Goal: Task Accomplishment & Management: Manage account settings

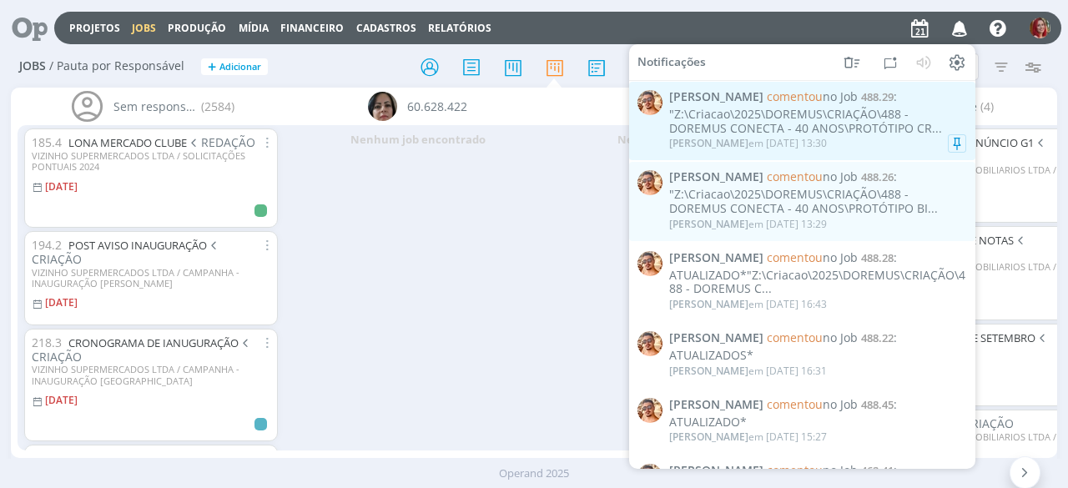
click at [800, 131] on div ""Z:\Criacao\2025\DOREMUS\CRIAÇÃO\488 - DOREMUS CONECTA - 40 ANOS\PROTÓTIPO CR..." at bounding box center [817, 122] width 297 height 28
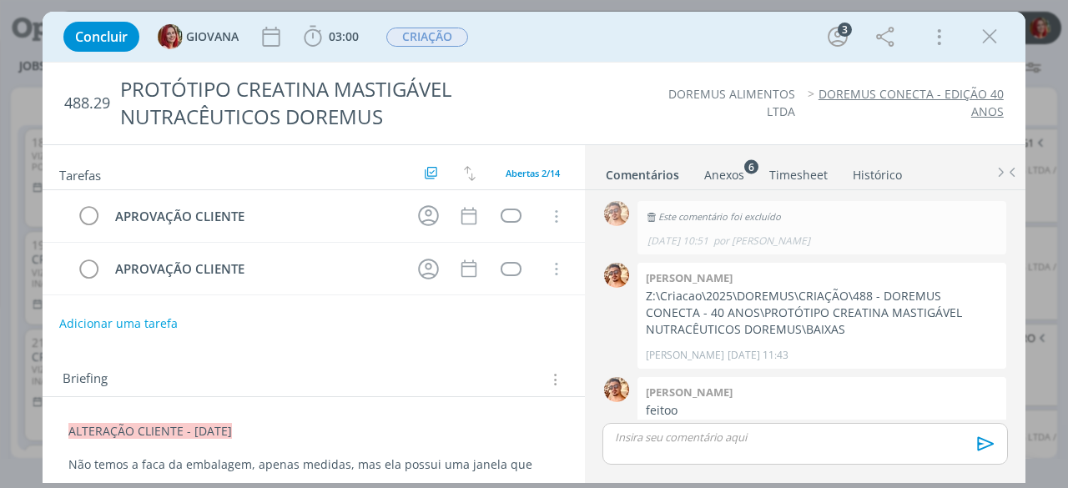
scroll to position [696, 0]
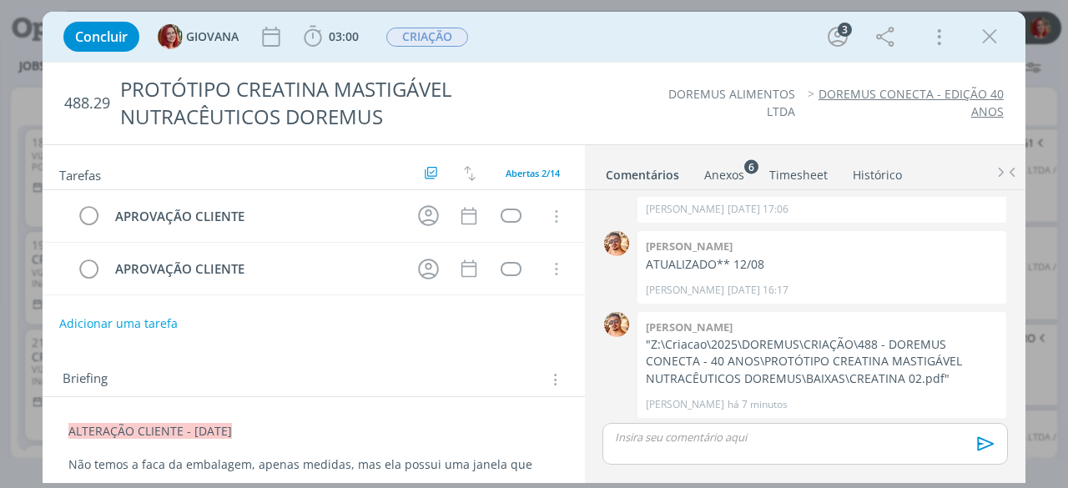
click at [709, 170] on div "Anexos 6" at bounding box center [724, 175] width 40 height 17
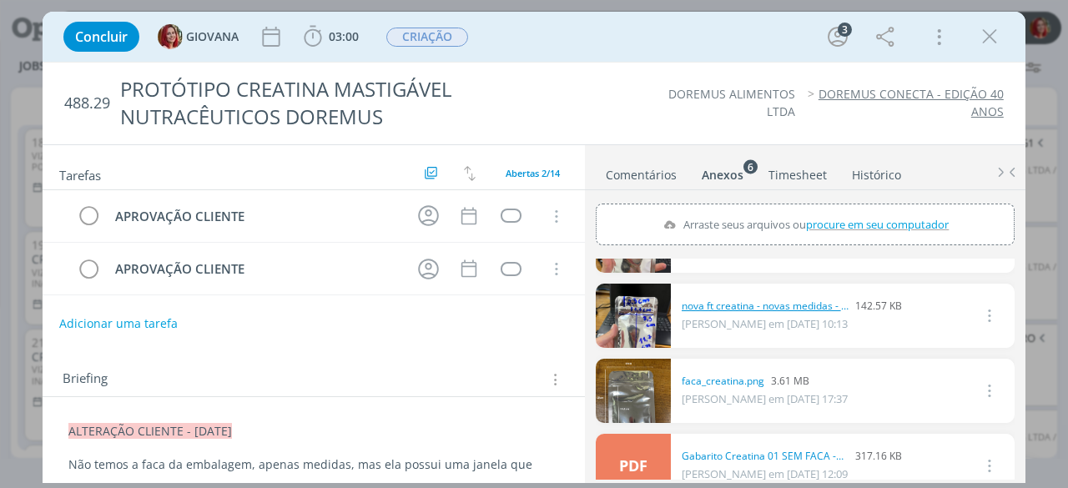
scroll to position [167, 0]
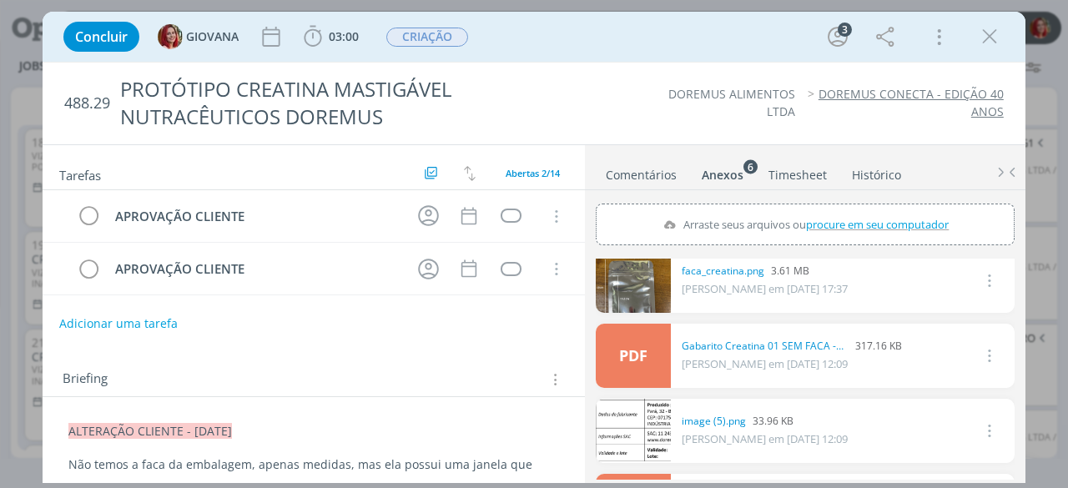
click at [666, 171] on link "Comentários" at bounding box center [641, 171] width 73 height 24
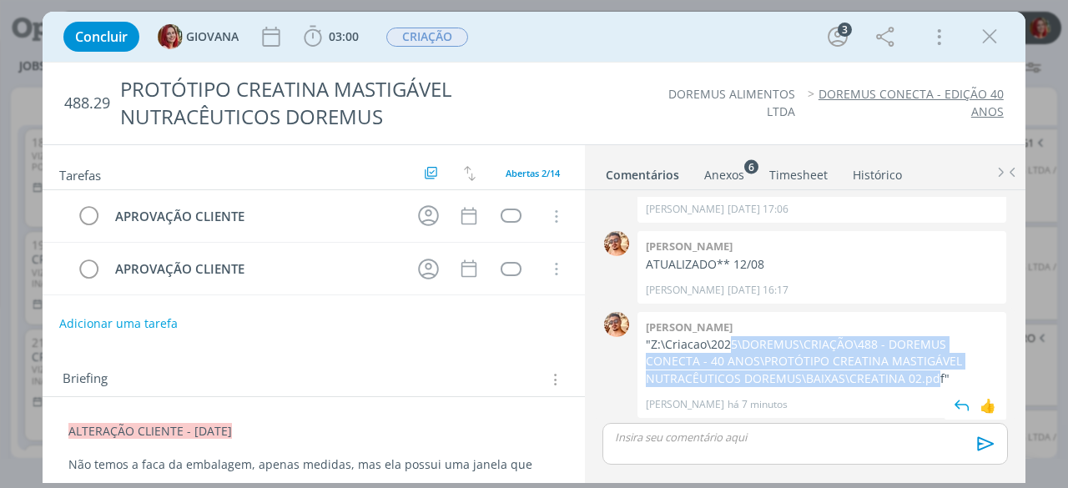
drag, startPoint x: 896, startPoint y: 376, endPoint x: 731, endPoint y: 350, distance: 166.6
click at [731, 350] on p ""Z:\Criacao\2025\DOREMUS\CRIAÇÃO\488 - DOREMUS CONECTA - 40 ANOS\PROTÓTIPO CREA…" at bounding box center [822, 361] width 352 height 51
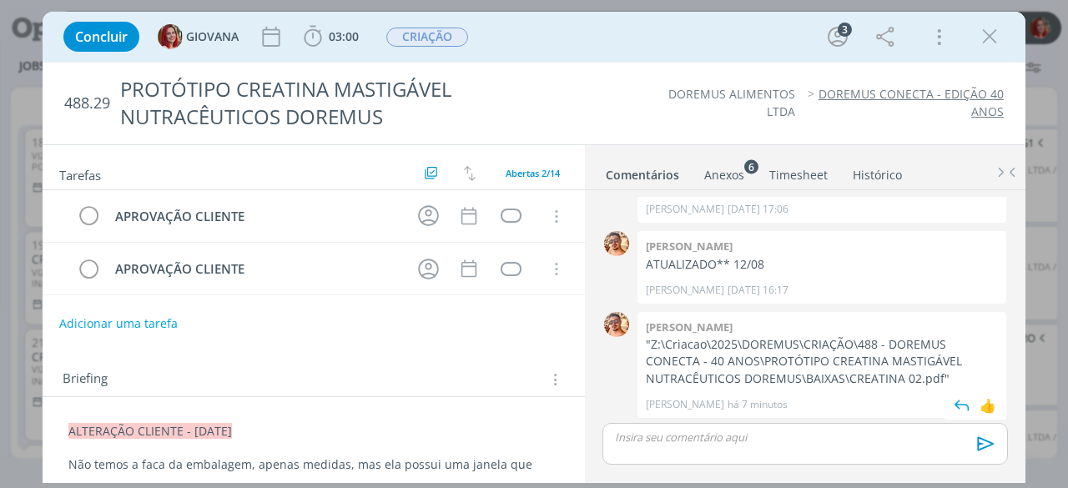
click at [897, 384] on div "Victor m. "Z:\Criacao\2025\DOREMUS\CRIAÇÃO\488 - DOREMUS CONECTA - 40 ANOS\PROT…" at bounding box center [822, 365] width 369 height 106
click at [896, 375] on p ""Z:\Criacao\2025\DOREMUS\CRIAÇÃO\488 - DOREMUS CONECTA - 40 ANOS\PROTÓTIPO CREA…" at bounding box center [822, 361] width 352 height 51
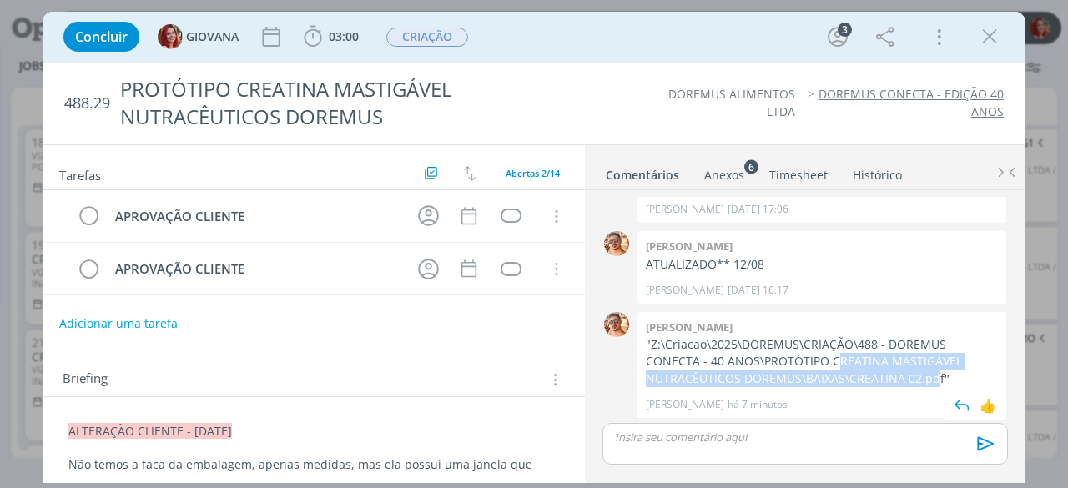
drag, startPoint x: 897, startPoint y: 374, endPoint x: 823, endPoint y: 360, distance: 75.6
click at [823, 360] on p ""Z:\Criacao\2025\DOREMUS\CRIAÇÃO\488 - DOREMUS CONECTA - 40 ANOS\PROTÓTIPO CREA…" at bounding box center [822, 361] width 352 height 51
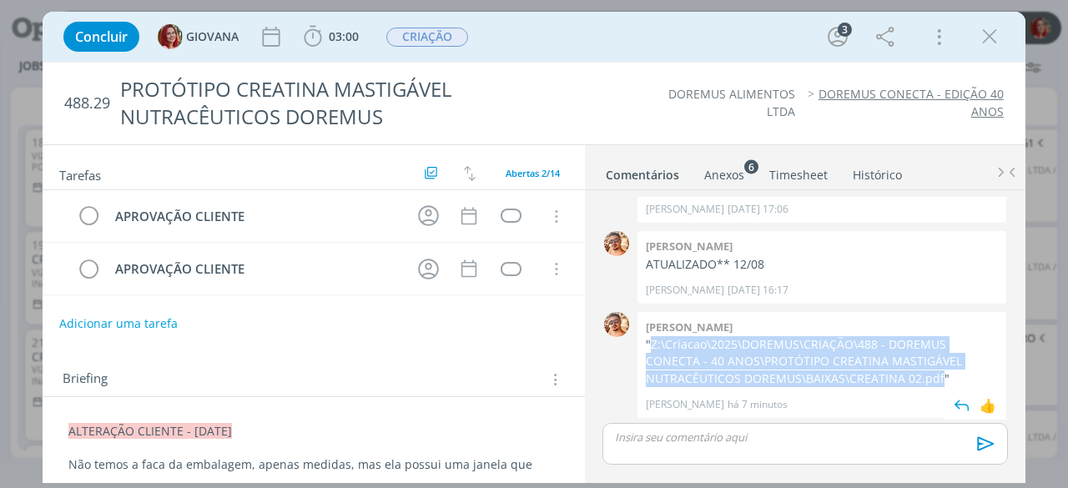
drag, startPoint x: 899, startPoint y: 375, endPoint x: 652, endPoint y: 337, distance: 249.9
click at [652, 337] on p ""Z:\Criacao\2025\DOREMUS\CRIAÇÃO\488 - DOREMUS CONECTA - 40 ANOS\PROTÓTIPO CREA…" at bounding box center [822, 361] width 352 height 51
copy p "Z:\Criacao\2025\DOREMUS\CRIAÇÃO\488 - DOREMUS CONECTA - 40 ANOS\PROTÓTIPO CREAT…"
click at [848, 352] on p ""Z:\Criacao\2025\DOREMUS\CRIAÇÃO\488 - DOREMUS CONECTA - 40 ANOS\PROTÓTIPO CREA…" at bounding box center [822, 361] width 352 height 51
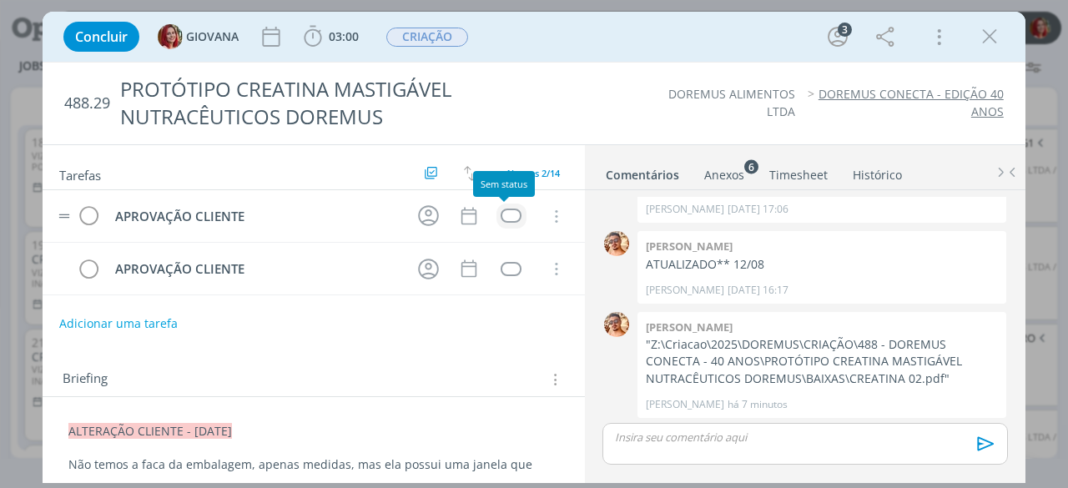
click at [504, 218] on div "dialog" at bounding box center [511, 216] width 21 height 14
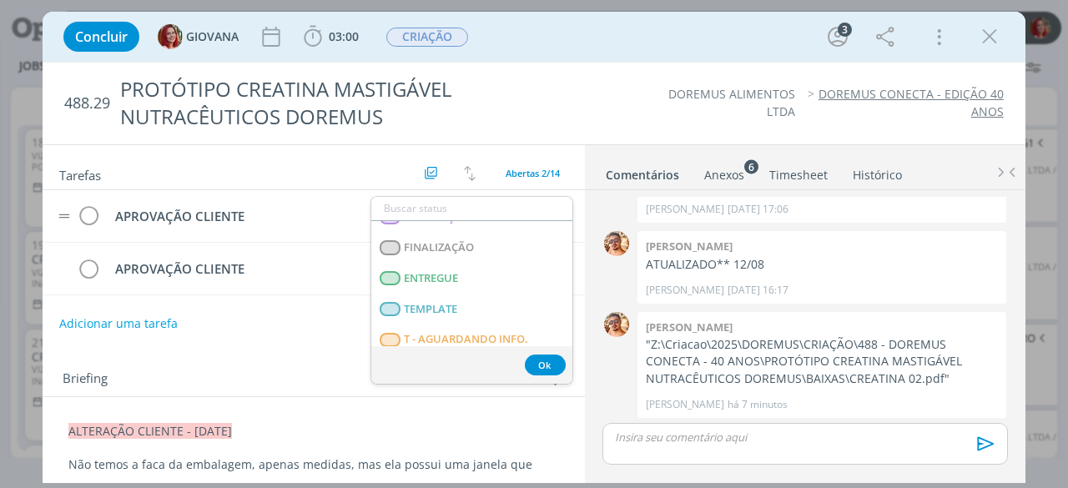
scroll to position [250, 0]
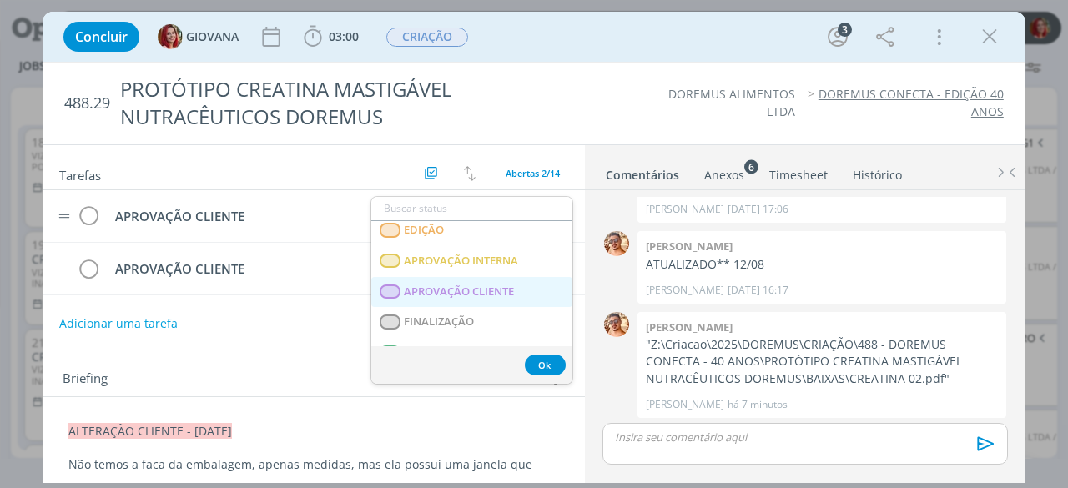
click at [480, 281] on CLIENTE "APROVAÇÃO CLIENTE" at bounding box center [471, 291] width 201 height 31
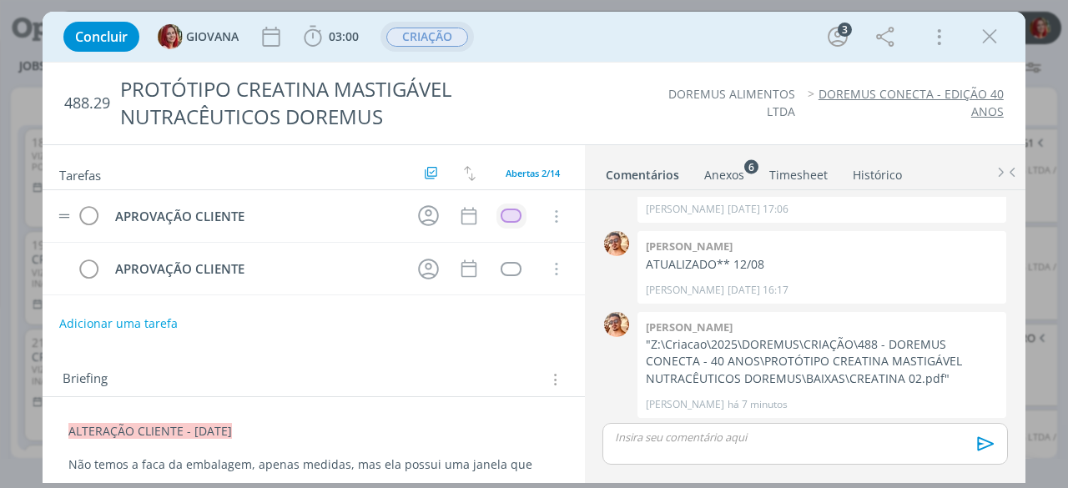
click at [437, 43] on span "CRIAÇÃO" at bounding box center [427, 37] width 82 height 19
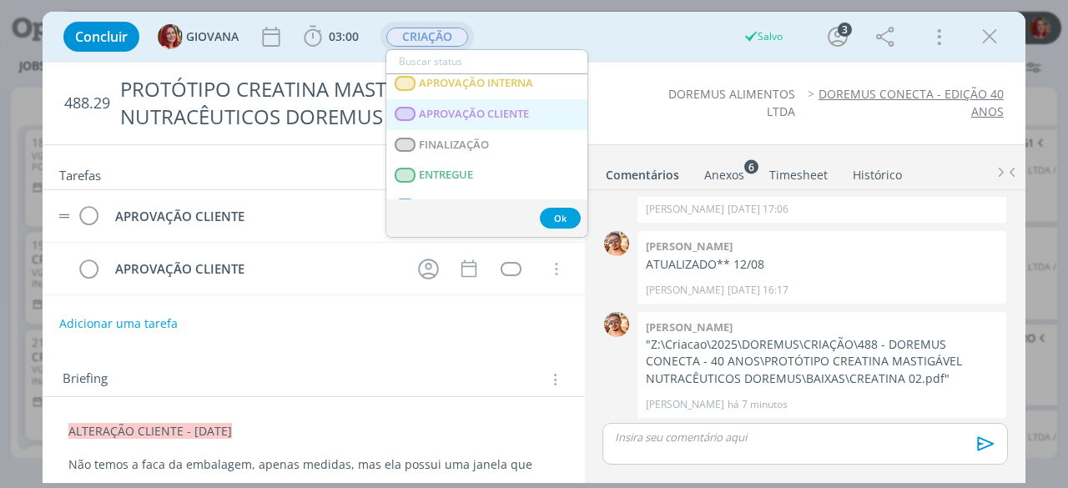
click at [504, 118] on span "APROVAÇÃO CLIENTE" at bounding box center [475, 114] width 110 height 13
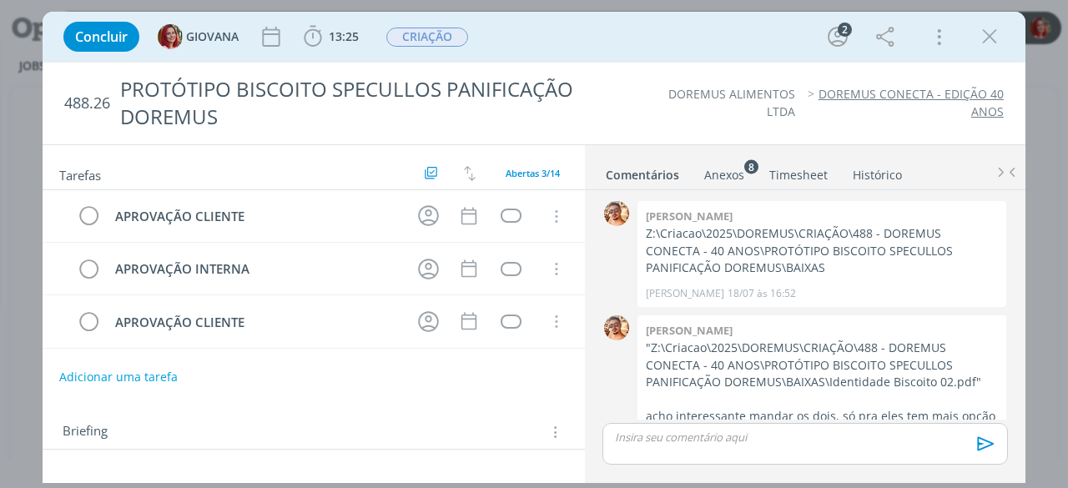
scroll to position [965, 0]
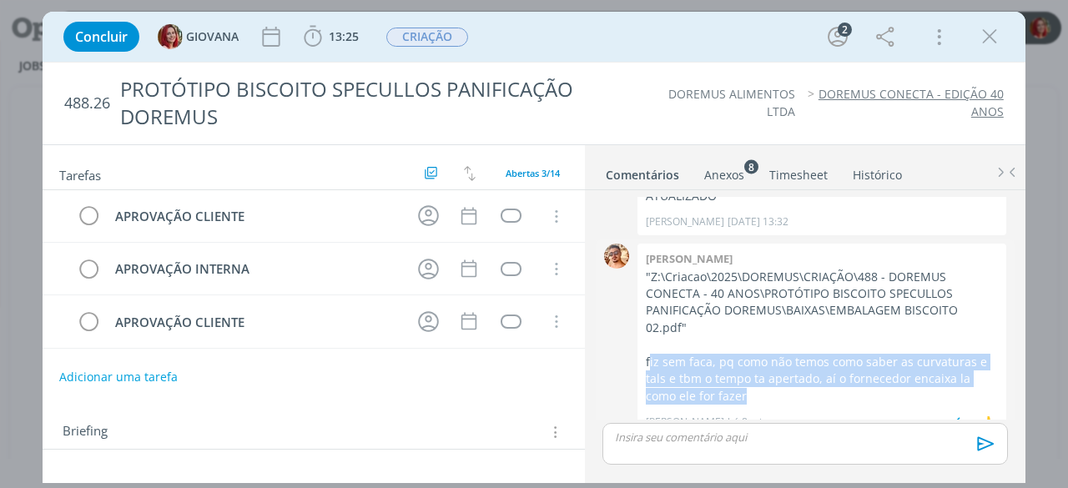
drag, startPoint x: 649, startPoint y: 336, endPoint x: 759, endPoint y: 371, distance: 115.6
click at [759, 371] on p "fiz sem faca, pq como não temos como saber as curvaturas e tals e tbm o tempo t…" at bounding box center [822, 379] width 352 height 51
click at [759, 372] on p "fiz sem faca, pq como não temos como saber as curvaturas e tals e tbm o tempo t…" at bounding box center [822, 379] width 352 height 51
drag, startPoint x: 754, startPoint y: 377, endPoint x: 642, endPoint y: 336, distance: 120.1
click at [642, 336] on div "Victor m. "Z:\Criacao\2025\DOREMUS\CRIAÇÃO\488 - DOREMUS CONECTA - 40 ANOS\PROT…" at bounding box center [822, 339] width 369 height 191
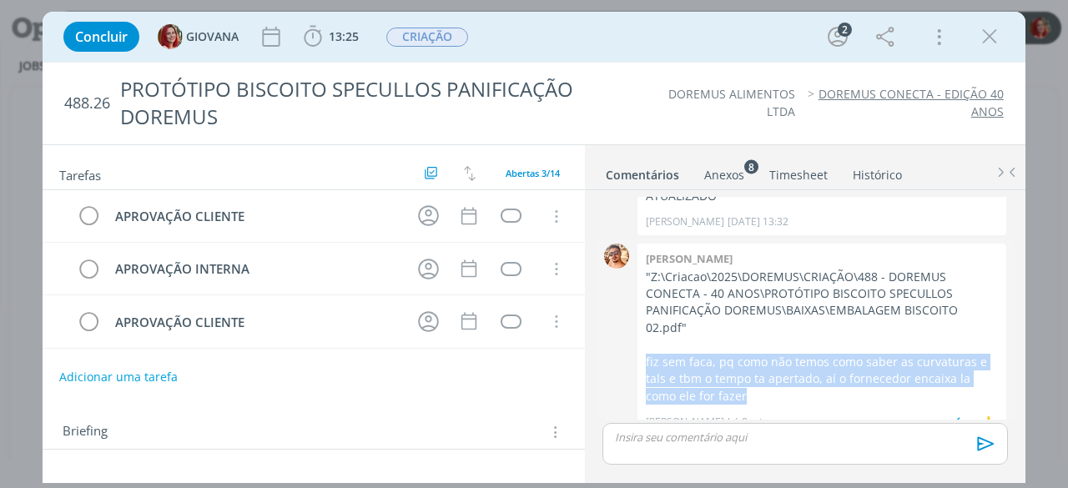
copy p "fiz sem faca, pq como não temos como saber as curvaturas e tals e tbm o tempo t…"
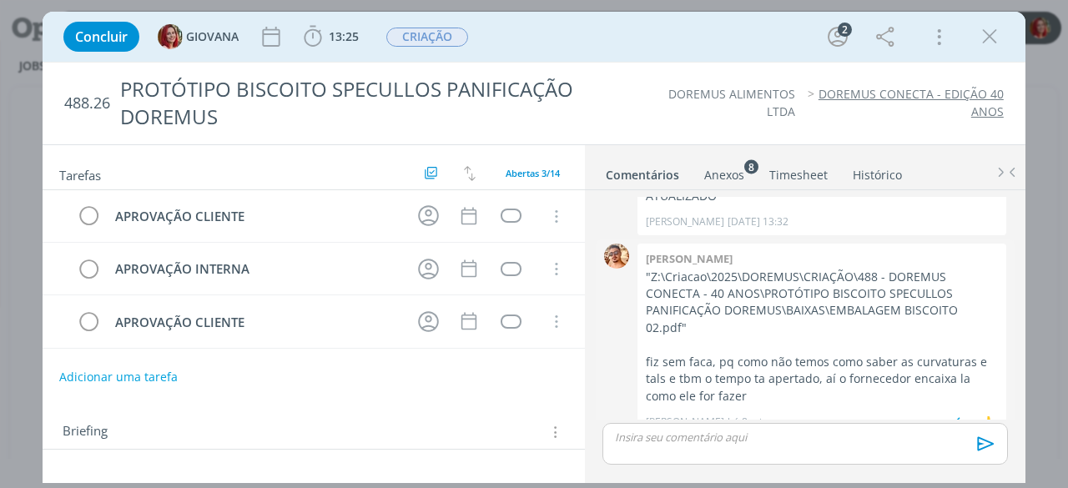
click at [756, 336] on p "dialog" at bounding box center [822, 344] width 352 height 17
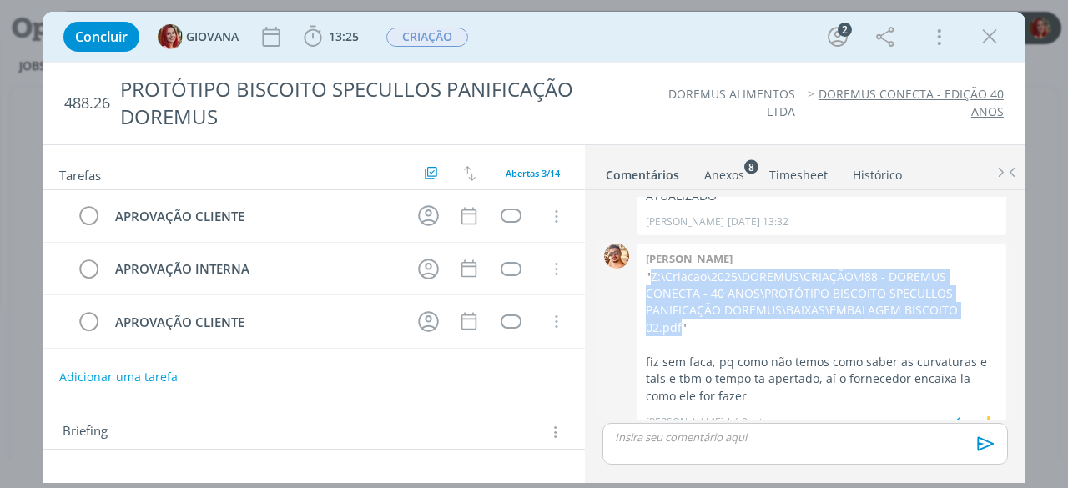
drag, startPoint x: 939, startPoint y: 305, endPoint x: 653, endPoint y: 276, distance: 287.7
click at [653, 276] on p ""Z:\Criacao\2025\DOREMUS\CRIAÇÃO\488 - DOREMUS CONECTA - 40 ANOS\PROTÓTIPO BISC…" at bounding box center [822, 303] width 352 height 68
copy p "Z:\Criacao\2025\DOREMUS\CRIAÇÃO\488 - DOREMUS CONECTA - 40 ANOS\PROTÓTIPO BISCO…"
click at [507, 219] on div "dialog" at bounding box center [511, 216] width 21 height 14
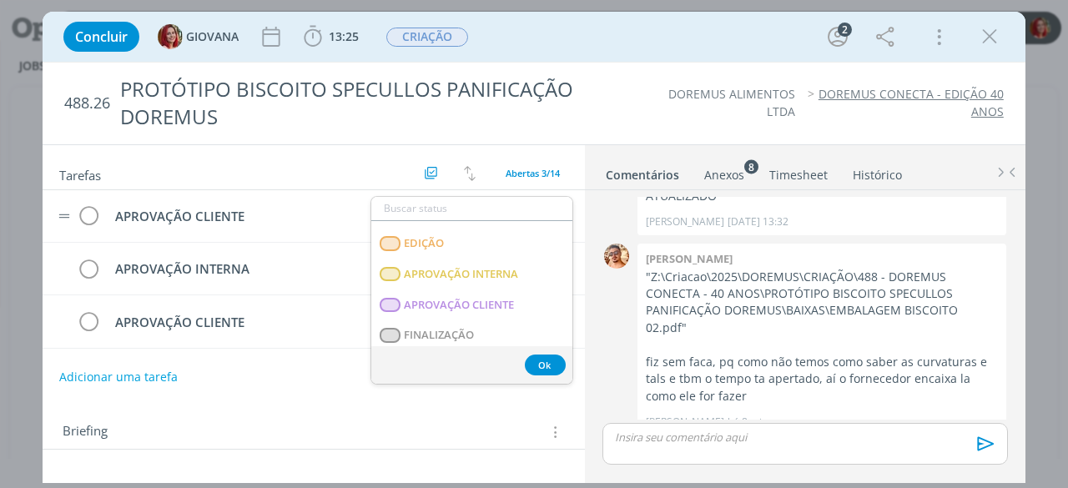
scroll to position [259, 0]
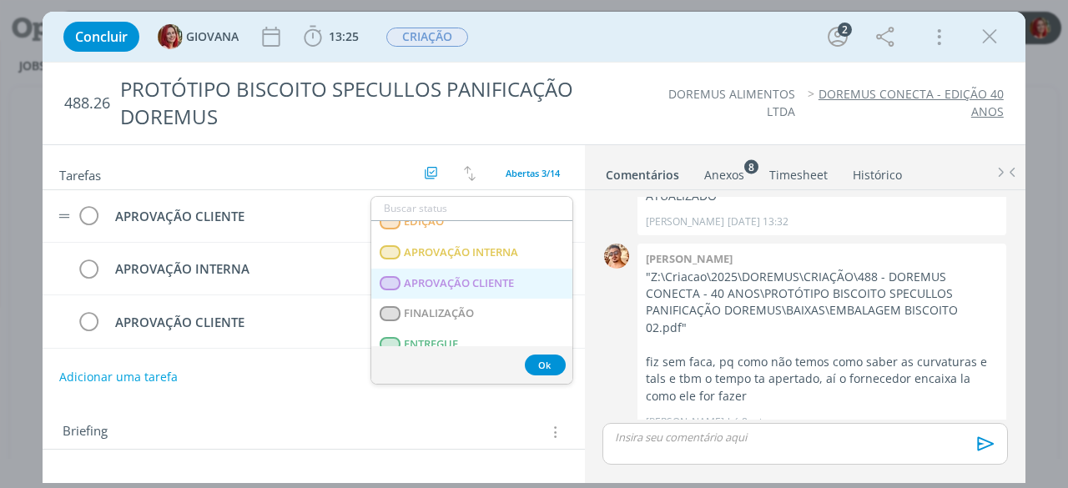
click at [467, 268] on CLIENTE "APROVAÇÃO CLIENTE" at bounding box center [471, 283] width 201 height 31
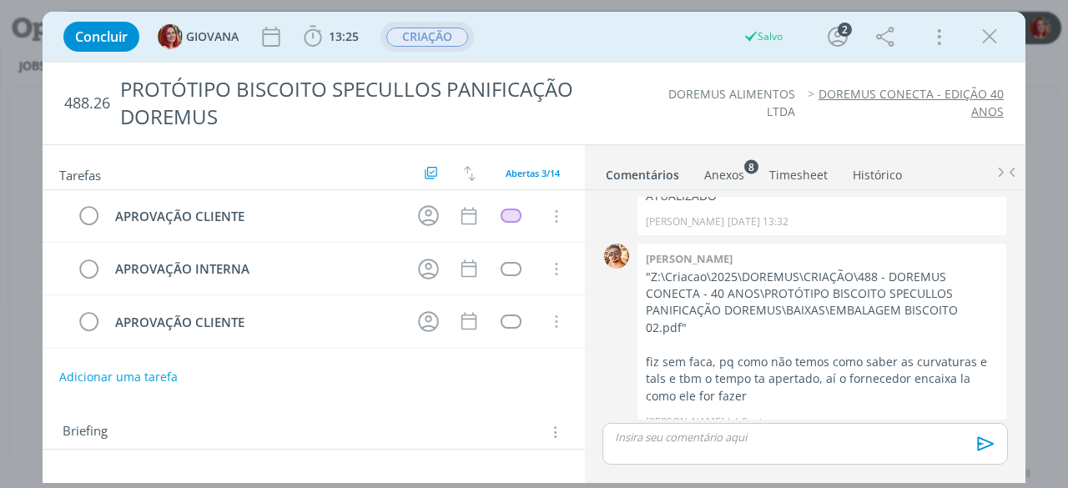
click at [452, 43] on span "CRIAÇÃO" at bounding box center [427, 37] width 82 height 19
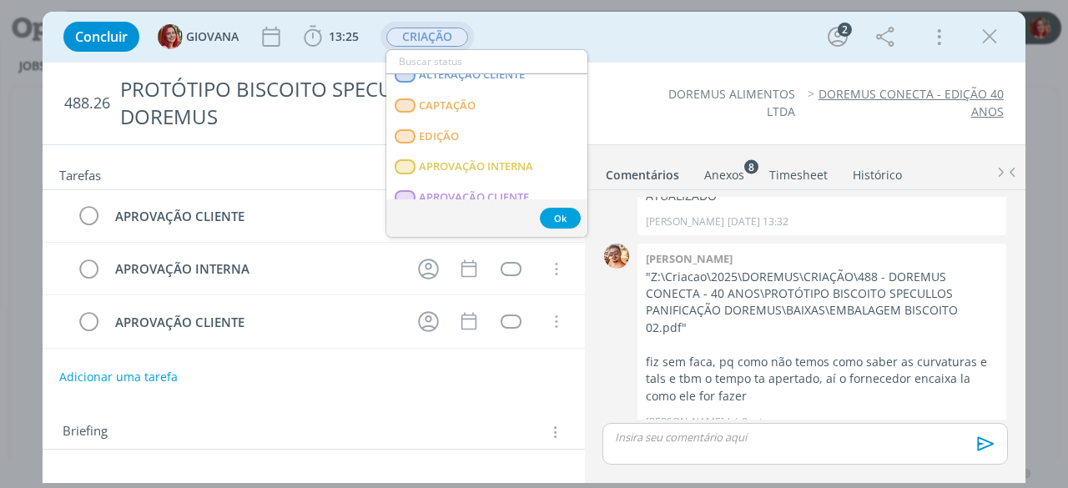
scroll to position [250, 0]
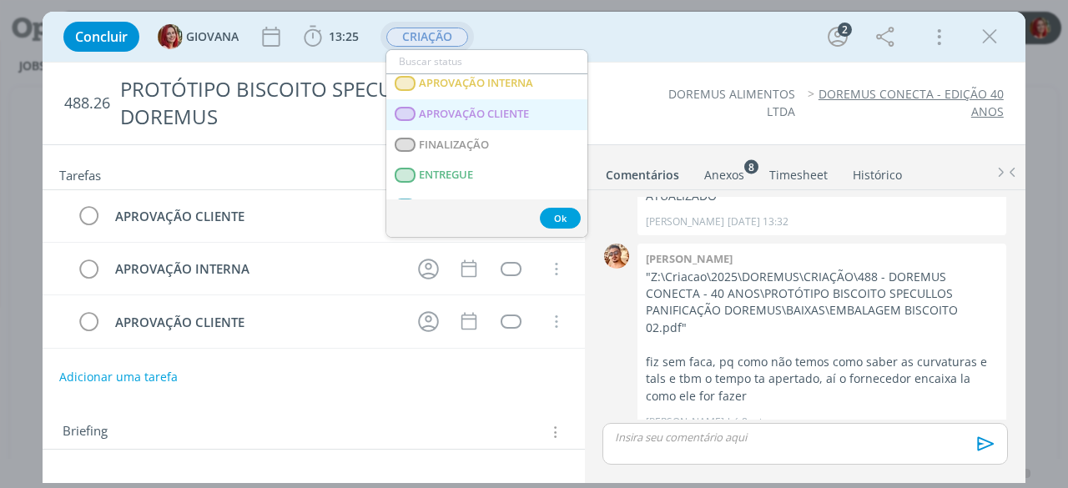
click at [481, 118] on span "APROVAÇÃO CLIENTE" at bounding box center [475, 114] width 110 height 13
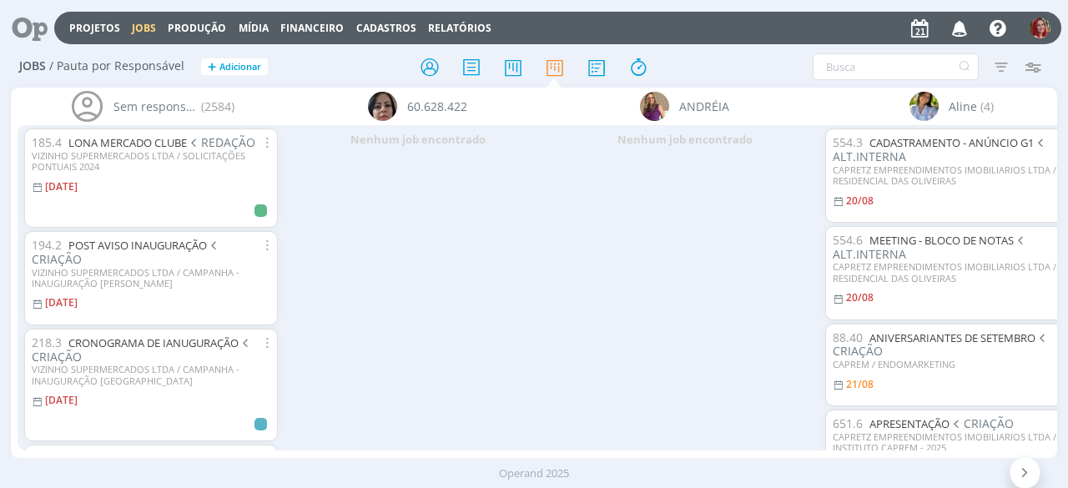
click at [965, 24] on icon "button" at bounding box center [960, 27] width 29 height 28
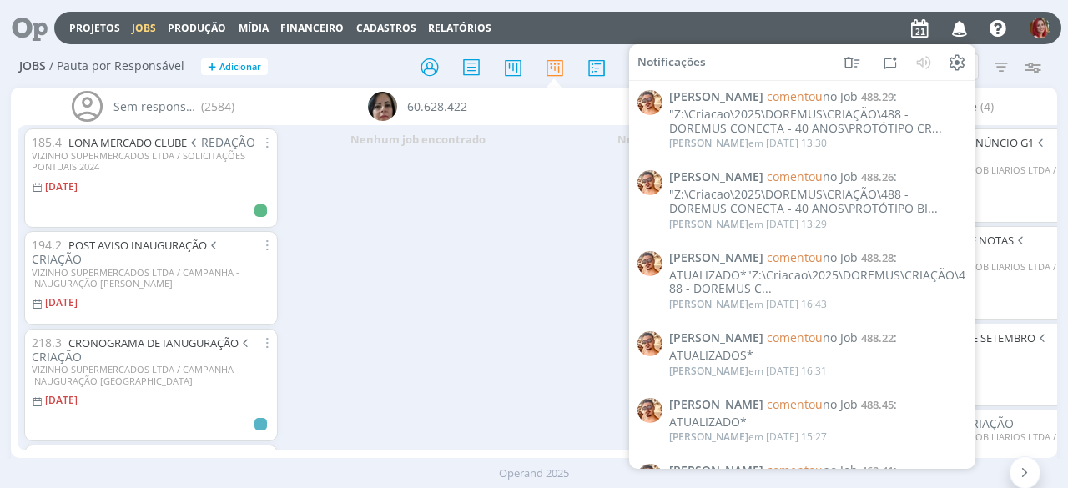
click at [477, 276] on div "Nenhum job encontrado" at bounding box center [418, 287] width 267 height 325
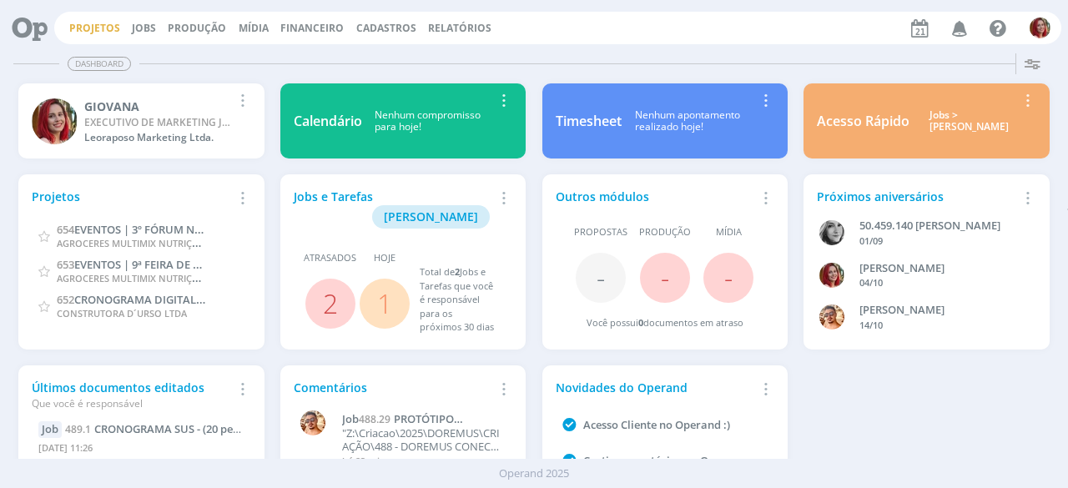
click at [111, 26] on link "Projetos" at bounding box center [94, 28] width 51 height 14
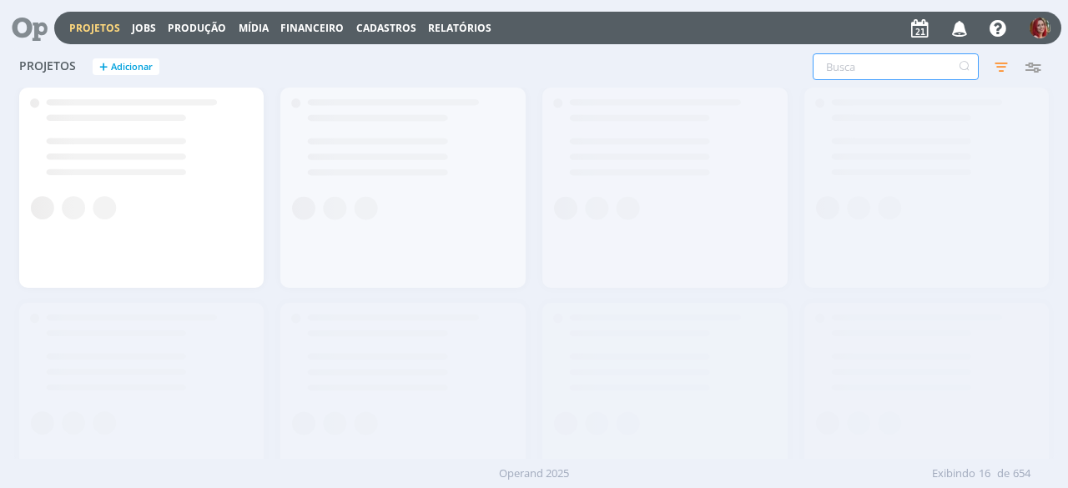
click at [934, 66] on input "text" at bounding box center [896, 66] width 166 height 27
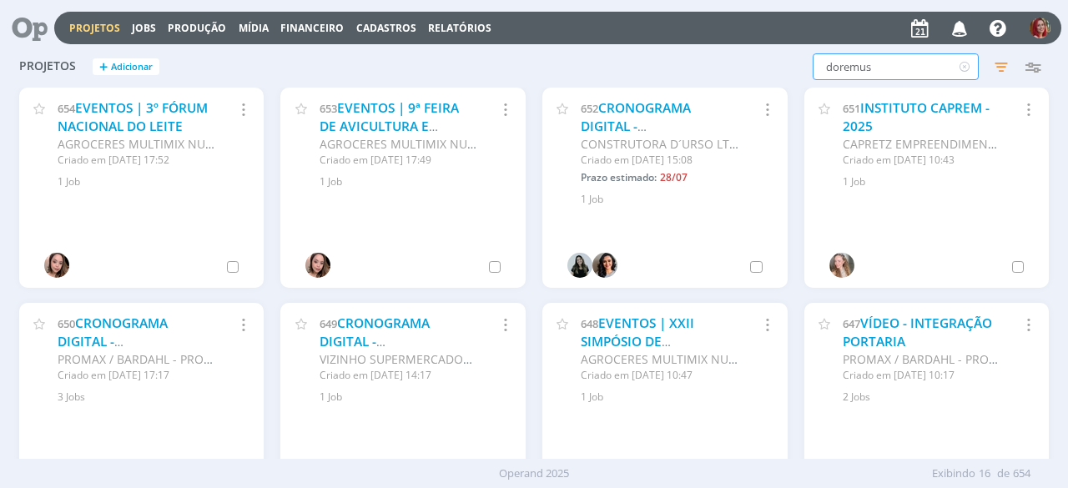
type input "doremus"
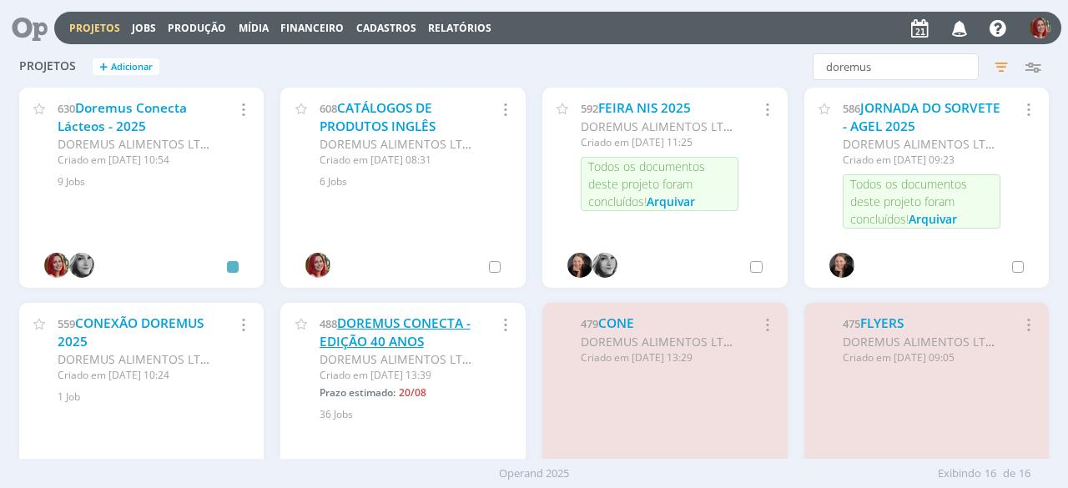
click at [362, 345] on link "DOREMUS CONECTA - EDIÇÃO 40 ANOS" at bounding box center [395, 333] width 151 height 36
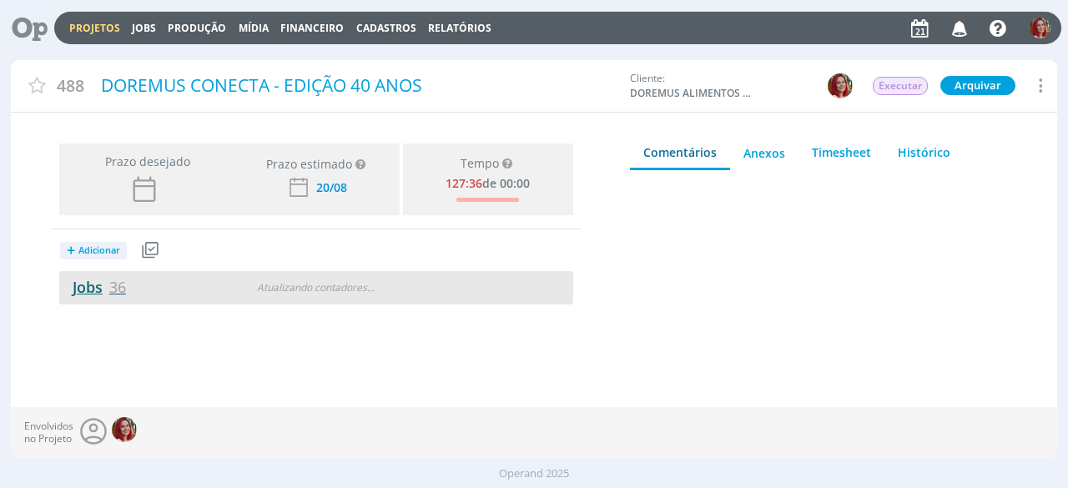
click at [88, 286] on link "Jobs 36" at bounding box center [92, 287] width 67 height 20
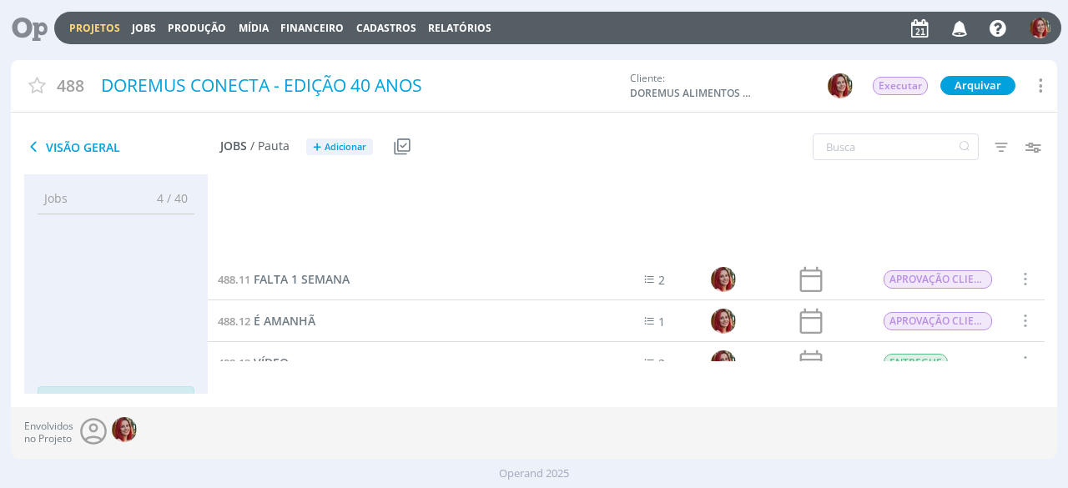
scroll to position [918, 0]
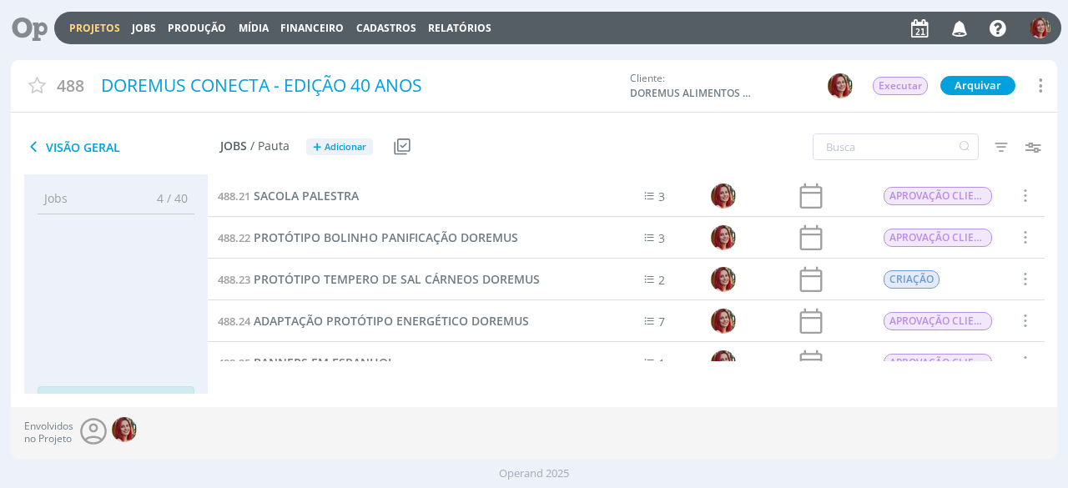
click at [361, 237] on span "PROTÓTIPO BOLINHO PANIFICAÇÃO DOREMUS" at bounding box center [386, 238] width 265 height 16
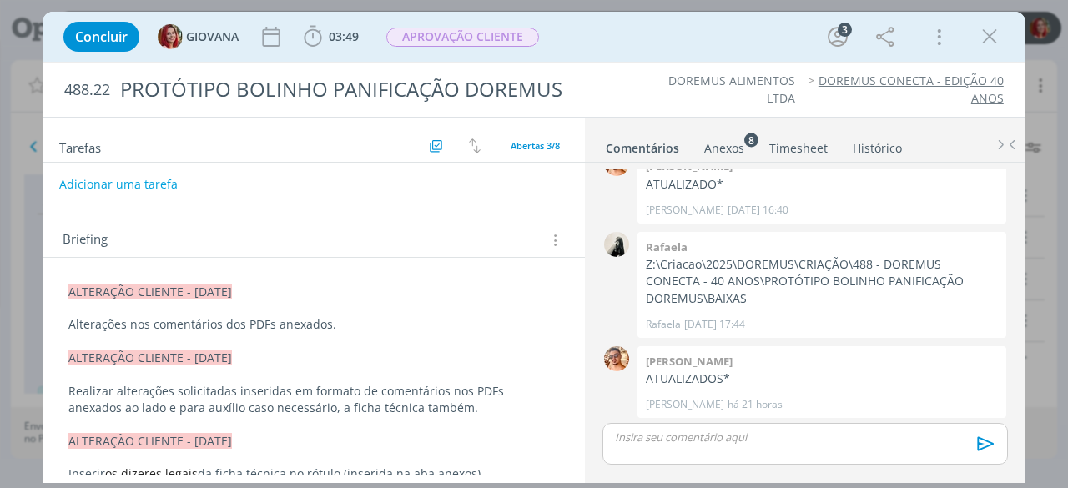
scroll to position [167, 0]
drag, startPoint x: 62, startPoint y: 283, endPoint x: 290, endPoint y: 268, distance: 229.2
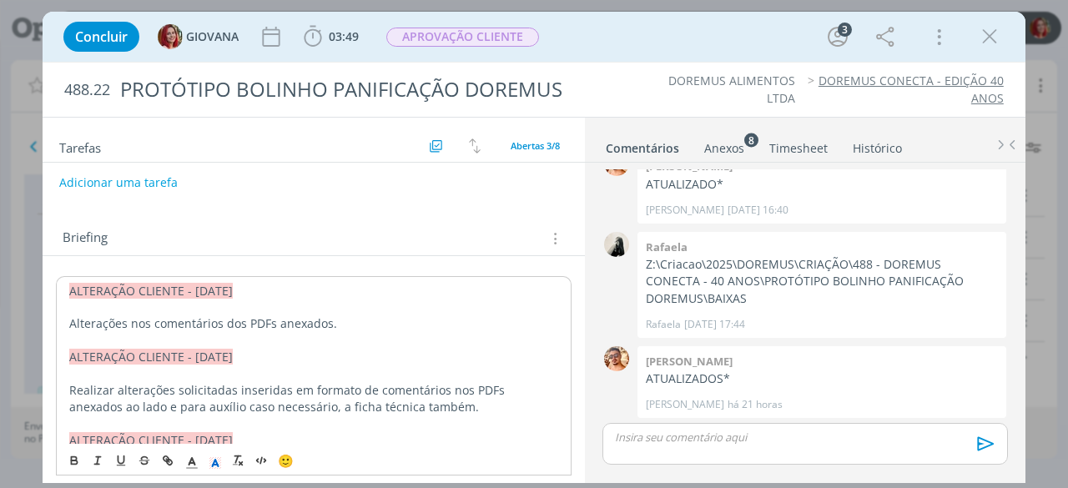
copy span "ALTERAÇÃO CLIENTE - 20/08/25"
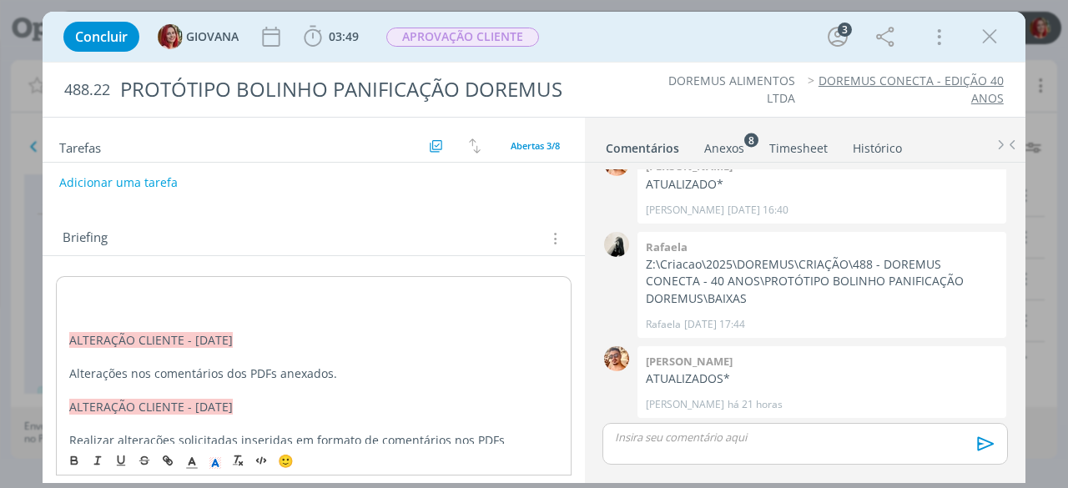
click at [202, 283] on span "ALTERAÇÃO CLIENTE - [DATE]" at bounding box center [151, 291] width 164 height 16
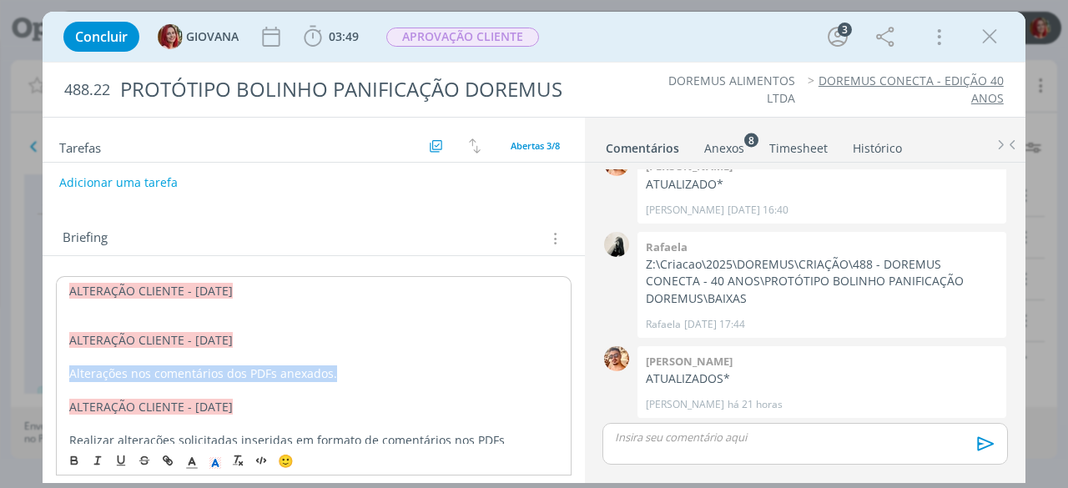
drag, startPoint x: 333, startPoint y: 372, endPoint x: 25, endPoint y: 368, distance: 308.0
click at [25, 368] on div "Concluir GIOVANA 03:49 Iniciar Apontar Data * 21/08/2025 Horas * 00:00 Tarefa S…" at bounding box center [534, 244] width 1068 height 488
copy p "Alterações nos comentários dos PDFs anexados."
click at [77, 308] on p "dialog" at bounding box center [313, 308] width 489 height 17
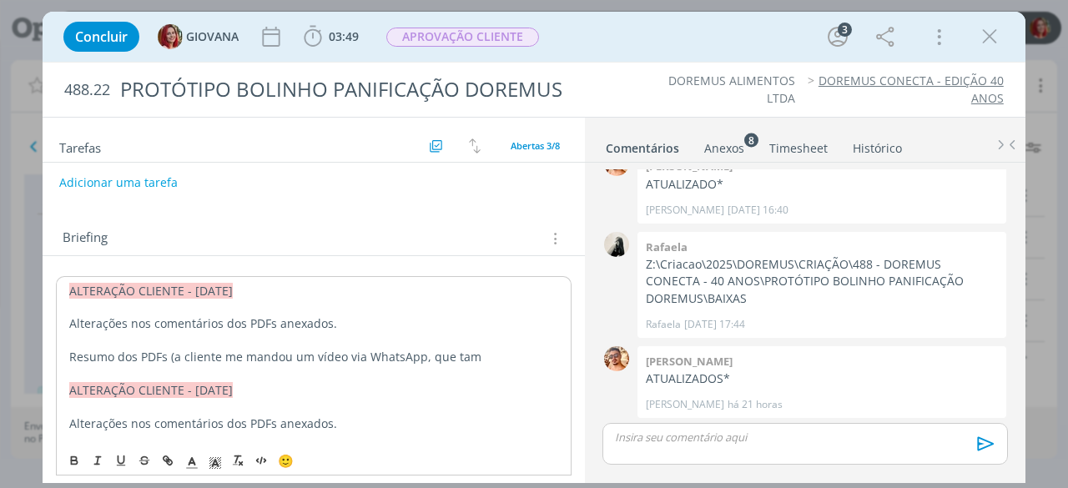
click at [514, 350] on p "P.S.: Resumo dos PDFs (a cliente me mandou um vídeo via WhatsApp, que tam" at bounding box center [313, 357] width 489 height 17
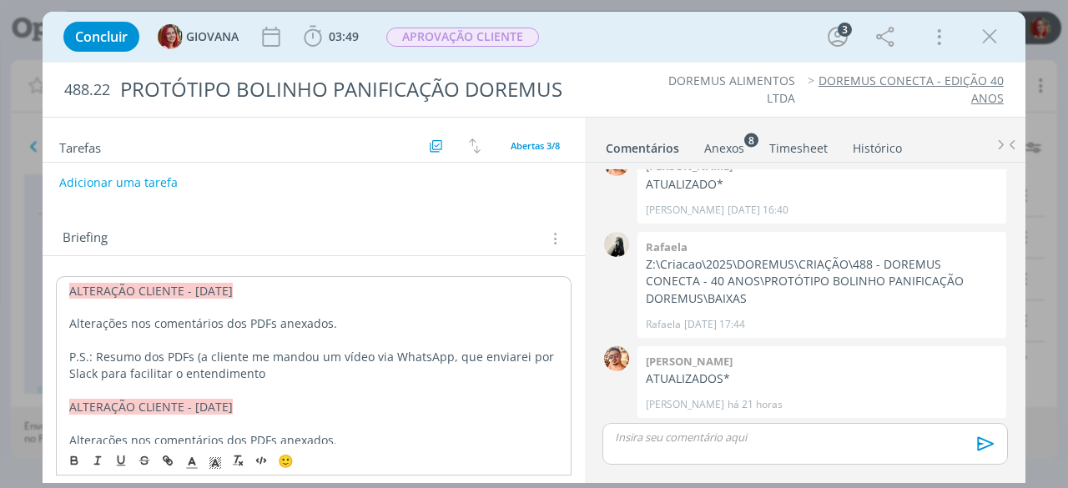
click at [136, 371] on span "P.S.: Resumo dos PDFs (a cliente me mandou um vídeo via WhatsApp, que enviarei …" at bounding box center [313, 365] width 488 height 33
click at [339, 371] on p "P.S.: Resumo dos PDFs (a cliente me mandou um vídeo via WhatsApp, que enviarei …" at bounding box center [313, 365] width 489 height 33
click at [726, 146] on div "Anexos 8" at bounding box center [724, 148] width 40 height 17
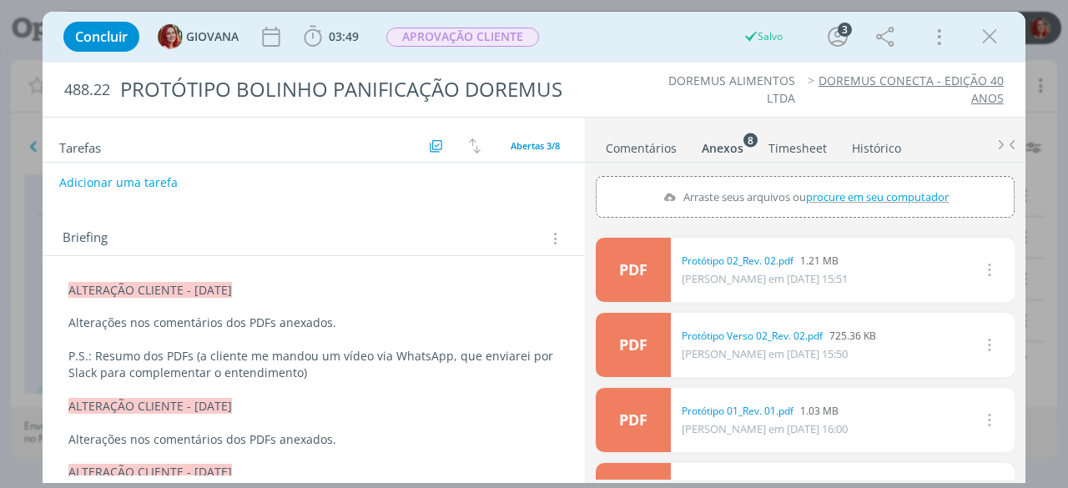
click at [865, 193] on span "procure em seu computador" at bounding box center [877, 196] width 143 height 15
click at [865, 181] on input "Arraste seus arquivos ou procure em seu computador" at bounding box center [805, 178] width 419 height 5
type input "C:\fakepath\Protótipo Verso 02 (1)_Rev. 03.pdf"
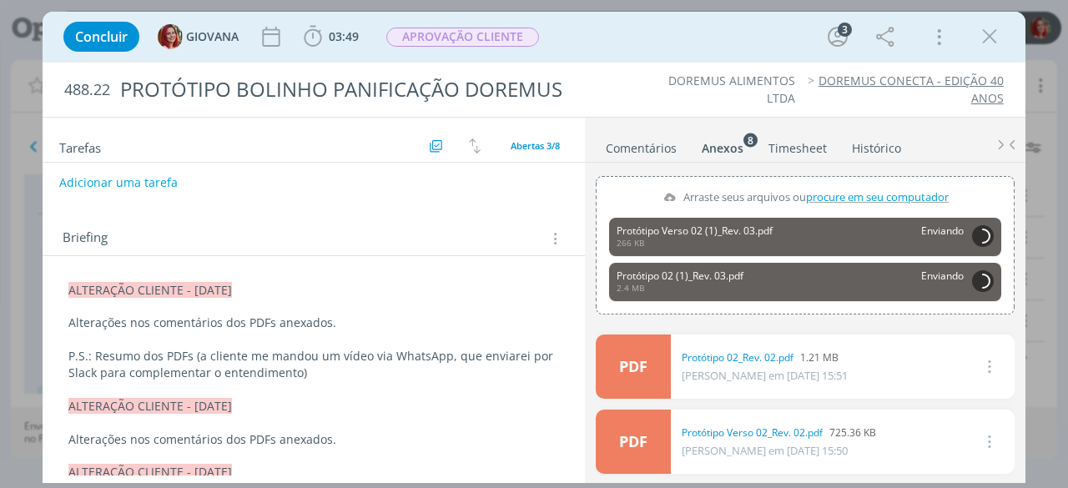
click at [357, 325] on p "Alterações nos comentários dos PDFs anexados." at bounding box center [313, 323] width 491 height 17
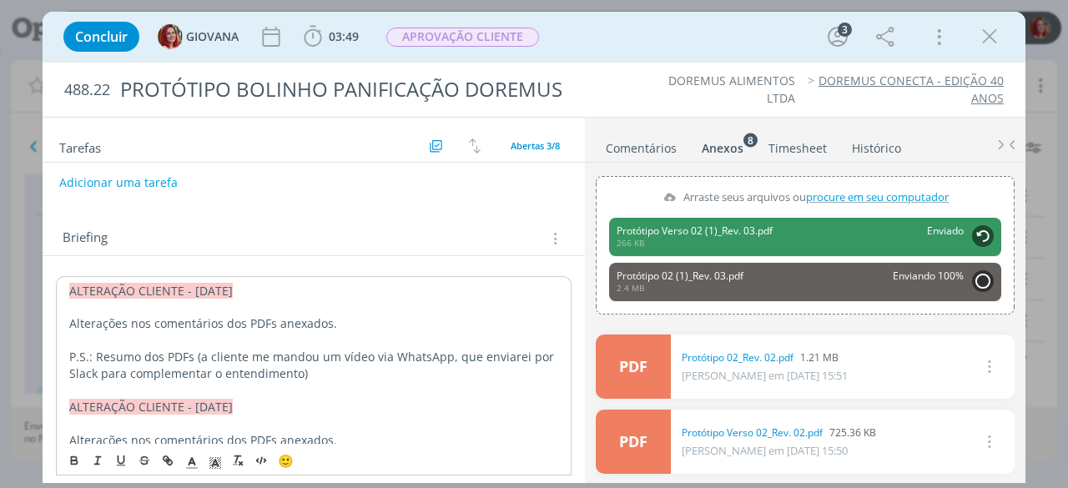
click at [197, 353] on span "P.S.: Resumo dos PDFs (a cliente me mandou um vídeo via WhatsApp, que enviarei …" at bounding box center [313, 365] width 488 height 33
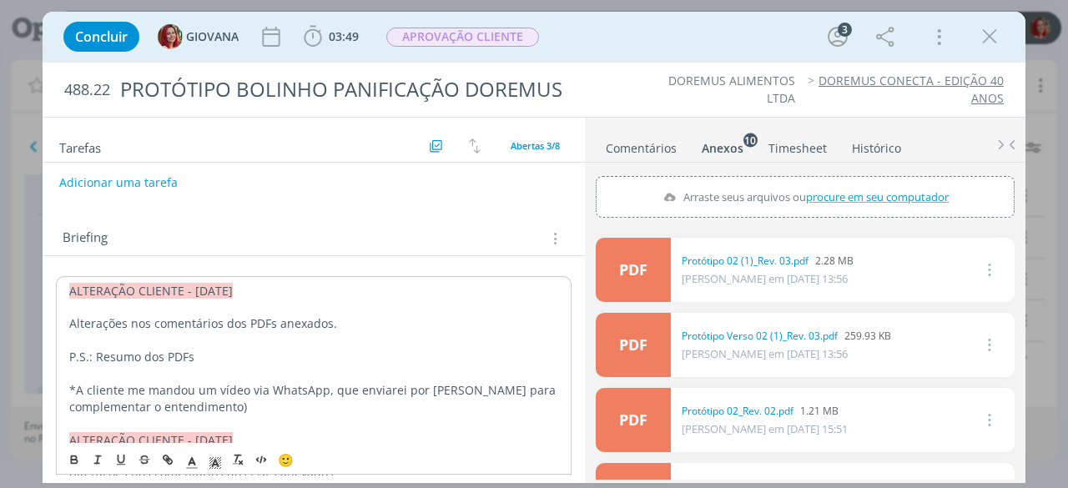
click at [198, 407] on p "*A cliente me mandou um vídeo via WhatsApp, que enviarei por Slack para complem…" at bounding box center [313, 398] width 489 height 33
click at [216, 349] on p "P.S.: Resumo dos PDFs" at bounding box center [313, 357] width 489 height 17
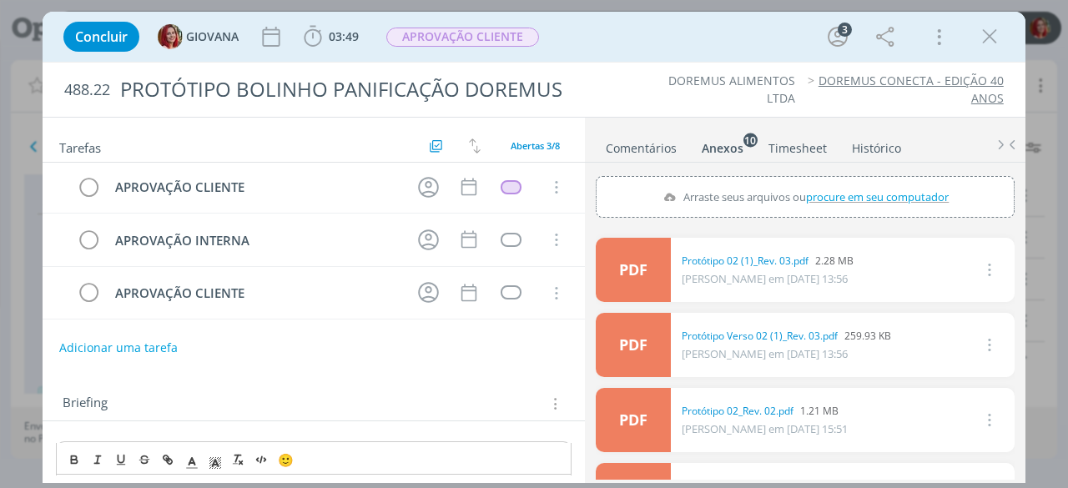
scroll to position [0, 0]
click at [108, 343] on button "Adicionar uma tarefa" at bounding box center [117, 349] width 119 height 28
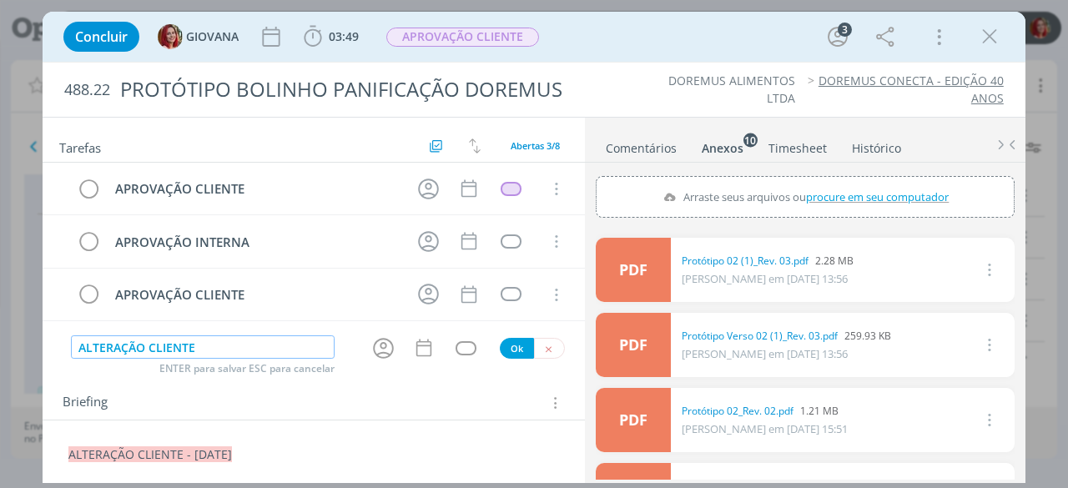
type input "ALTERAÇÃO CLIENTE"
click at [501, 346] on button "Ok" at bounding box center [517, 348] width 34 height 21
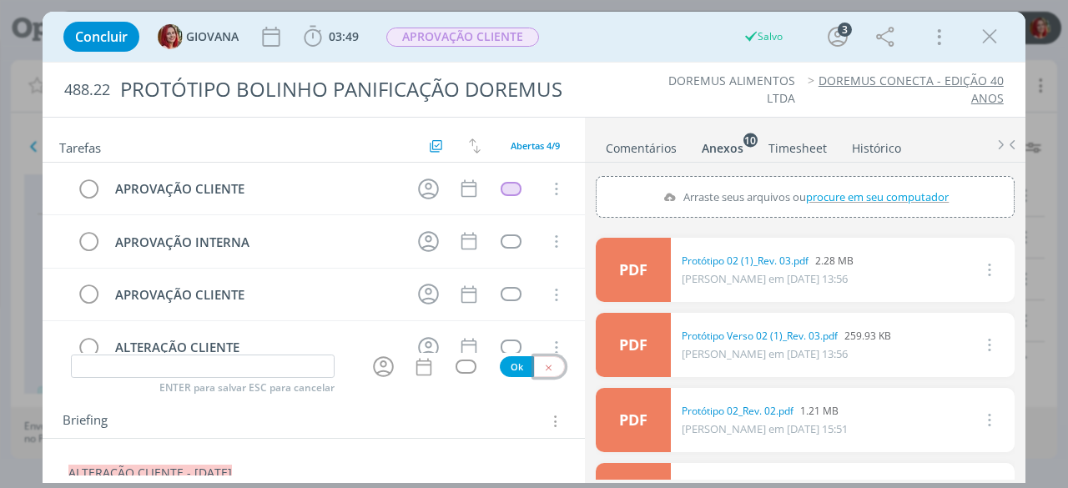
click at [545, 366] on icon "dialog" at bounding box center [548, 367] width 11 height 11
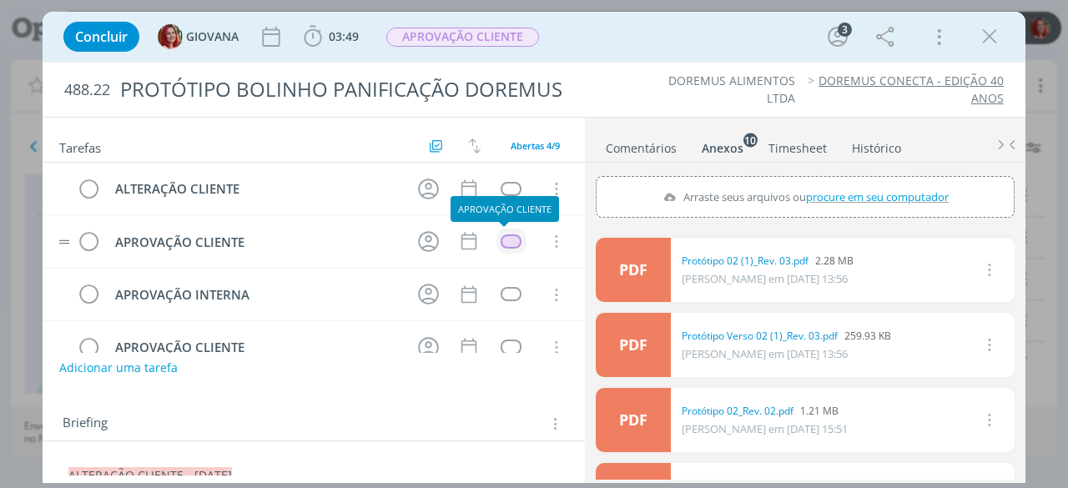
click at [507, 240] on div "dialog" at bounding box center [511, 242] width 21 height 14
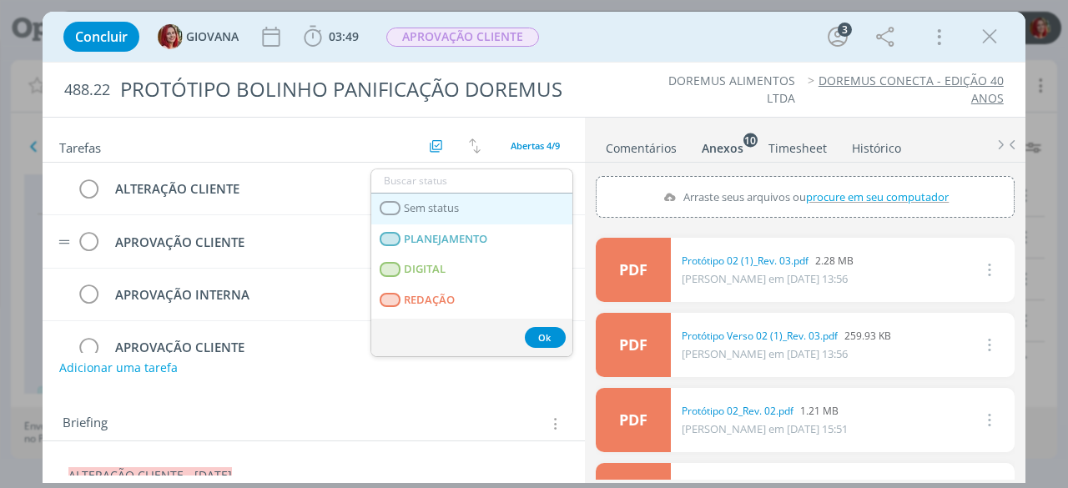
click at [467, 209] on link "Sem status" at bounding box center [471, 209] width 201 height 31
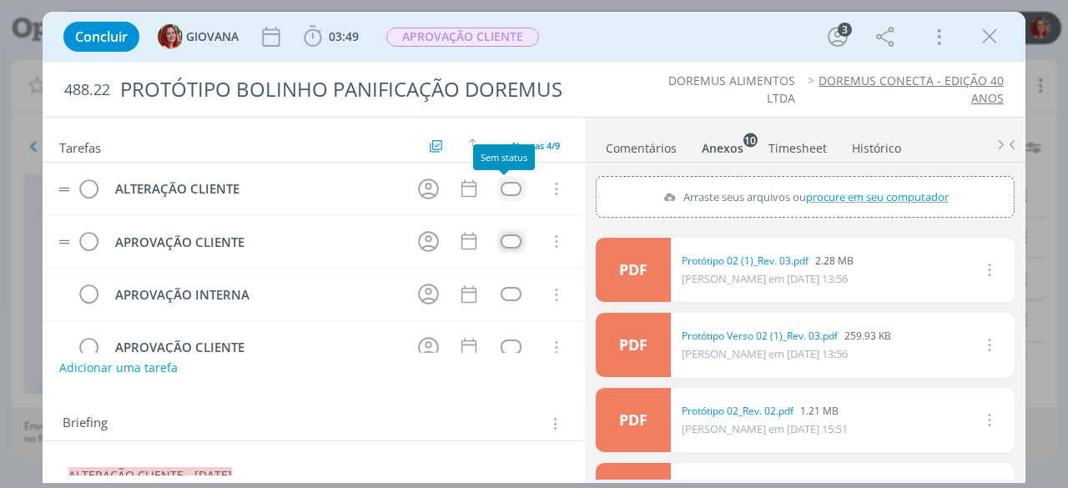
click at [507, 189] on div "dialog" at bounding box center [511, 189] width 21 height 14
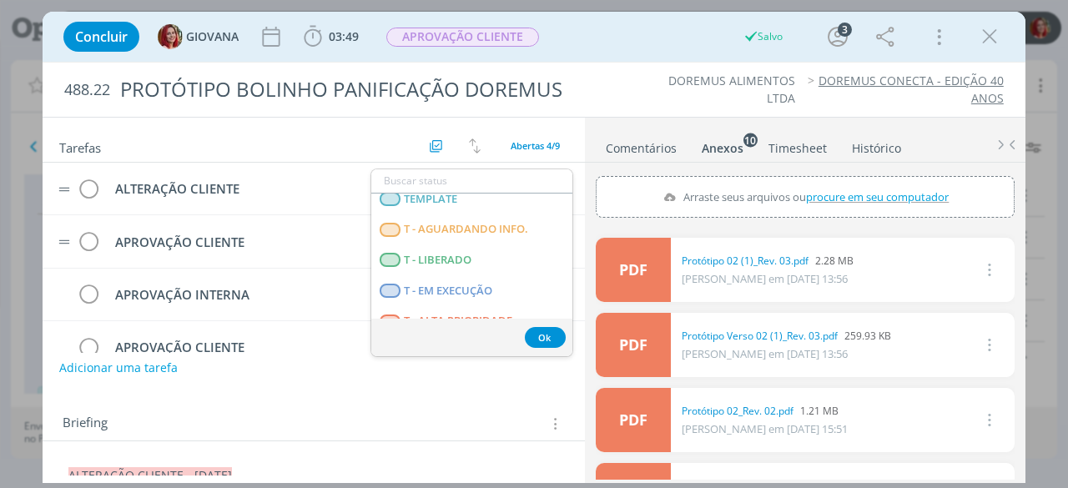
scroll to position [417, 0]
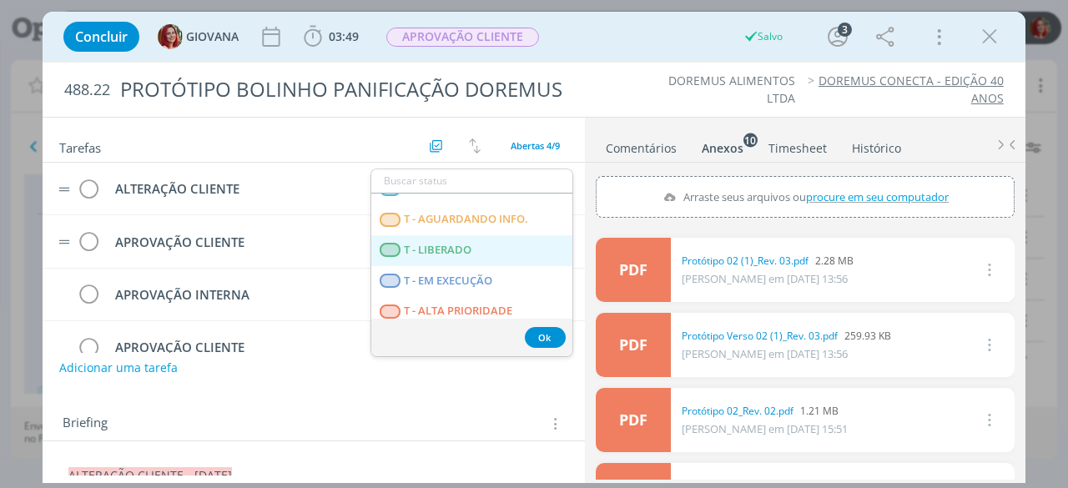
click at [501, 248] on LIBERADO "T - LIBERADO" at bounding box center [471, 250] width 201 height 31
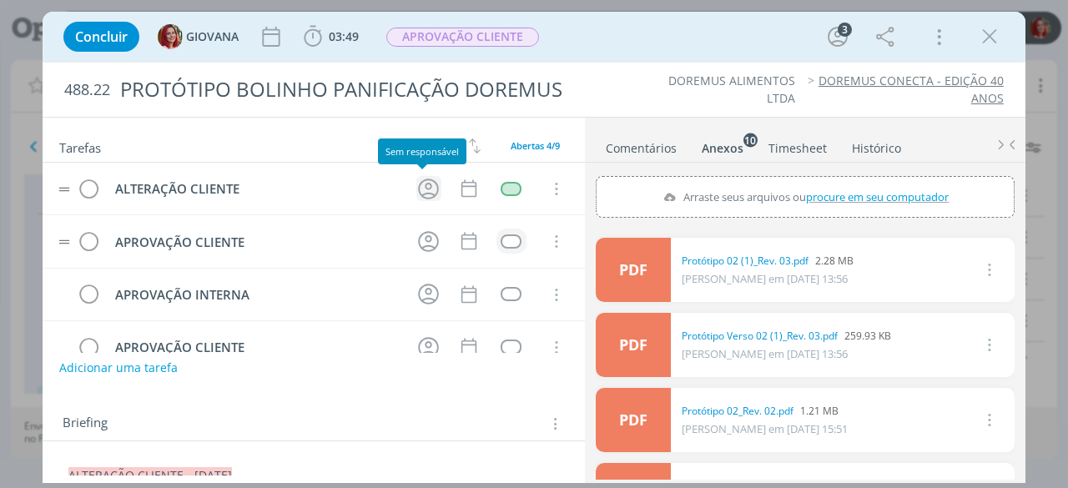
click at [426, 181] on icon "dialog" at bounding box center [429, 189] width 26 height 26
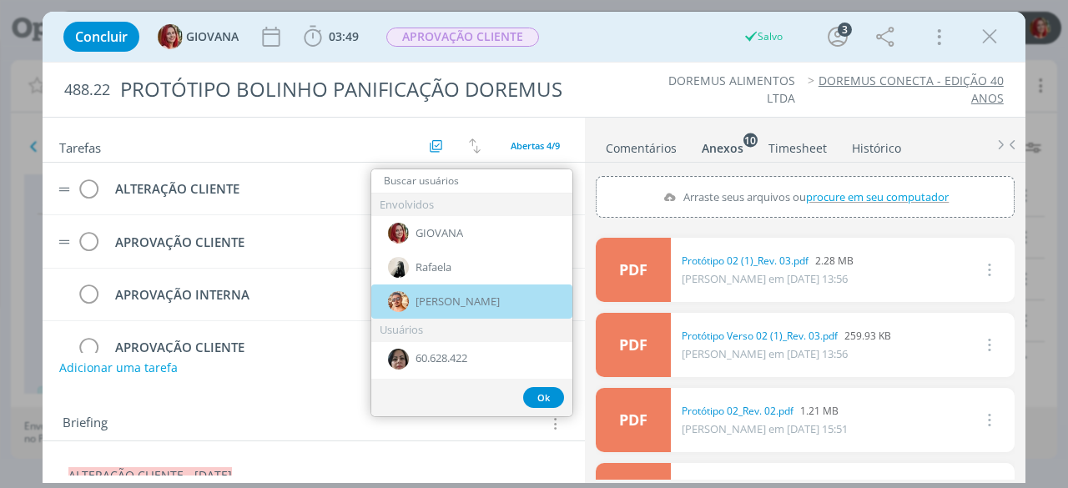
click at [478, 295] on div "Victor M." at bounding box center [471, 302] width 201 height 34
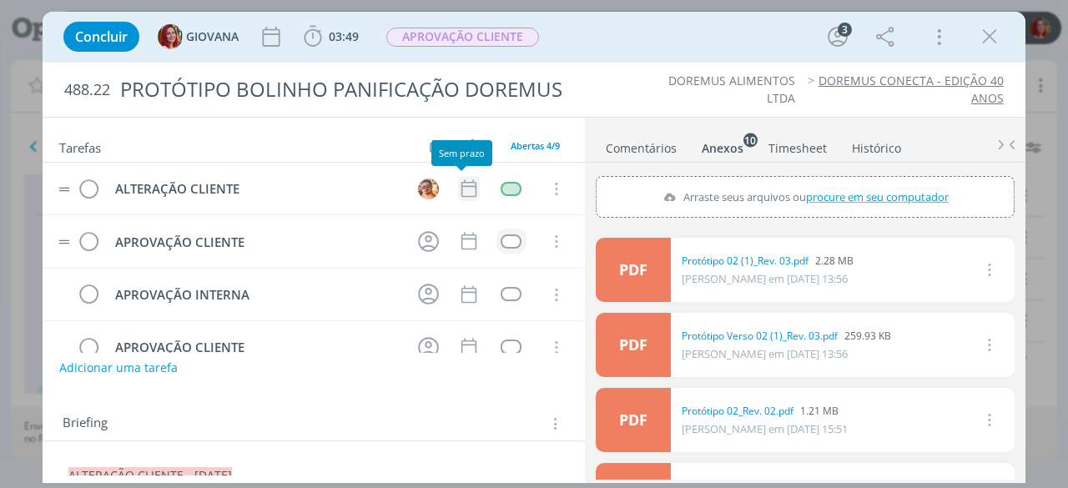
click at [461, 179] on icon "dialog" at bounding box center [469, 189] width 22 height 22
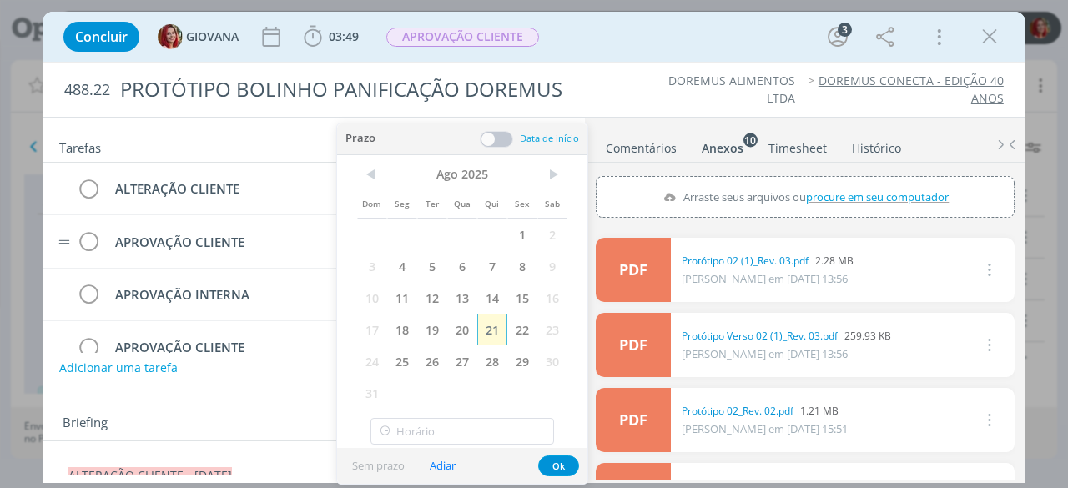
click at [495, 325] on span "21" at bounding box center [492, 330] width 30 height 32
click at [549, 458] on button "Ok" at bounding box center [558, 466] width 41 height 21
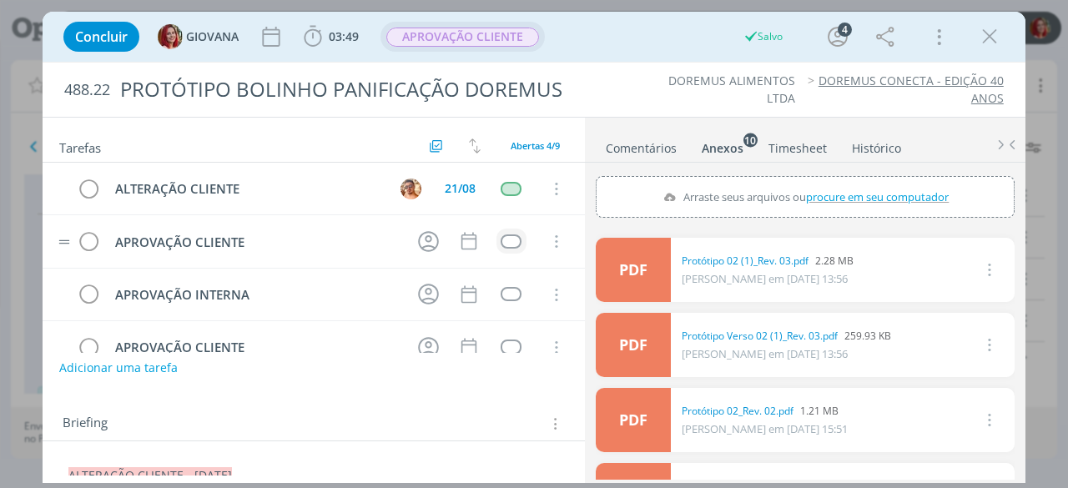
click at [489, 34] on span "APROVAÇÃO CLIENTE" at bounding box center [462, 37] width 153 height 19
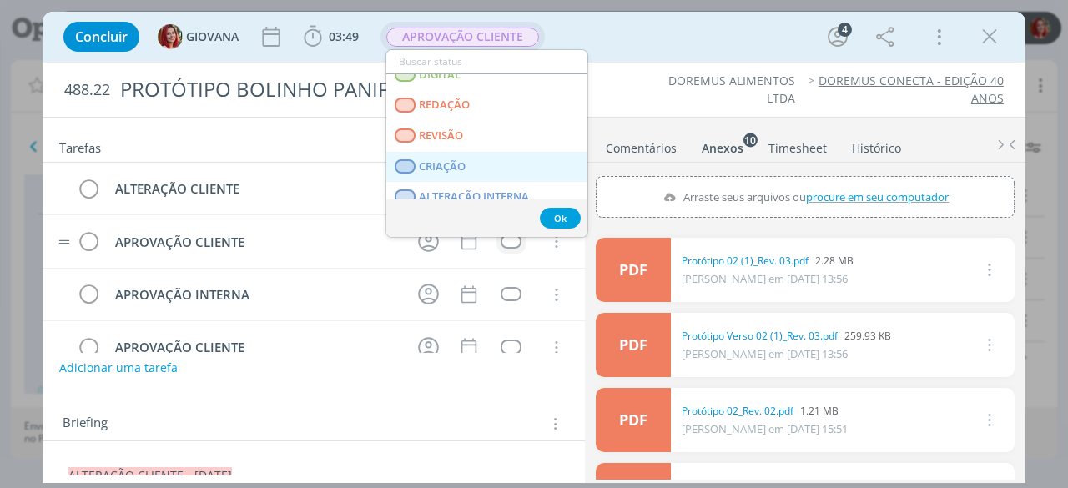
scroll to position [83, 0]
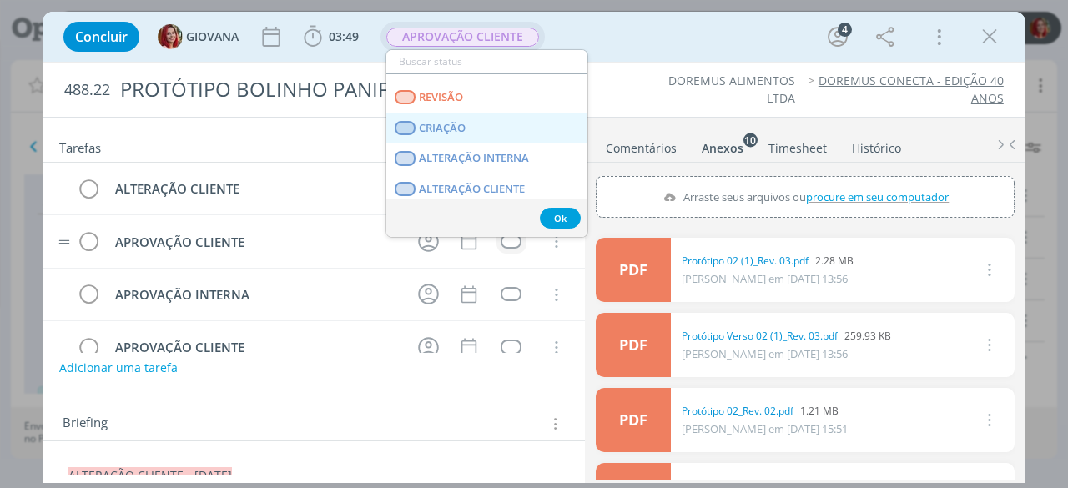
click at [487, 132] on link "CRIAÇÃO" at bounding box center [486, 129] width 201 height 31
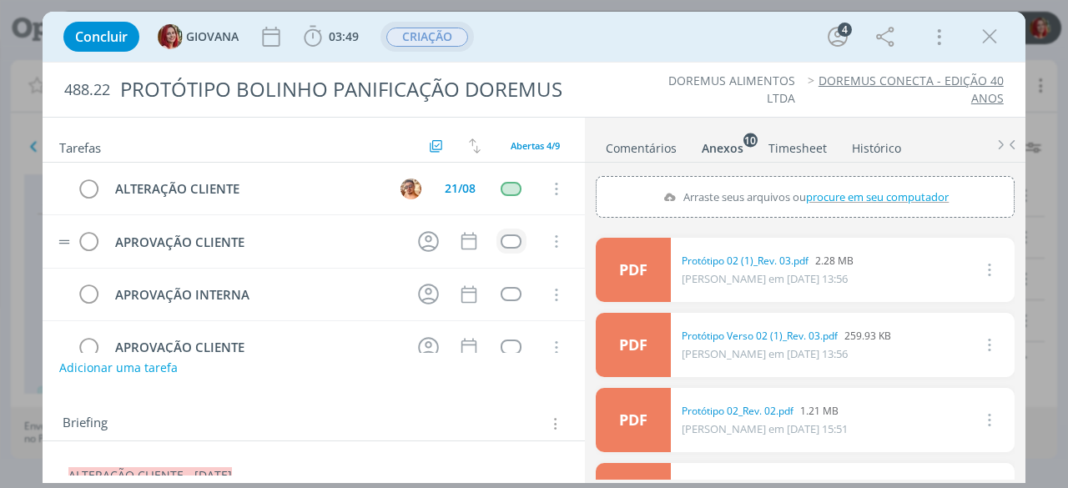
click at [724, 140] on div "Anexos 10" at bounding box center [723, 148] width 42 height 17
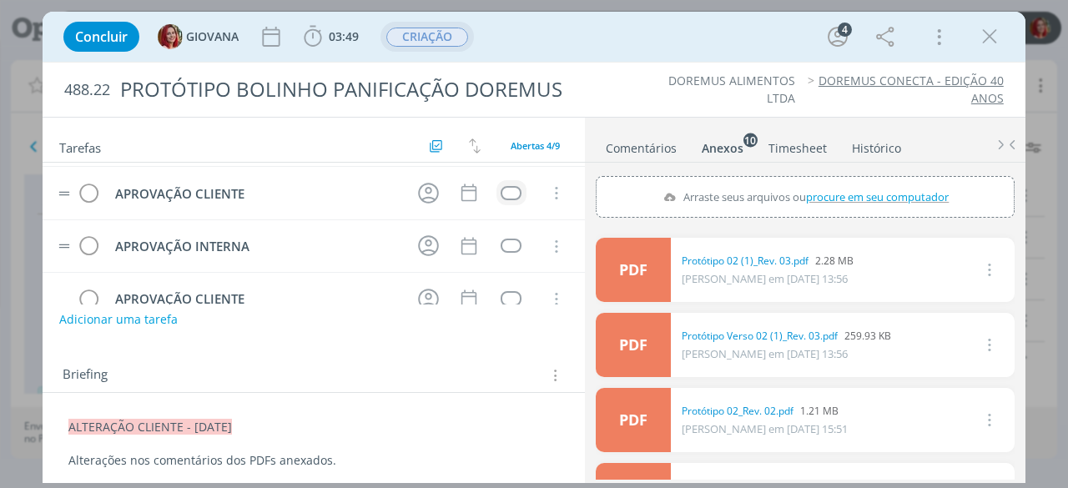
scroll to position [0, 0]
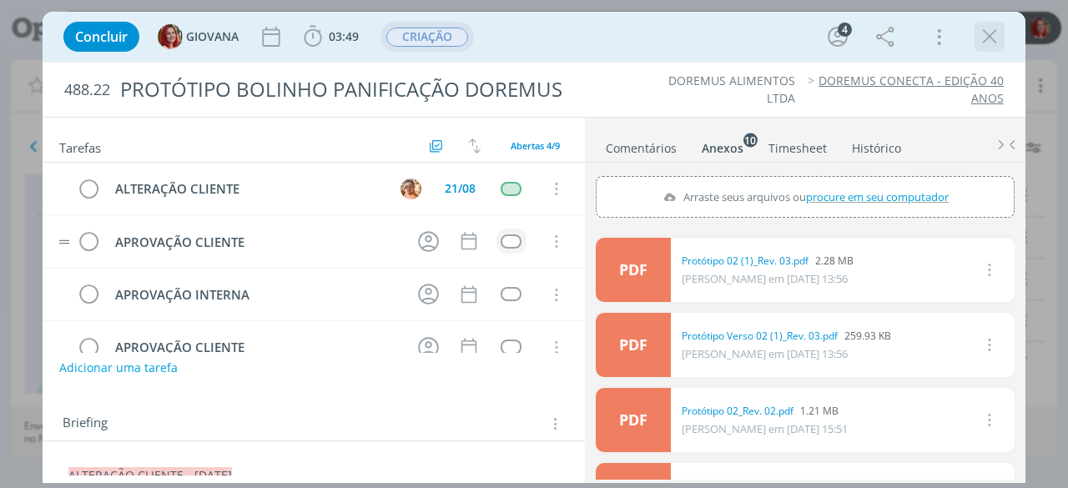
click at [992, 38] on icon "dialog" at bounding box center [989, 36] width 25 height 25
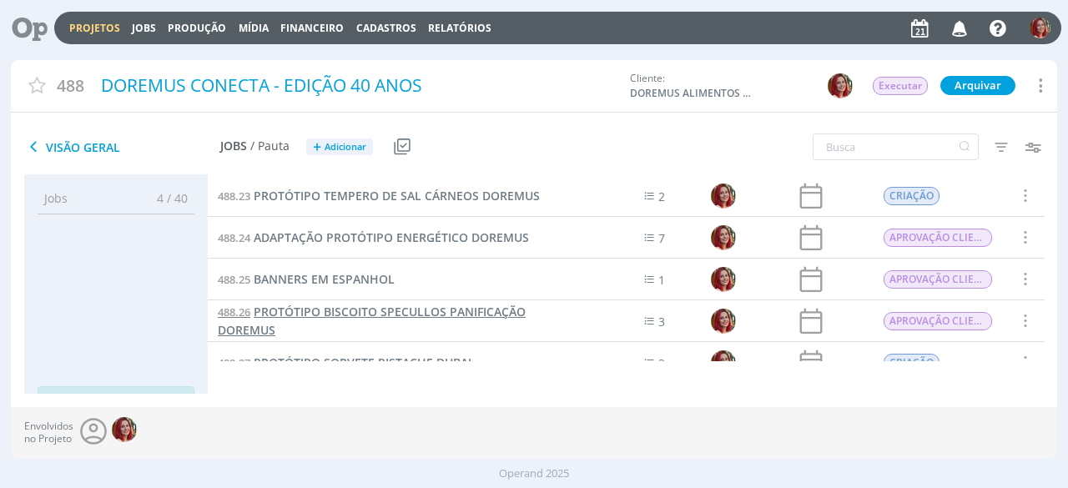
scroll to position [918, 0]
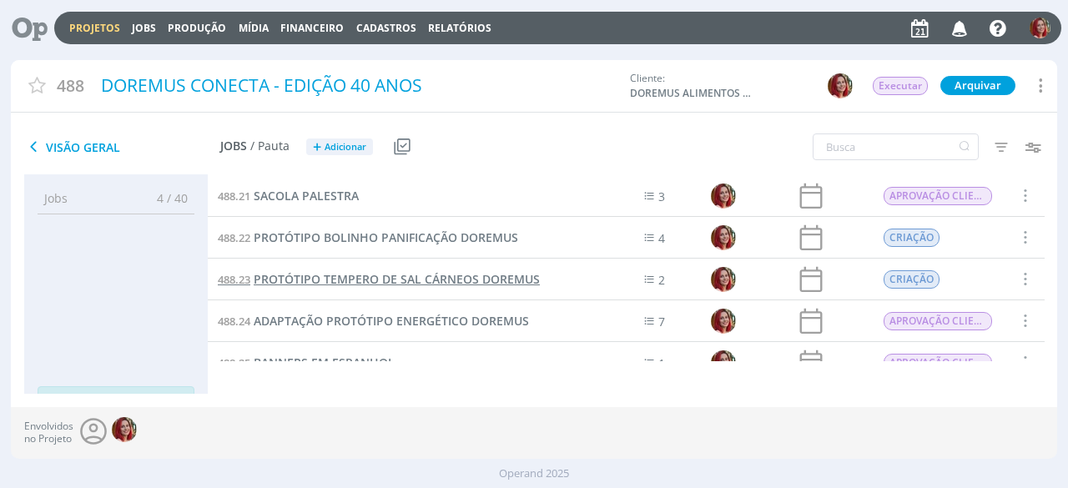
click at [429, 283] on span "PROTÓTIPO TEMPERO DE SAL CÁRNEOS DOREMUS" at bounding box center [397, 279] width 286 height 16
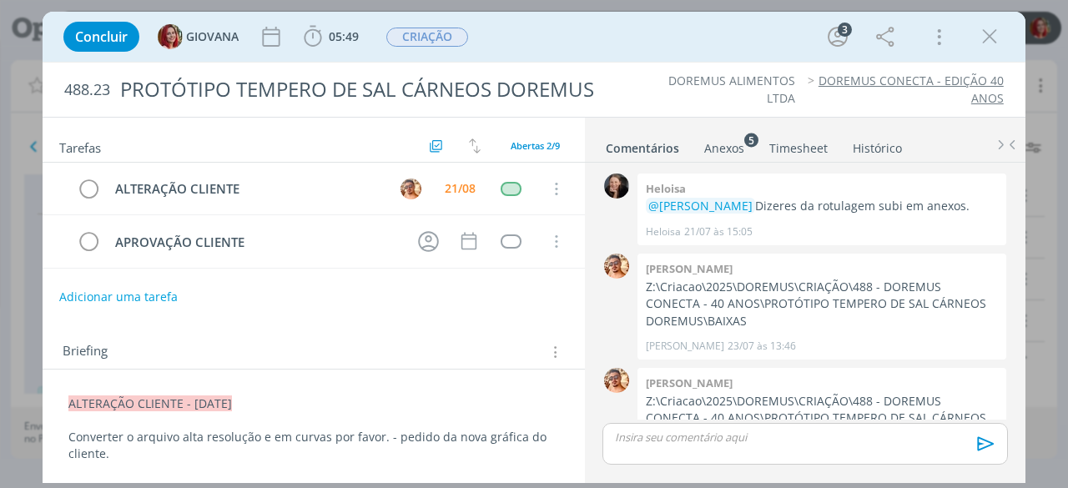
scroll to position [543, 0]
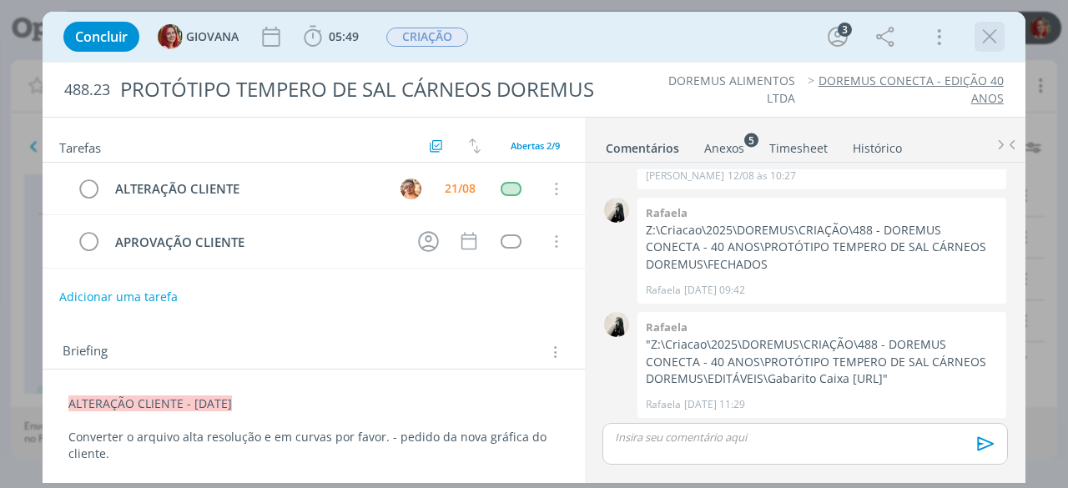
click at [1002, 36] on icon "dialog" at bounding box center [989, 36] width 25 height 25
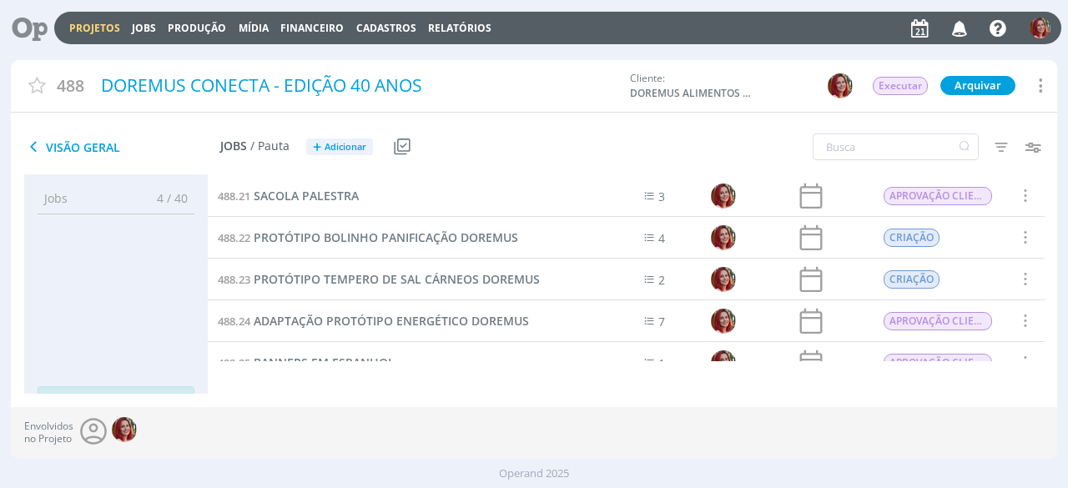
scroll to position [1002, 0]
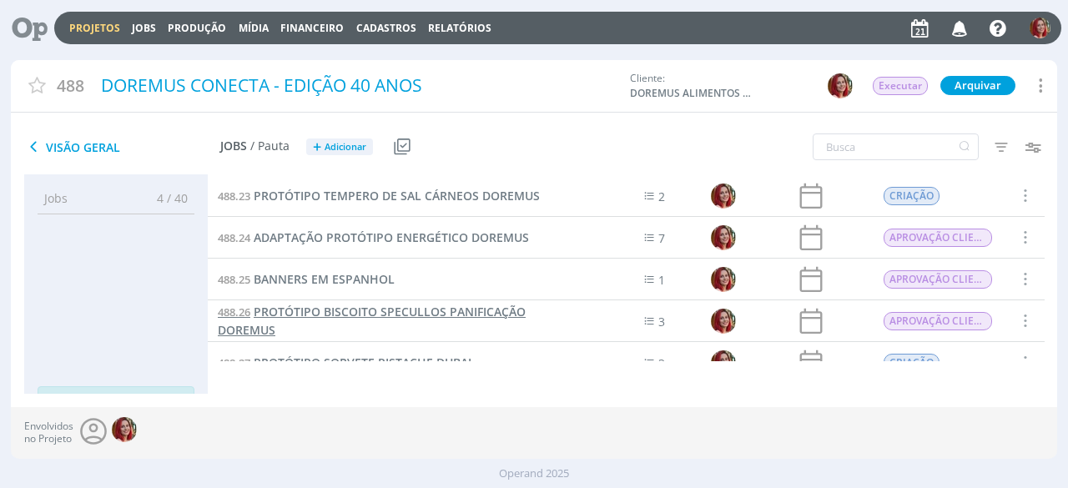
click at [523, 313] on span "PROTÓTIPO BISCOITO SPECULLOS PANIFICAÇÃO DOREMUS" at bounding box center [372, 321] width 308 height 34
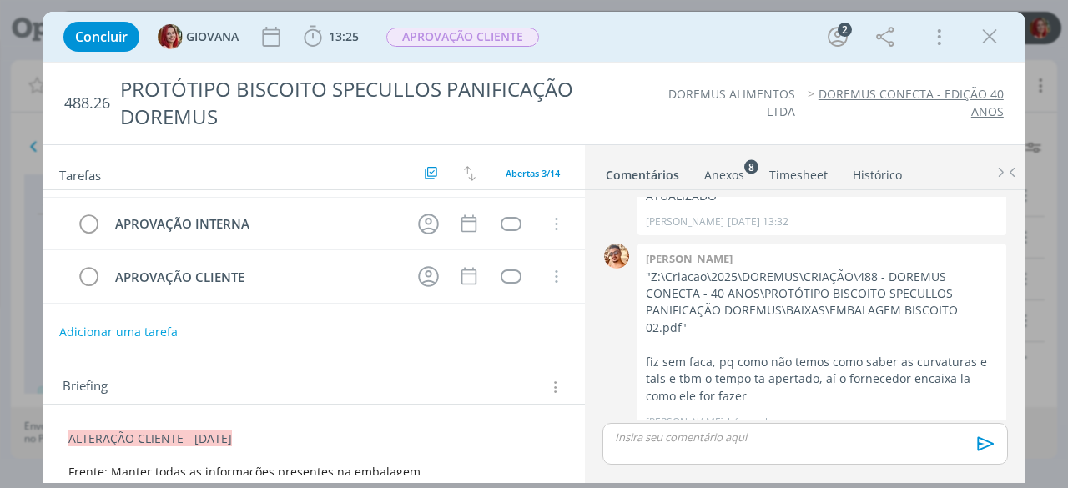
scroll to position [83, 0]
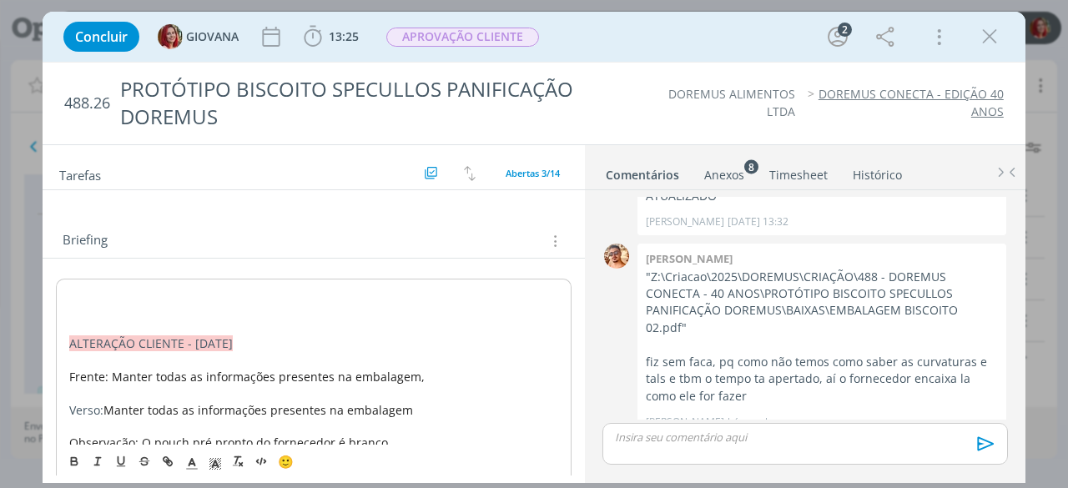
scroll to position [211, 0]
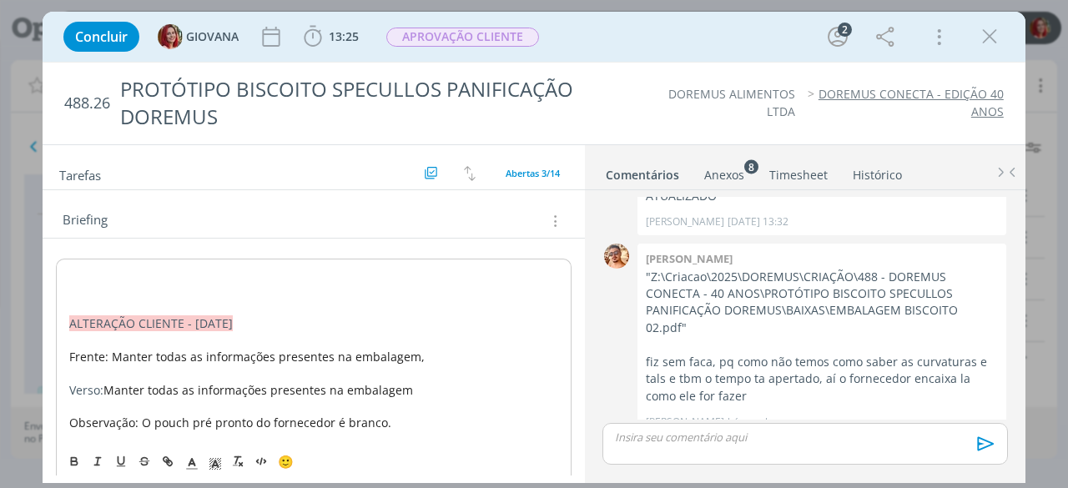
click at [100, 265] on p "dialog" at bounding box center [313, 273] width 489 height 17
drag, startPoint x: 239, startPoint y: 268, endPoint x: 68, endPoint y: 270, distance: 170.3
click at [69, 270] on p "ALTERAÇÃO CLIENTE" at bounding box center [313, 273] width 489 height 17
click at [249, 273] on p "ALTERAÇÃO CLIENTE" at bounding box center [313, 273] width 489 height 17
drag, startPoint x: 250, startPoint y: 260, endPoint x: 34, endPoint y: 241, distance: 217.0
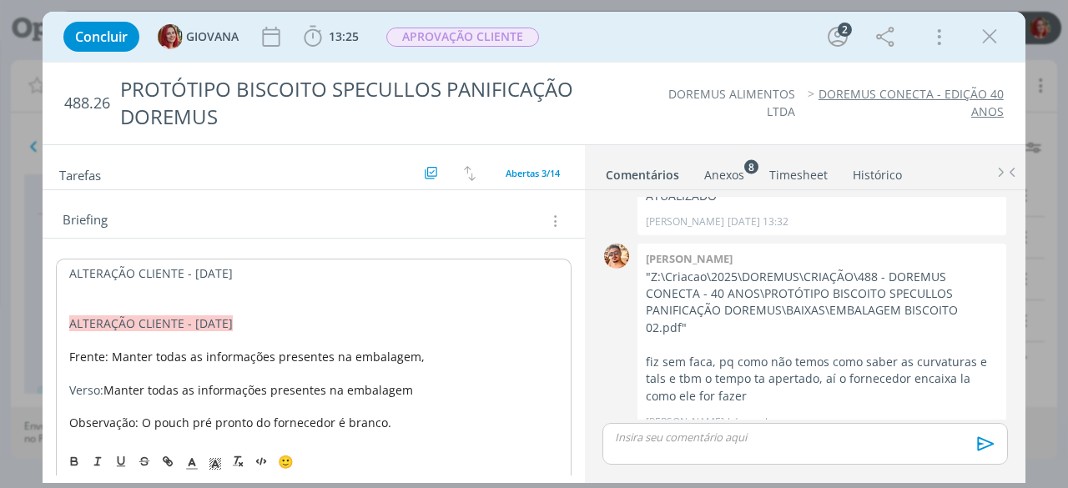
click at [34, 241] on div "Concluir GIOVANA 13:25 Iniciar Apontar Data * 21/08/2025 Horas * 00:00 Tarefa S…" at bounding box center [534, 244] width 1068 height 488
click at [212, 459] on icon "dialog" at bounding box center [215, 464] width 15 height 15
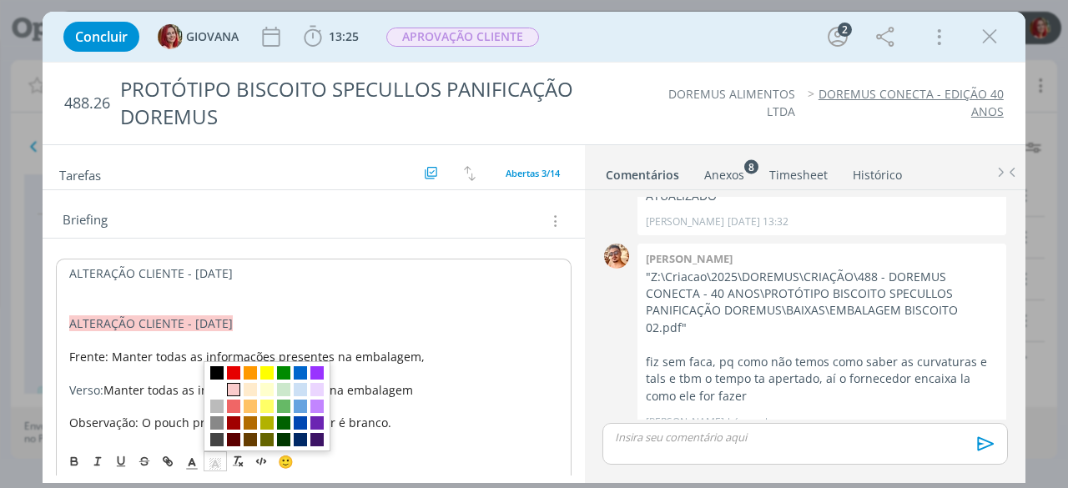
drag, startPoint x: 228, startPoint y: 388, endPoint x: 180, endPoint y: 311, distance: 90.3
click at [229, 388] on span "dialog" at bounding box center [233, 388] width 13 height 13
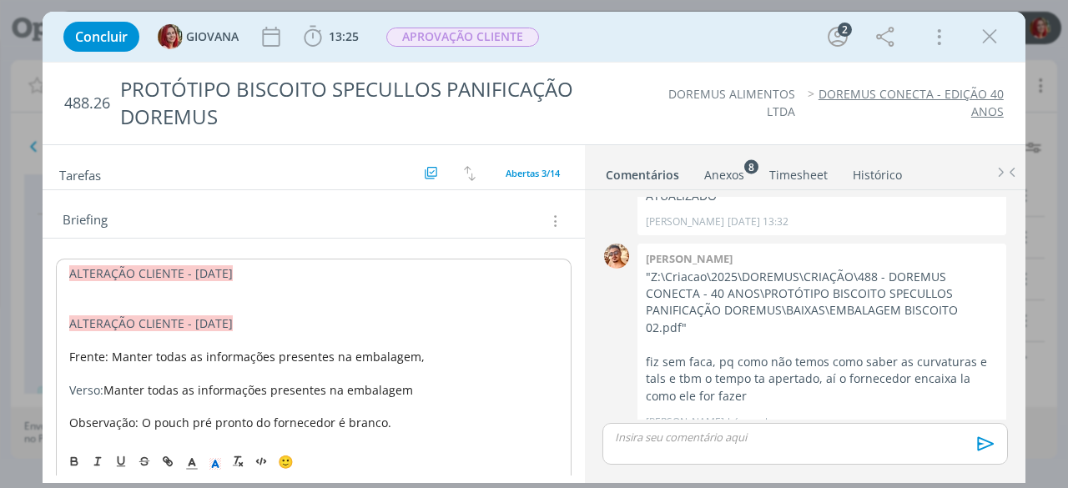
click at [120, 286] on p "dialog" at bounding box center [313, 290] width 489 height 17
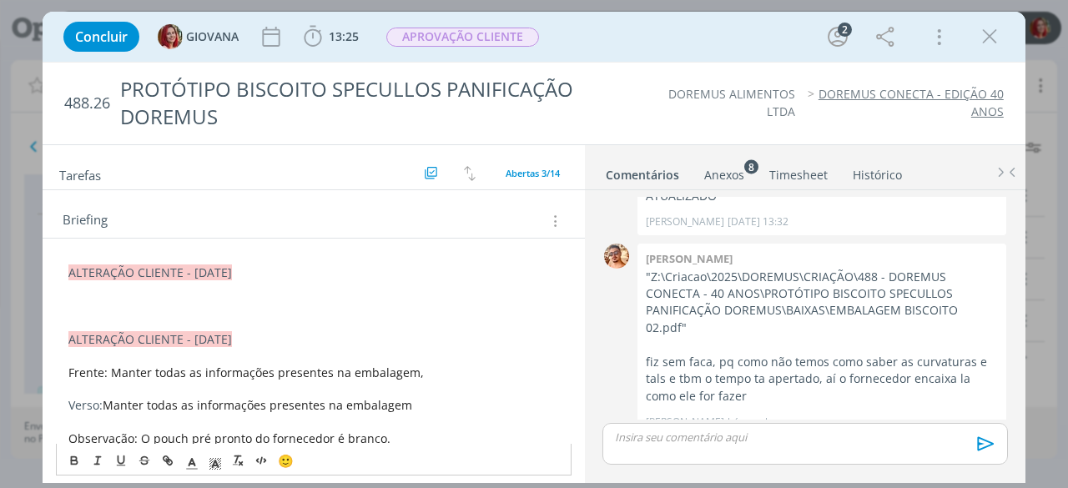
click at [125, 298] on p "dialog" at bounding box center [313, 306] width 491 height 17
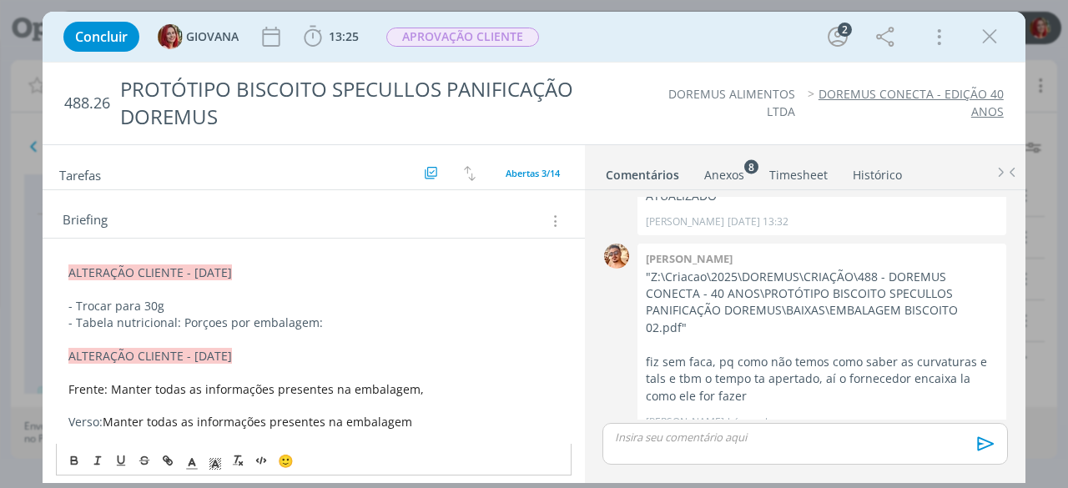
click at [179, 315] on p "- Tabela nutricional: Porçoes por embalagem:" at bounding box center [313, 323] width 491 height 17
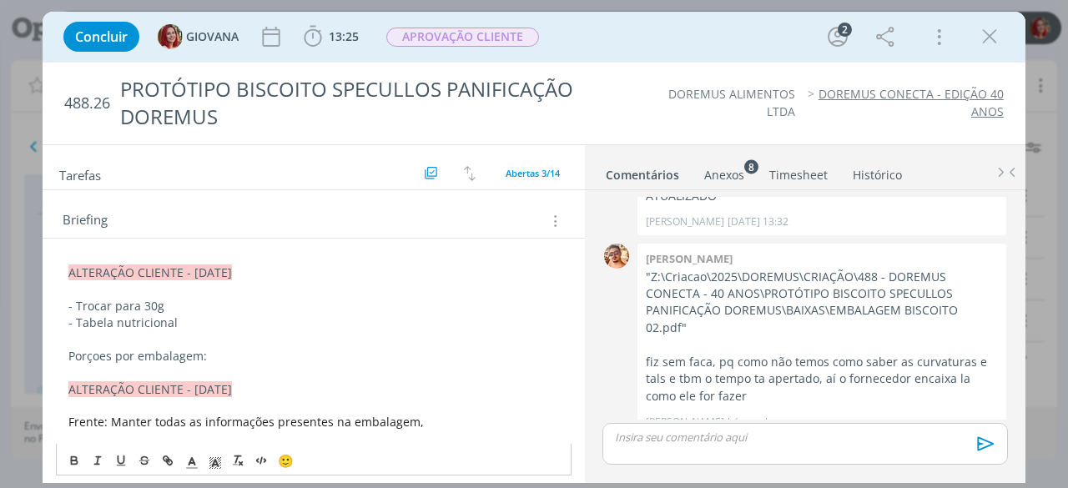
click at [229, 355] on p "Porçoes por embalagem:" at bounding box center [313, 356] width 491 height 17
click at [210, 354] on p "Porçoes por embalagem: 15 unidades" at bounding box center [313, 356] width 491 height 17
click at [407, 348] on p "Porçoes por embalagem: trocar para 15 unidades" at bounding box center [313, 356] width 491 height 17
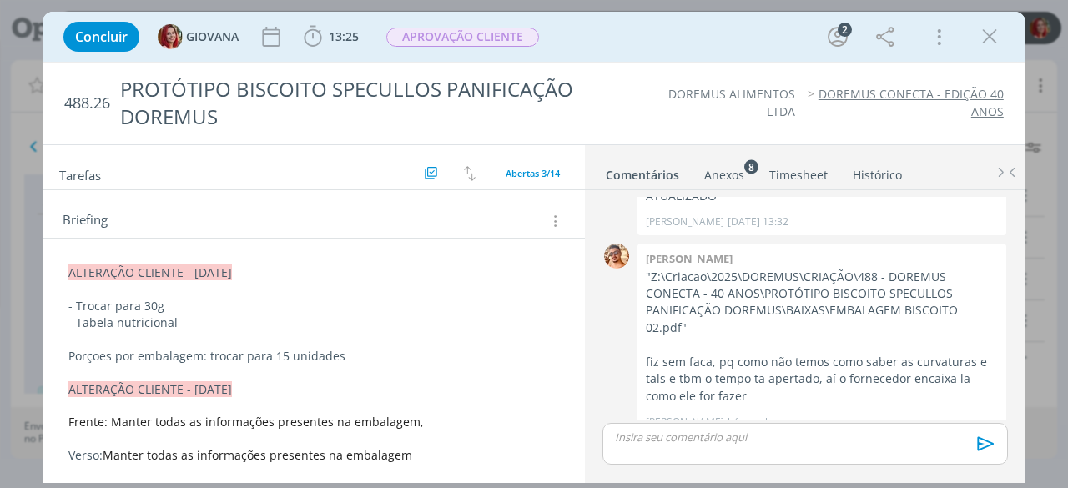
click at [380, 351] on p "Porçoes por embalagem: trocar para 15 unidades" at bounding box center [313, 356] width 491 height 17
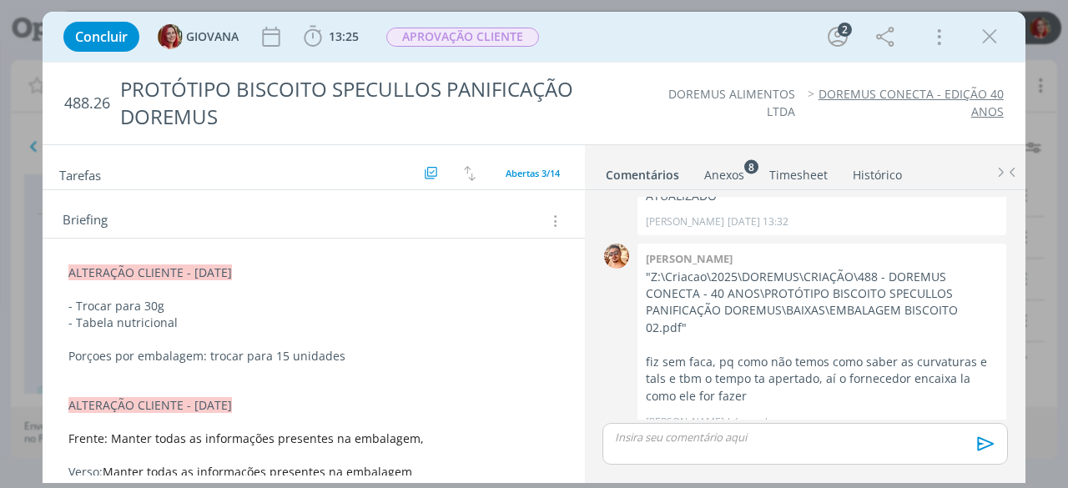
click at [85, 382] on p "dialog" at bounding box center [313, 389] width 491 height 17
click at [88, 368] on p "dialog" at bounding box center [313, 373] width 491 height 17
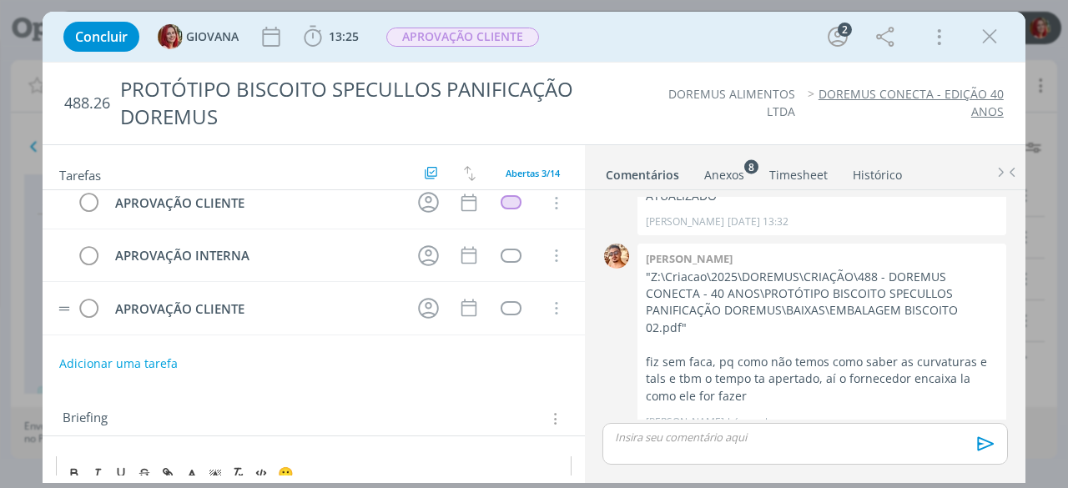
scroll to position [0, 0]
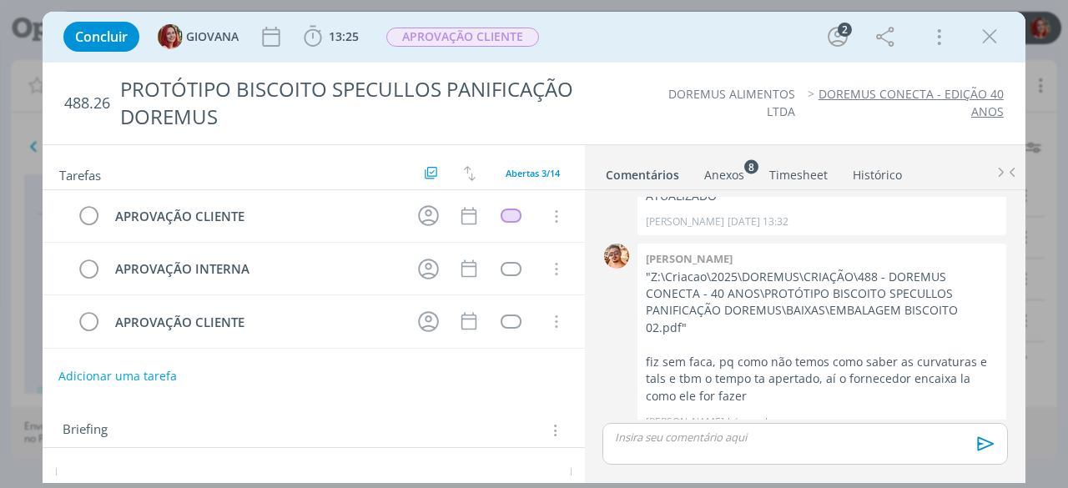
click at [124, 366] on button "Adicionar uma tarefa" at bounding box center [117, 376] width 119 height 28
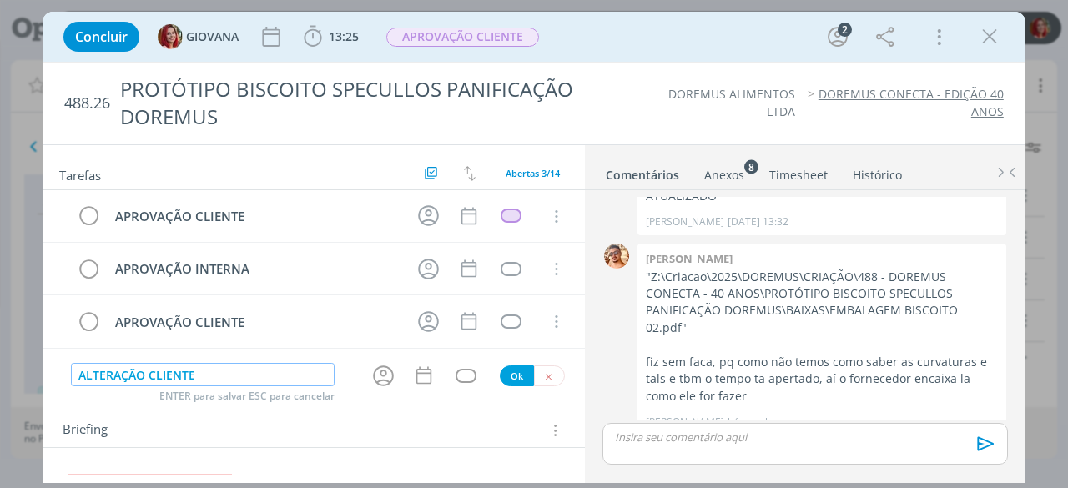
type input "ALTERAÇÃO CLIENTE"
click at [509, 373] on button "Ok" at bounding box center [517, 376] width 34 height 21
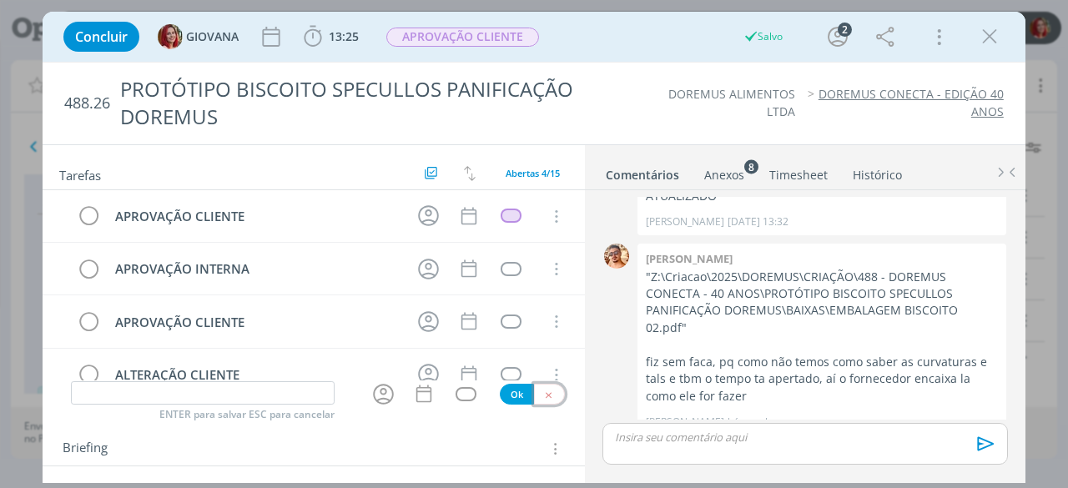
click at [548, 400] on button "dialog" at bounding box center [549, 394] width 31 height 21
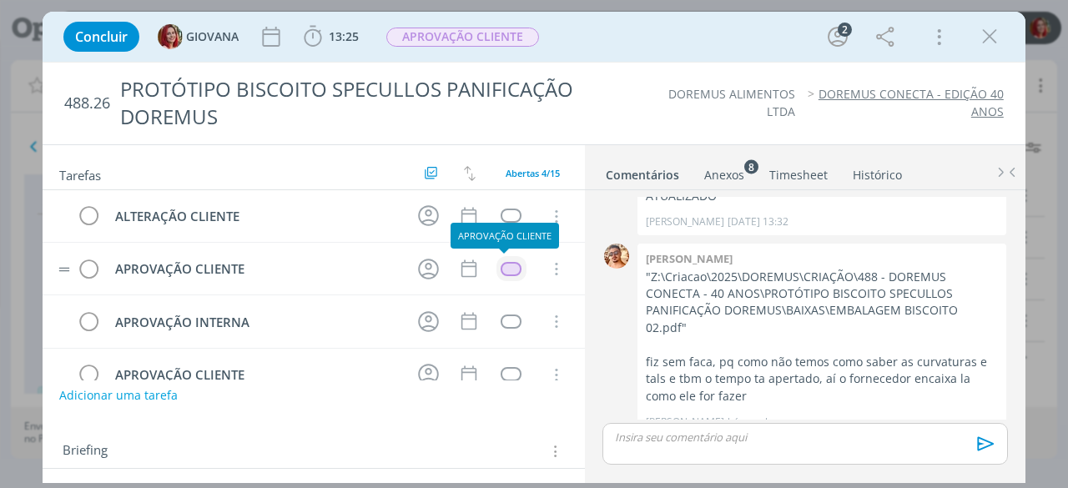
click at [504, 268] on div "dialog" at bounding box center [511, 269] width 21 height 14
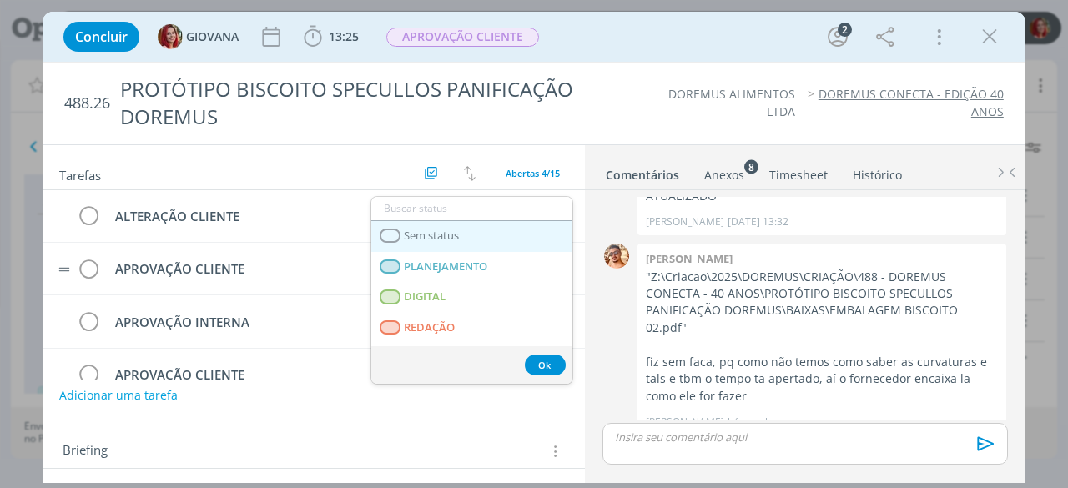
click at [511, 241] on link "Sem status" at bounding box center [471, 236] width 201 height 31
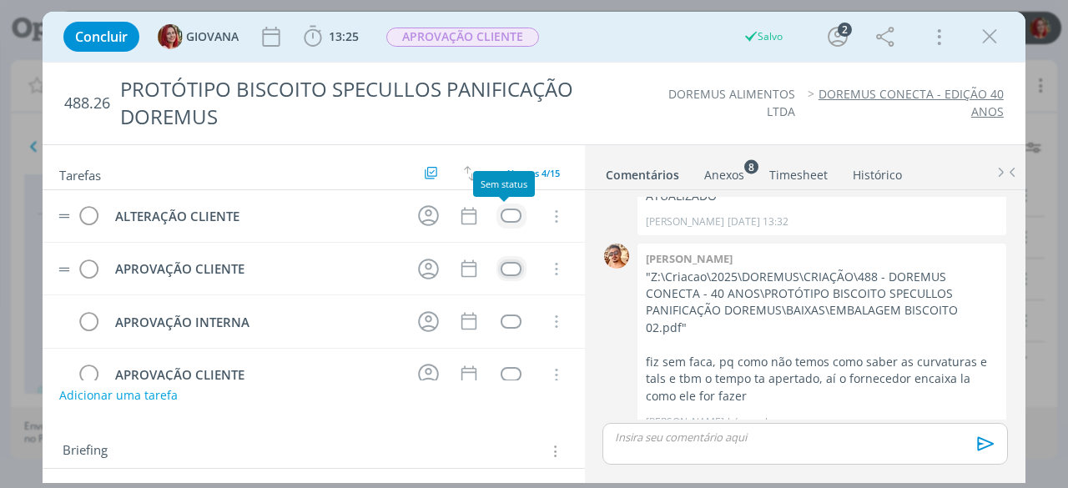
click at [501, 212] on div "dialog" at bounding box center [511, 216] width 21 height 14
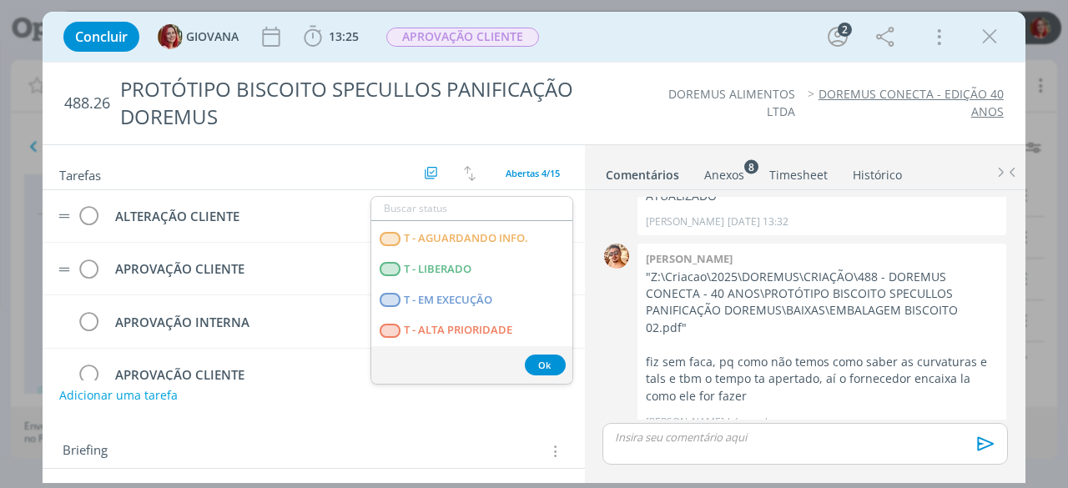
scroll to position [426, 0]
click at [497, 273] on LIBERADO "T - LIBERADO" at bounding box center [471, 270] width 201 height 31
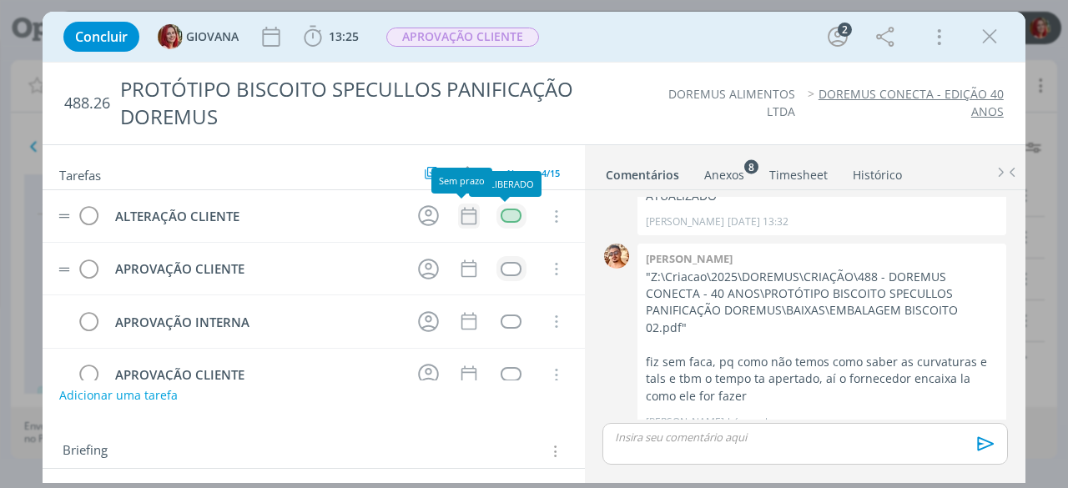
click at [462, 219] on icon "dialog" at bounding box center [469, 216] width 22 height 22
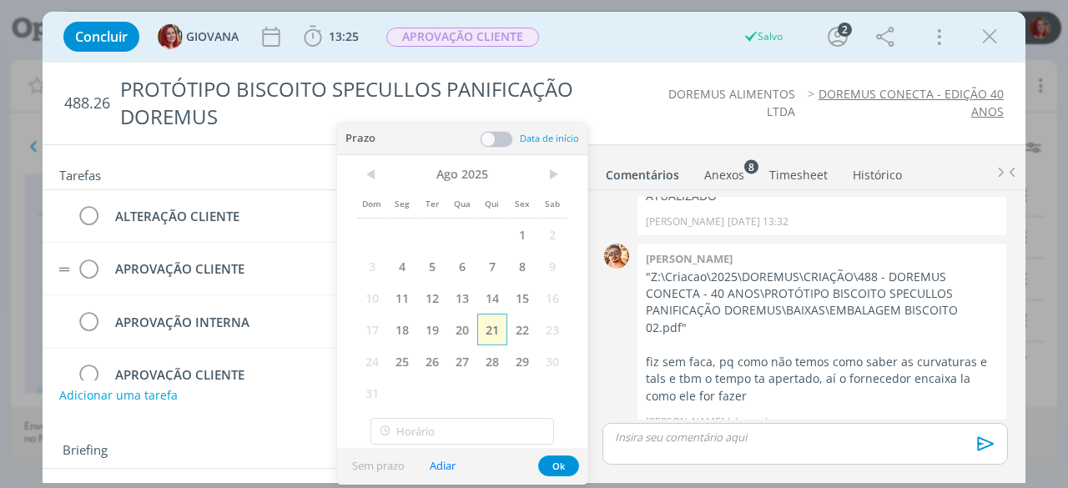
click at [496, 328] on span "21" at bounding box center [492, 330] width 30 height 32
click at [556, 465] on button "Ok" at bounding box center [558, 466] width 41 height 21
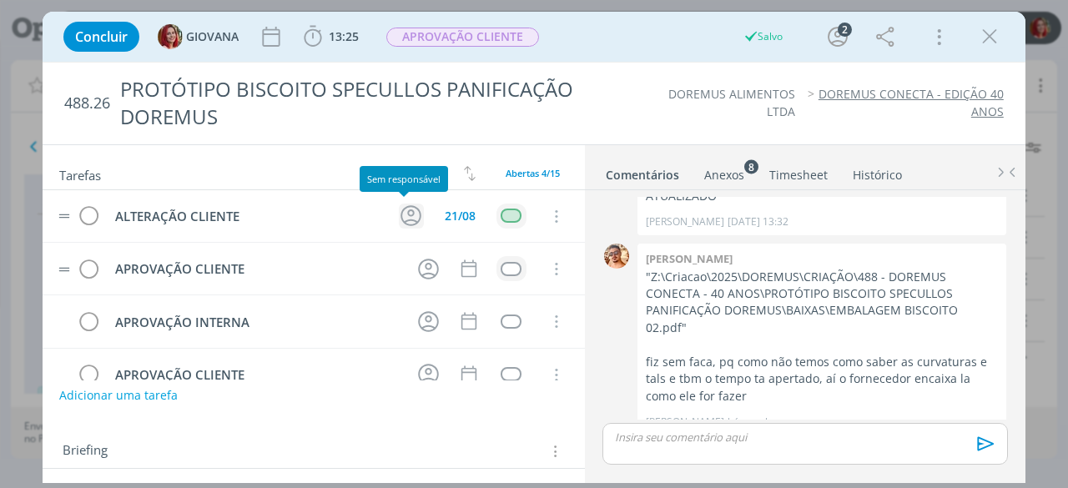
click at [398, 214] on icon "dialog" at bounding box center [411, 216] width 26 height 26
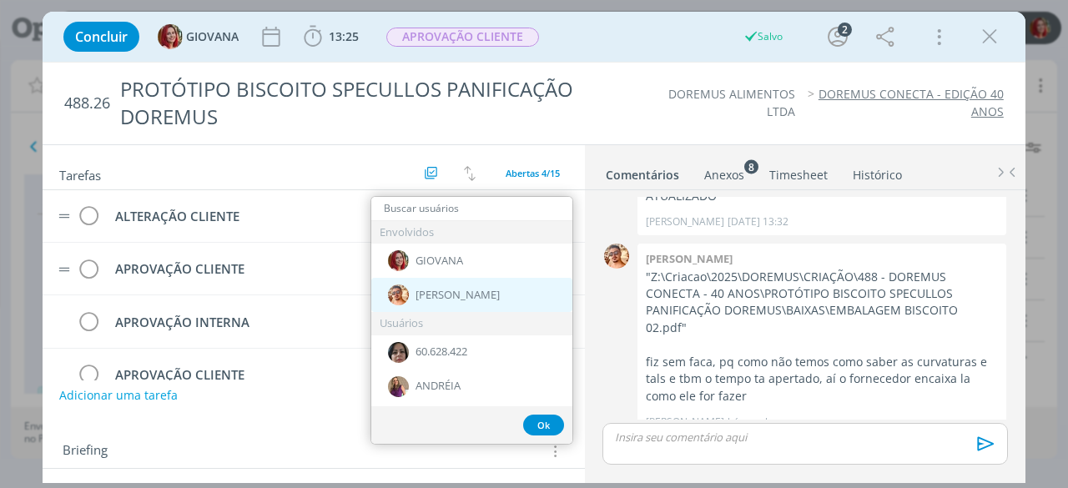
click at [467, 286] on div "[PERSON_NAME]" at bounding box center [471, 295] width 201 height 34
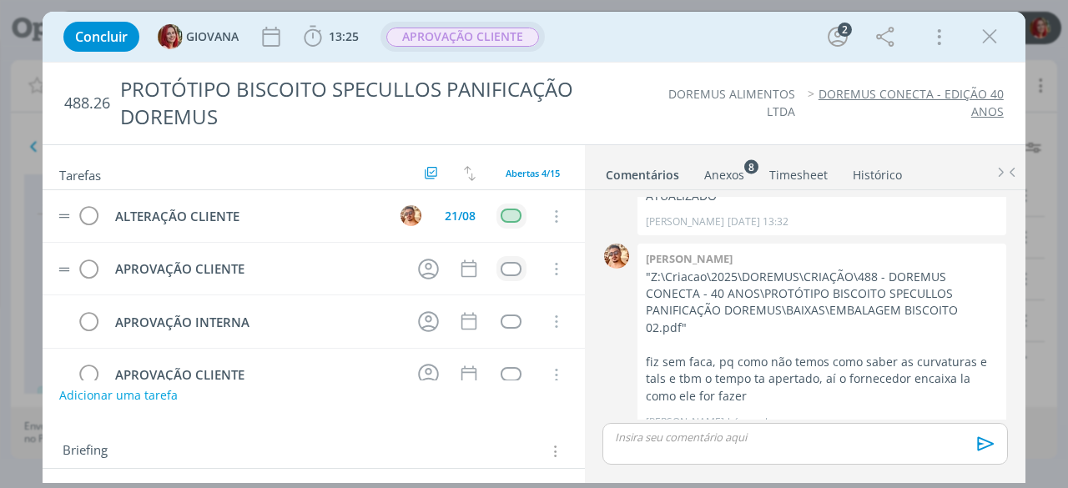
click at [484, 43] on span "APROVAÇÃO CLIENTE" at bounding box center [462, 37] width 153 height 19
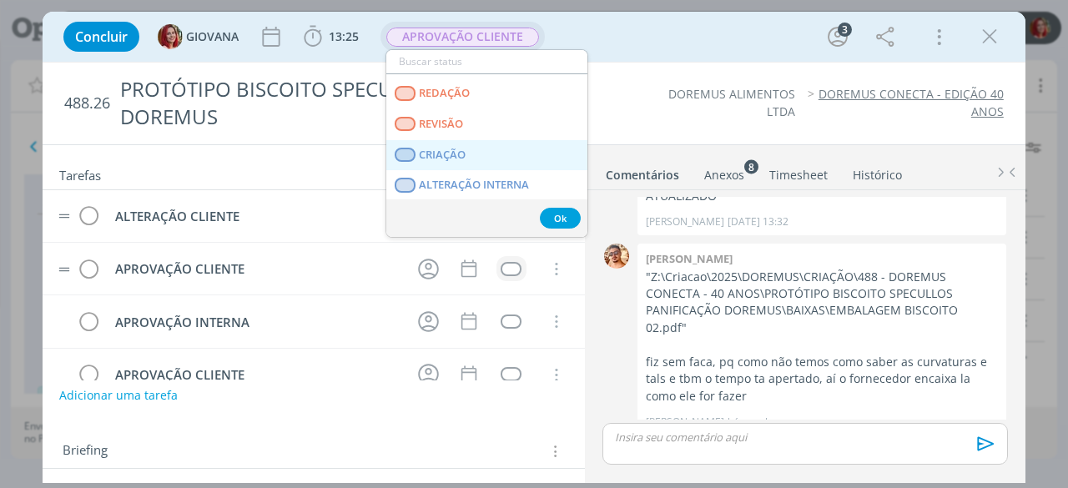
scroll to position [83, 0]
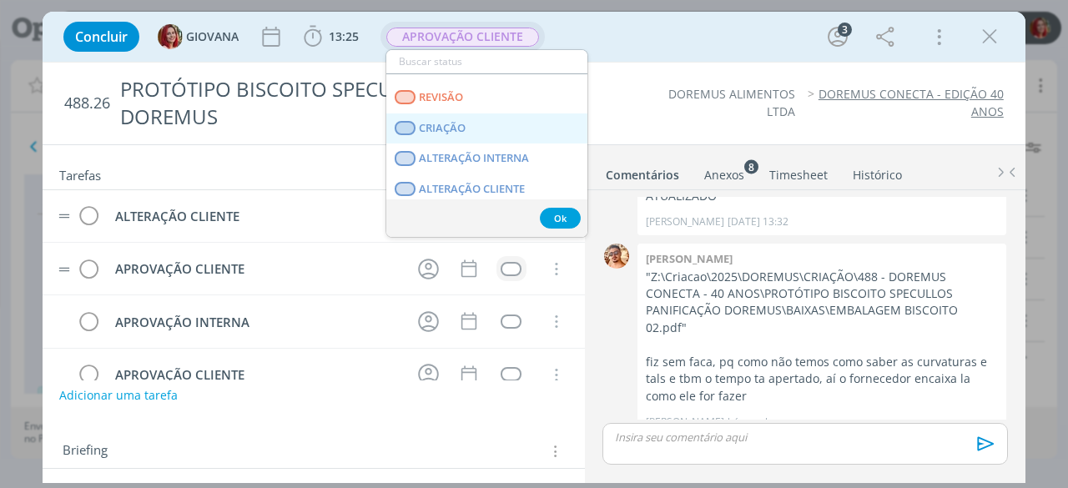
click at [482, 122] on link "CRIAÇÃO" at bounding box center [486, 129] width 201 height 31
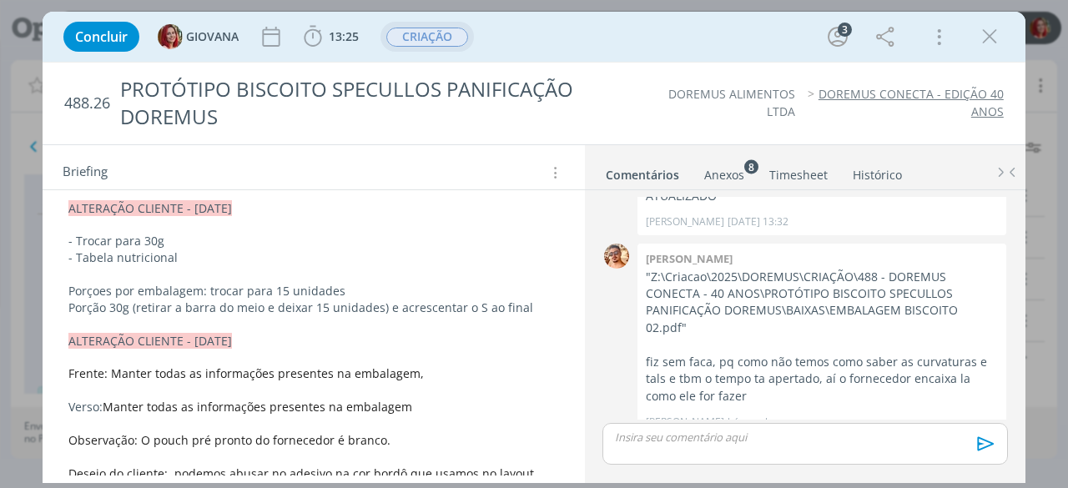
scroll to position [334, 0]
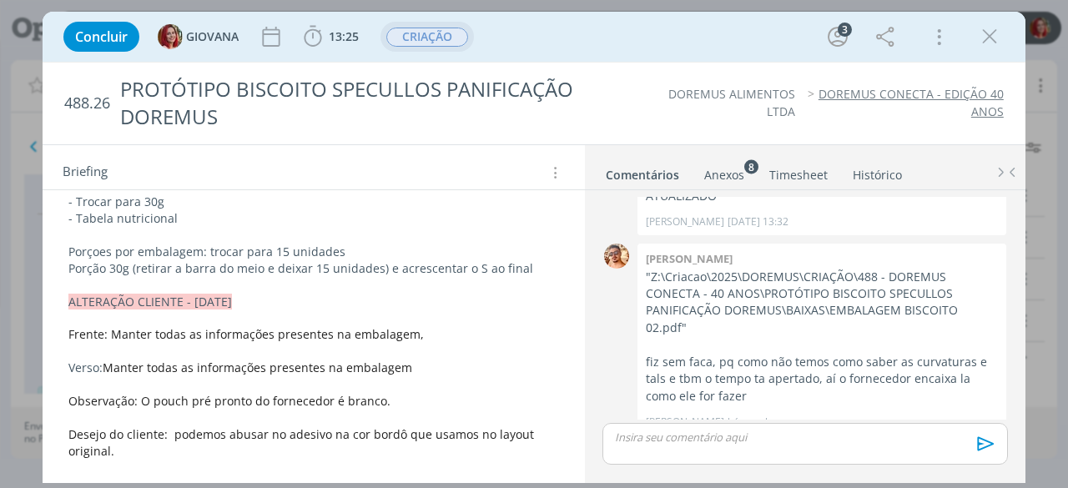
click at [541, 265] on p "Porção 30g (retirar a barra do meio e deixar 15 unidades) e acrescentar o S ao …" at bounding box center [313, 268] width 491 height 17
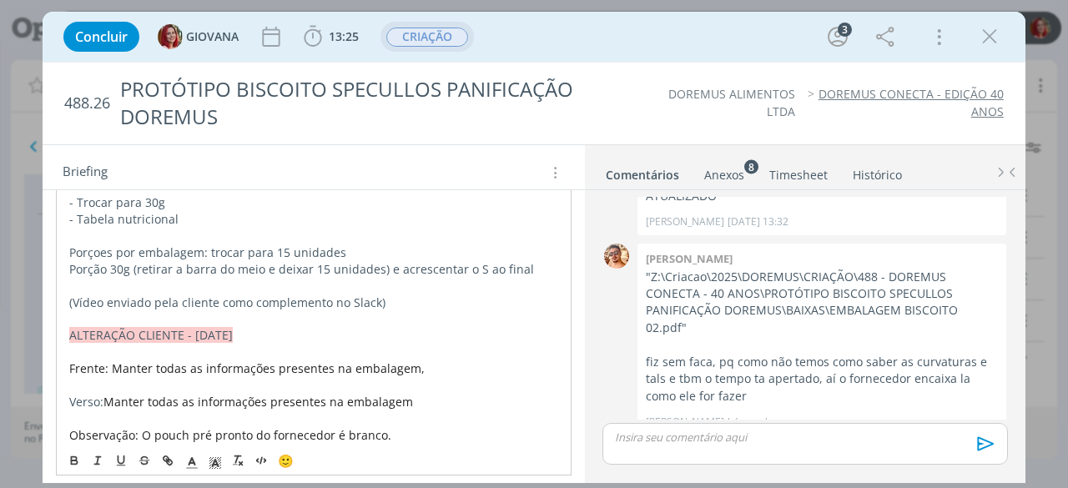
click at [626, 125] on div "488.26 PROTÓTIPO BISCOITO SPECULLOS PANIFICAÇÃO DOREMUS DOREMUS ALIMENTOS LTDA …" at bounding box center [534, 104] width 983 height 82
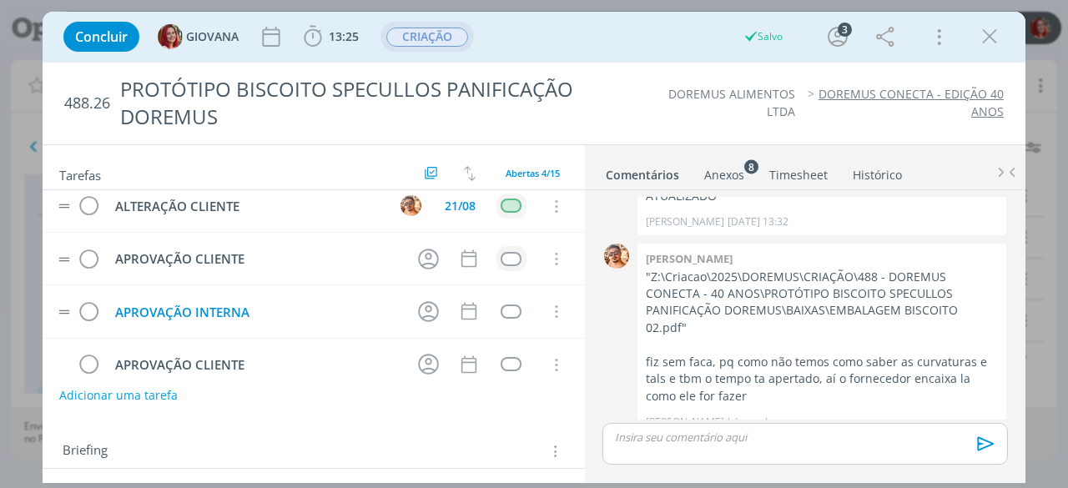
scroll to position [0, 0]
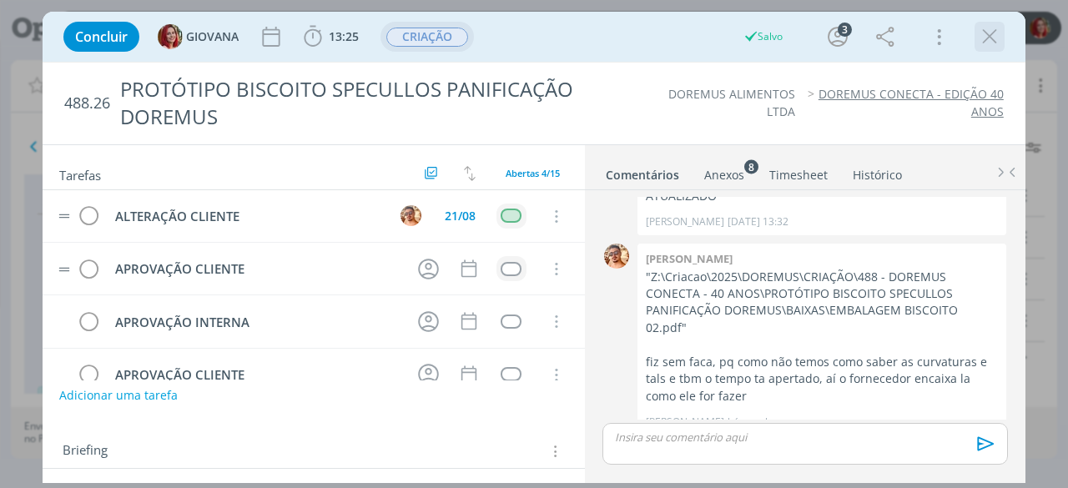
click at [998, 35] on icon "dialog" at bounding box center [989, 36] width 25 height 25
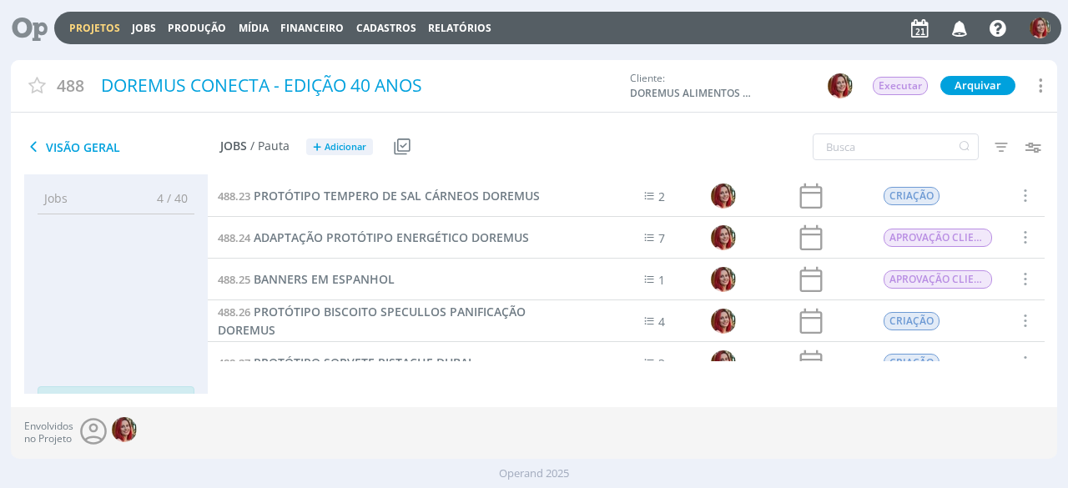
click at [22, 31] on icon at bounding box center [24, 28] width 34 height 33
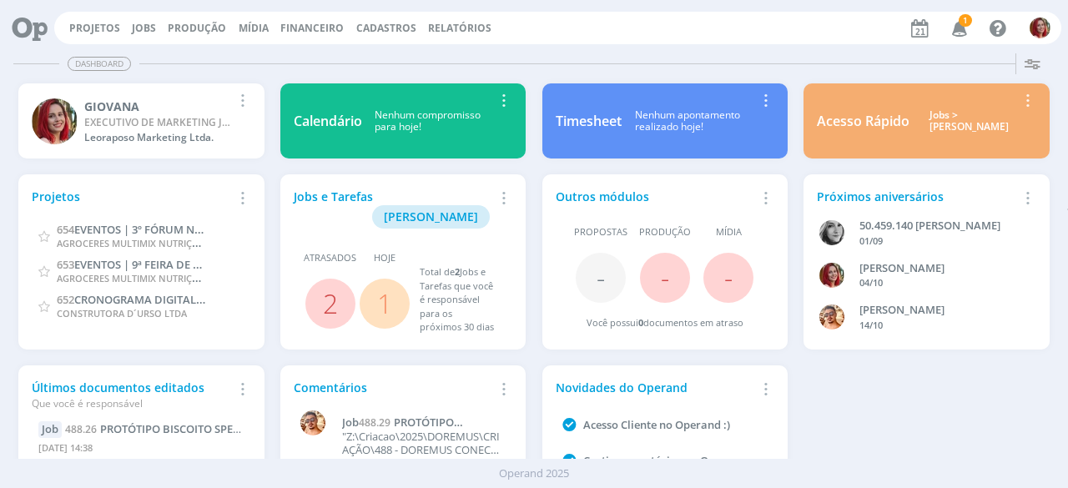
click at [958, 29] on icon "button" at bounding box center [960, 27] width 29 height 28
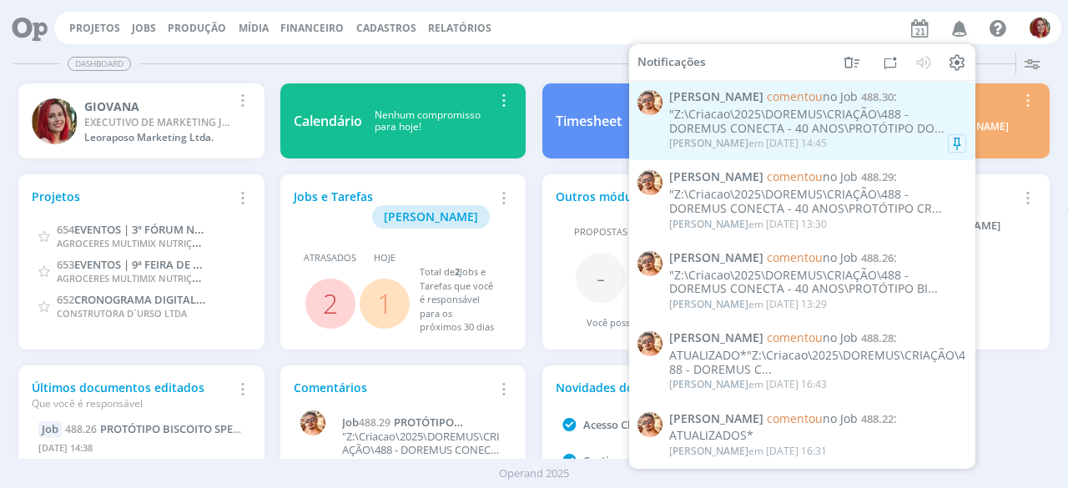
click at [785, 124] on div ""Z:\Criacao\2025\DOREMUS\CRIAÇÃO\488 - DOREMUS CONECTA - 40 ANOS\PROTÓTIPO DO..." at bounding box center [817, 122] width 297 height 28
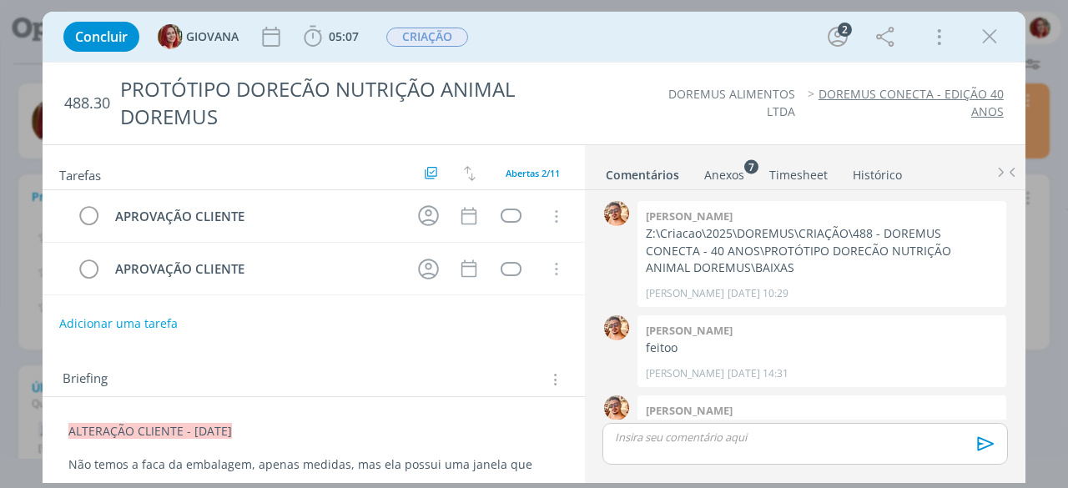
scroll to position [393, 0]
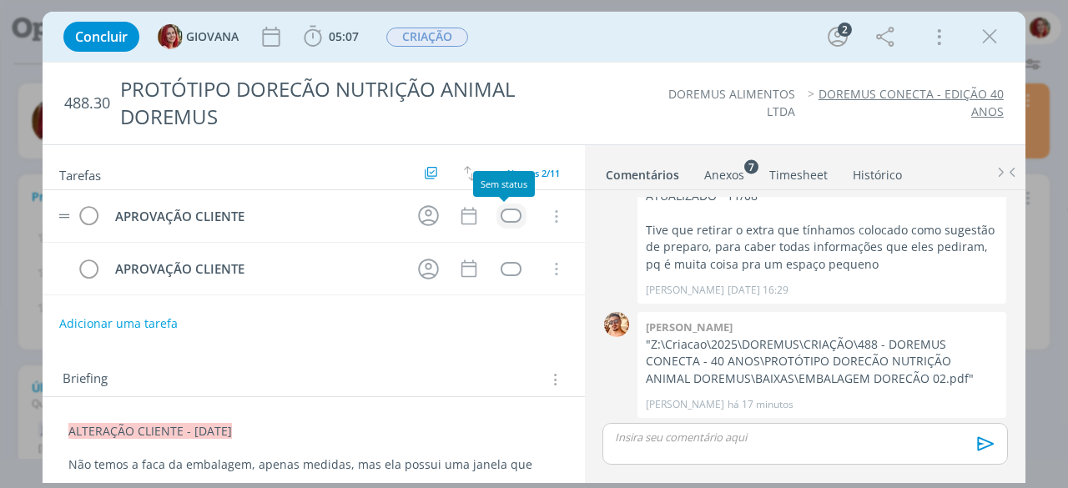
click at [501, 218] on div "dialog" at bounding box center [511, 216] width 21 height 14
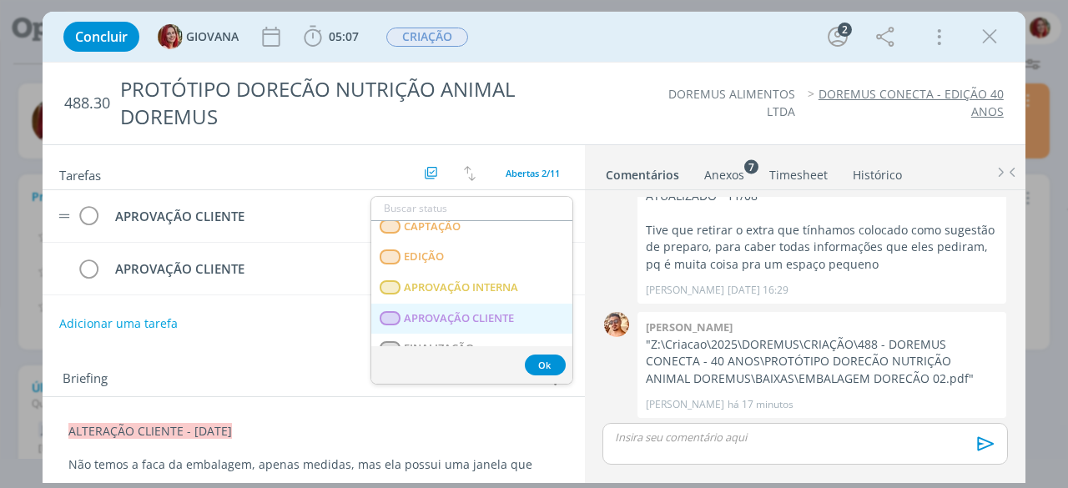
scroll to position [250, 0]
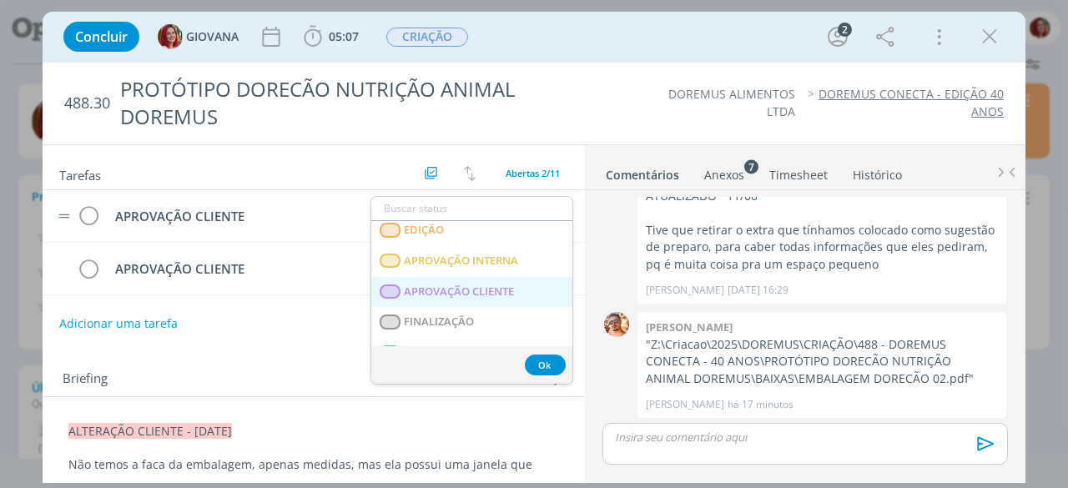
click at [496, 291] on span "APROVAÇÃO CLIENTE" at bounding box center [460, 291] width 110 height 13
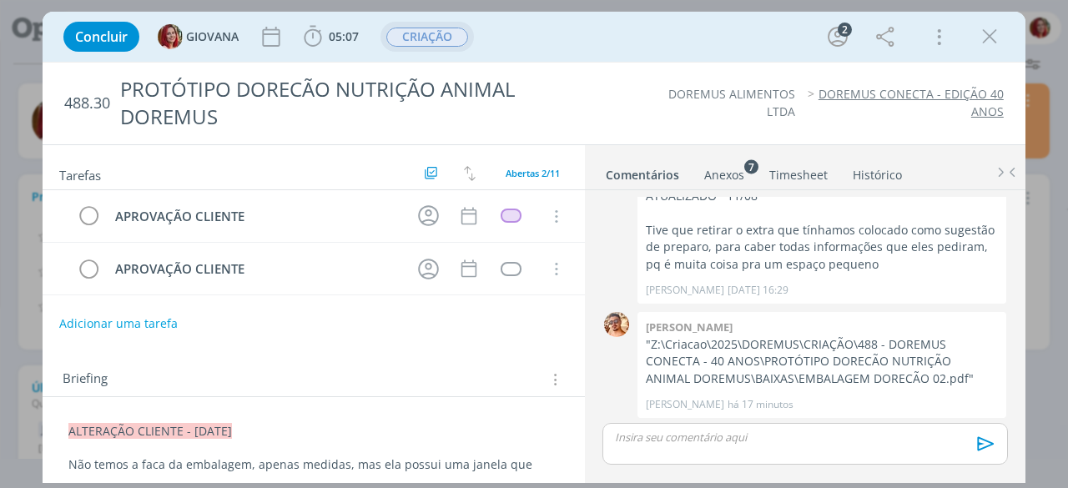
click at [437, 38] on span "CRIAÇÃO" at bounding box center [427, 37] width 82 height 19
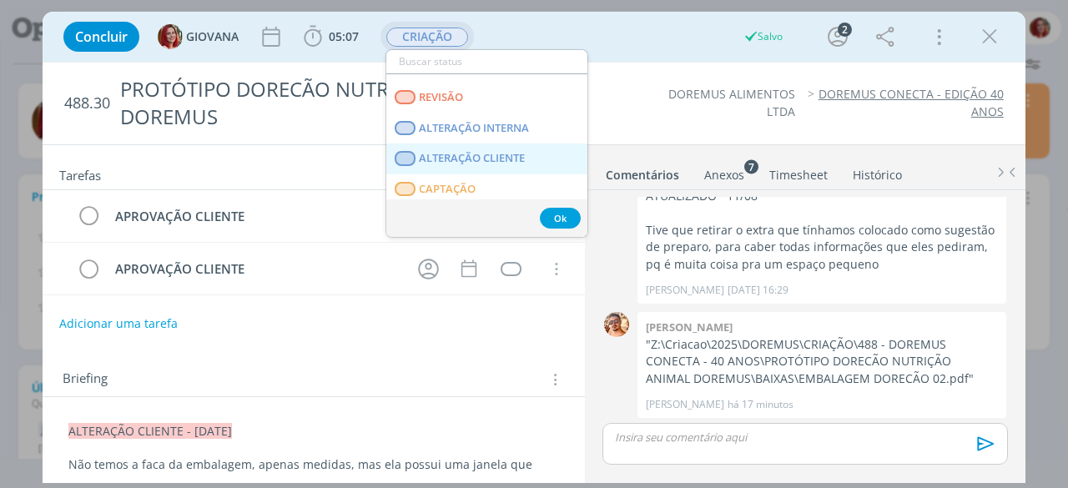
scroll to position [167, 0]
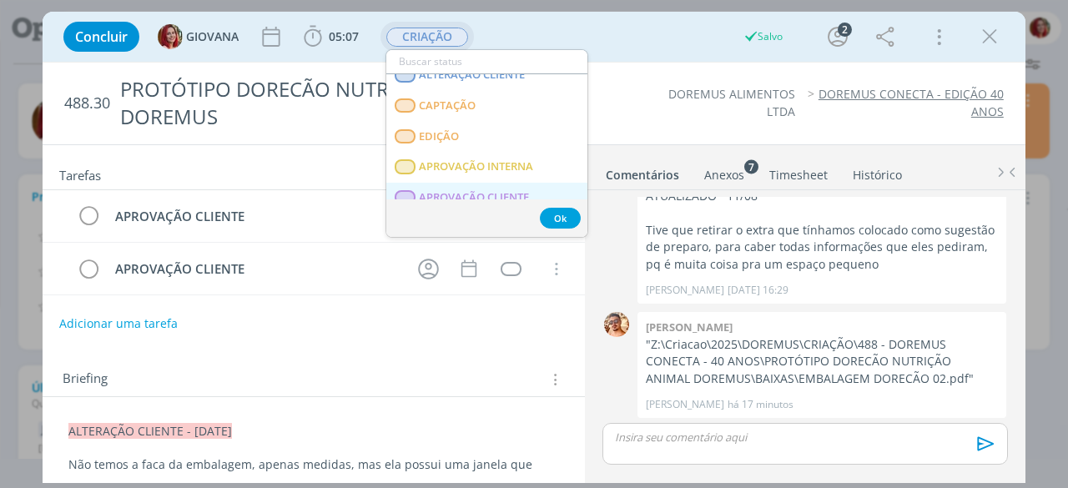
click at [502, 186] on CLIENTE "APROVAÇÃO CLIENTE" at bounding box center [486, 198] width 201 height 31
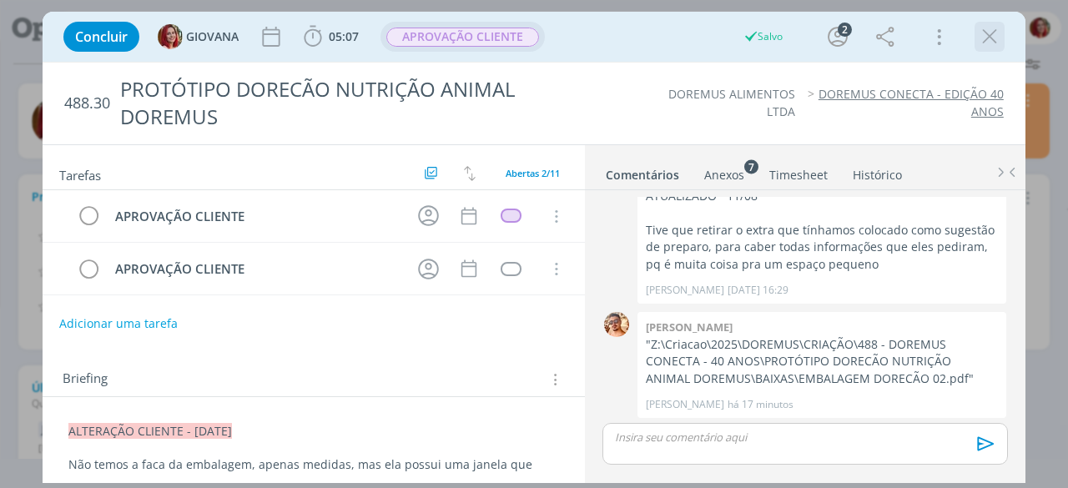
click at [990, 38] on icon "dialog" at bounding box center [989, 36] width 25 height 25
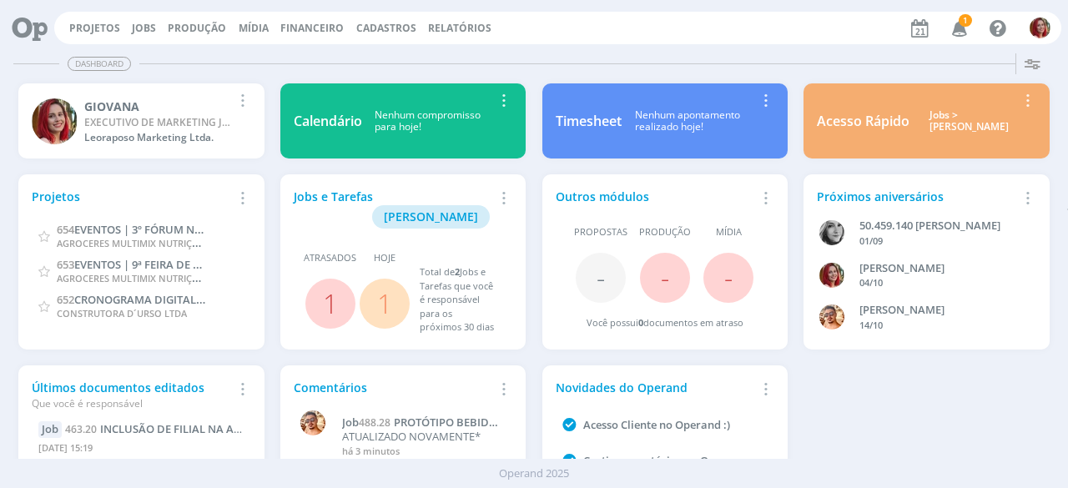
click at [960, 31] on icon "button" at bounding box center [960, 27] width 29 height 28
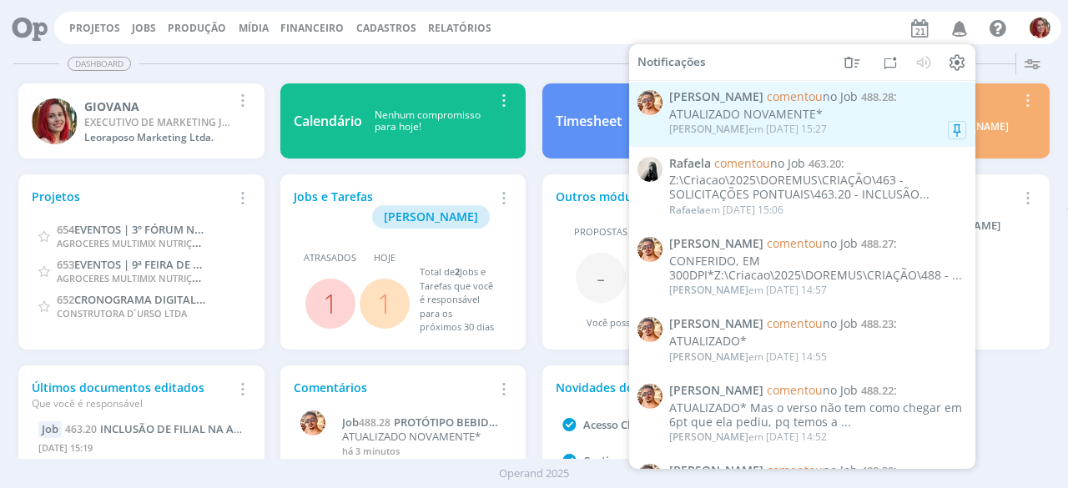
click at [845, 109] on div "ATUALIZADO NOVAMENTE*" at bounding box center [817, 115] width 297 height 14
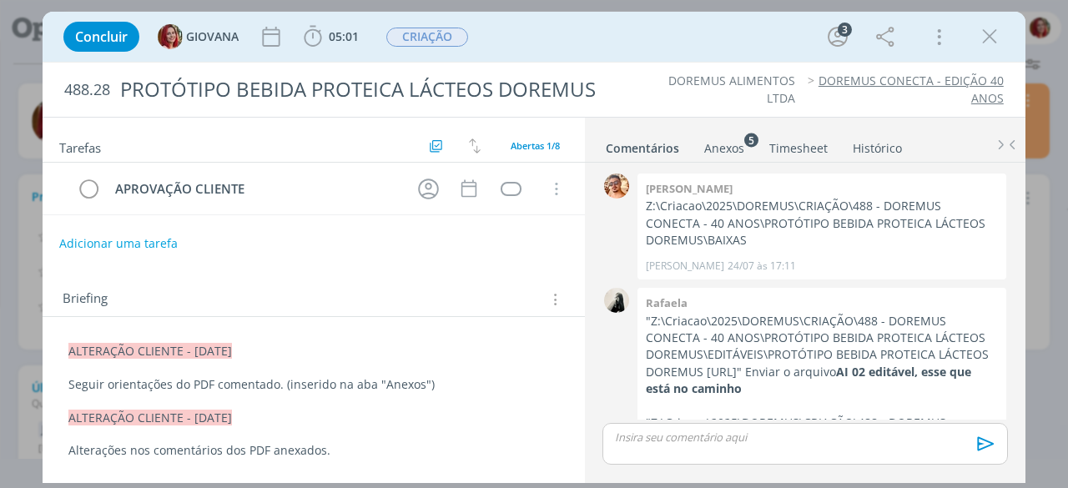
scroll to position [604, 0]
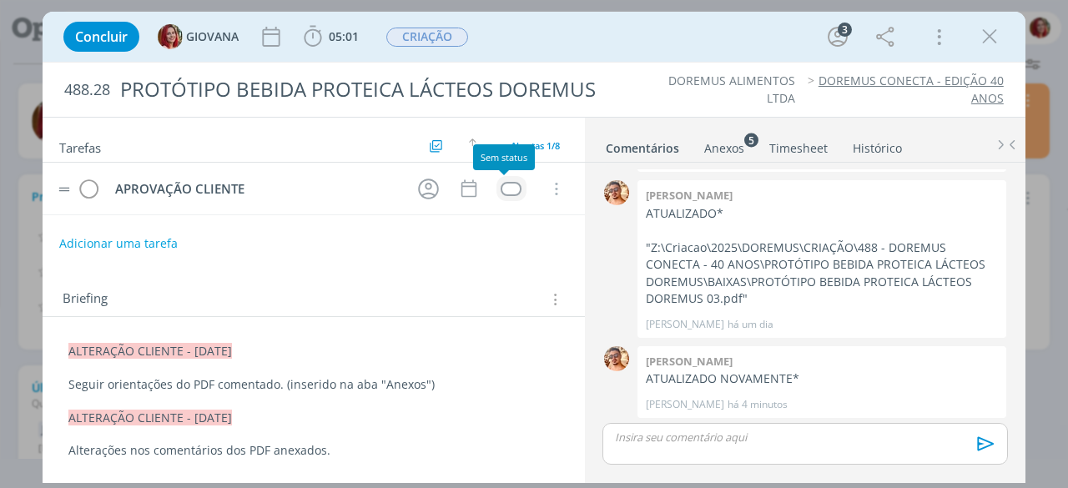
click at [502, 183] on div "dialog" at bounding box center [511, 189] width 21 height 14
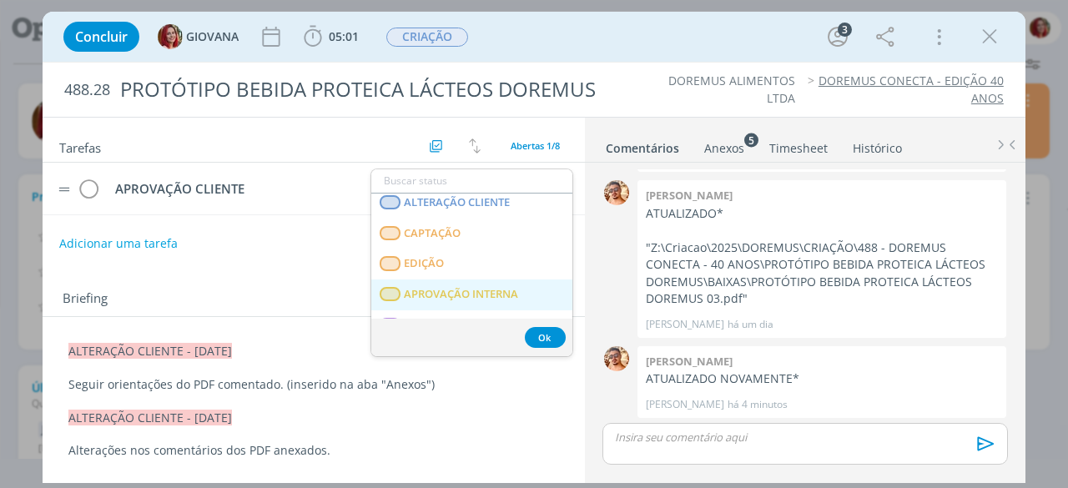
scroll to position [250, 0]
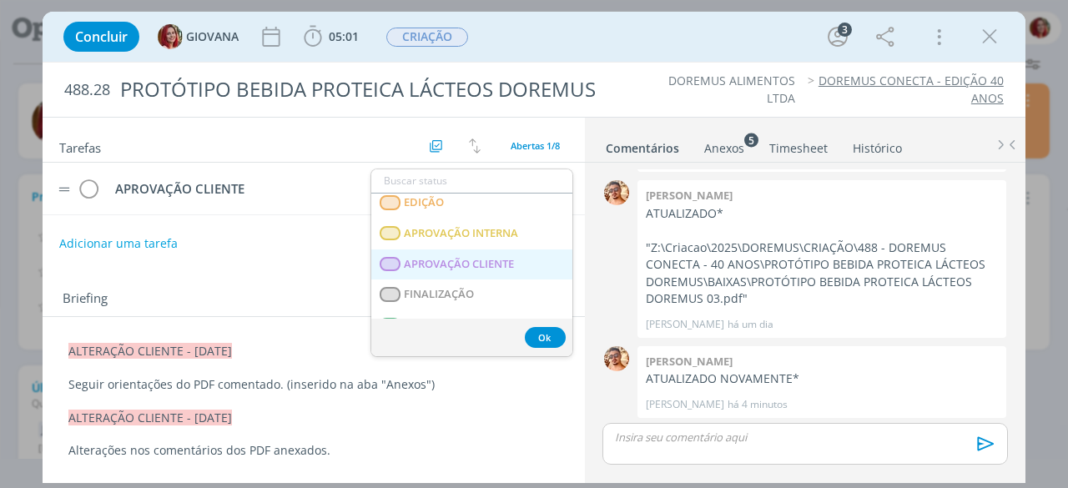
click at [464, 271] on CLIENTE "APROVAÇÃO CLIENTE" at bounding box center [471, 265] width 201 height 31
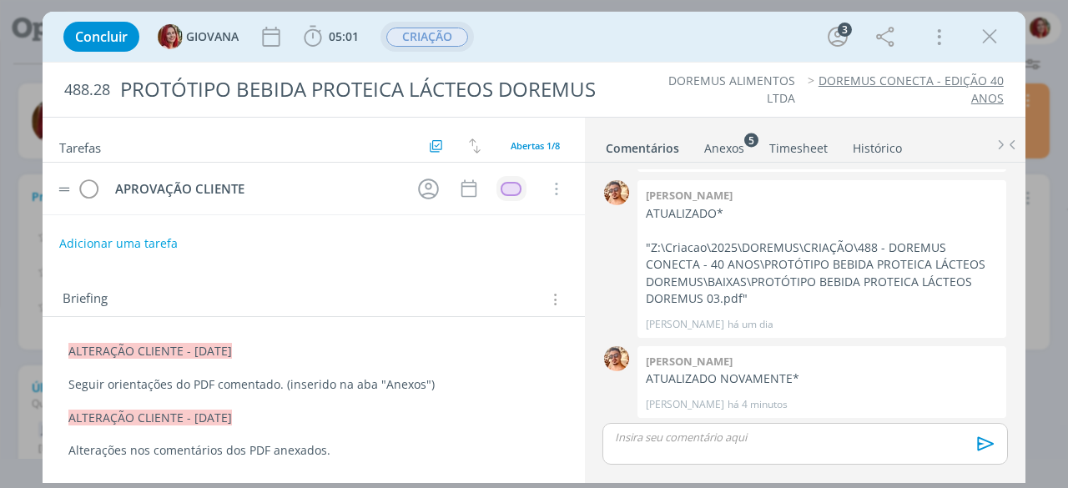
click at [441, 34] on span "CRIAÇÃO" at bounding box center [427, 37] width 82 height 19
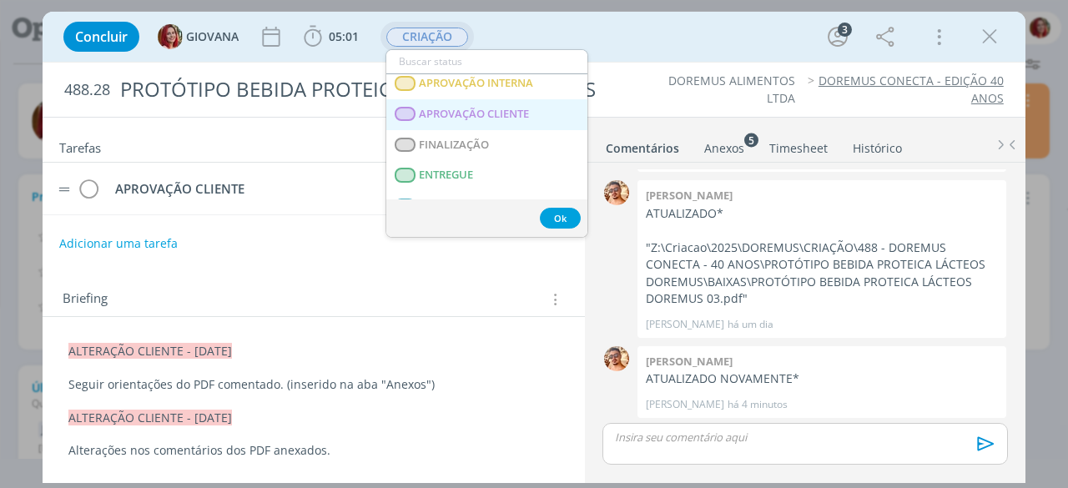
click at [486, 119] on span "APROVAÇÃO CLIENTE" at bounding box center [475, 114] width 110 height 13
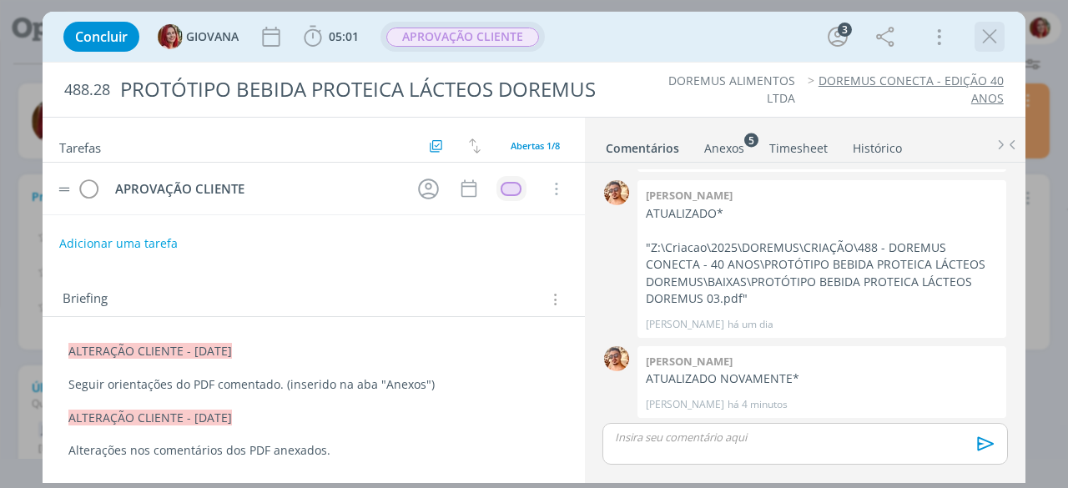
click at [991, 33] on icon "dialog" at bounding box center [989, 36] width 25 height 25
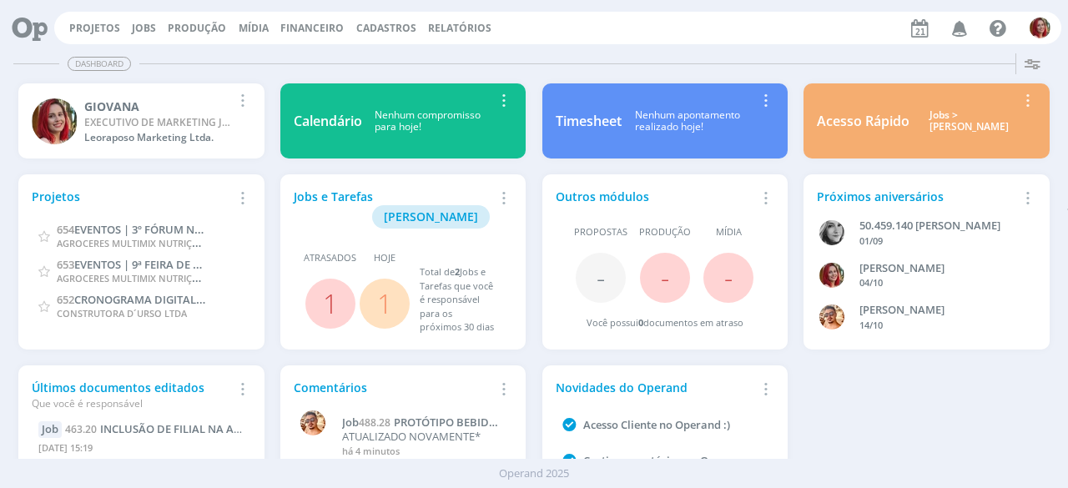
click at [15, 30] on icon at bounding box center [24, 28] width 34 height 33
click at [22, 30] on icon at bounding box center [24, 28] width 34 height 33
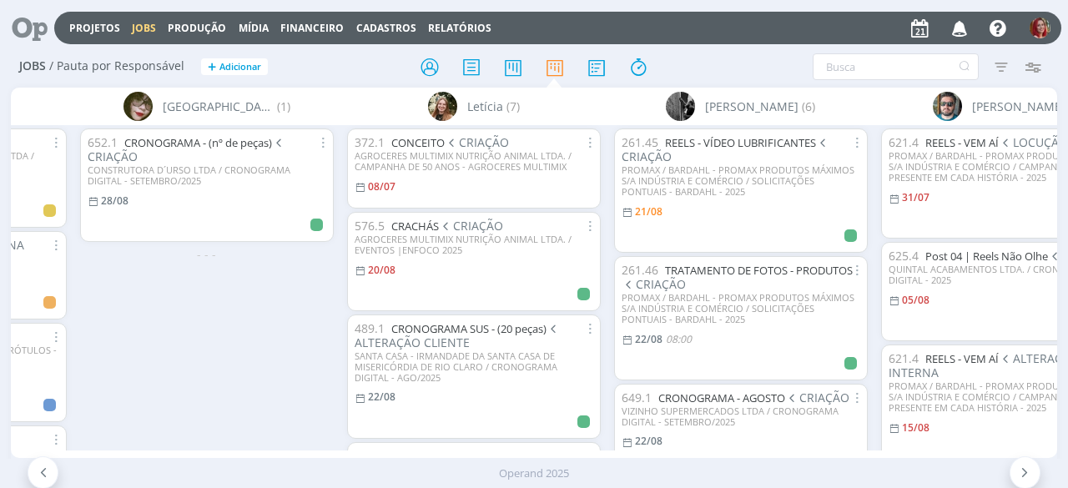
scroll to position [0, 3773]
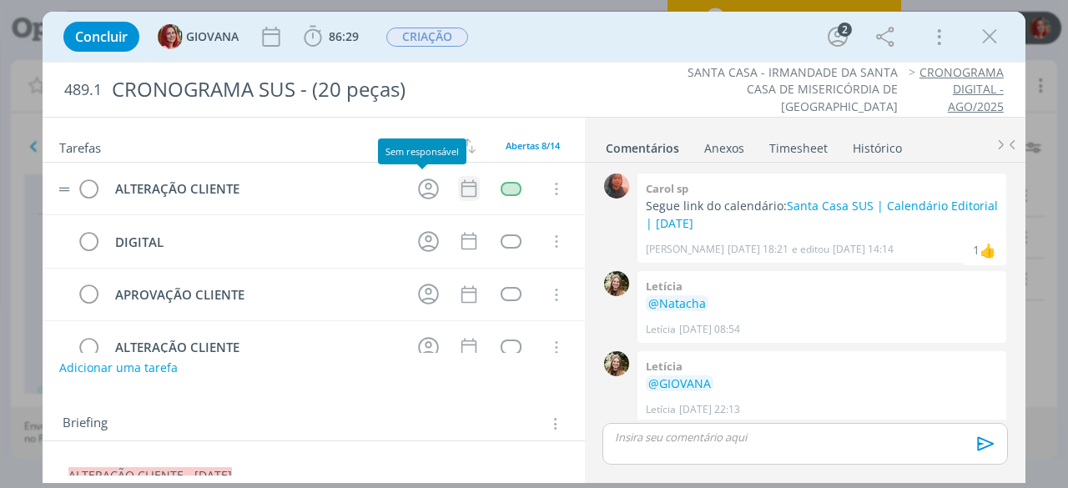
scroll to position [86, 0]
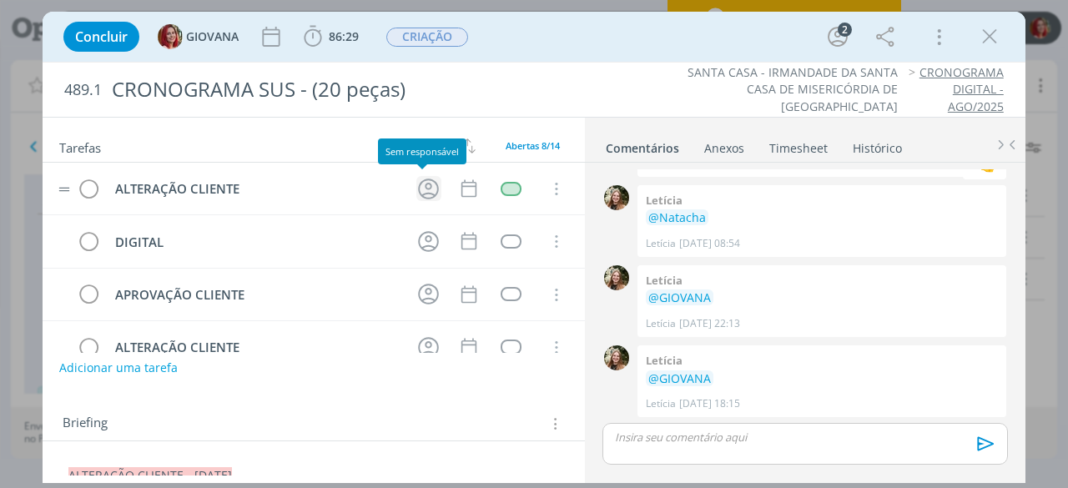
click at [421, 185] on icon "dialog" at bounding box center [429, 189] width 26 height 26
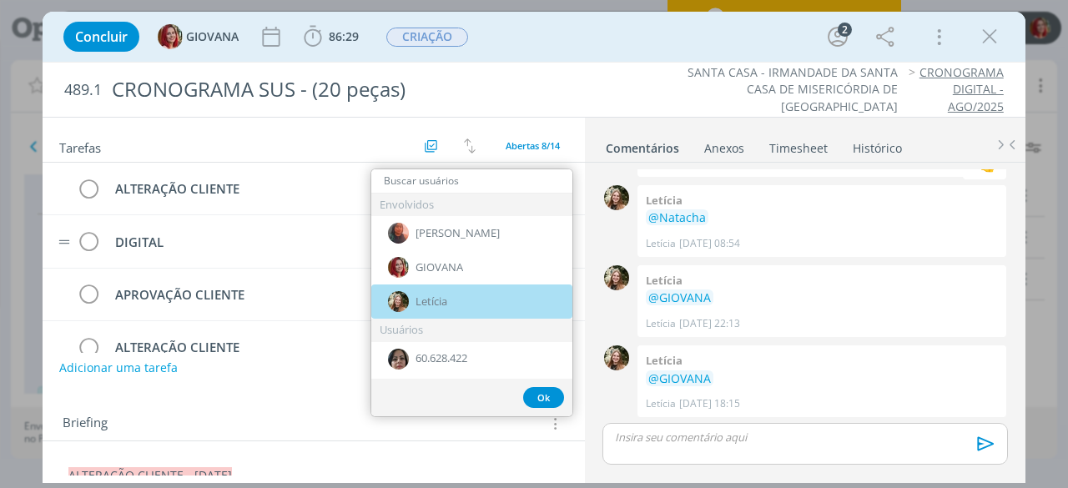
drag, startPoint x: 485, startPoint y: 286, endPoint x: 455, endPoint y: 217, distance: 75.5
click at [483, 286] on div "Letícia" at bounding box center [471, 302] width 201 height 34
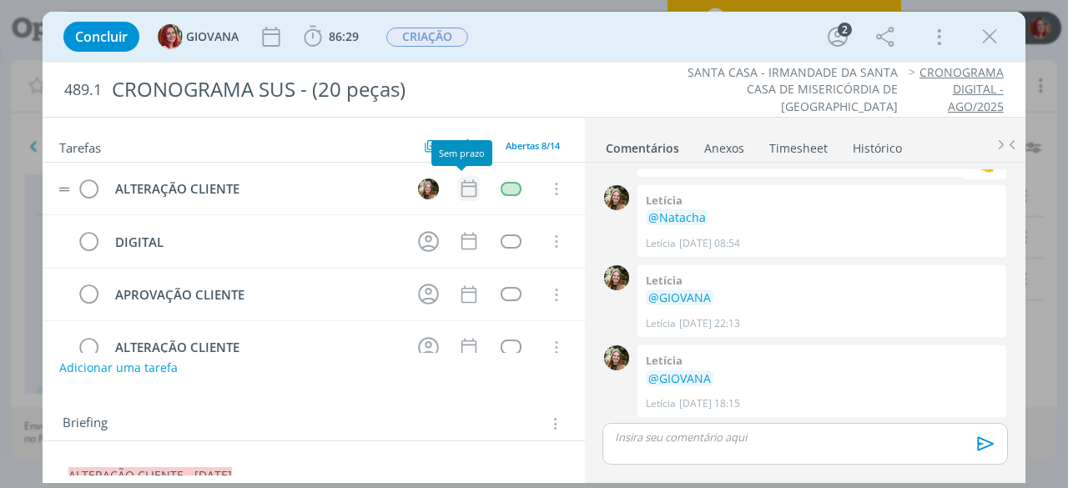
click at [458, 189] on icon "dialog" at bounding box center [469, 189] width 22 height 22
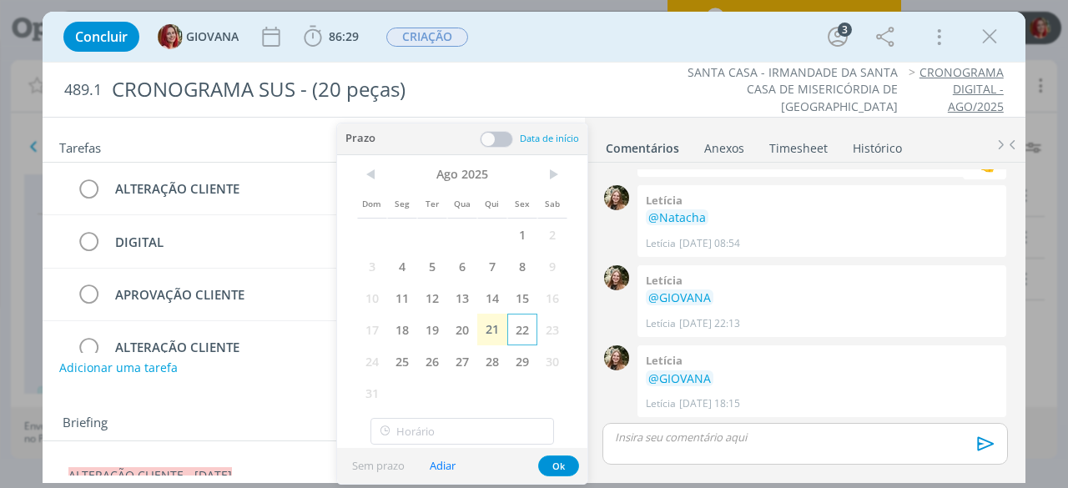
click at [527, 325] on span "22" at bounding box center [522, 330] width 30 height 32
click at [555, 462] on button "Ok" at bounding box center [558, 466] width 41 height 21
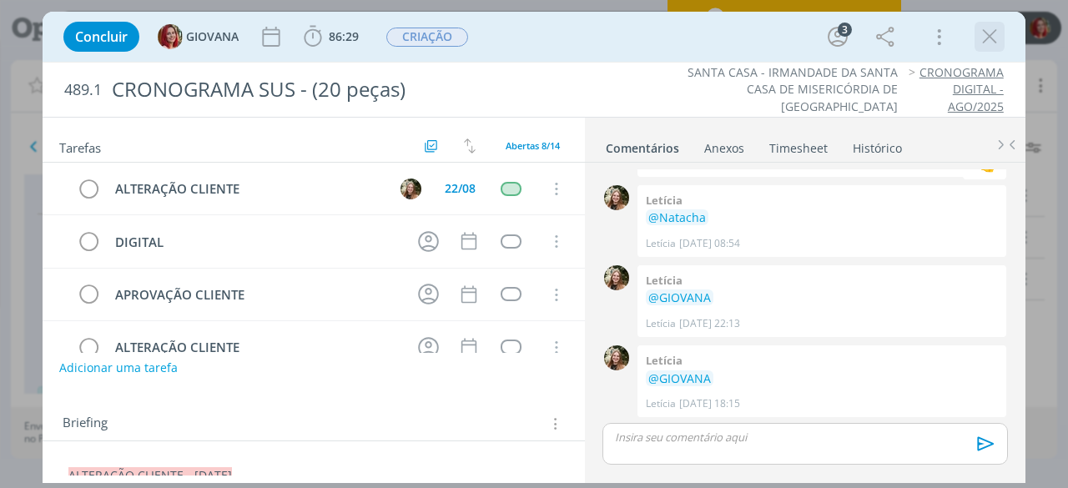
click at [994, 45] on icon "dialog" at bounding box center [989, 36] width 25 height 25
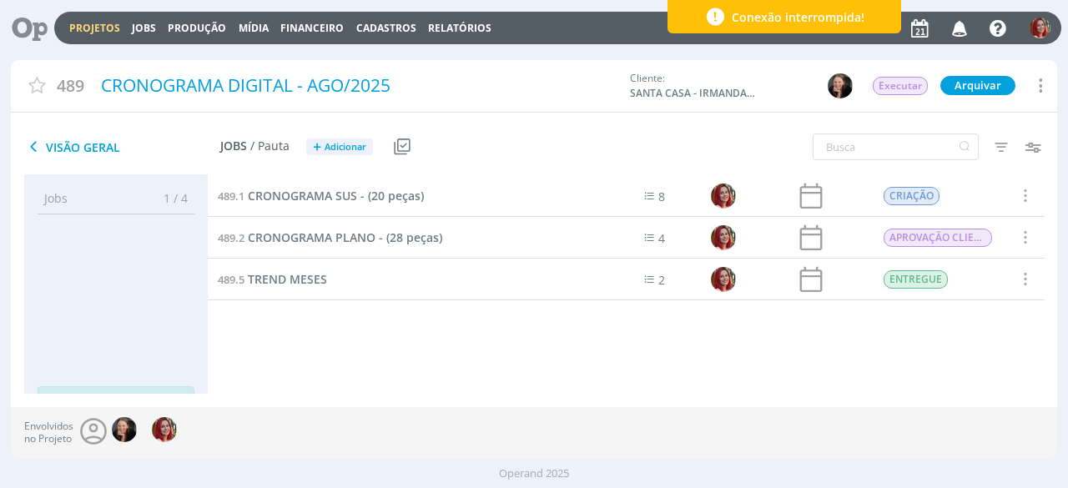
click at [38, 27] on icon at bounding box center [24, 28] width 34 height 33
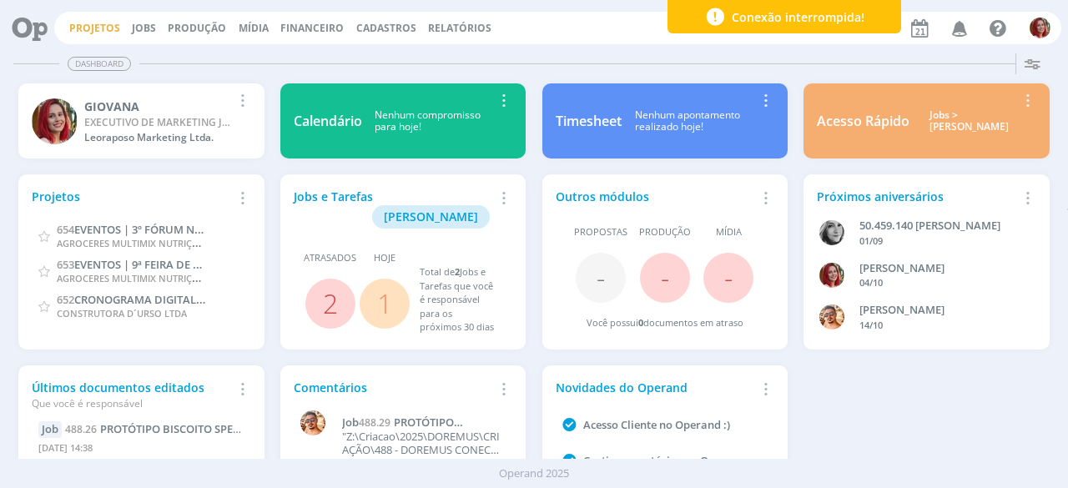
click at [86, 32] on link "Projetos" at bounding box center [94, 28] width 51 height 14
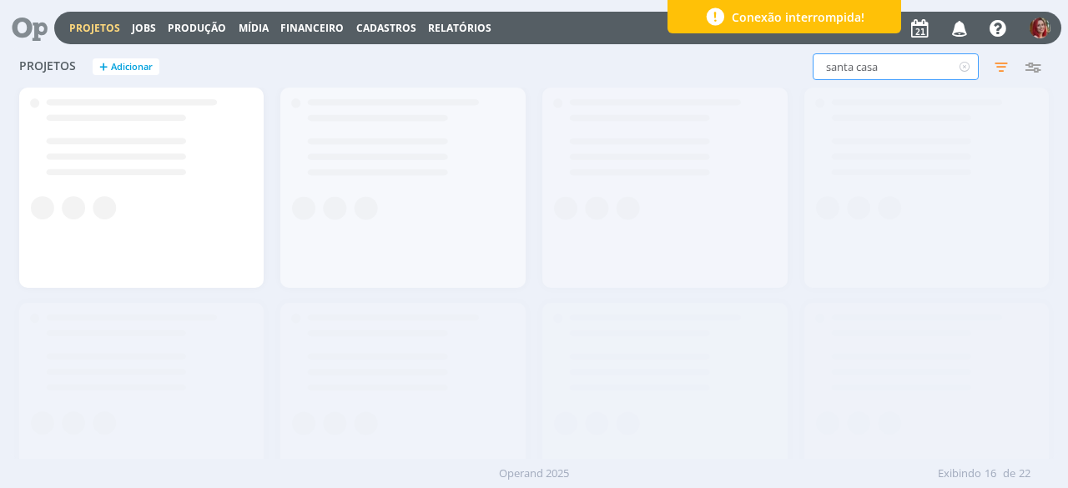
drag, startPoint x: 747, startPoint y: 76, endPoint x: 643, endPoint y: 87, distance: 104.9
click at [643, 87] on div "Projetos + Adicionar santa casa Filtros Filtrar Limpar santa casa Status Client…" at bounding box center [534, 68] width 1047 height 42
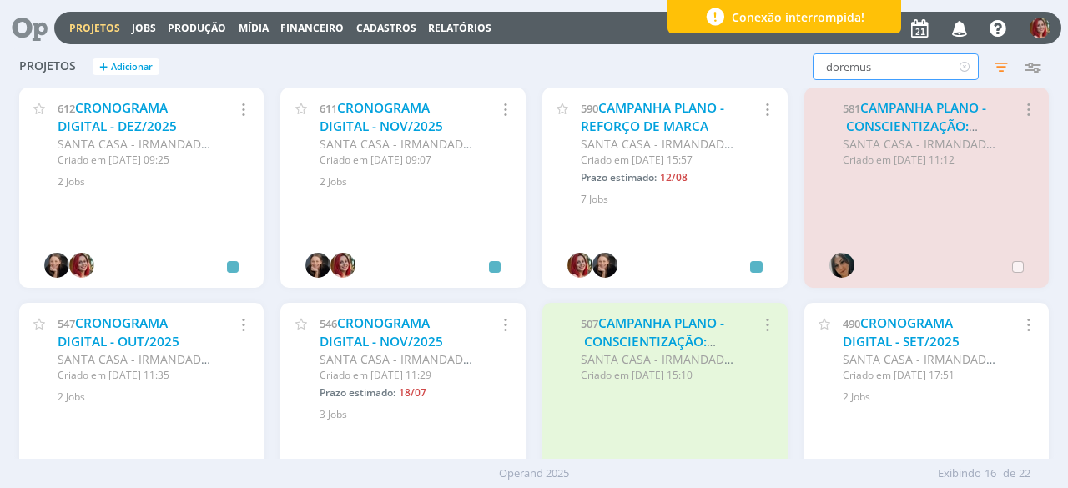
type input "doremus"
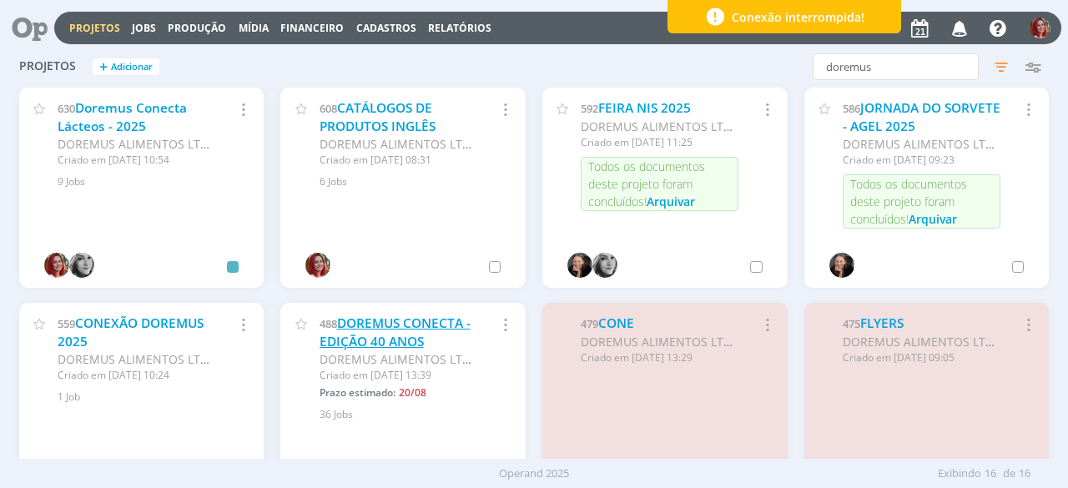
click at [386, 324] on link "DOREMUS CONECTA - EDIÇÃO 40 ANOS" at bounding box center [395, 333] width 151 height 36
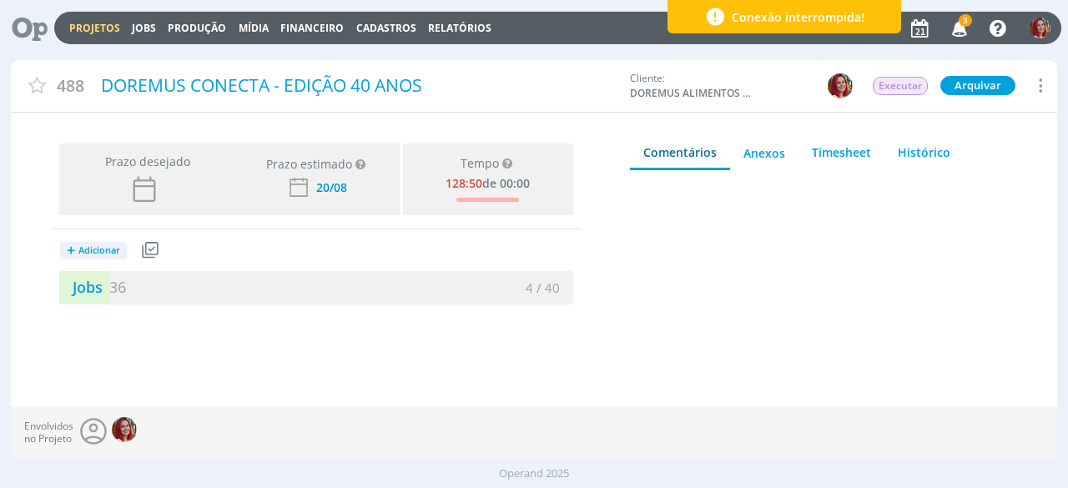
click at [971, 28] on icon "button" at bounding box center [960, 27] width 29 height 28
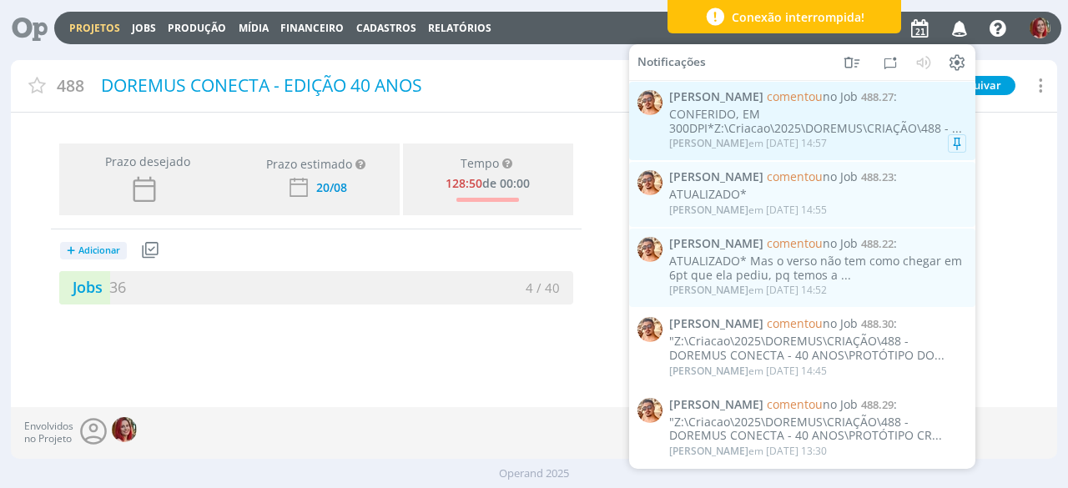
click at [761, 142] on div "Victor M. em 21/08 às 14:57" at bounding box center [748, 144] width 158 height 12
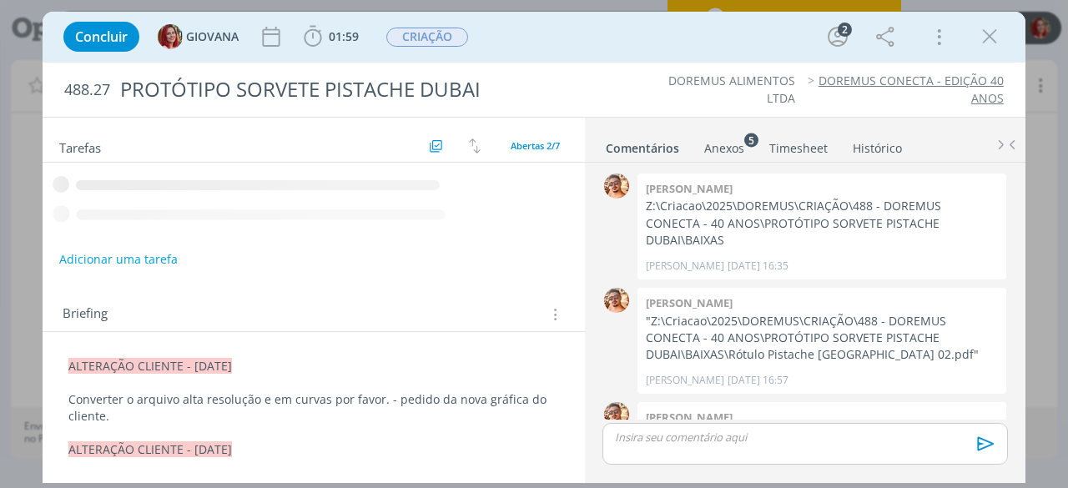
scroll to position [142, 0]
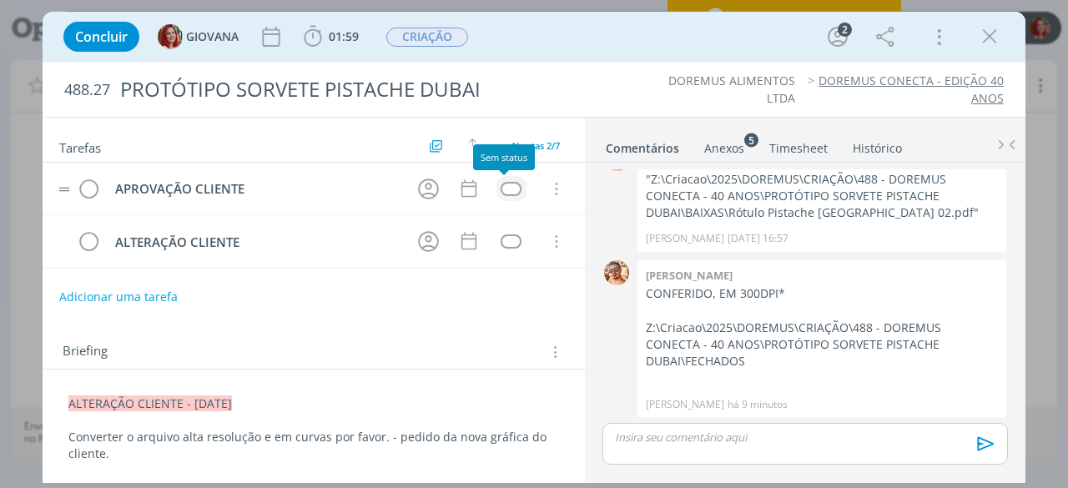
click at [503, 186] on div "dialog" at bounding box center [511, 189] width 21 height 14
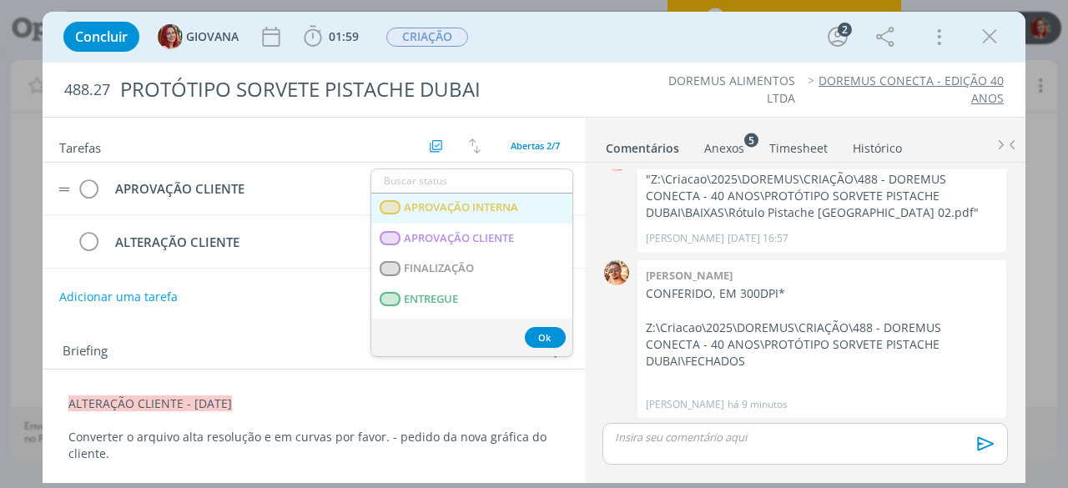
scroll to position [250, 0]
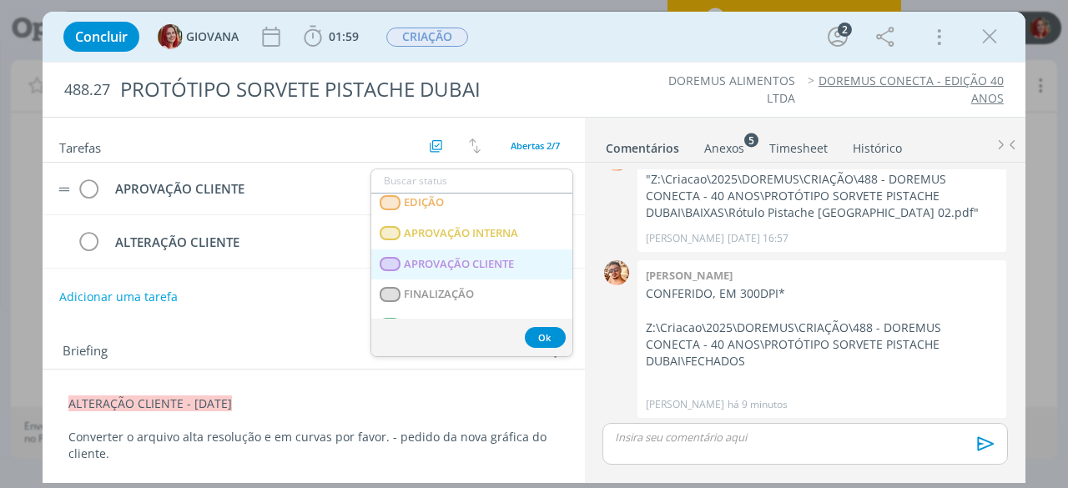
click at [497, 260] on span "APROVAÇÃO CLIENTE" at bounding box center [460, 264] width 110 height 13
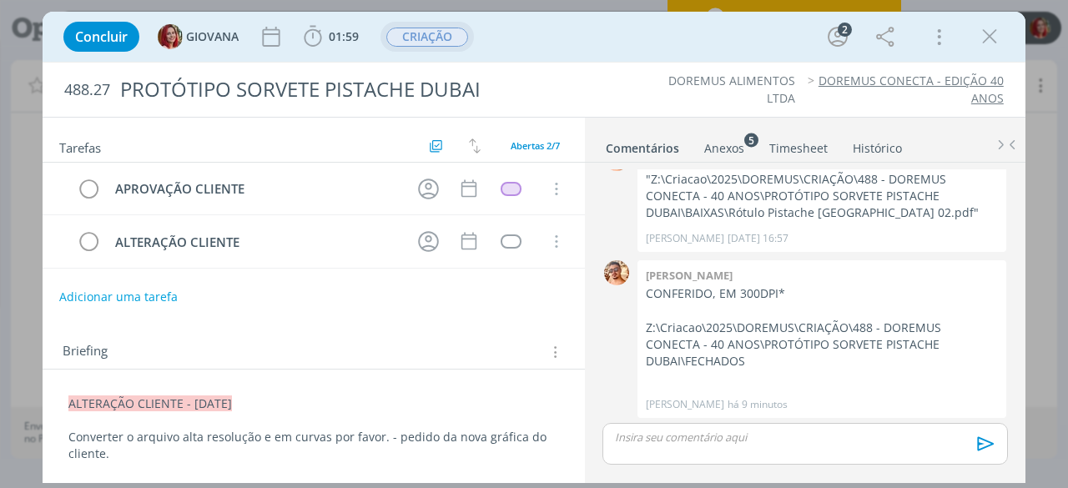
click at [436, 41] on span "CRIAÇÃO" at bounding box center [427, 37] width 82 height 19
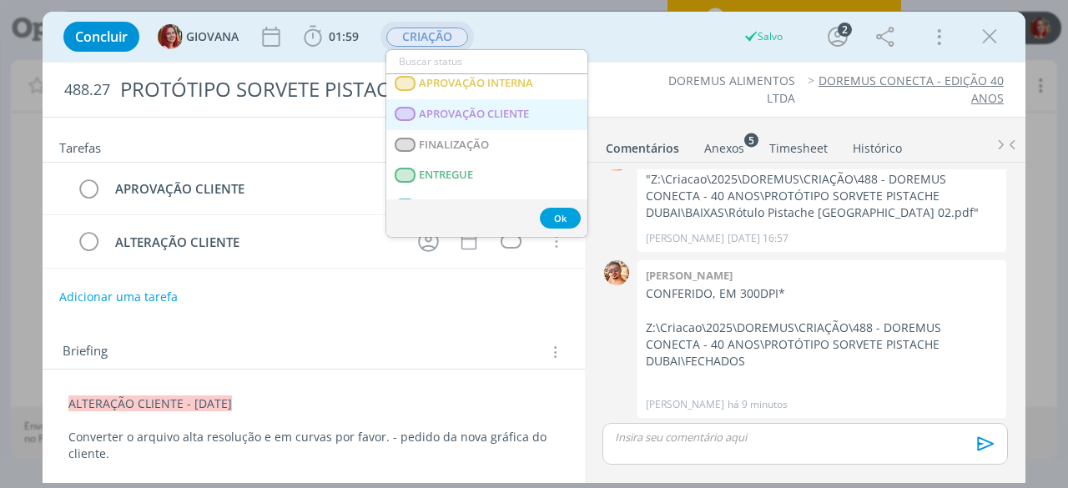
click at [508, 117] on span "APROVAÇÃO CLIENTE" at bounding box center [475, 114] width 110 height 13
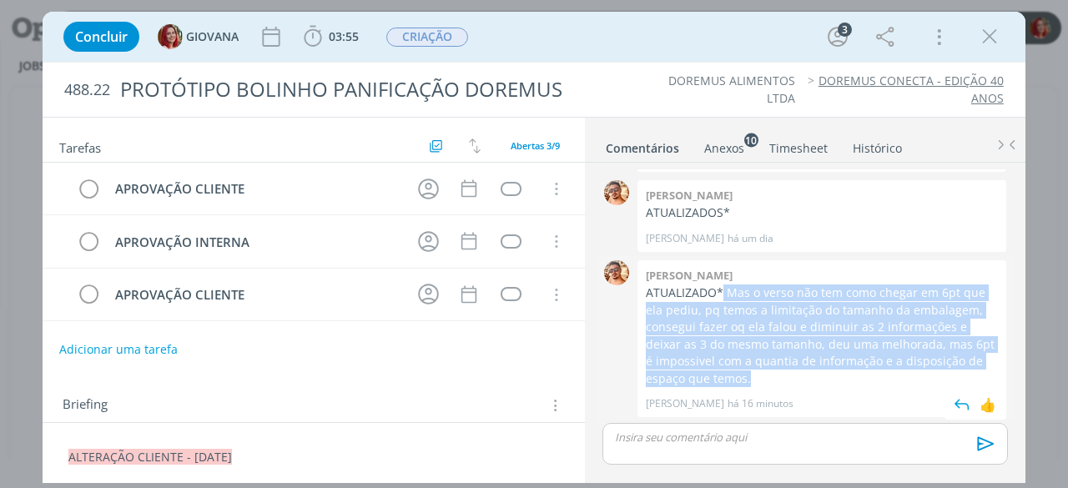
drag, startPoint x: 724, startPoint y: 286, endPoint x: 763, endPoint y: 376, distance: 98.3
click at [763, 376] on p "ATUALIZADO* Mas o verso não tem como chegar em 6pt que ela pediu, pq temos a li…" at bounding box center [822, 336] width 352 height 103
copy p "Mas o verso não tem como chegar em 6pt que ela pediu, pq temos a limitação do t…"
click at [799, 318] on p "ATUALIZADO* Mas o verso não tem como chegar em 6pt que ela pediu, pq temos a li…" at bounding box center [822, 336] width 352 height 103
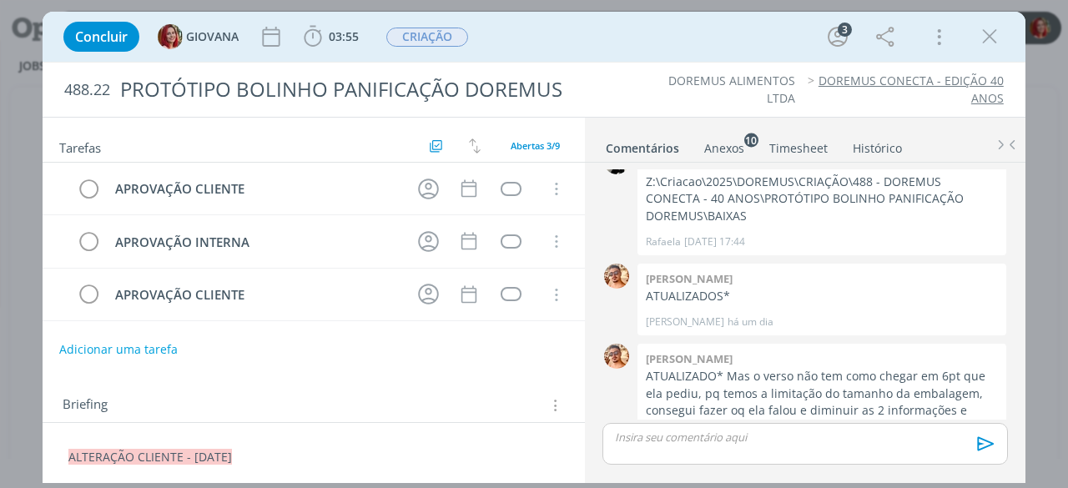
scroll to position [383, 0]
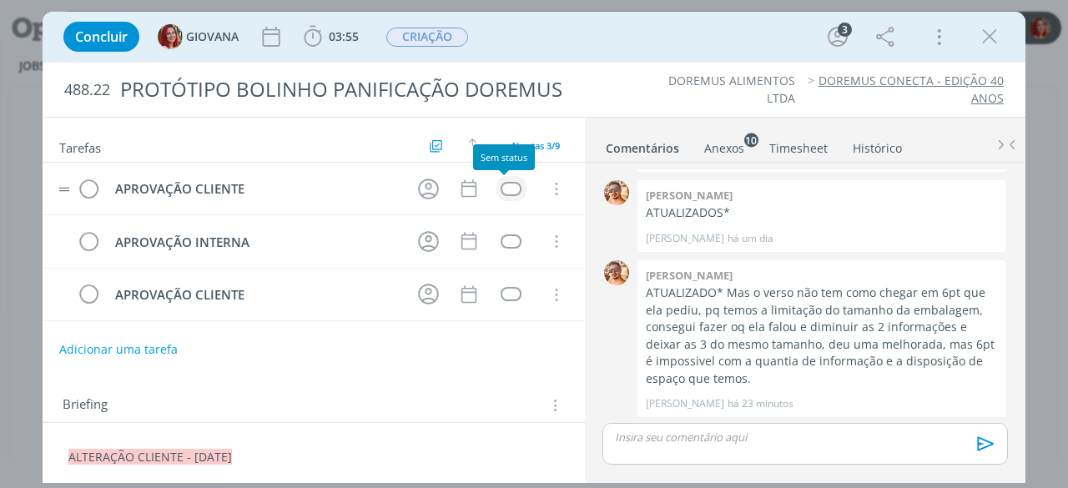
click at [502, 185] on div "dialog" at bounding box center [511, 189] width 21 height 14
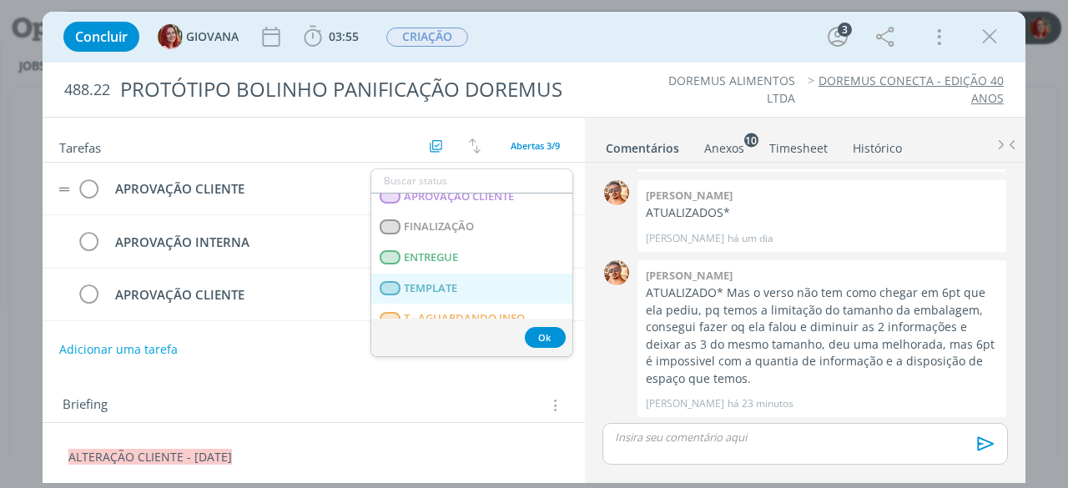
scroll to position [426, 0]
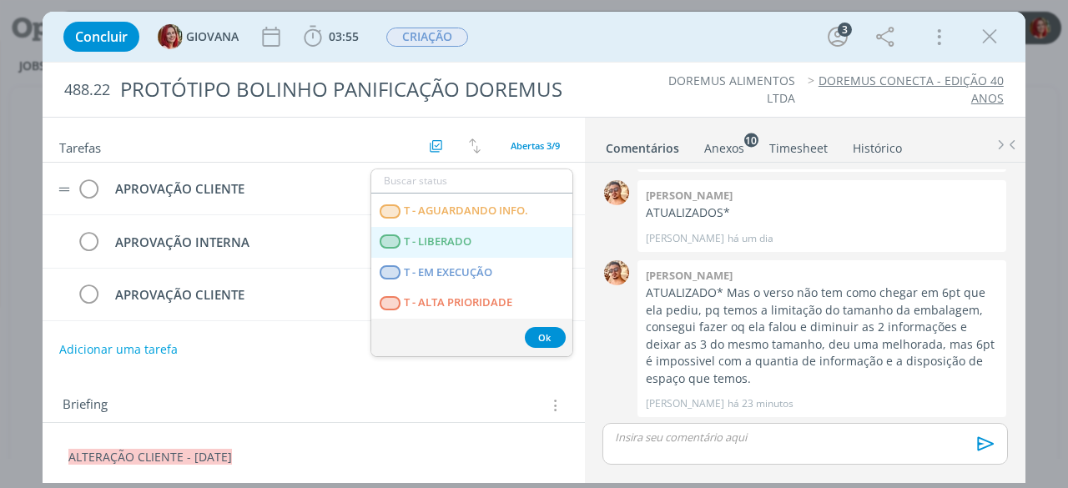
click at [493, 245] on LIBERADO "T - LIBERADO" at bounding box center [471, 242] width 201 height 31
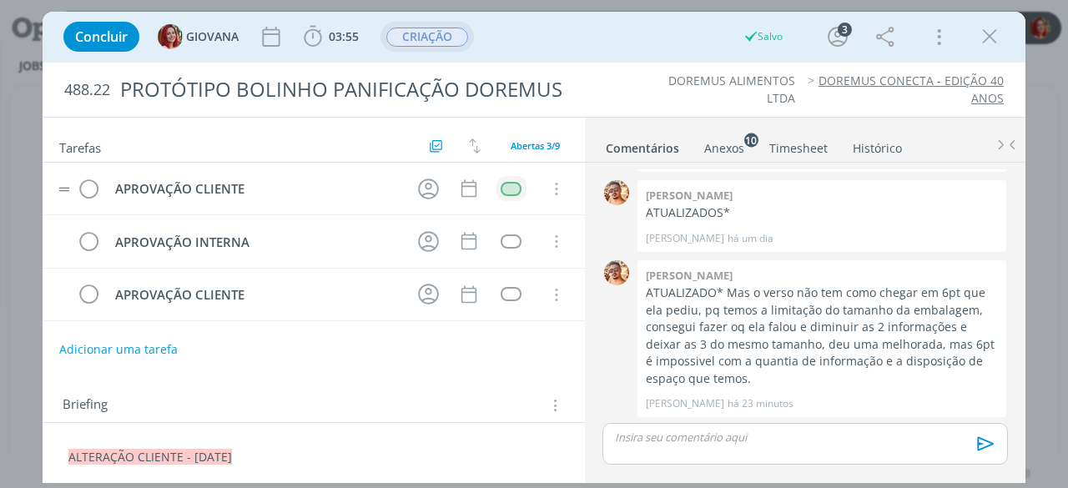
click at [454, 41] on span "CRIAÇÃO" at bounding box center [427, 37] width 82 height 19
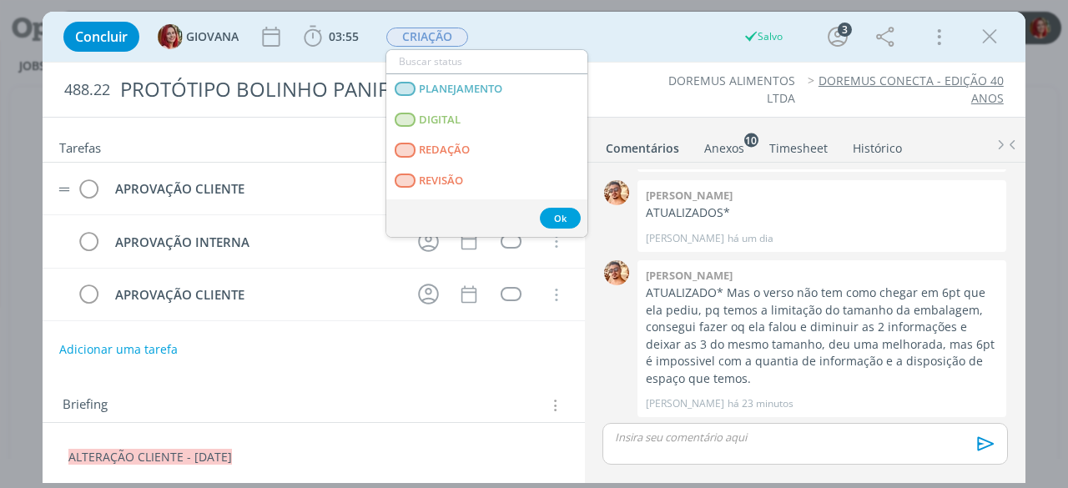
click at [699, 34] on div "Concluir GIOVANA 03:55 Iniciar Apontar Data * [DATE] Horas * 00:00 Tarefa Selec…" at bounding box center [534, 37] width 958 height 40
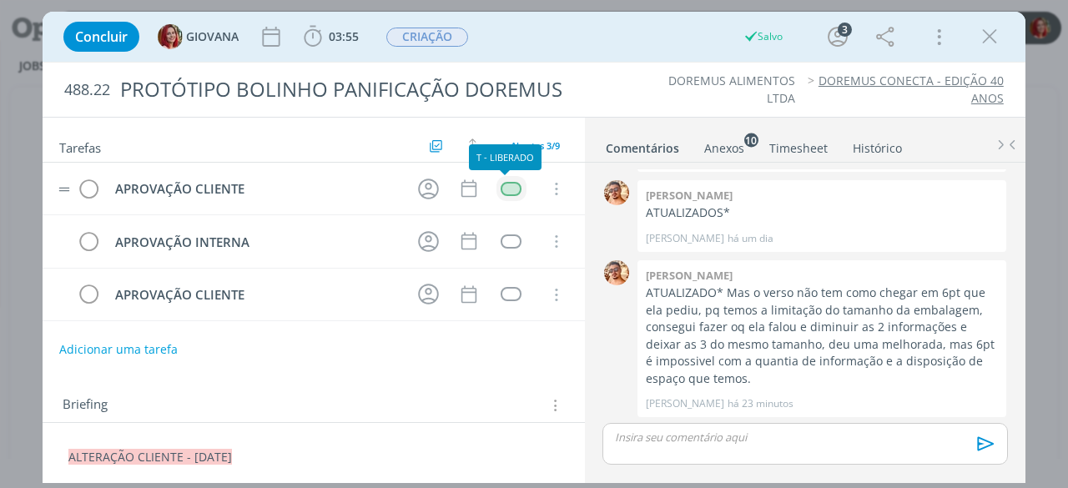
click at [510, 188] on div "dialog" at bounding box center [511, 189] width 21 height 14
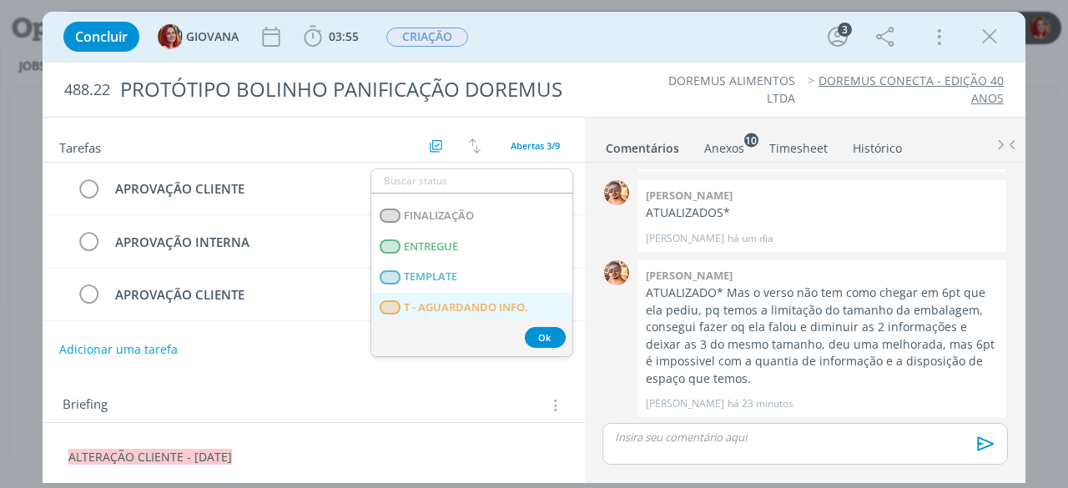
scroll to position [334, 0]
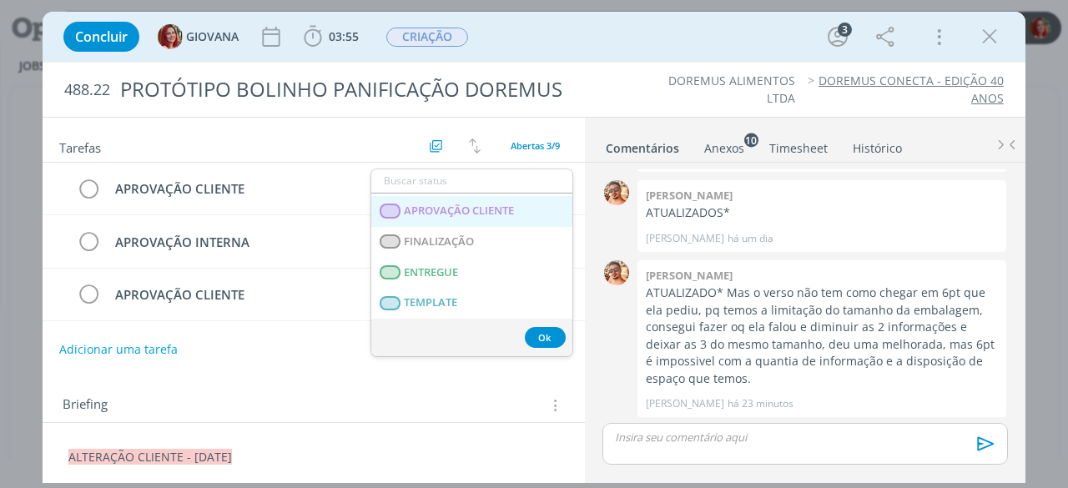
click at [507, 207] on span "APROVAÇÃO CLIENTE" at bounding box center [460, 210] width 110 height 13
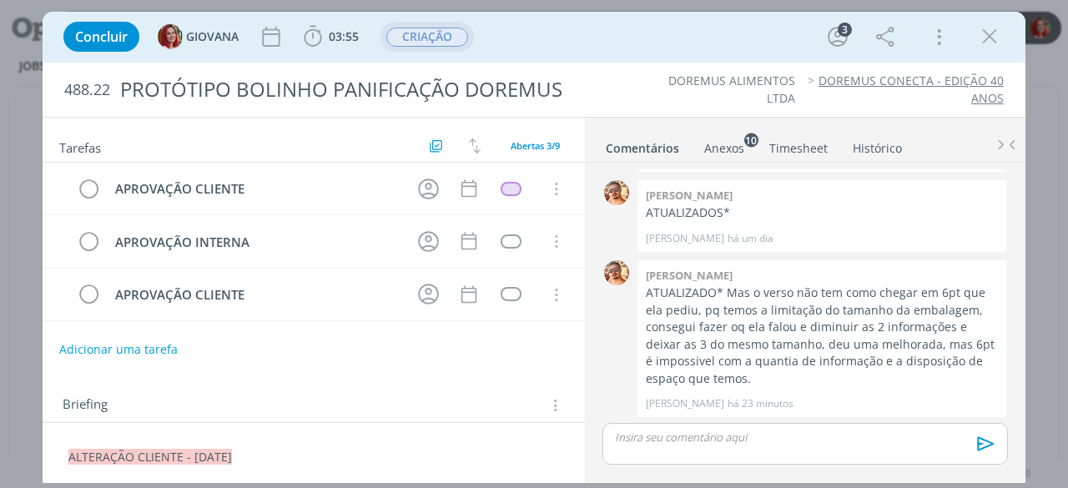
click at [453, 41] on span "CRIAÇÃO" at bounding box center [427, 37] width 82 height 19
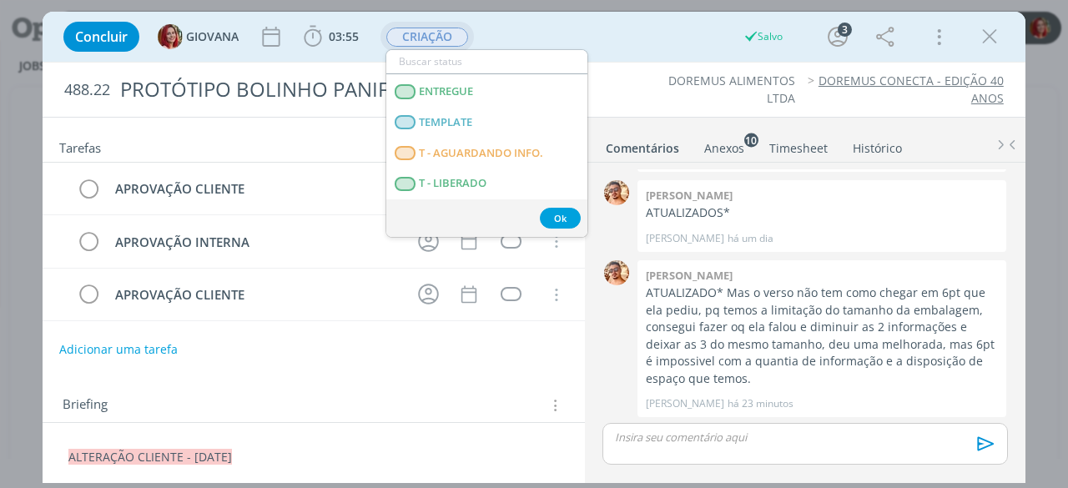
scroll to position [250, 0]
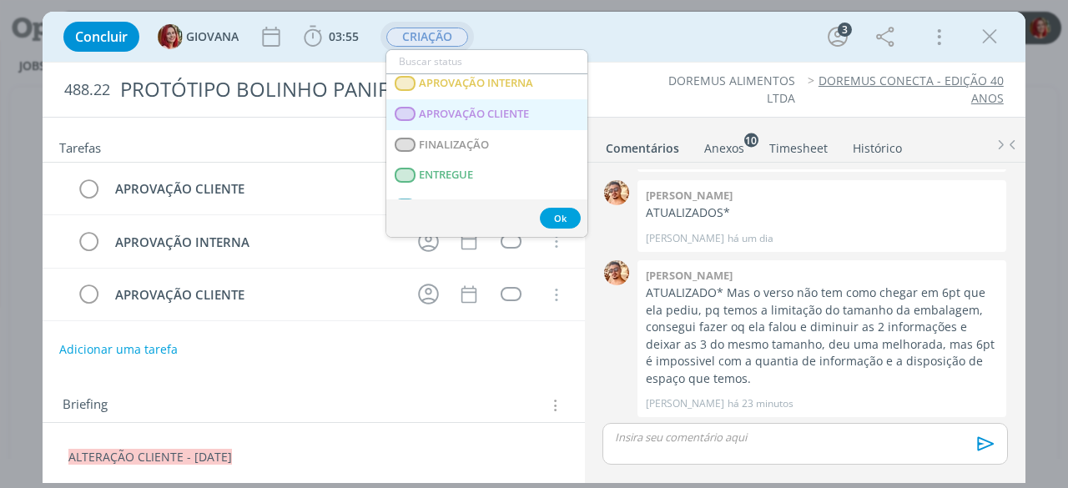
click at [501, 114] on span "APROVAÇÃO CLIENTE" at bounding box center [475, 114] width 110 height 13
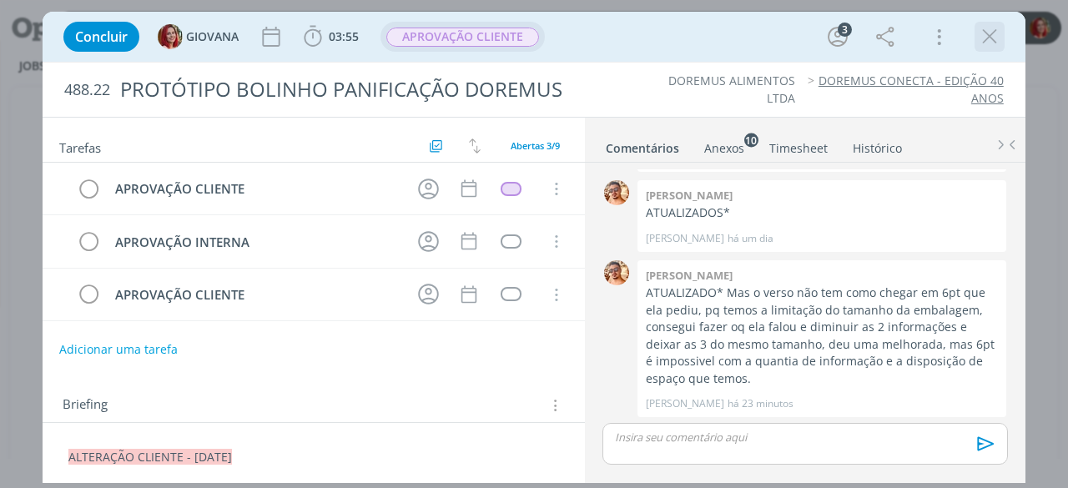
click at [984, 37] on icon "dialog" at bounding box center [989, 36] width 25 height 25
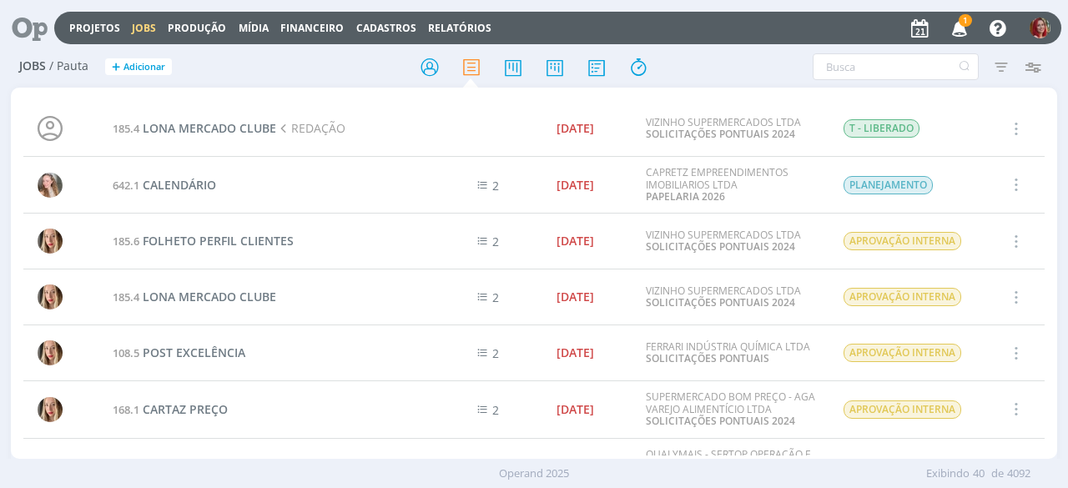
click at [24, 31] on icon at bounding box center [24, 28] width 34 height 33
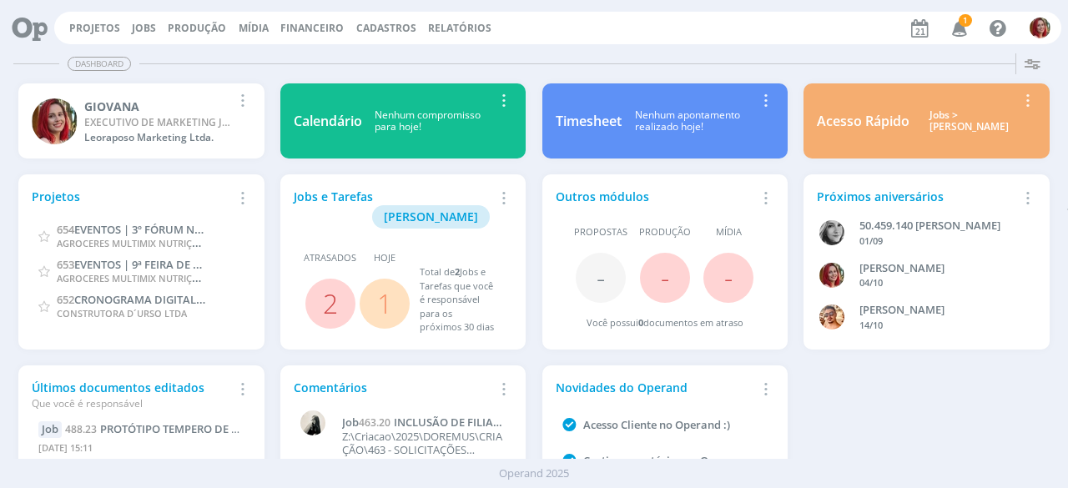
click at [959, 26] on icon "button" at bounding box center [960, 27] width 29 height 28
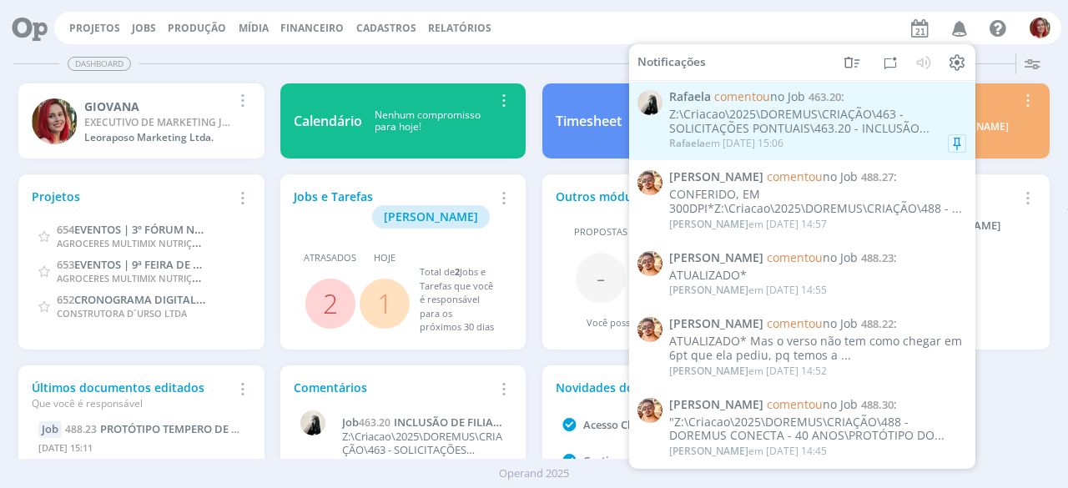
click at [711, 129] on div "Z:\Criacao\2025\DOREMUS\CRIAÇÃO\463 - SOLICITAÇÕES PONTUAIS\463.20 - INCLUSÃO..." at bounding box center [817, 122] width 297 height 28
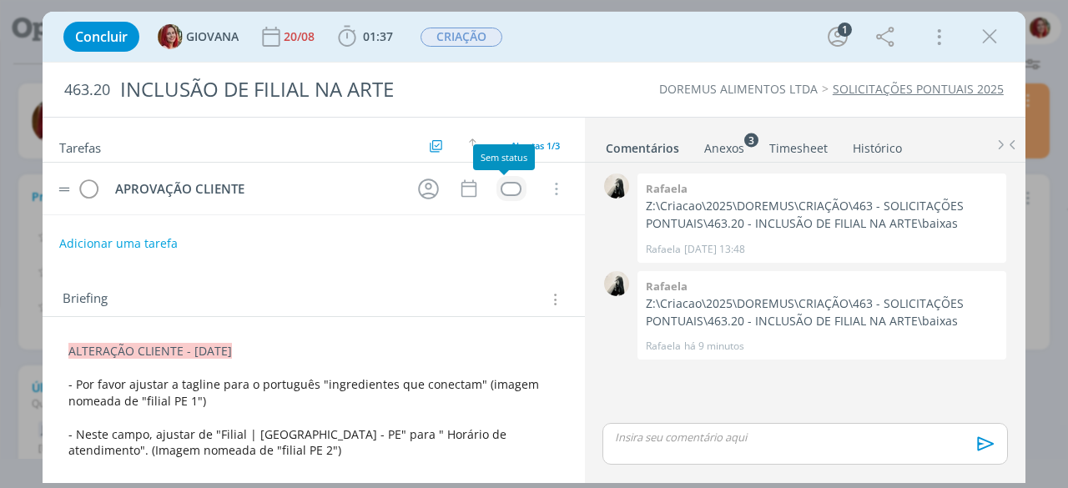
click at [506, 189] on div "dialog" at bounding box center [511, 189] width 21 height 14
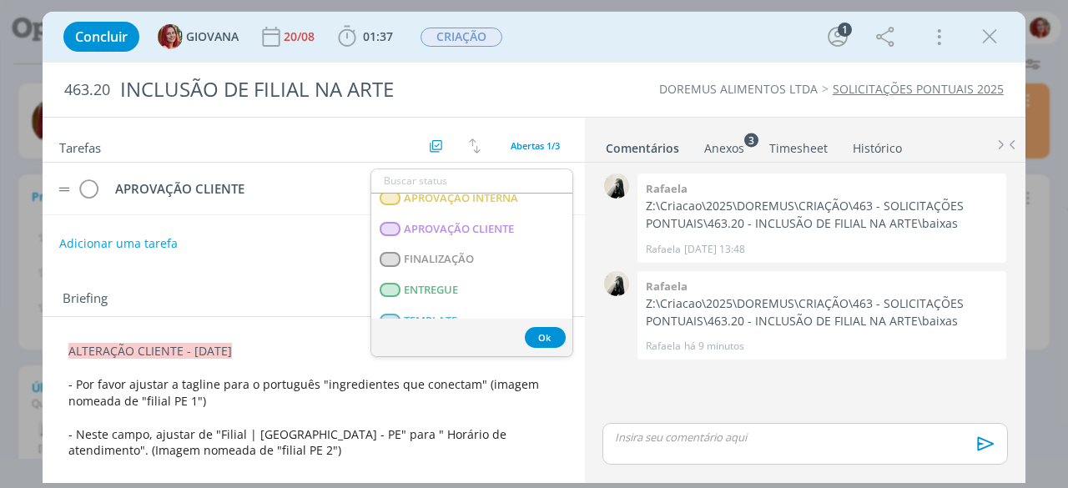
scroll to position [250, 0]
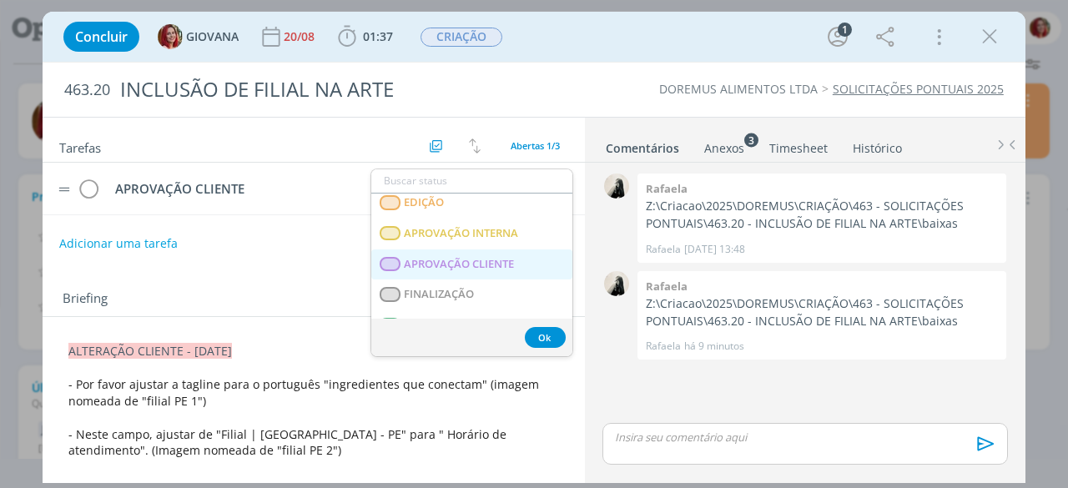
click at [489, 258] on span "APROVAÇÃO CLIENTE" at bounding box center [460, 264] width 110 height 13
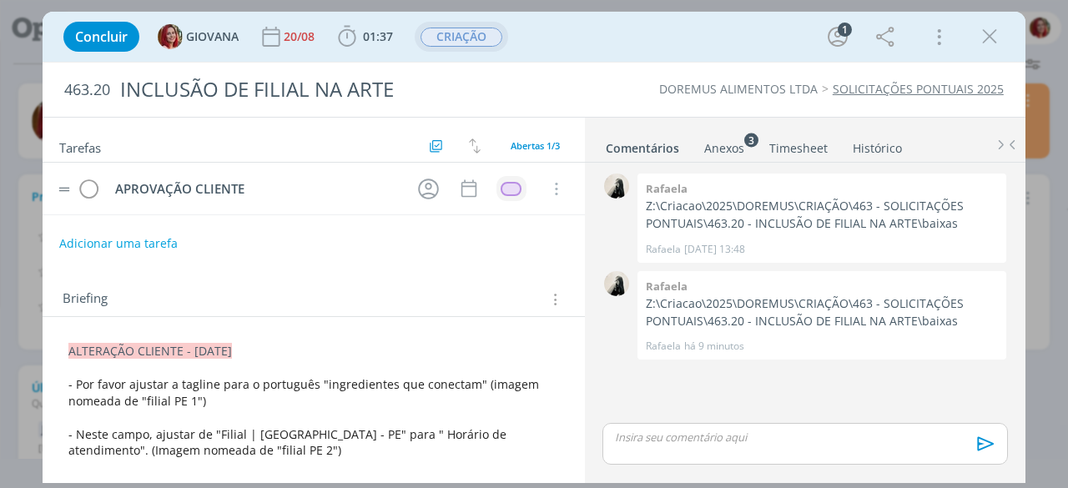
click at [477, 27] on button "CRIAÇÃO" at bounding box center [461, 37] width 83 height 21
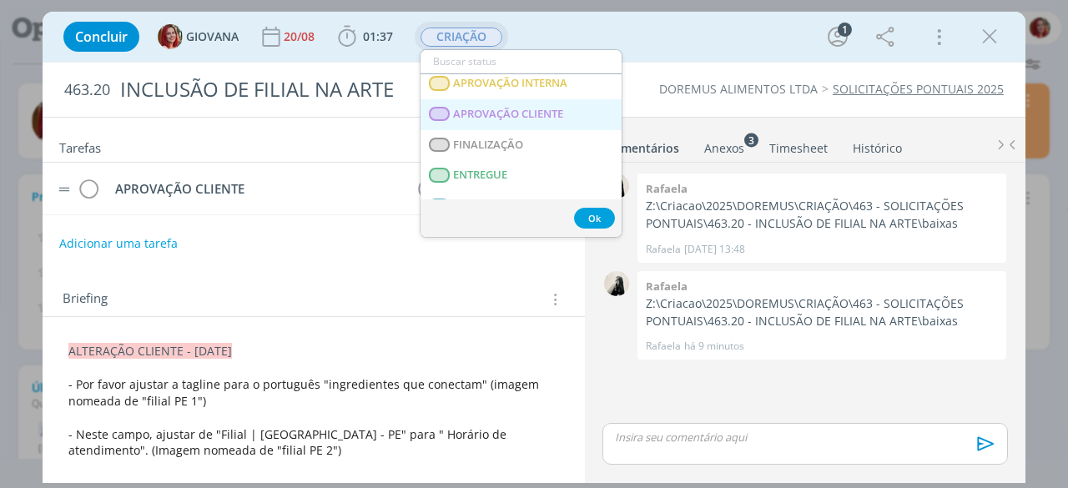
click at [517, 108] on span "APROVAÇÃO CLIENTE" at bounding box center [509, 114] width 110 height 13
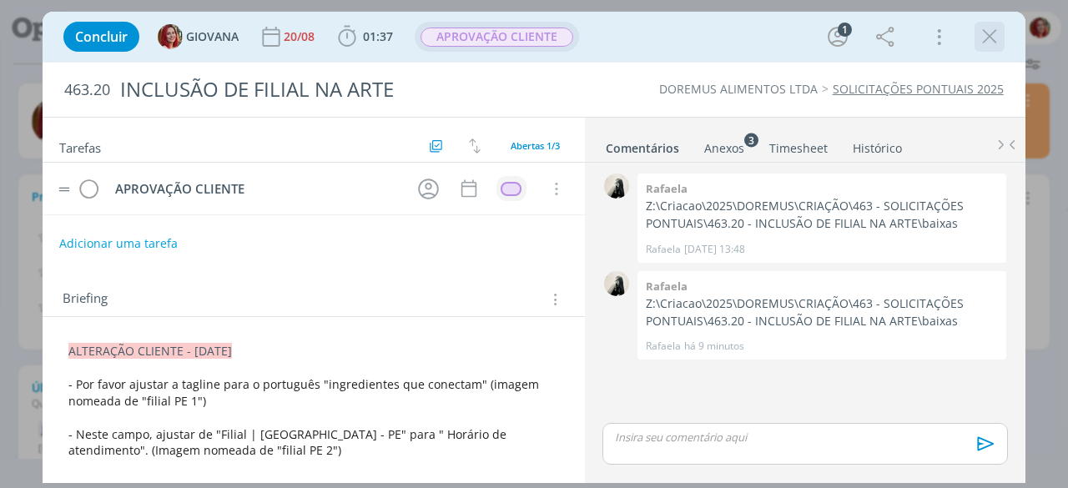
click at [995, 43] on icon "dialog" at bounding box center [989, 36] width 25 height 25
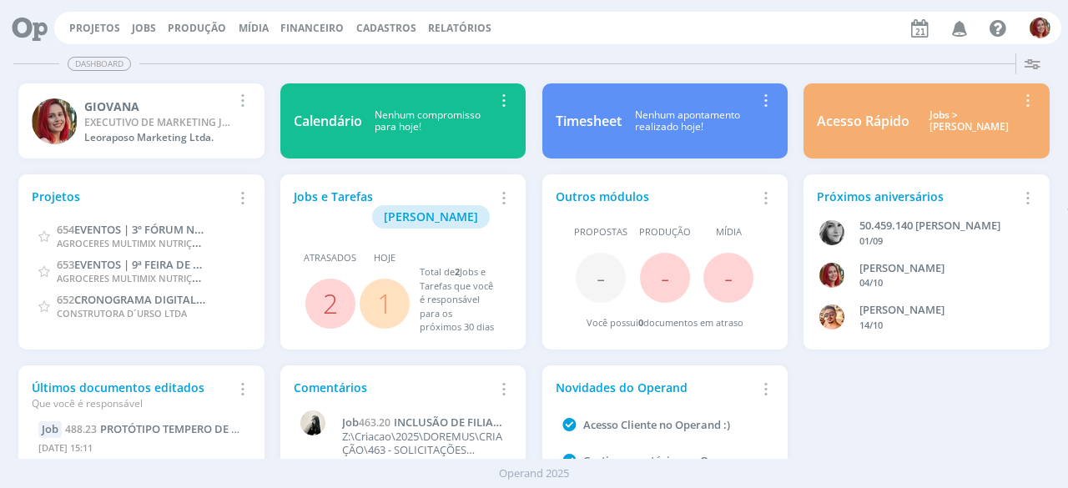
click at [30, 22] on icon at bounding box center [24, 28] width 34 height 33
click at [97, 26] on link "Projetos" at bounding box center [94, 28] width 51 height 14
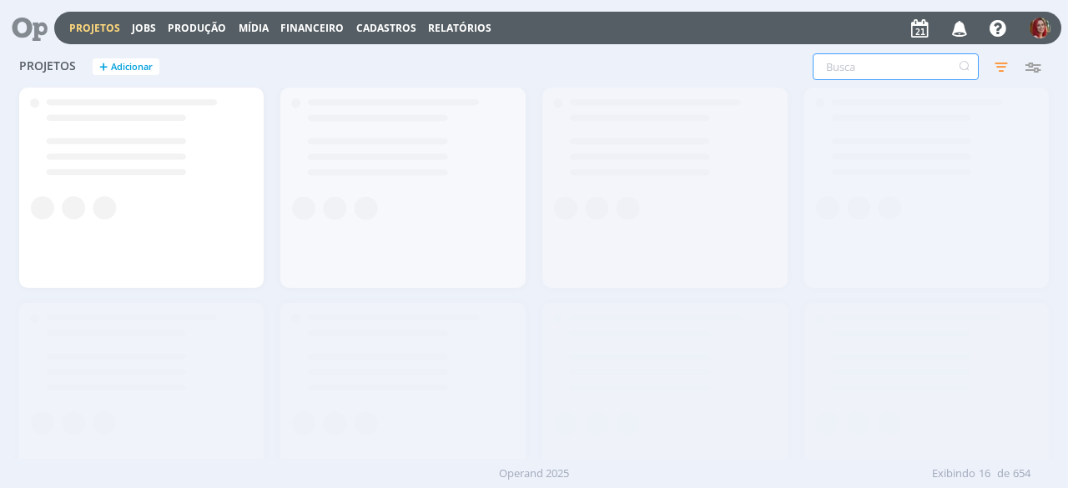
click at [839, 67] on input "text" at bounding box center [896, 66] width 166 height 27
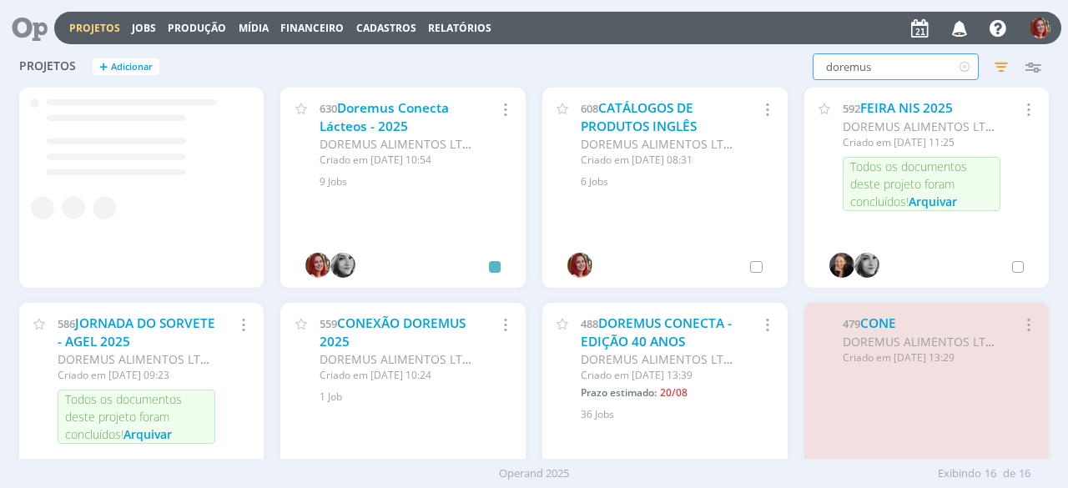
type input "doremus"
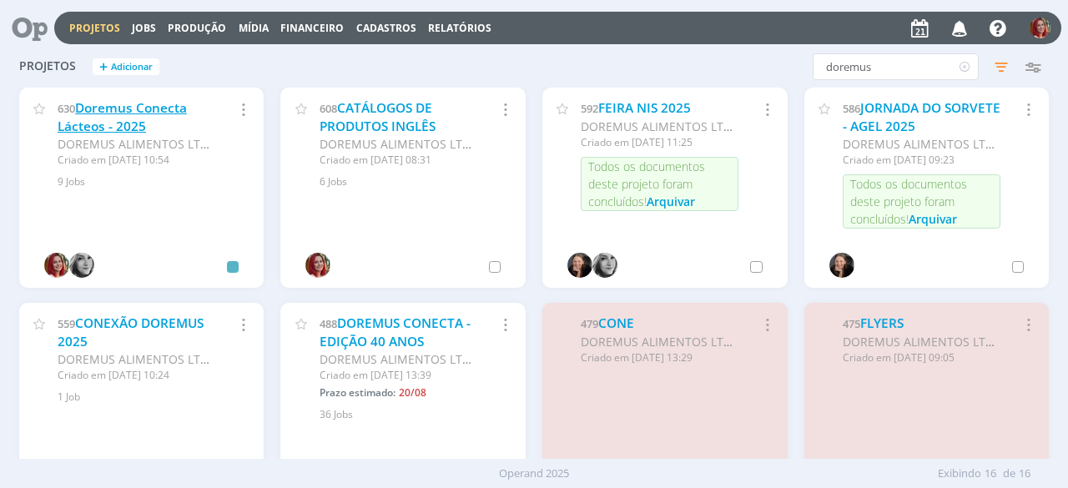
click at [126, 121] on link "Doremus Conecta Lácteos - 2025" at bounding box center [122, 117] width 129 height 36
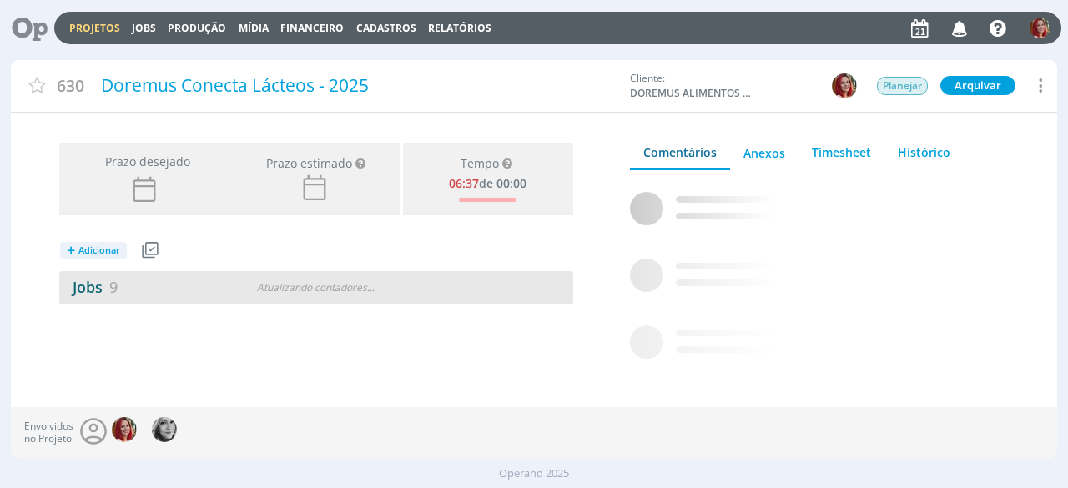
click at [95, 286] on link "Jobs 9" at bounding box center [88, 287] width 58 height 20
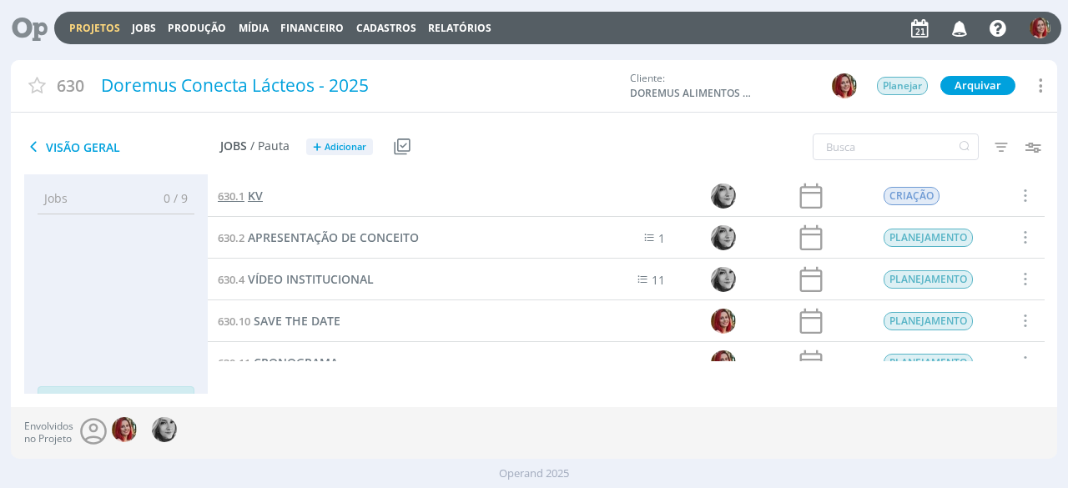
click at [239, 191] on span "630.1" at bounding box center [231, 196] width 27 height 15
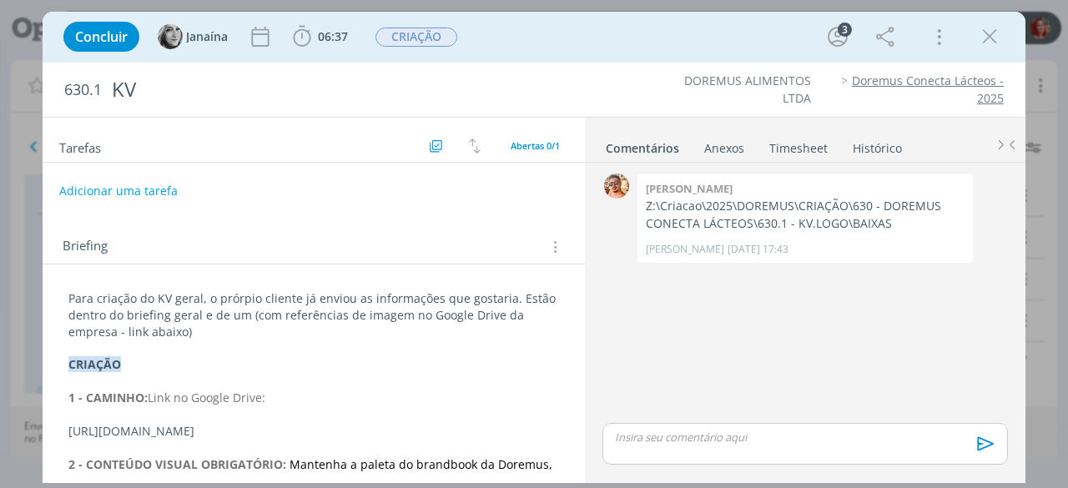
click at [68, 296] on p "Para criação do KV geral, o prórpio cliente já enviou as informações que gostar…" at bounding box center [313, 315] width 491 height 50
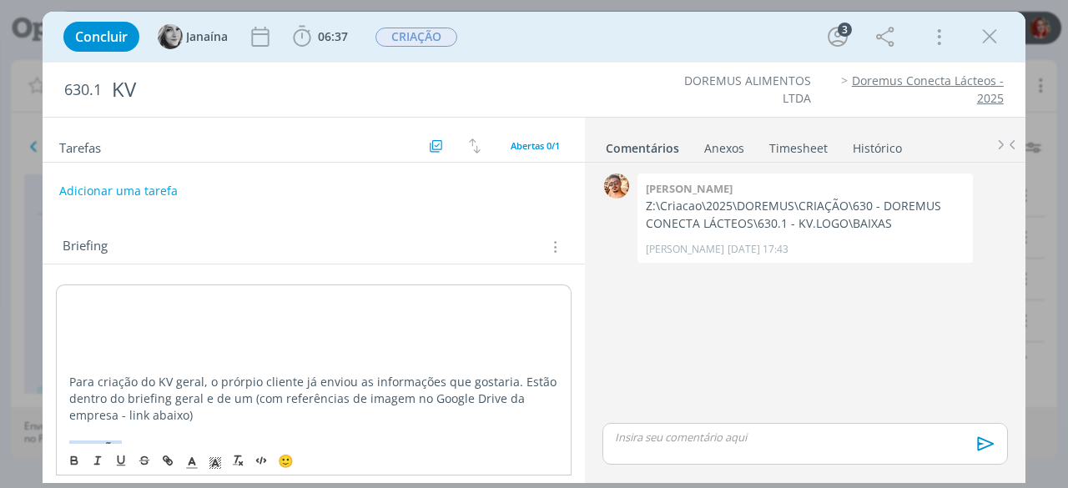
click at [68, 296] on div "Para criação do KV geral, o prórpio cliente já enviou as informações que gostar…" at bounding box center [314, 440] width 516 height 311
click at [103, 300] on p "dialog" at bounding box center [313, 299] width 489 height 17
drag, startPoint x: 281, startPoint y: 306, endPoint x: 229, endPoint y: 419, distance: 124.3
click at [62, 301] on div "ALTERAÇÃO CLIENTE - [DATE] Para criação do KV geral, o prórpio cliente já envio…" at bounding box center [314, 440] width 516 height 311
click at [249, 299] on p "ALTERAÇÃO CLIENTE - [DATE]" at bounding box center [313, 298] width 491 height 17
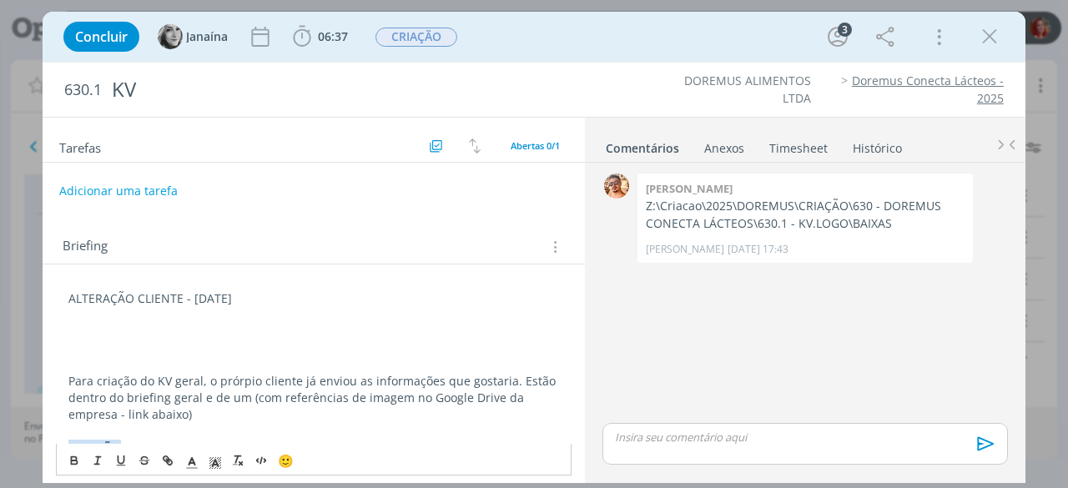
drag, startPoint x: 120, startPoint y: 296, endPoint x: 68, endPoint y: 301, distance: 52.0
click at [68, 301] on p "ALTERAÇÃO CLIENTE - [DATE]" at bounding box center [313, 298] width 491 height 17
click at [213, 452] on span "dialog" at bounding box center [215, 461] width 23 height 20
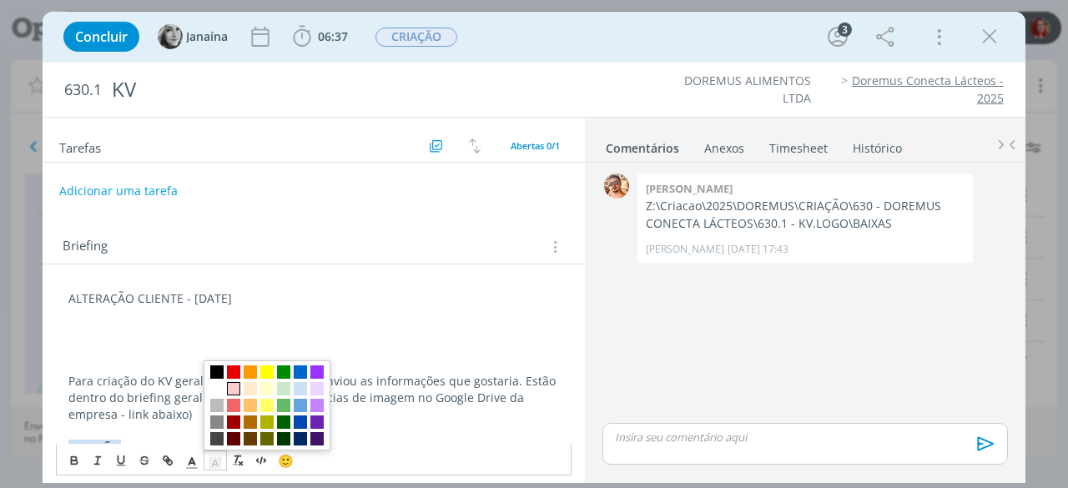
click at [235, 385] on span "dialog" at bounding box center [233, 388] width 13 height 13
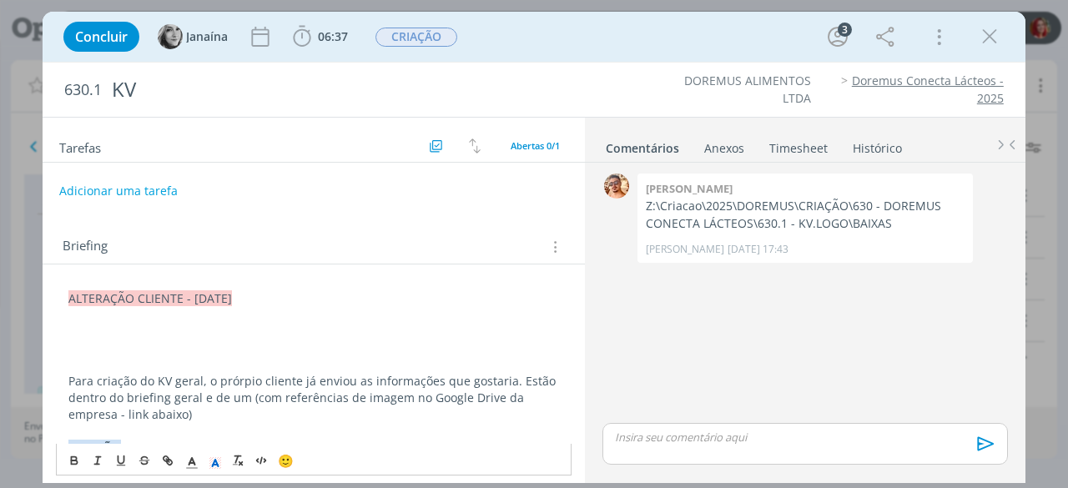
click at [131, 329] on p "dialog" at bounding box center [313, 332] width 491 height 17
click at [97, 335] on p "dialog" at bounding box center [313, 332] width 491 height 17
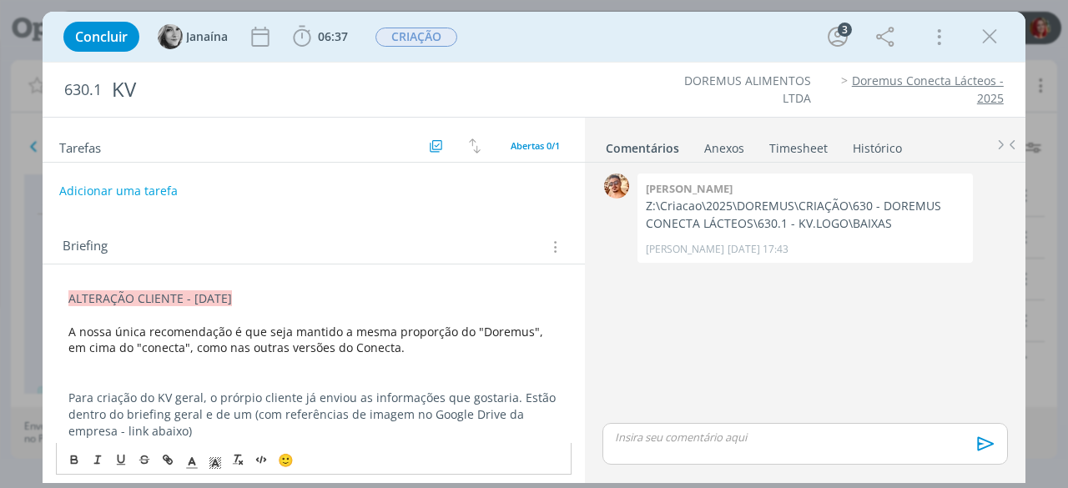
click at [68, 327] on span "A nossa única recomendação é que seja mantido a mesma proporção do "Doremus", e…" at bounding box center [307, 340] width 478 height 33
drag, startPoint x: 274, startPoint y: 329, endPoint x: 77, endPoint y: 331, distance: 197.0
click at [77, 331] on span "- A nossa única recomendação é que seja mantido a mesma proporção do "Doremus",…" at bounding box center [311, 340] width 486 height 33
click at [275, 345] on p "- Seja mantido a mesma proporção do "Doremus", em cima do "conecta", como nas o…" at bounding box center [313, 340] width 491 height 33
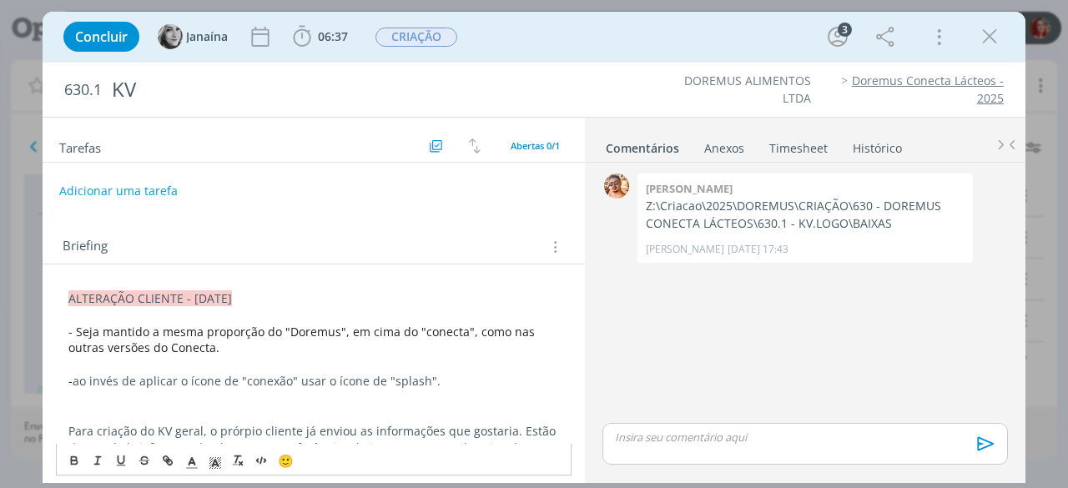
drag, startPoint x: 79, startPoint y: 378, endPoint x: 95, endPoint y: 375, distance: 16.2
click at [80, 377] on p "- ao invés de aplicar o ícone de "conexão" usar o ícone de "splash"." at bounding box center [313, 381] width 491 height 17
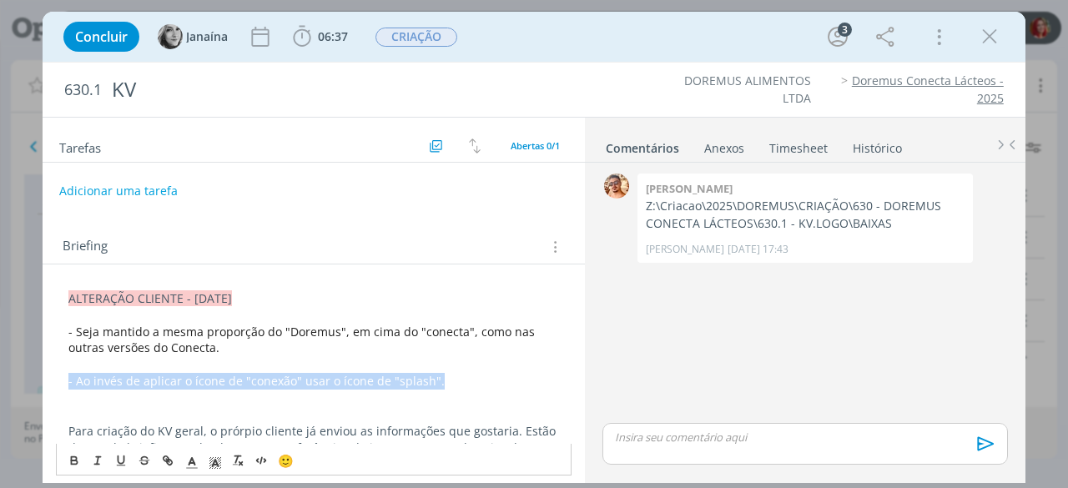
drag, startPoint x: 443, startPoint y: 380, endPoint x: 70, endPoint y: 378, distance: 373.1
click at [70, 378] on p "- A o invés de aplicar o ícone de "conexão" usar o ícone de "splash"." at bounding box center [313, 381] width 491 height 17
click at [328, 373] on p "- A o invés de aplicar o ícone de "conexão" usar o ícone de "splash"." at bounding box center [313, 381] width 491 height 17
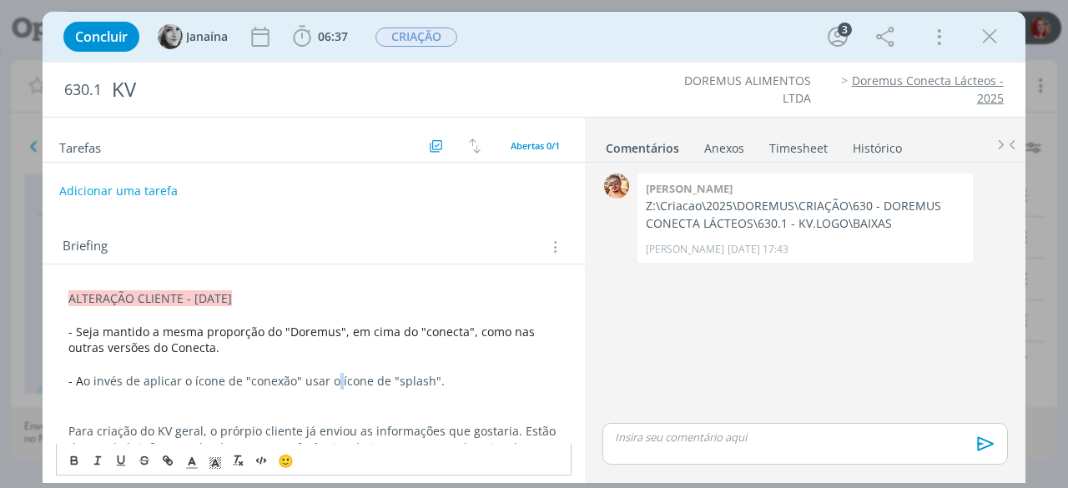
click at [328, 373] on p "- A o invés de aplicar o ícone de "conexão" usar o ícone de "splash"." at bounding box center [313, 381] width 491 height 17
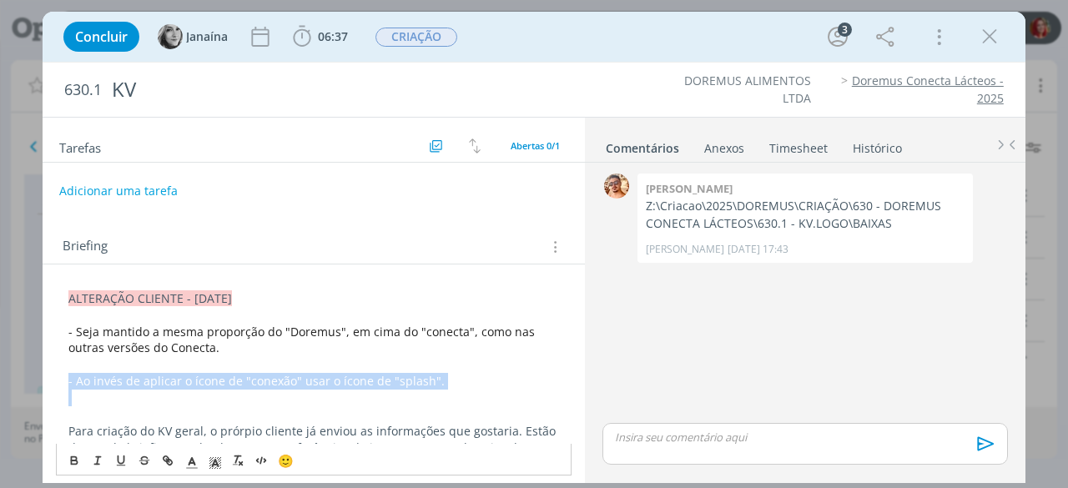
click at [328, 373] on p "- A o invés de aplicar o ícone de "conexão" usar o ícone de "splash"." at bounding box center [313, 381] width 491 height 17
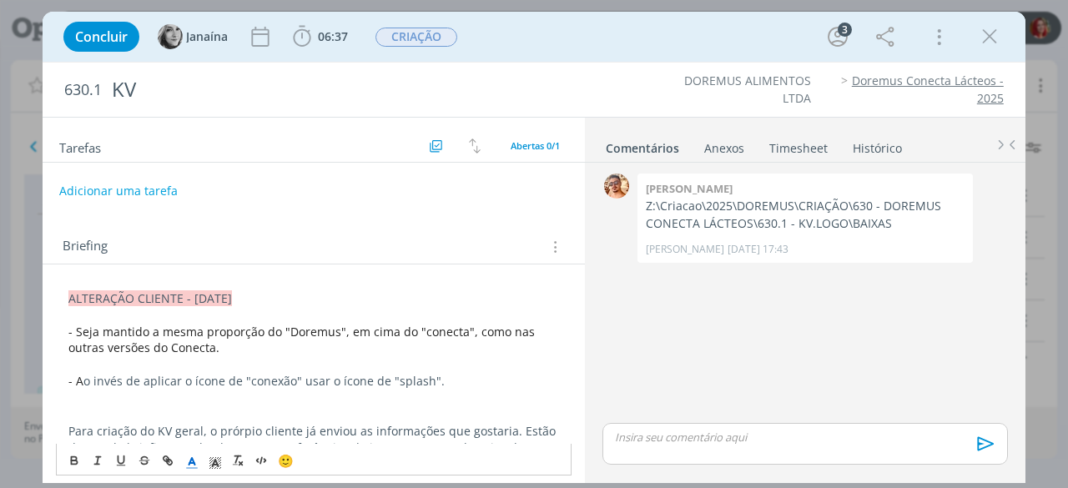
click at [196, 468] on icon "dialog" at bounding box center [191, 463] width 15 height 15
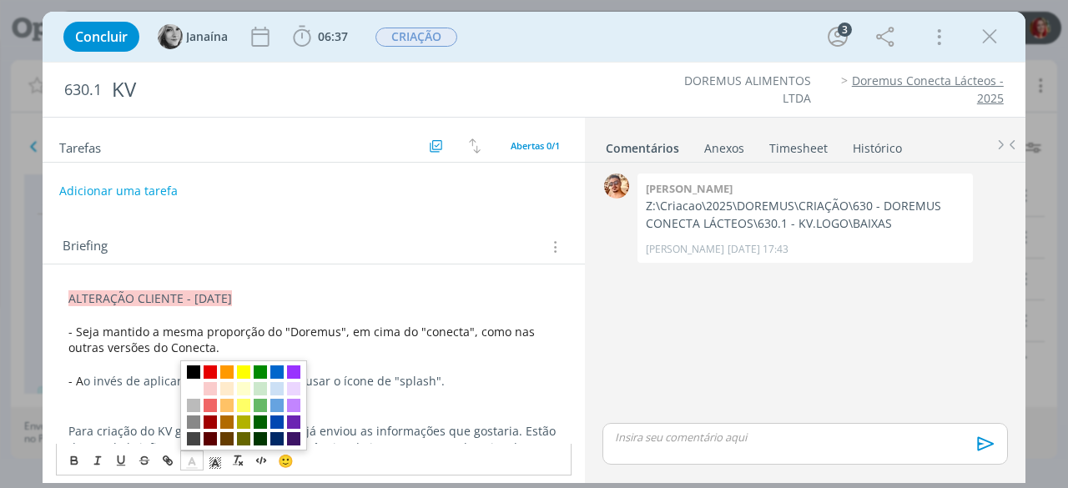
click at [195, 376] on span "dialog" at bounding box center [193, 372] width 13 height 13
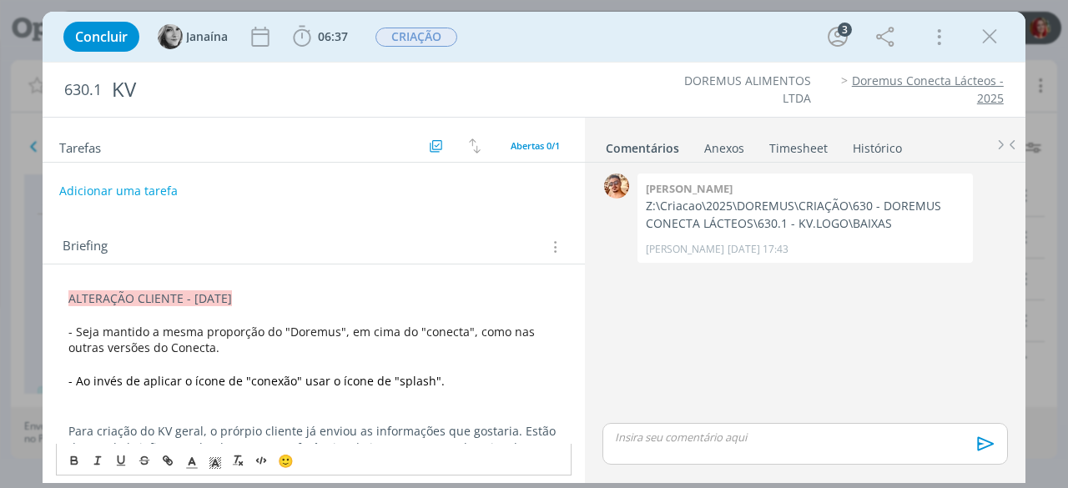
click at [404, 366] on p "dialog" at bounding box center [313, 364] width 491 height 17
click at [129, 189] on button "Adicionar uma tarefa" at bounding box center [117, 190] width 119 height 28
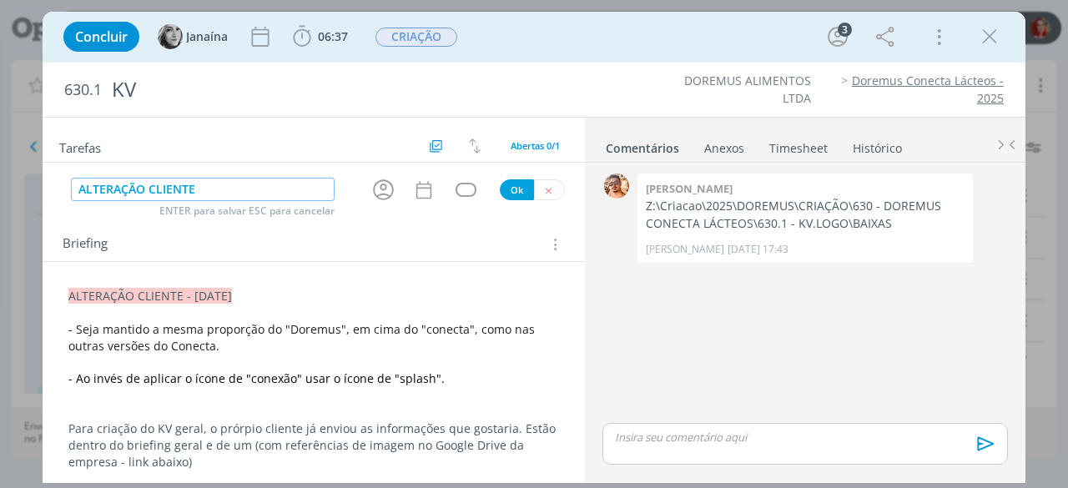
type input "ALTERAÇÃO CLIENTE"
click at [511, 187] on button "Ok" at bounding box center [517, 189] width 34 height 21
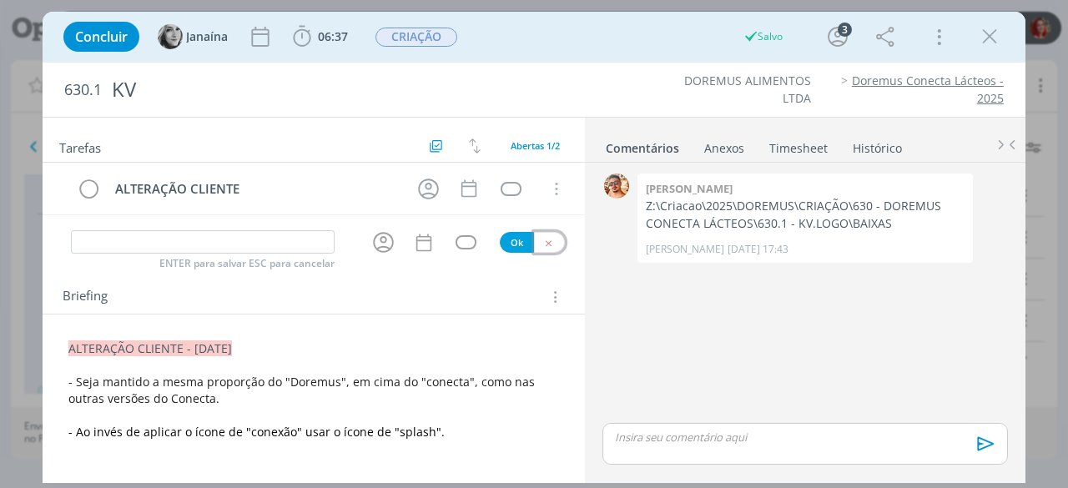
click at [536, 244] on button "dialog" at bounding box center [549, 242] width 31 height 21
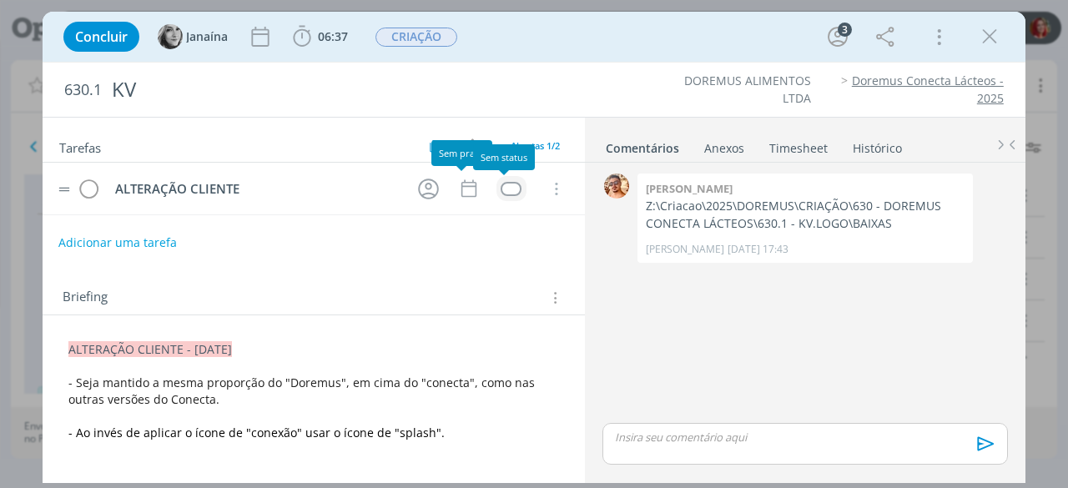
click at [501, 183] on div "dialog" at bounding box center [511, 189] width 21 height 14
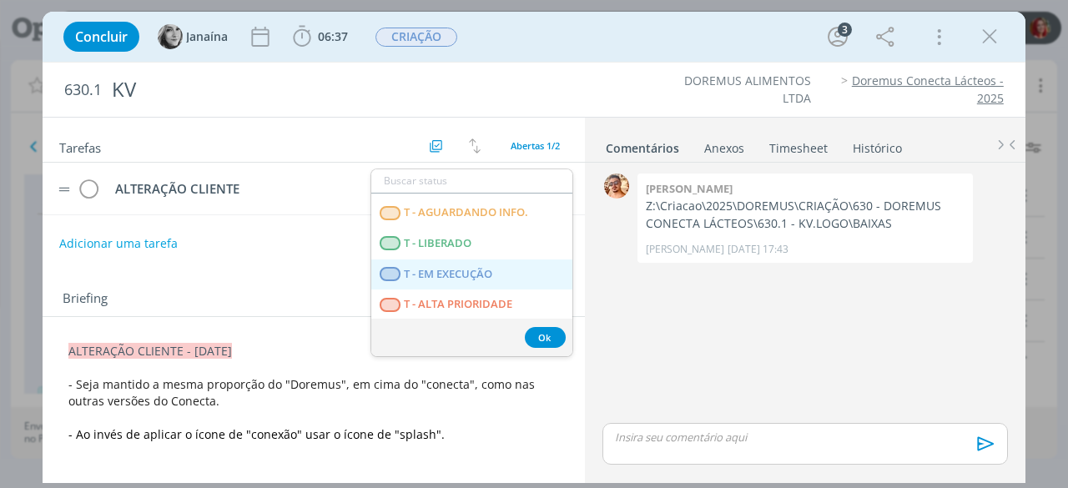
scroll to position [426, 0]
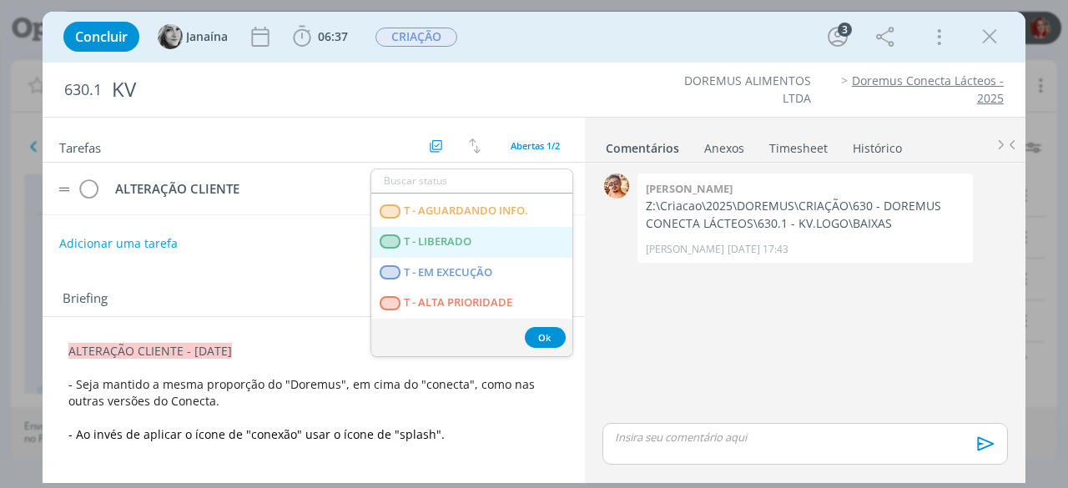
click at [505, 227] on LIBERADO "T - LIBERADO" at bounding box center [471, 242] width 201 height 31
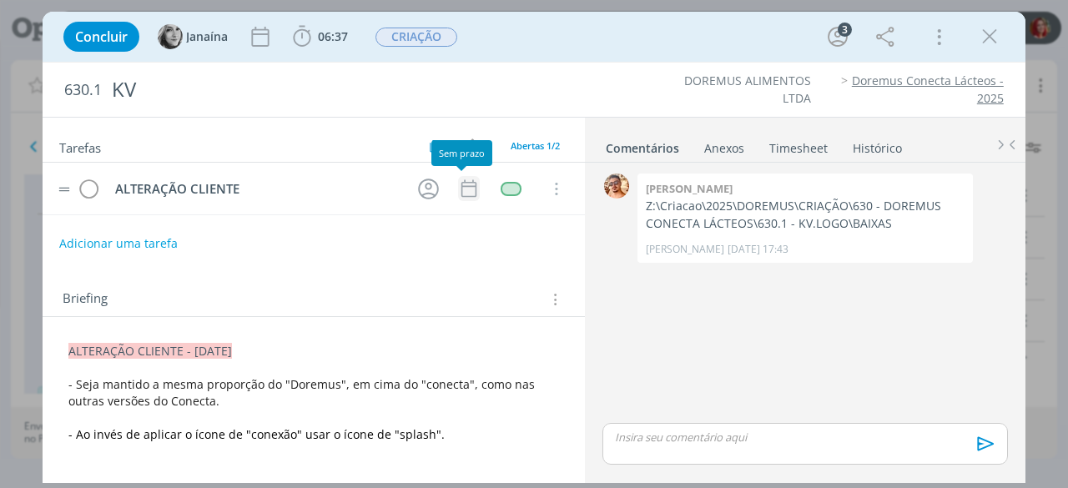
click at [460, 186] on icon "dialog" at bounding box center [469, 189] width 22 height 22
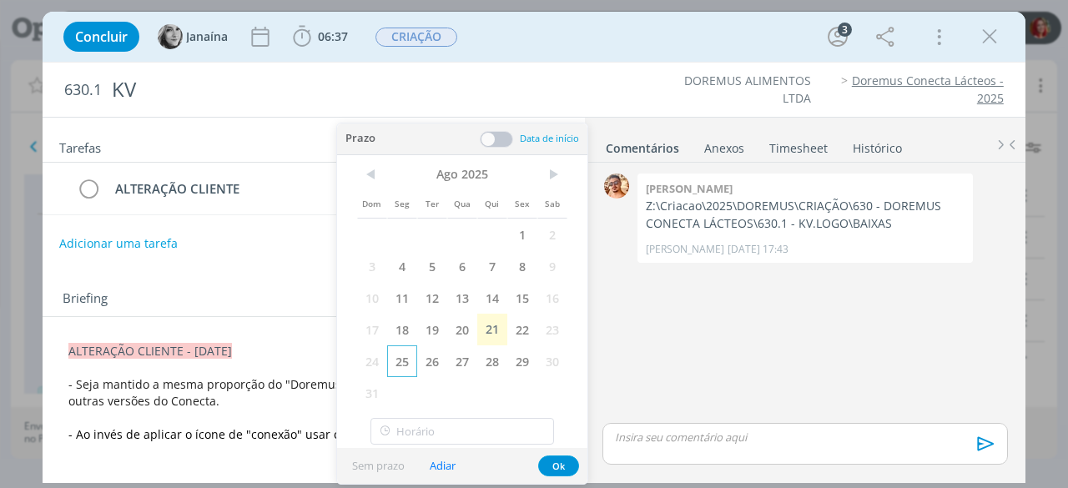
click at [408, 351] on span "25" at bounding box center [402, 362] width 30 height 32
click at [569, 460] on button "Ok" at bounding box center [558, 466] width 41 height 21
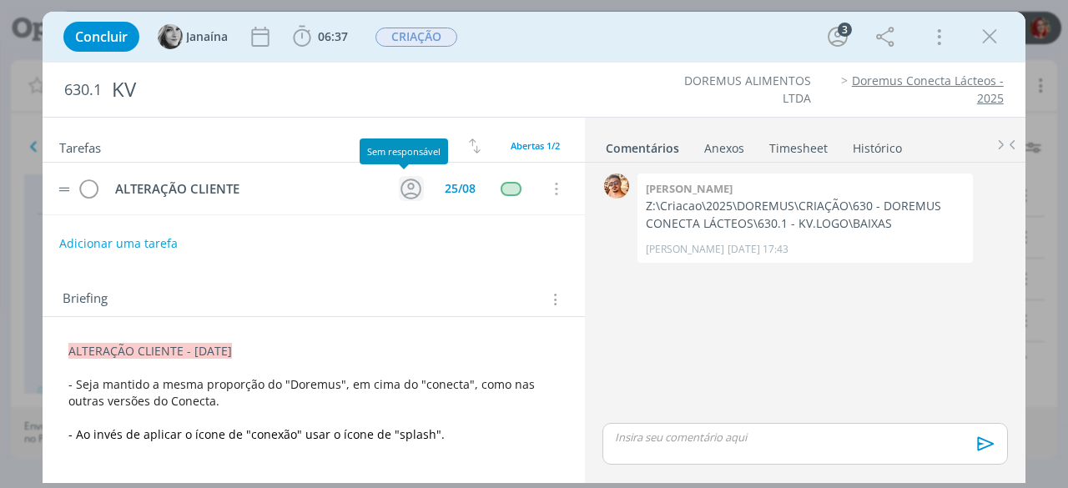
click at [398, 188] on icon "dialog" at bounding box center [411, 189] width 26 height 26
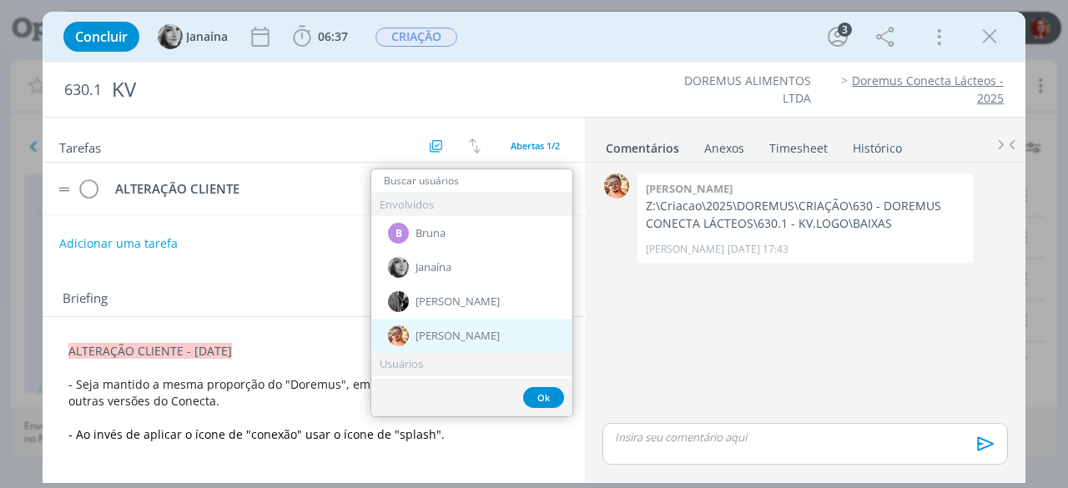
click at [458, 344] on div "[PERSON_NAME]" at bounding box center [471, 336] width 201 height 34
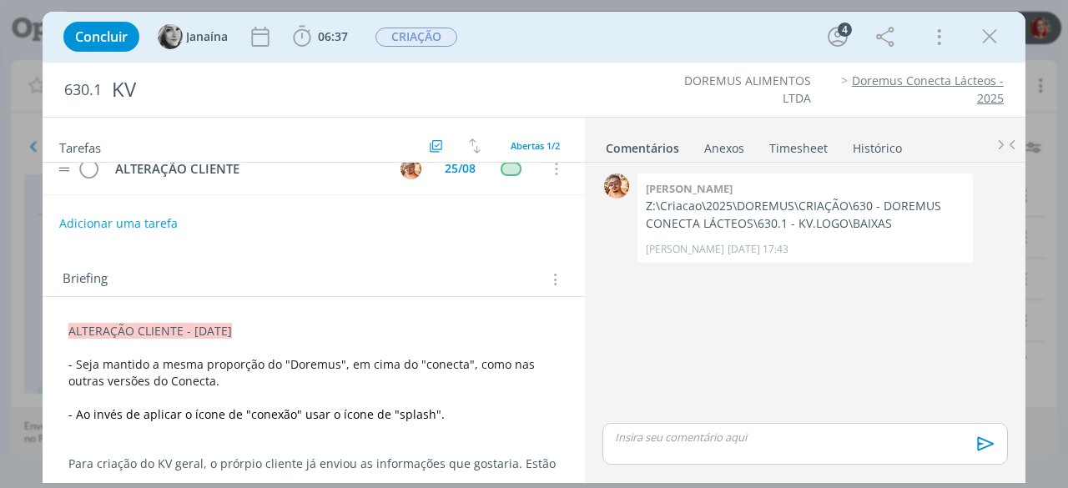
scroll to position [0, 0]
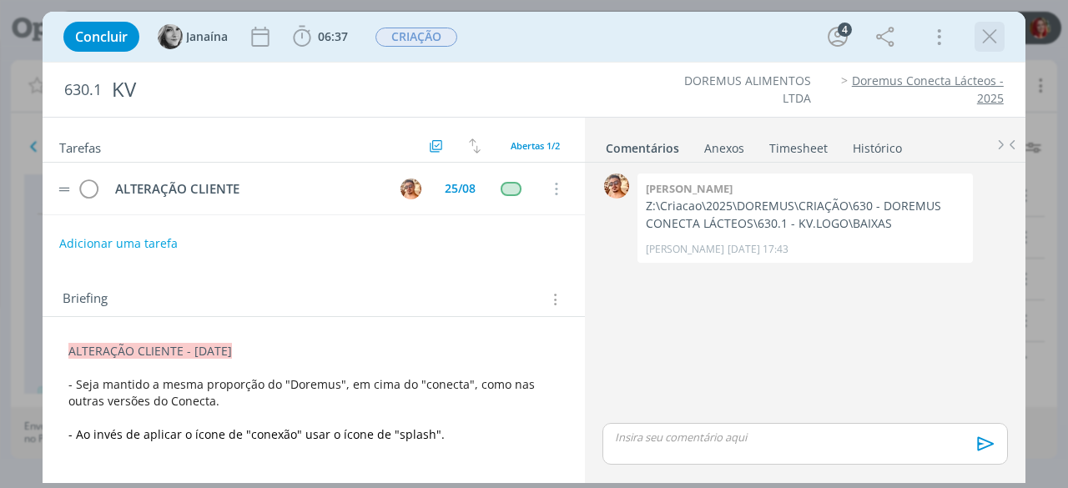
click at [999, 37] on icon "dialog" at bounding box center [989, 36] width 25 height 25
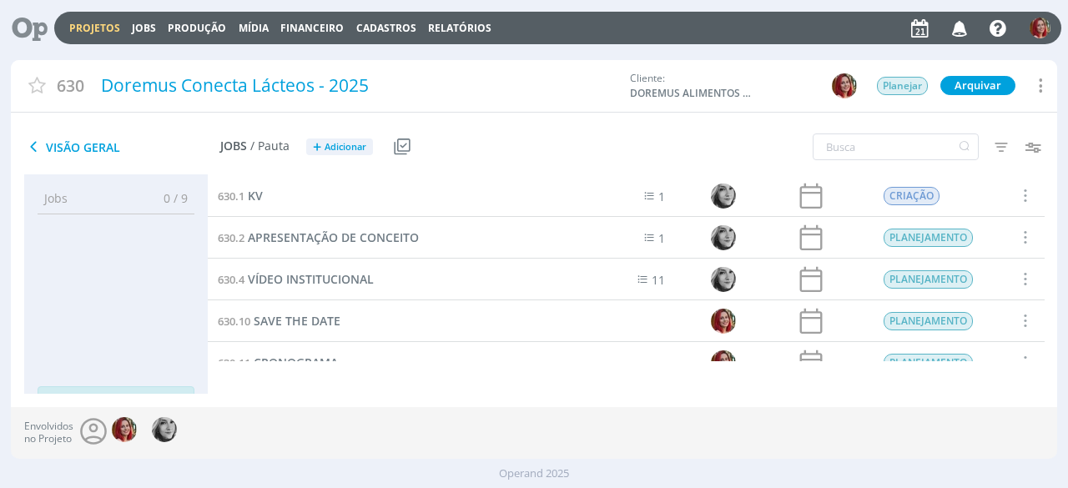
click at [35, 28] on icon at bounding box center [24, 28] width 34 height 33
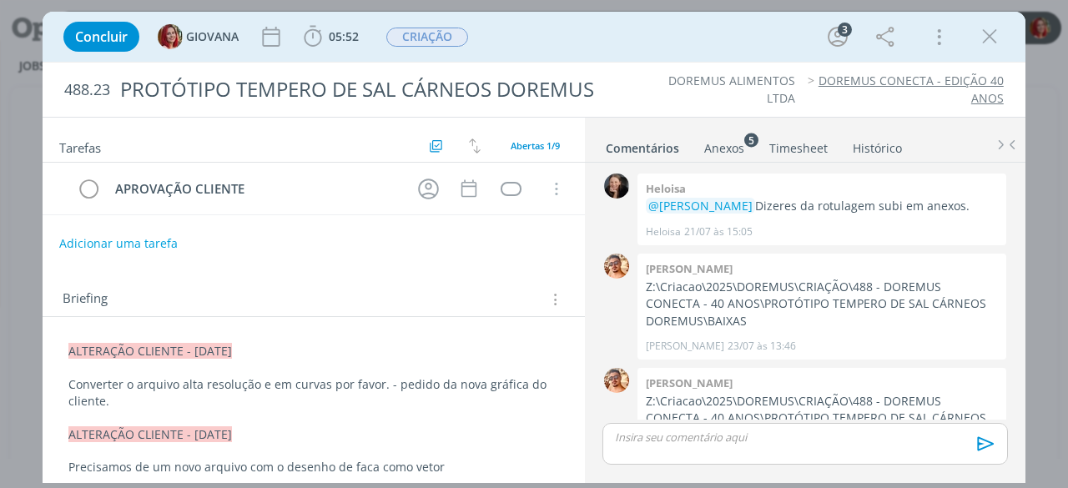
scroll to position [624, 0]
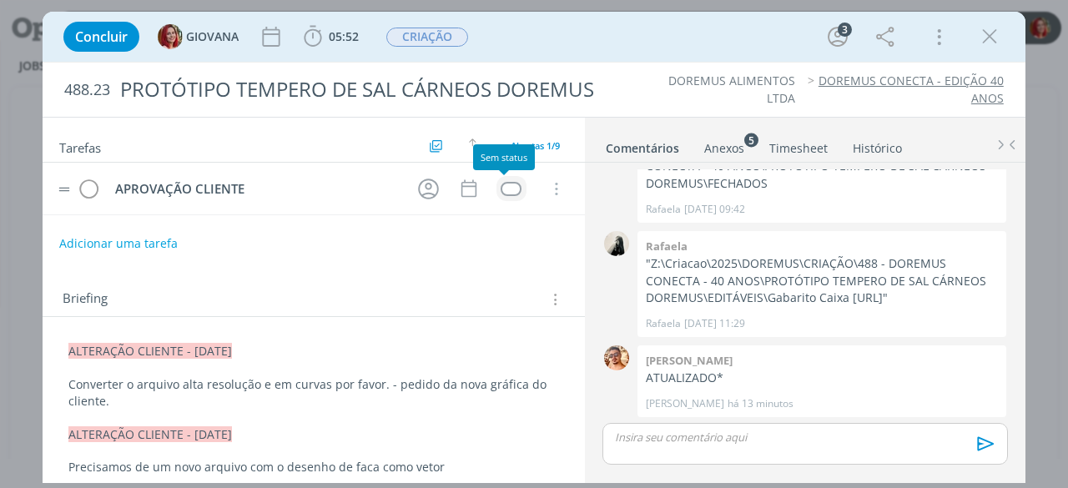
click at [504, 184] on div "dialog" at bounding box center [511, 189] width 21 height 14
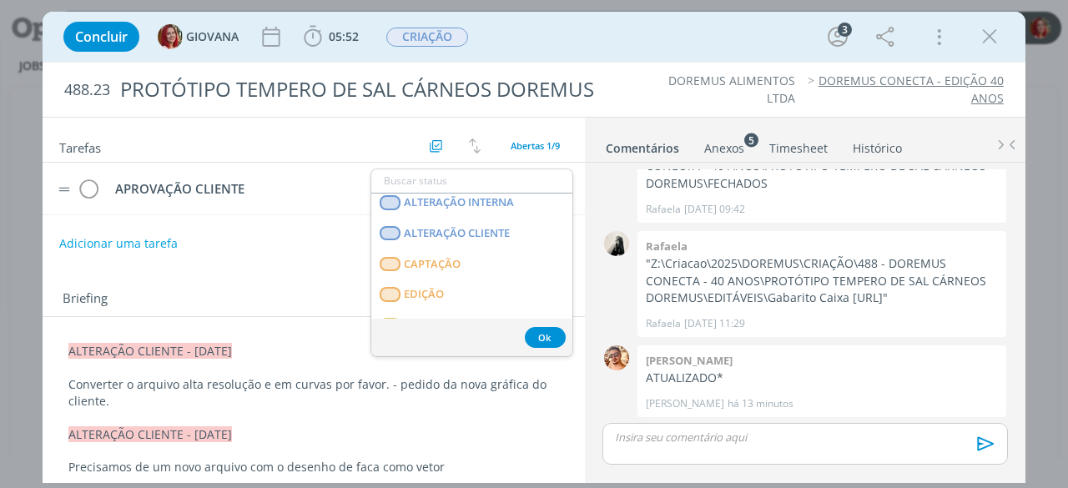
scroll to position [250, 0]
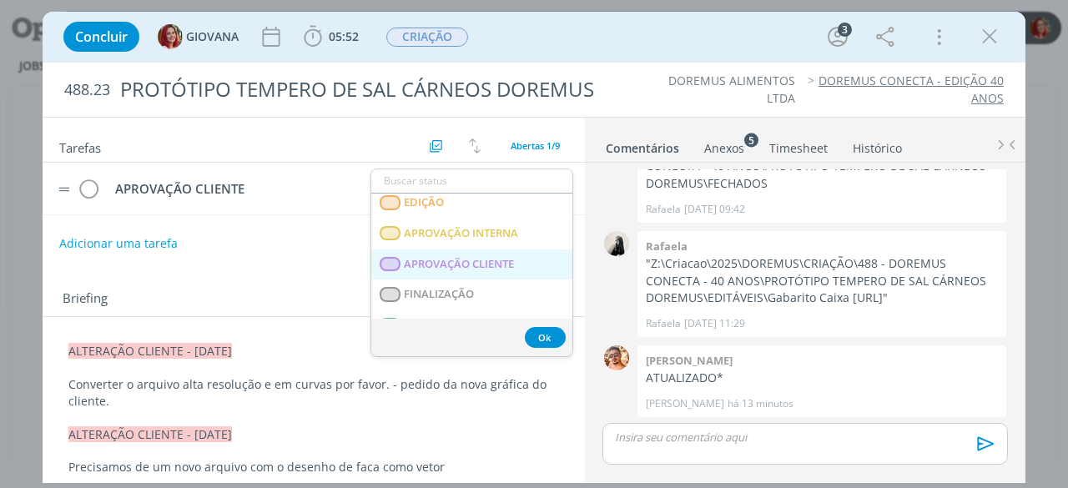
click at [499, 253] on CLIENTE "APROVAÇÃO CLIENTE" at bounding box center [471, 265] width 201 height 31
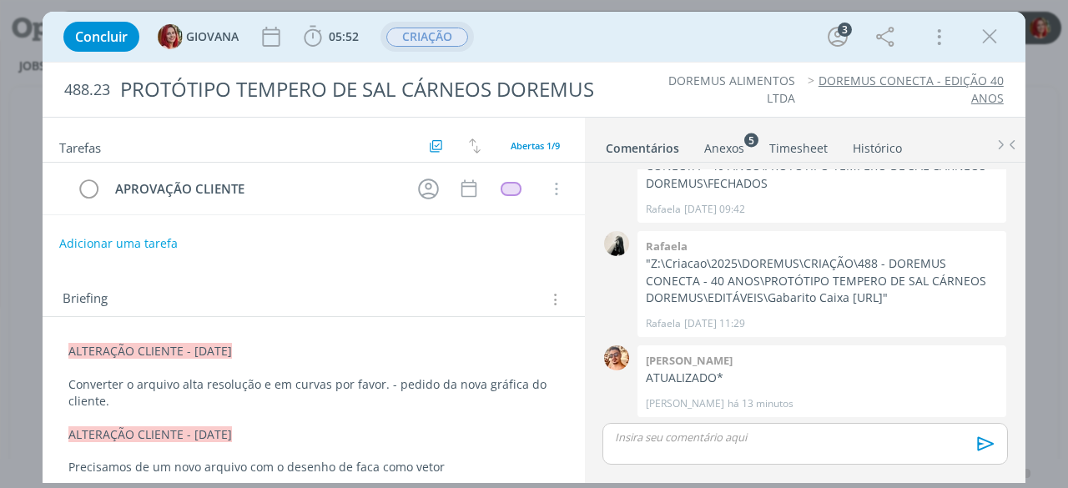
click at [444, 39] on span "CRIAÇÃO" at bounding box center [427, 37] width 82 height 19
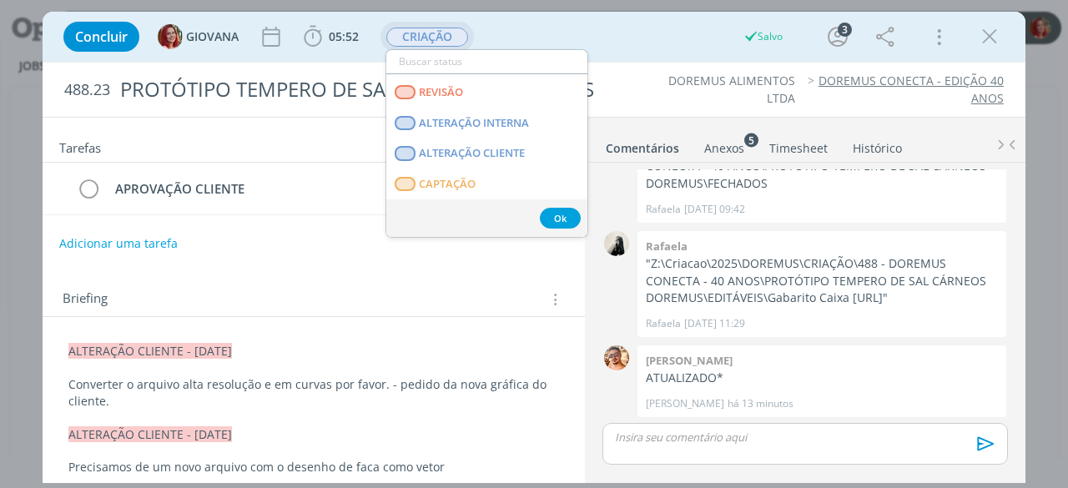
scroll to position [167, 0]
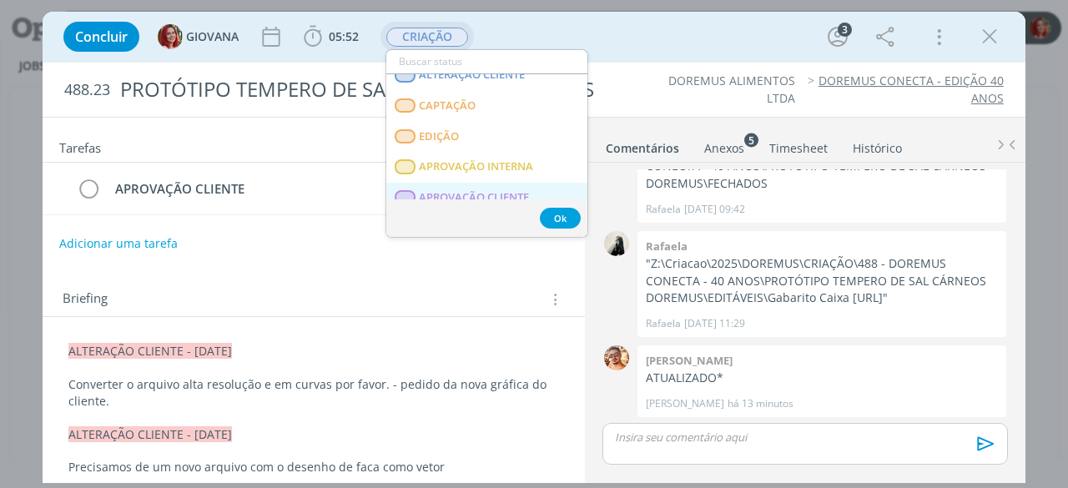
click at [474, 194] on span "APROVAÇÃO CLIENTE" at bounding box center [475, 197] width 110 height 13
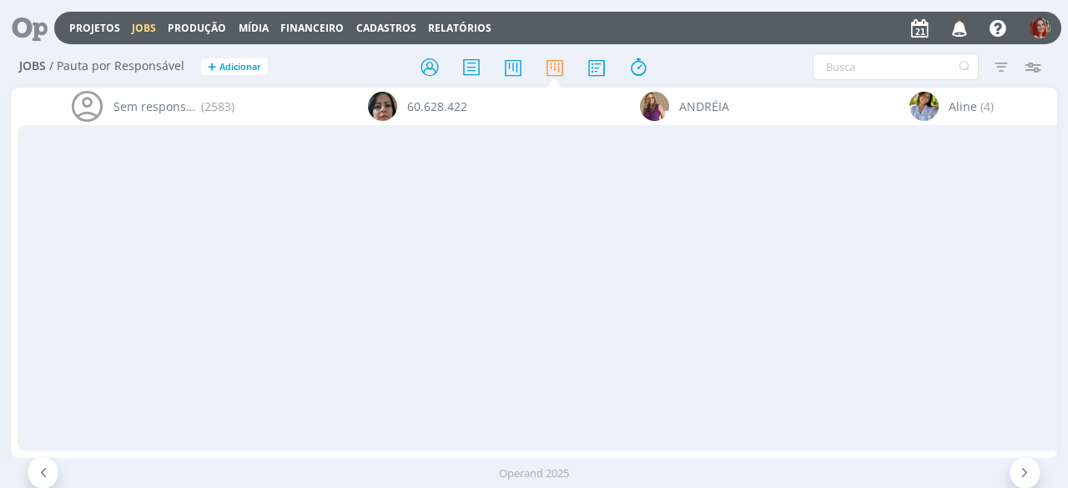
scroll to position [0, 3773]
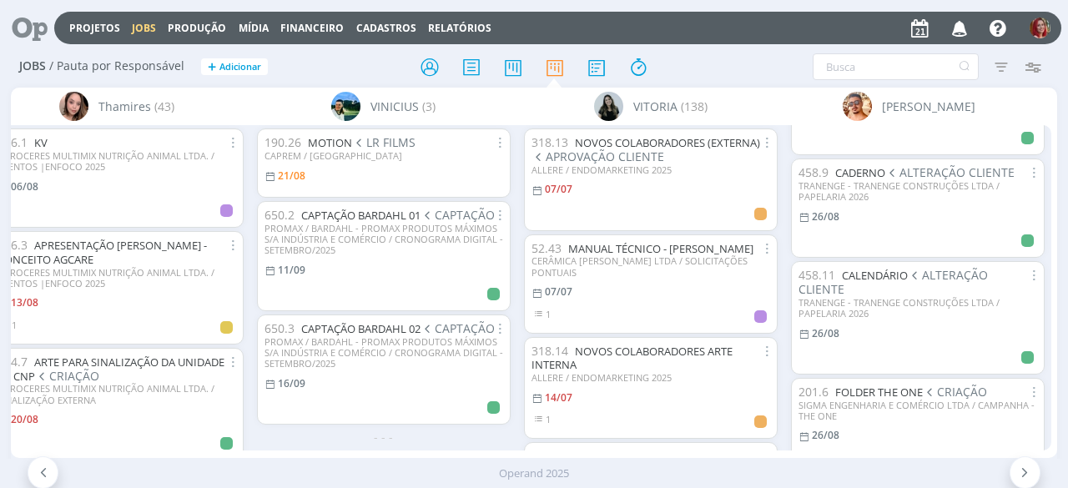
scroll to position [134, 0]
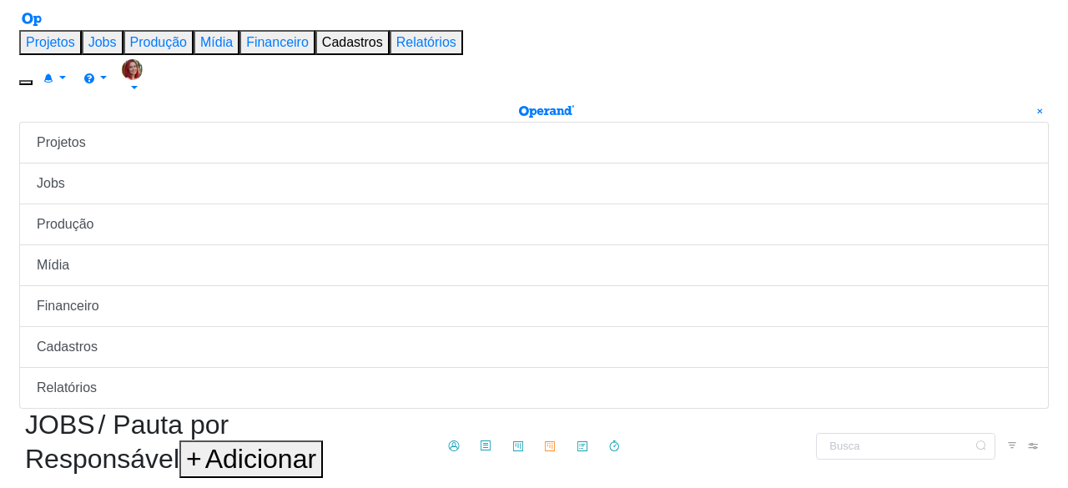
scroll to position [83, 0]
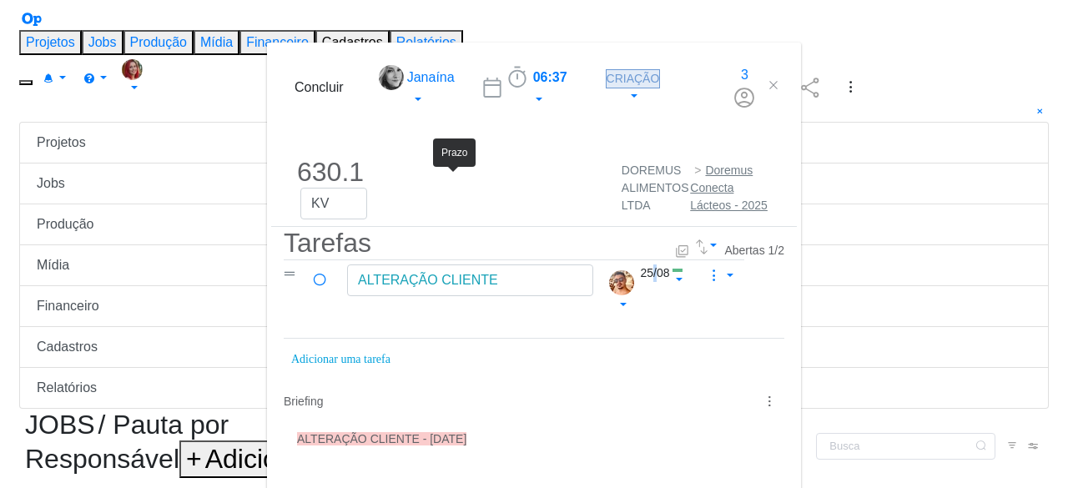
click at [641, 265] on div "25/08" at bounding box center [655, 274] width 29 height 18
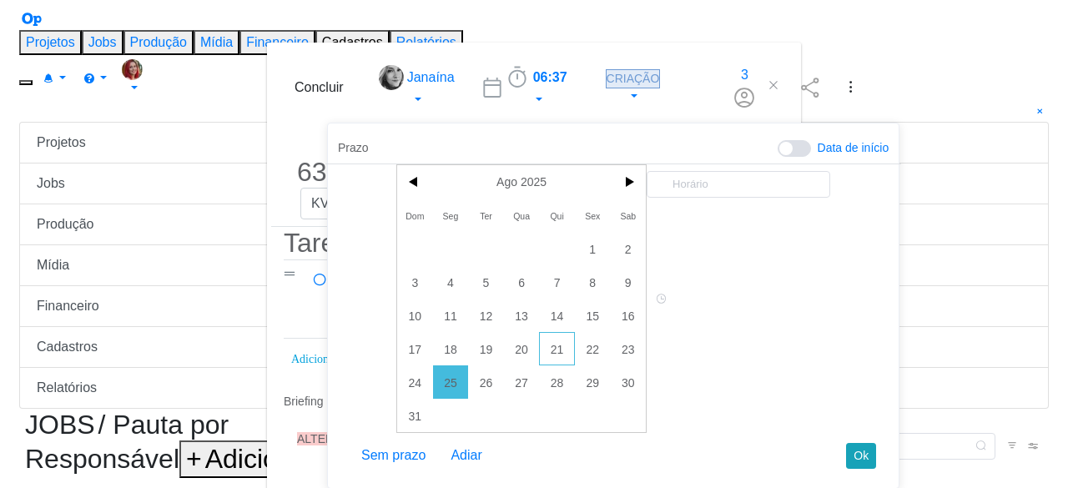
click at [539, 332] on span "21" at bounding box center [557, 348] width 36 height 33
click at [846, 463] on button "Ok" at bounding box center [861, 456] width 30 height 26
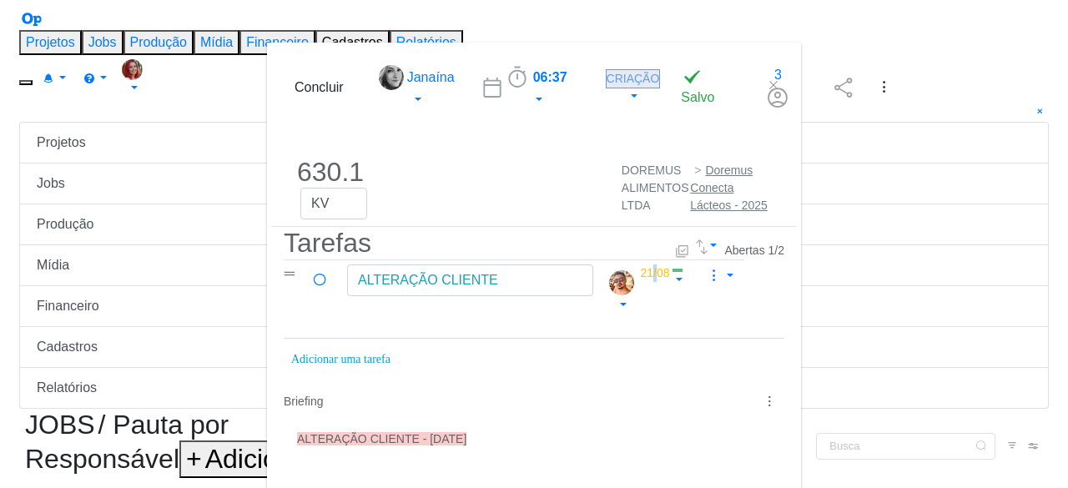
scroll to position [185, 0]
click at [867, 88] on div "dialog" at bounding box center [867, 88] width 0 height 0
click at [780, 78] on icon "dialog" at bounding box center [773, 84] width 13 height 13
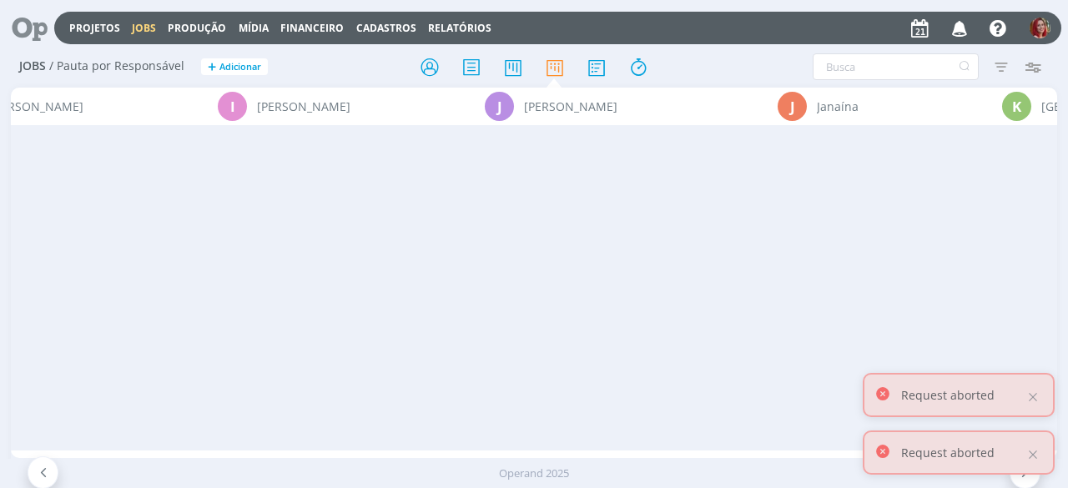
scroll to position [0, 6177]
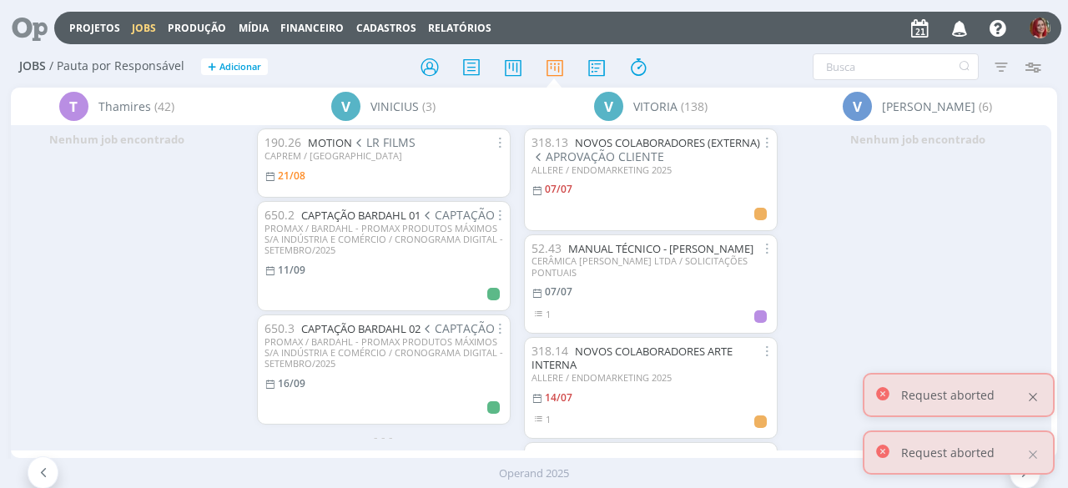
click at [1032, 395] on div at bounding box center [1033, 397] width 15 height 15
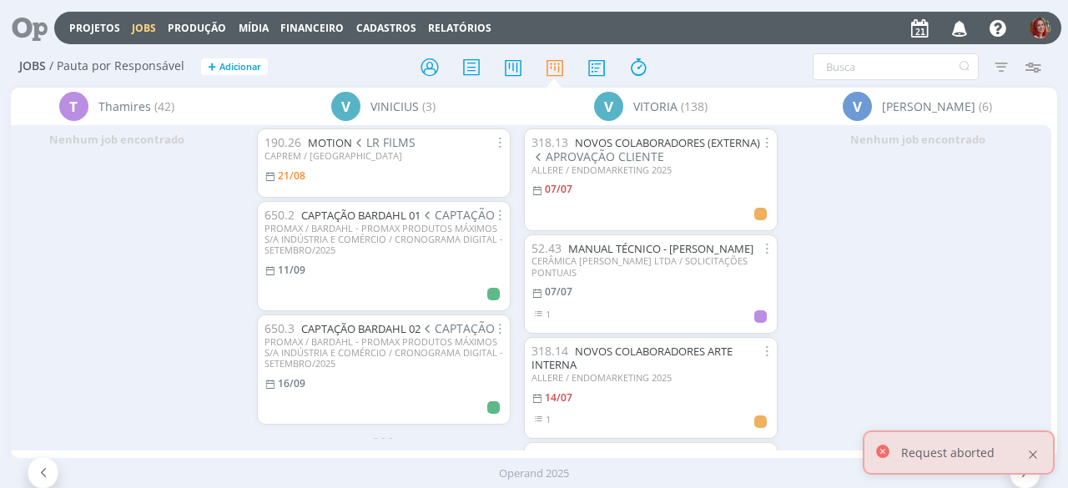
click at [1030, 453] on div at bounding box center [1033, 454] width 15 height 15
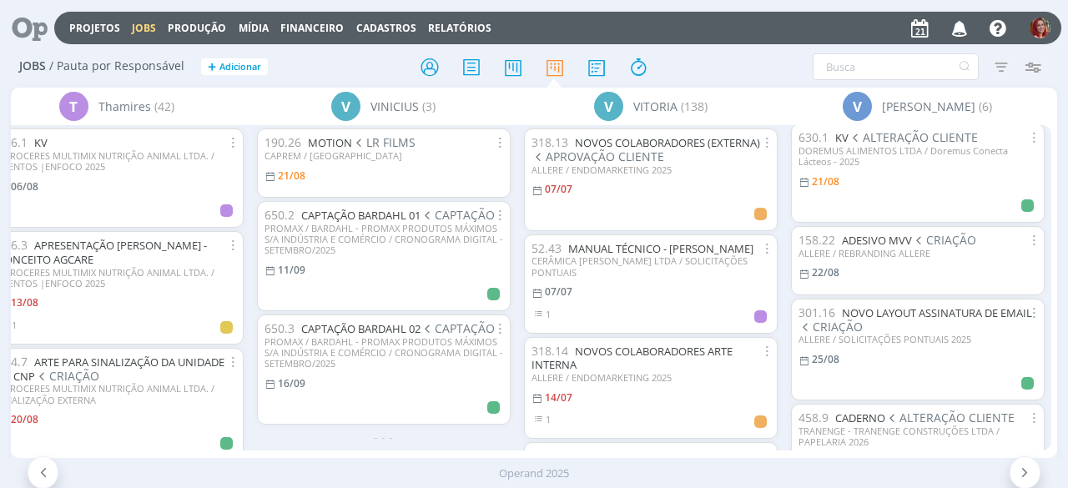
scroll to position [0, 0]
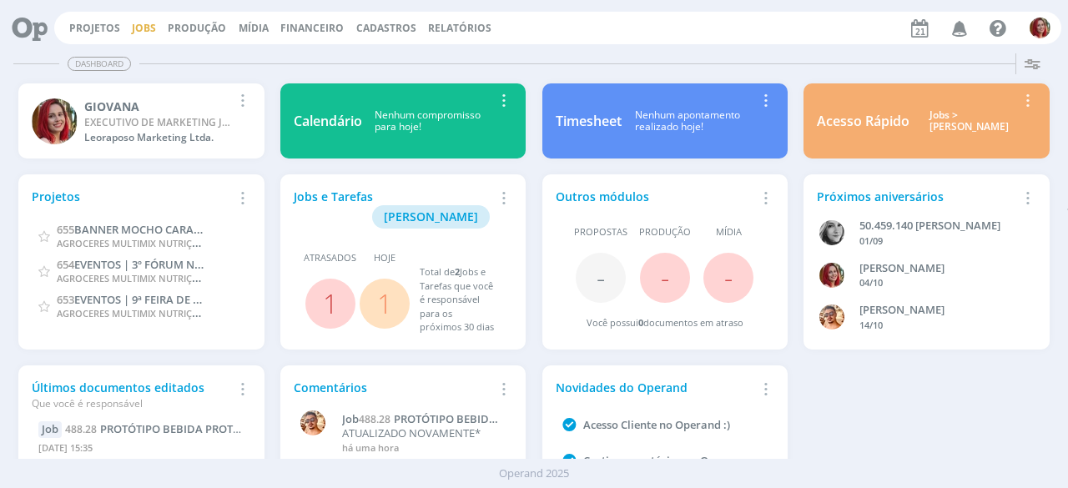
click at [147, 23] on link "Jobs" at bounding box center [144, 28] width 24 height 14
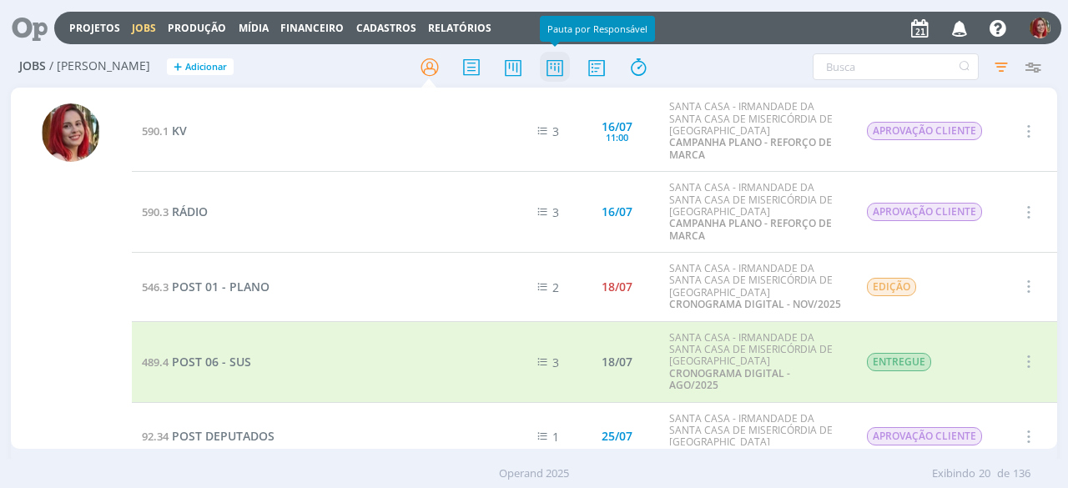
click at [556, 59] on icon at bounding box center [555, 67] width 30 height 33
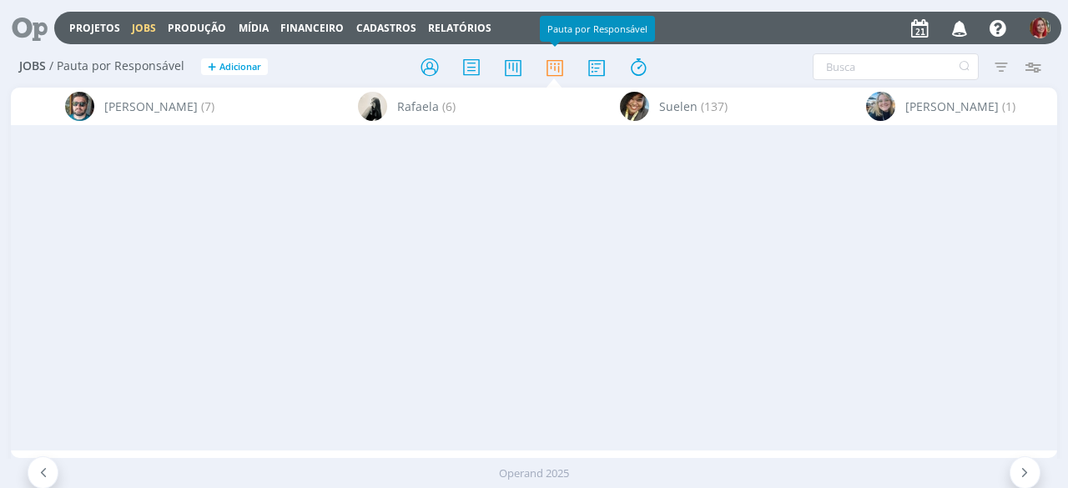
scroll to position [0, 6177]
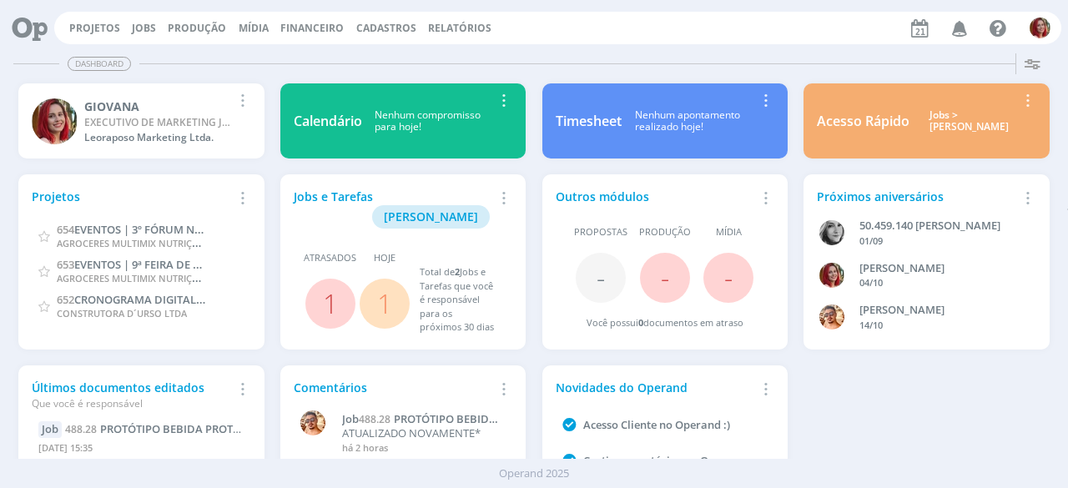
click at [963, 28] on icon "button" at bounding box center [960, 27] width 29 height 28
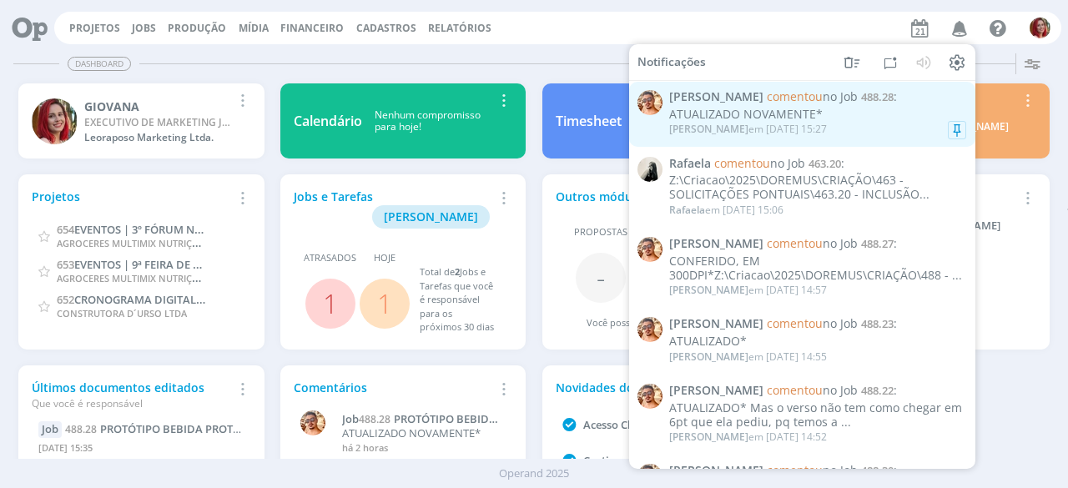
click at [825, 130] on div "[PERSON_NAME] em [DATE] 15:27" at bounding box center [817, 129] width 297 height 17
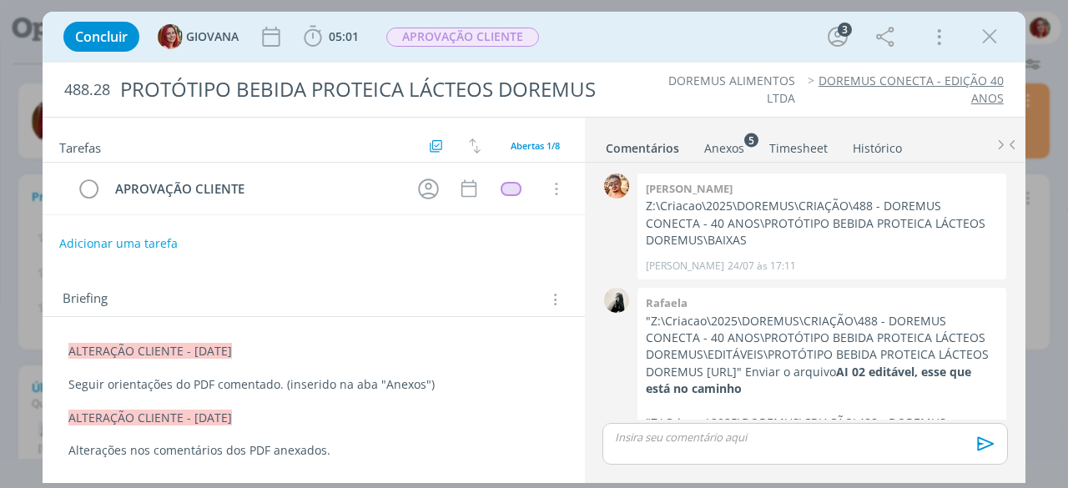
scroll to position [604, 0]
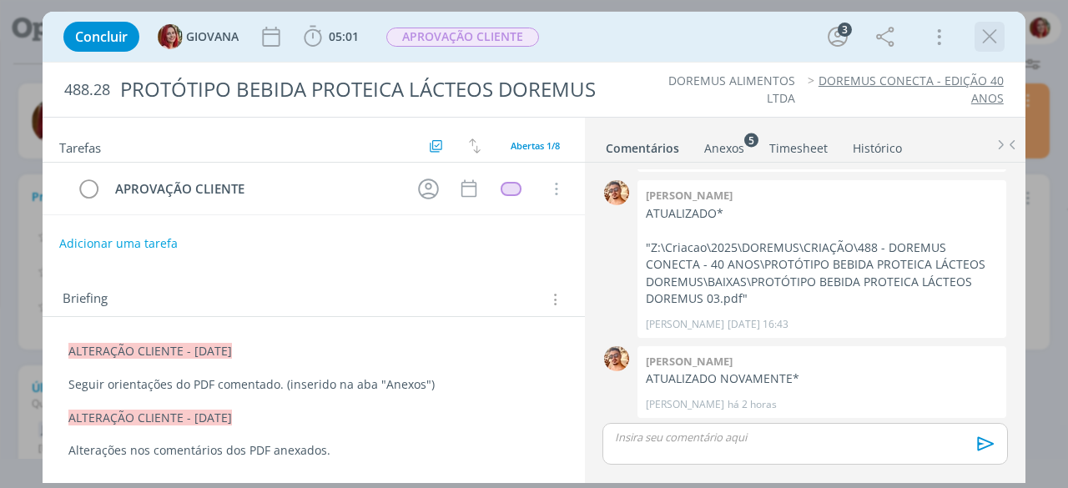
click at [996, 33] on icon "dialog" at bounding box center [989, 36] width 25 height 25
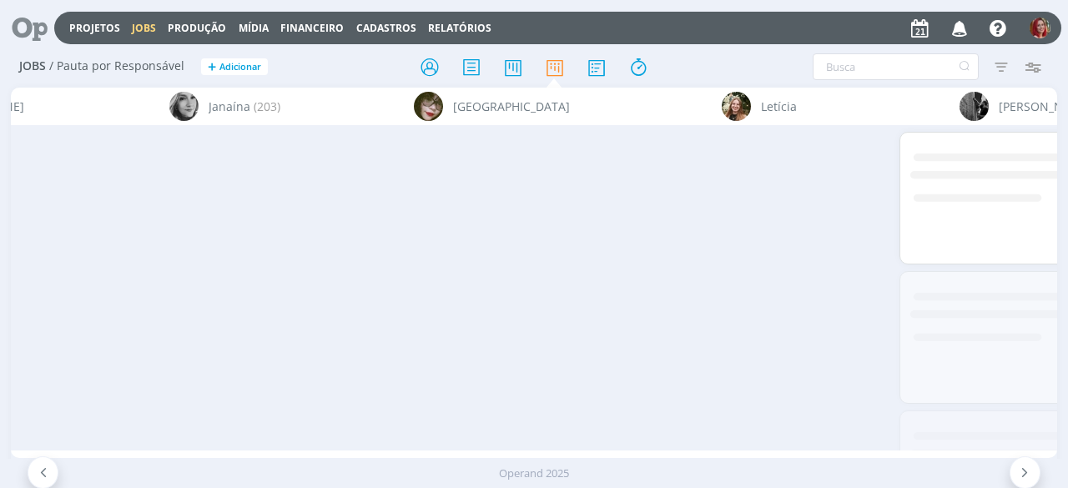
scroll to position [0, 4581]
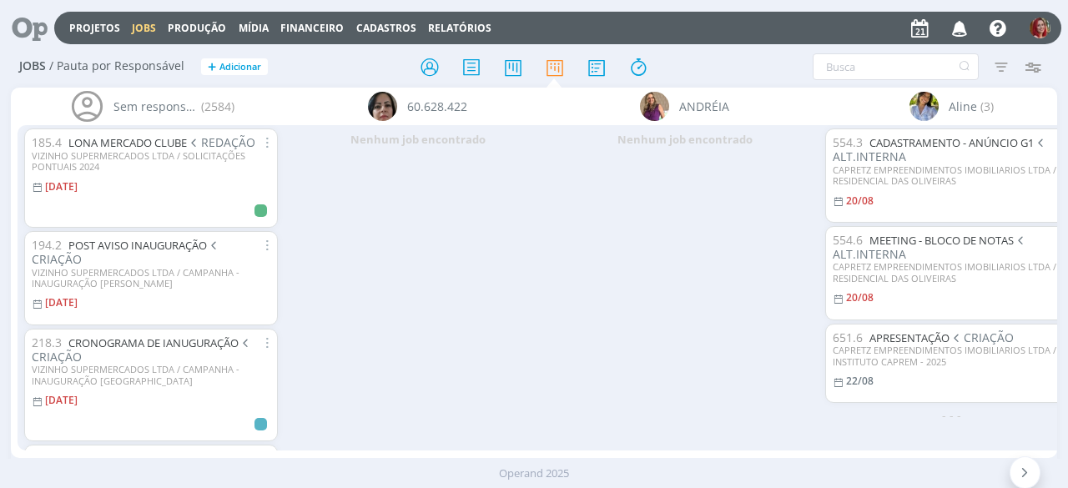
click at [954, 23] on icon "button" at bounding box center [960, 27] width 29 height 28
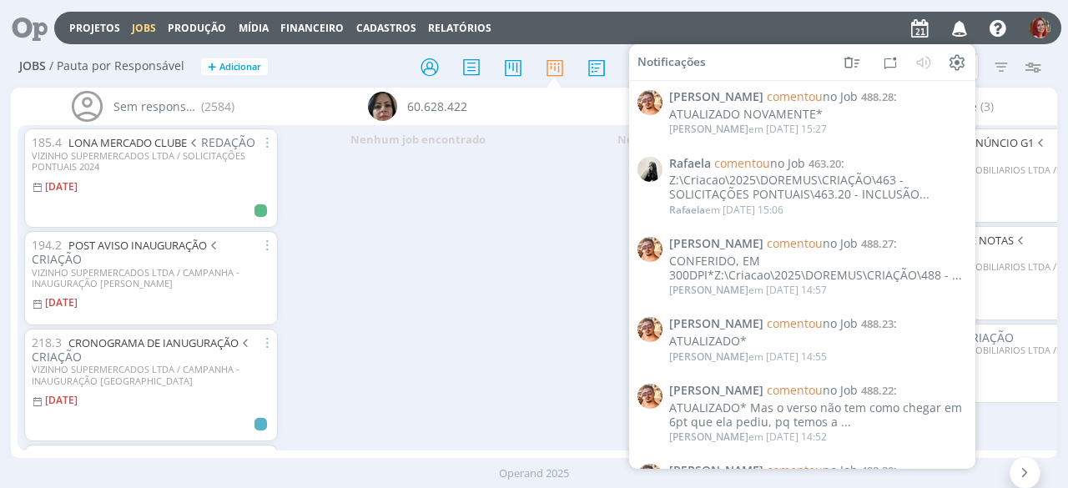
click at [339, 462] on div "Operand 2025" at bounding box center [534, 473] width 1068 height 29
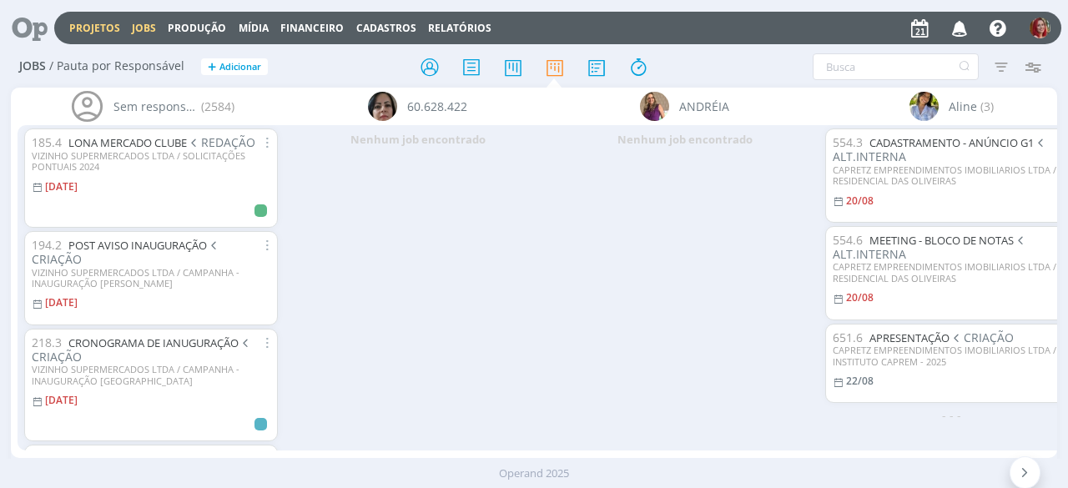
click at [70, 26] on link "Projetos" at bounding box center [94, 28] width 51 height 14
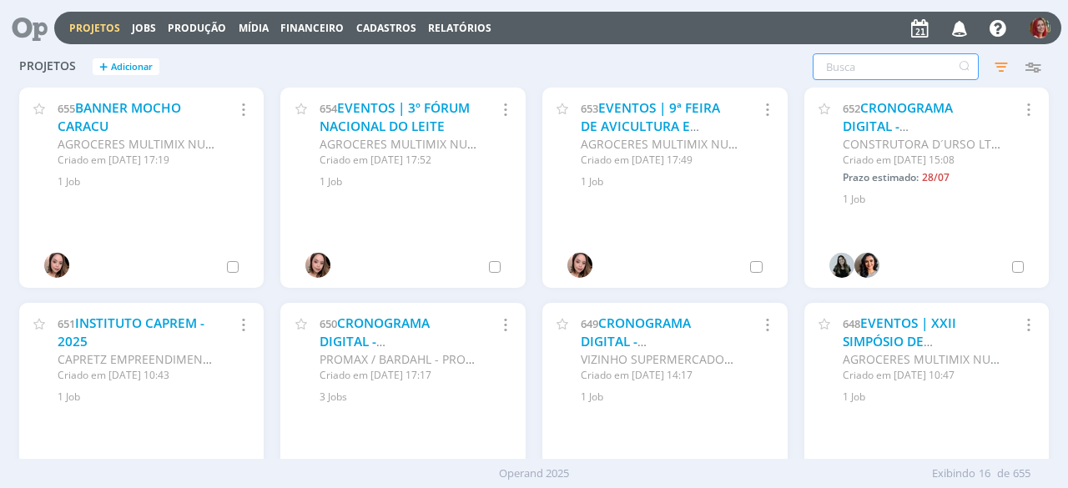
click at [873, 71] on input "text" at bounding box center [896, 66] width 166 height 27
type input "doremus"
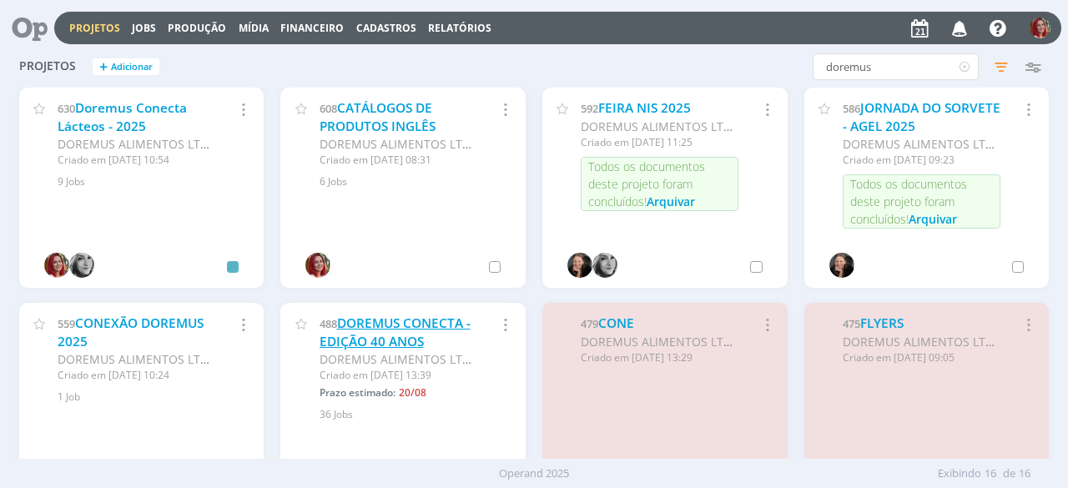
click at [421, 328] on link "DOREMUS CONECTA - EDIÇÃO 40 ANOS" at bounding box center [395, 333] width 151 height 36
click at [129, 76] on h2 "Projetos + Adicionar" at bounding box center [141, 64] width 245 height 35
click at [125, 120] on link "Doremus Conecta Lácteos - 2025" at bounding box center [122, 117] width 129 height 36
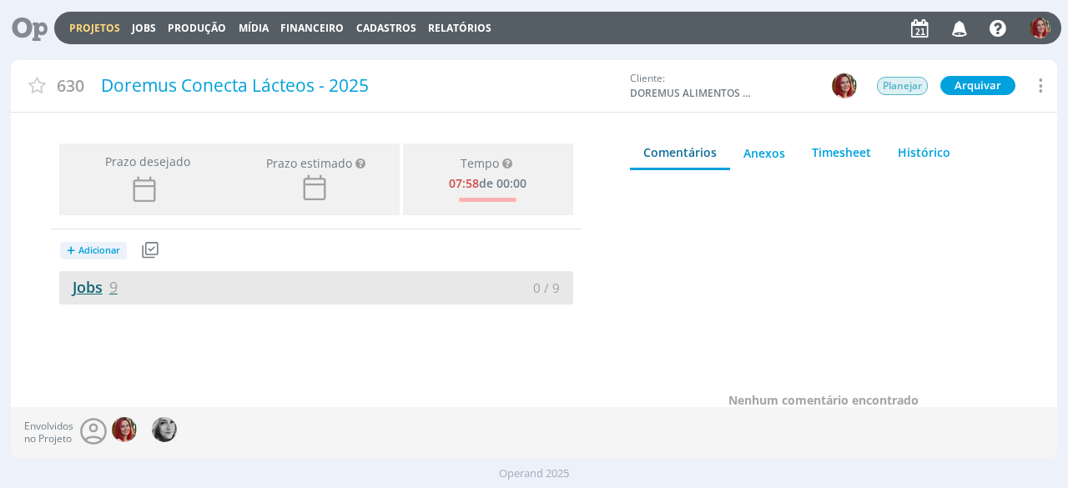
click at [105, 285] on link "Jobs 9" at bounding box center [88, 287] width 58 height 20
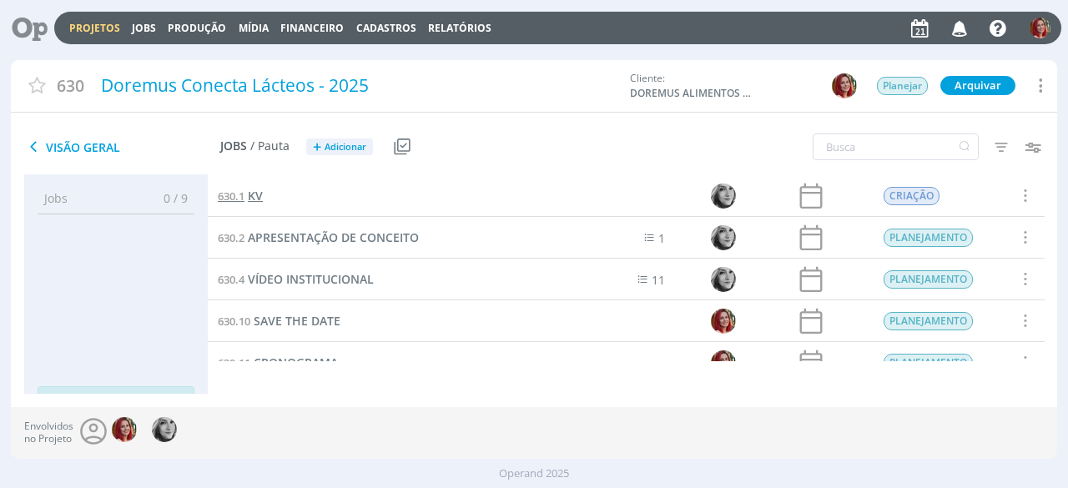
click at [259, 202] on span "KV" at bounding box center [255, 196] width 15 height 16
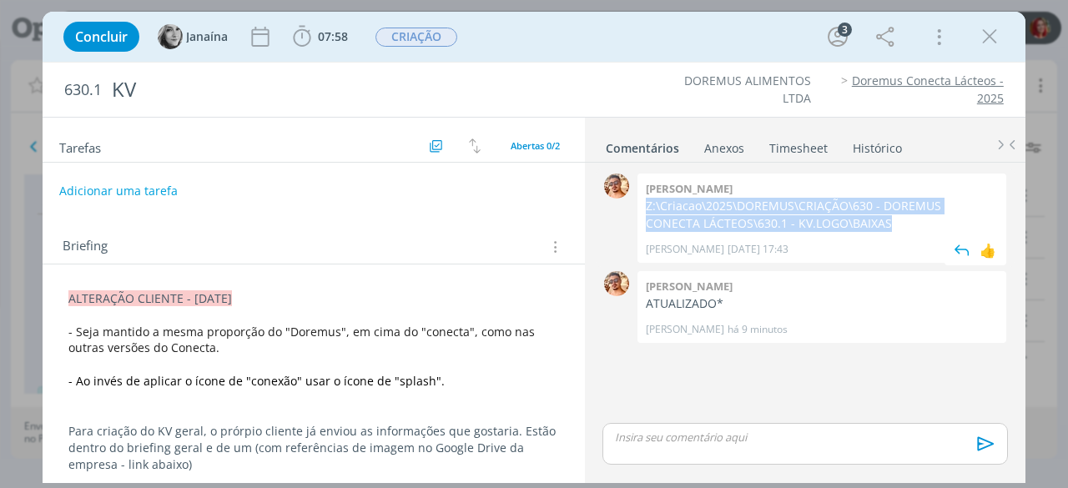
drag, startPoint x: 838, startPoint y: 223, endPoint x: 640, endPoint y: 203, distance: 198.8
click at [640, 203] on div "[PERSON_NAME] Z:\Criacao\2025\DOREMUS\CRIAÇÃO\630 - DOREMUS CONECTA LÁCTEOS\630…" at bounding box center [822, 218] width 369 height 89
copy p "Z:\Criacao\2025\DOREMUS\CRIAÇÃO\630 - DOREMUS CONECTA LÁCTEOS\630.1 - KV.LOGO\B…"
click at [119, 186] on button "Adicionar uma tarefa" at bounding box center [117, 190] width 119 height 28
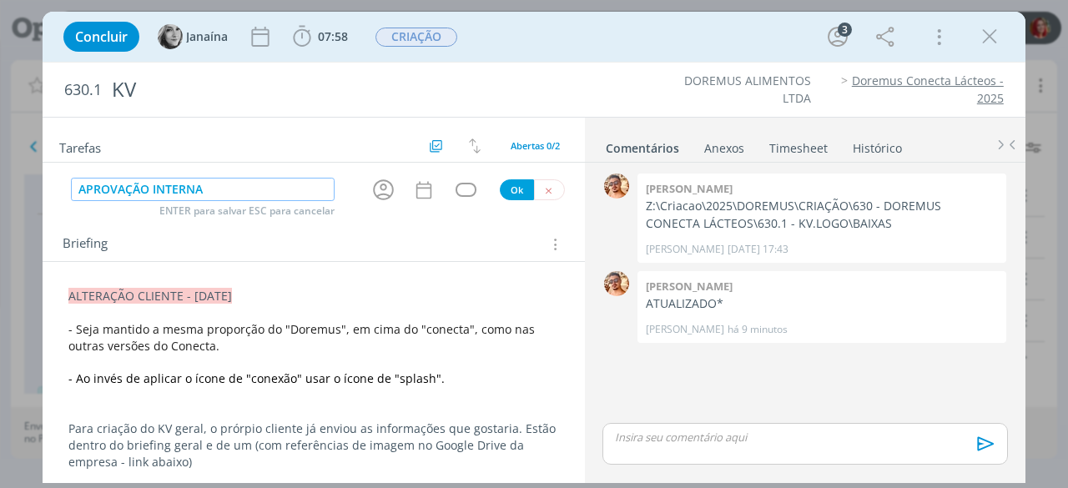
type input "APROVAÇÃO INTERNA"
click at [505, 189] on button "Ok" at bounding box center [517, 189] width 34 height 21
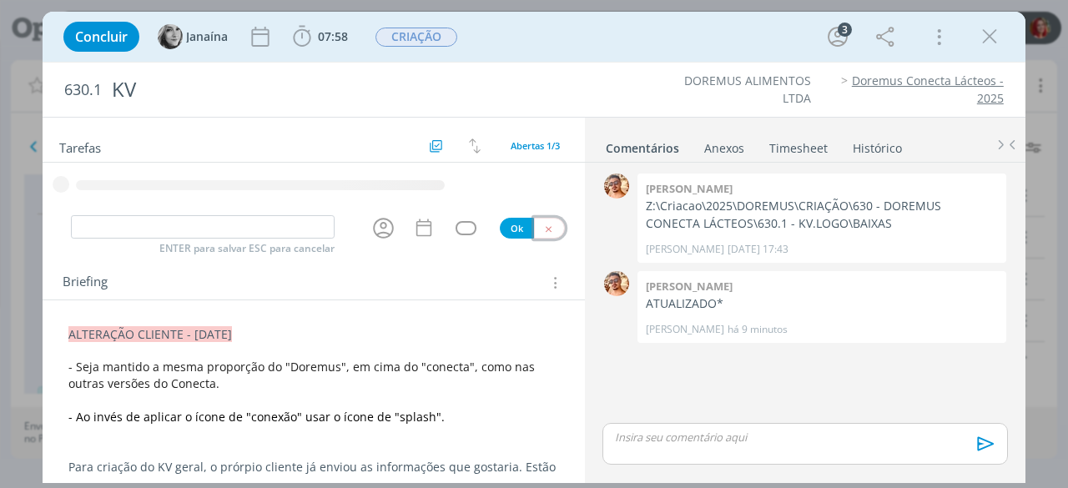
click at [547, 223] on button "dialog" at bounding box center [549, 228] width 31 height 21
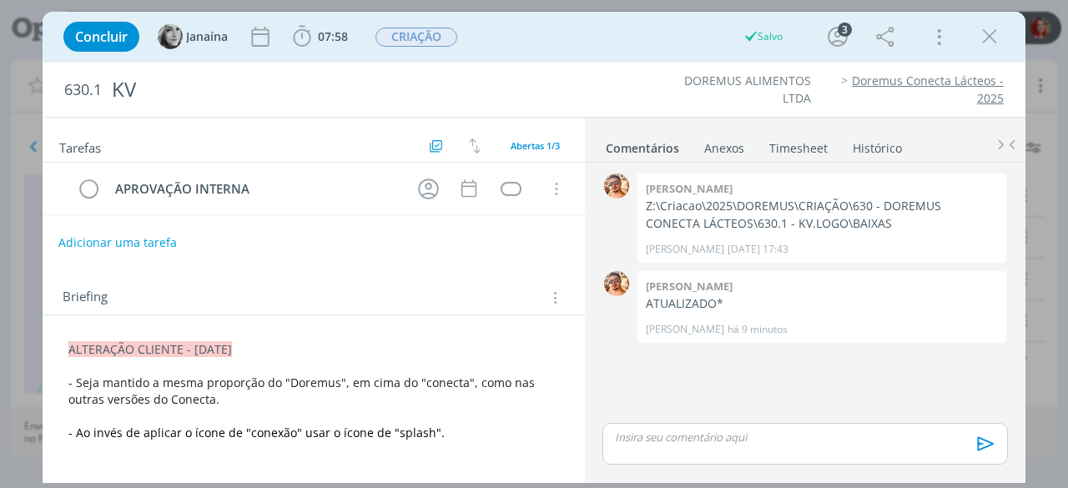
click at [165, 240] on button "Adicionar uma tarefa" at bounding box center [117, 243] width 119 height 28
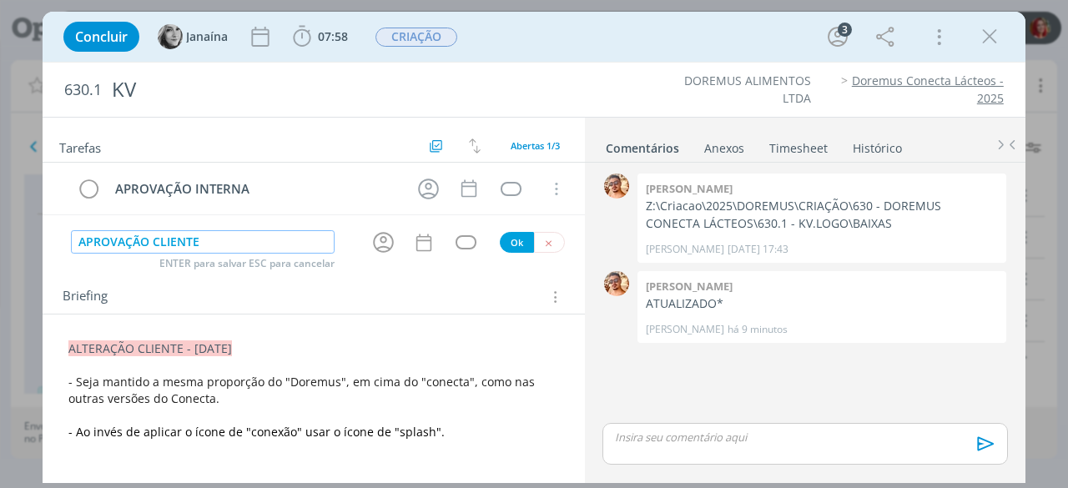
type input "APROVAÇÃO CLIENTE"
click at [503, 240] on button "Ok" at bounding box center [517, 242] width 34 height 21
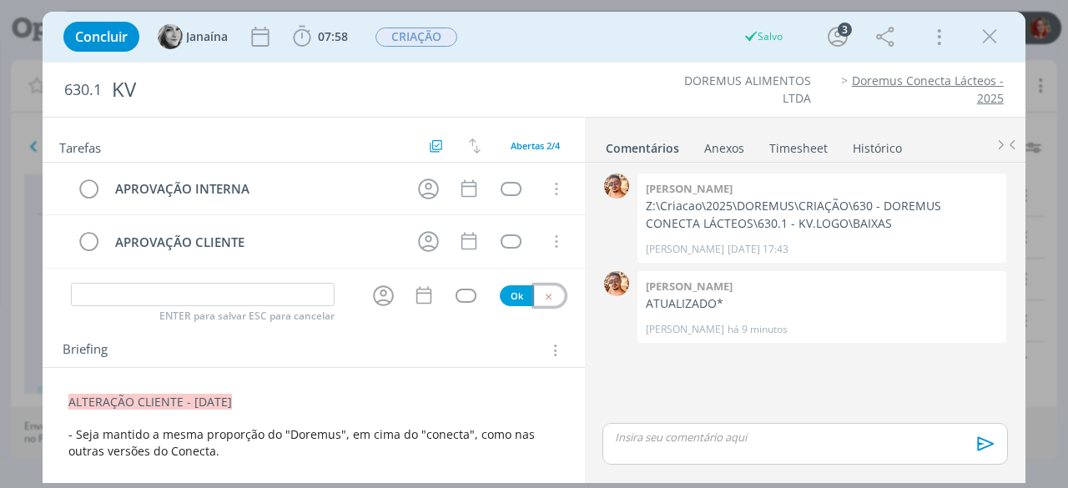
click at [547, 292] on button "dialog" at bounding box center [549, 295] width 31 height 21
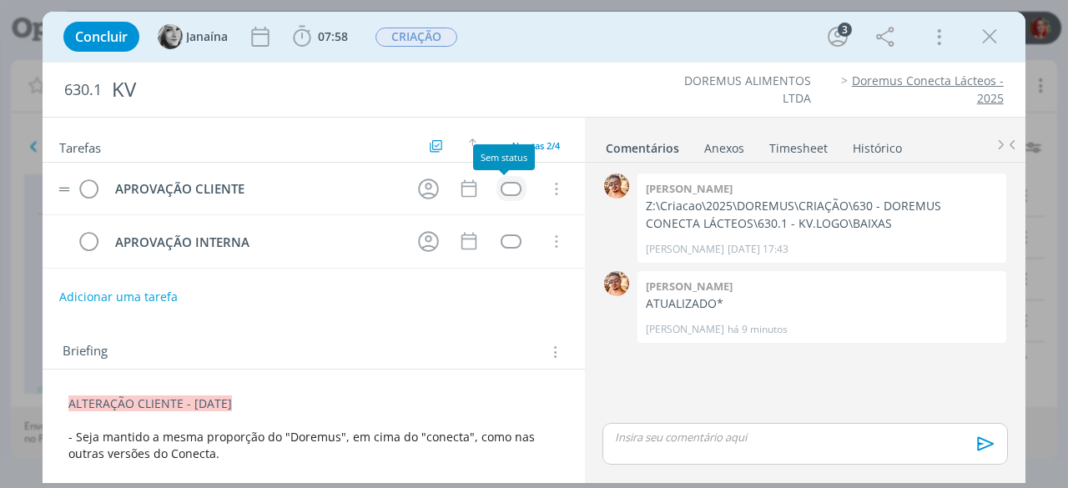
click at [503, 186] on div "dialog" at bounding box center [511, 189] width 21 height 14
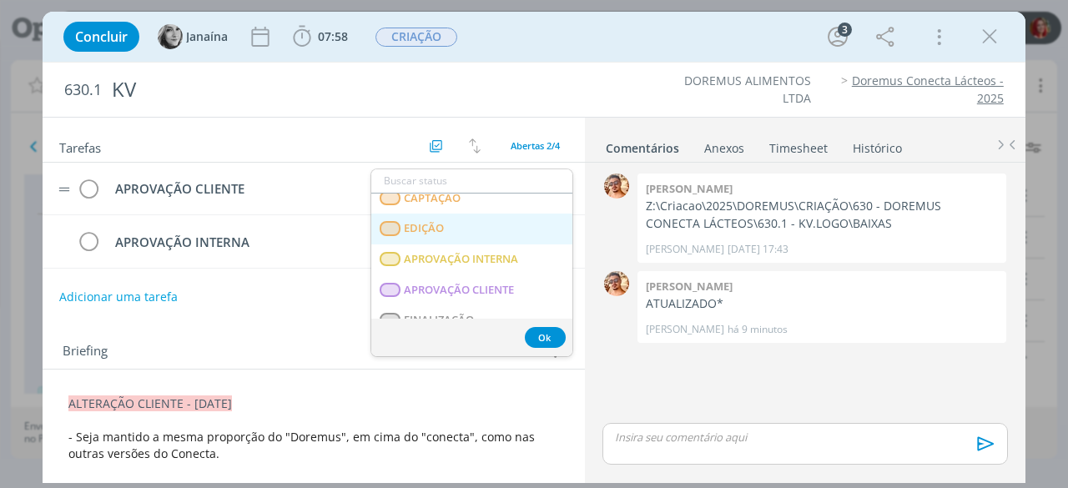
scroll to position [250, 0]
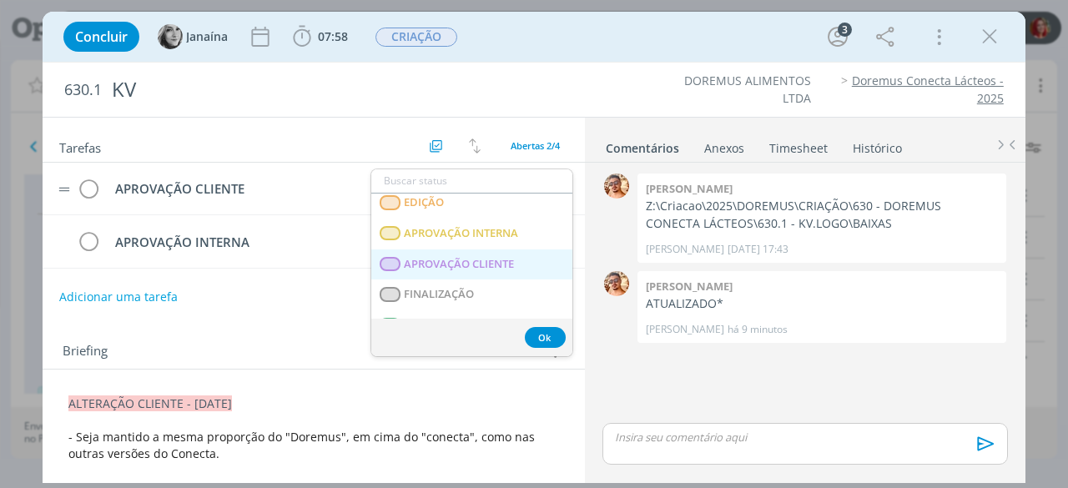
click at [510, 264] on span "APROVAÇÃO CLIENTE" at bounding box center [460, 264] width 110 height 13
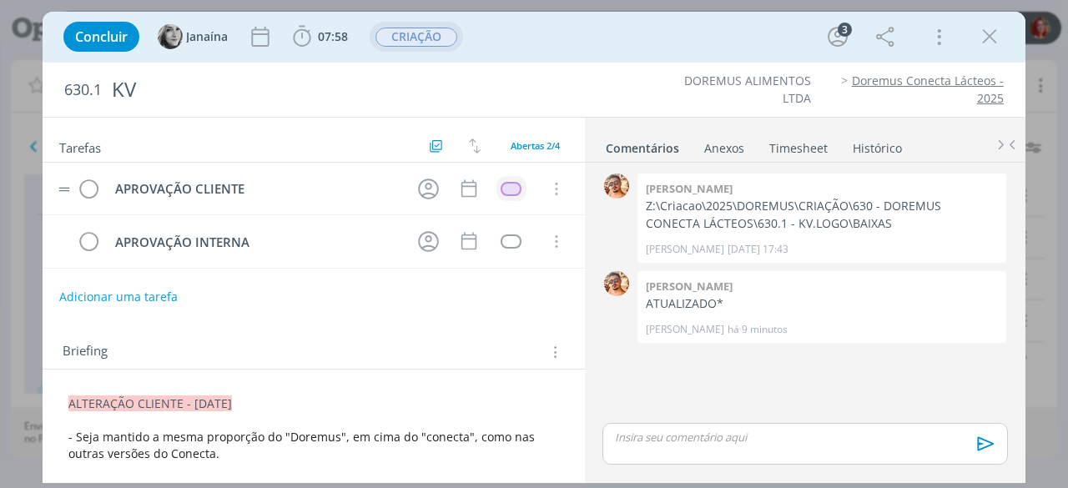
click at [429, 34] on span "CRIAÇÃO" at bounding box center [417, 37] width 82 height 19
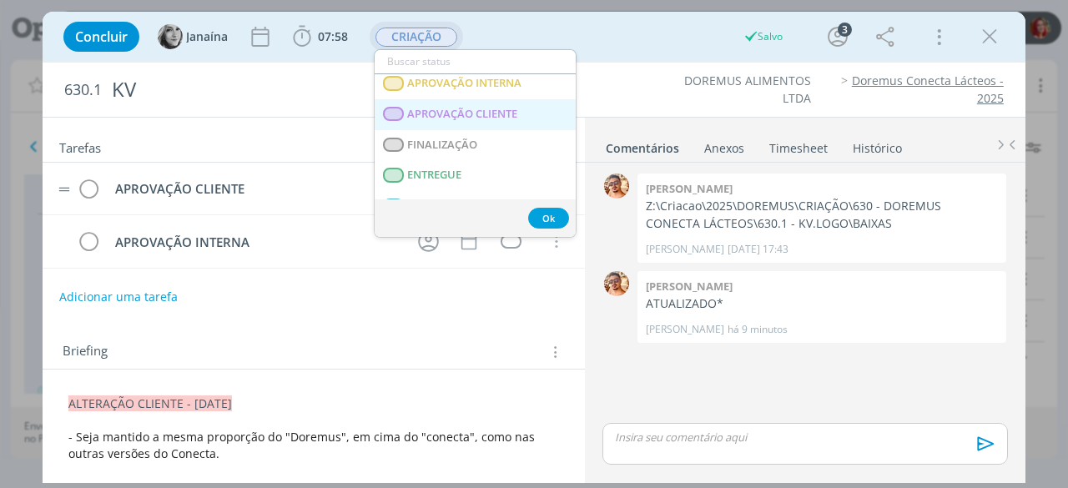
click at [509, 114] on span "APROVAÇÃO CLIENTE" at bounding box center [463, 114] width 110 height 13
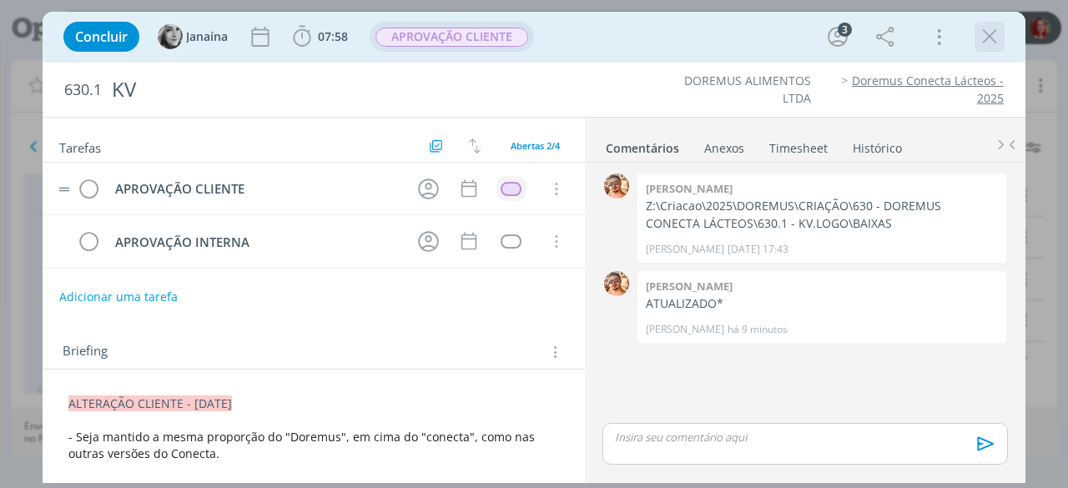
click at [985, 33] on icon "dialog" at bounding box center [989, 36] width 25 height 25
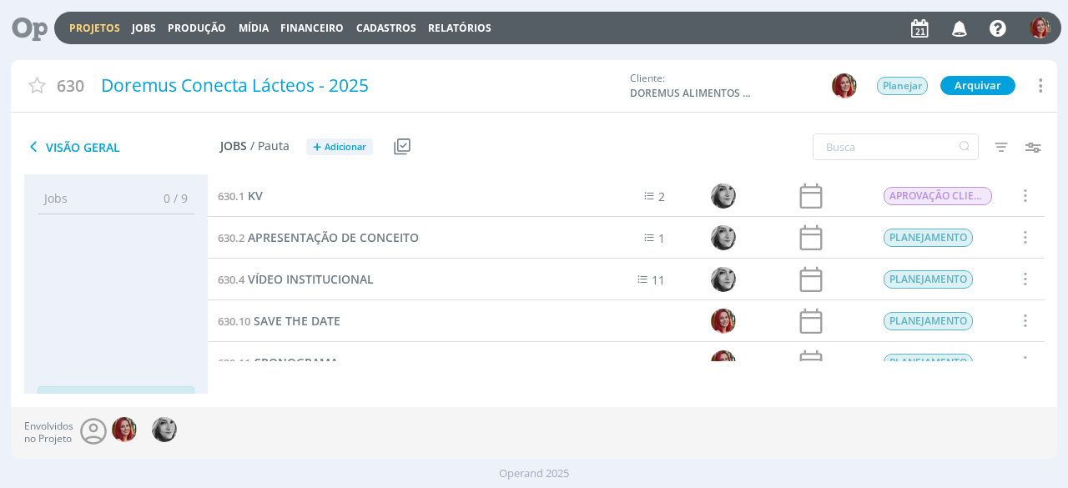
click at [31, 31] on icon at bounding box center [24, 28] width 34 height 33
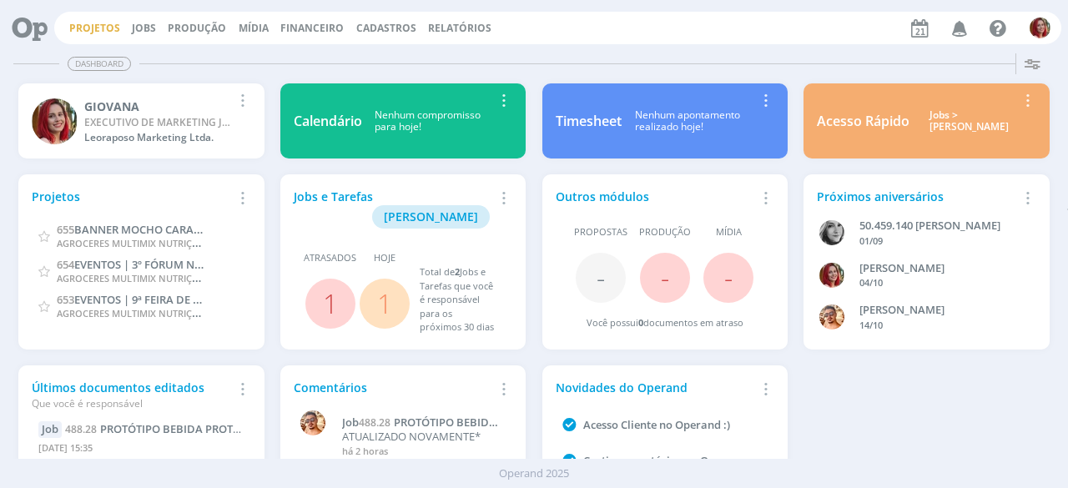
click at [89, 33] on link "Projetos" at bounding box center [94, 28] width 51 height 14
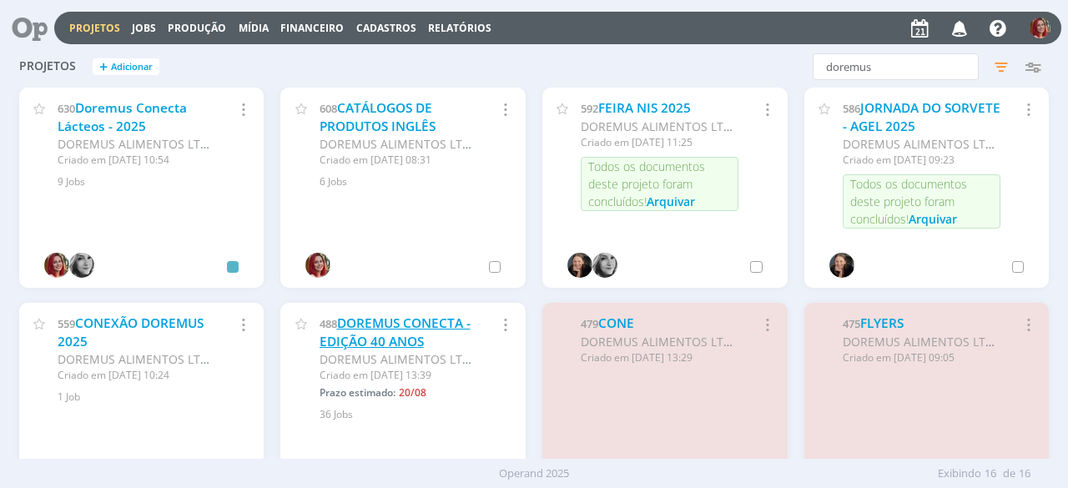
click at [385, 336] on link "DOREMUS CONECTA - EDIÇÃO 40 ANOS" at bounding box center [395, 333] width 151 height 36
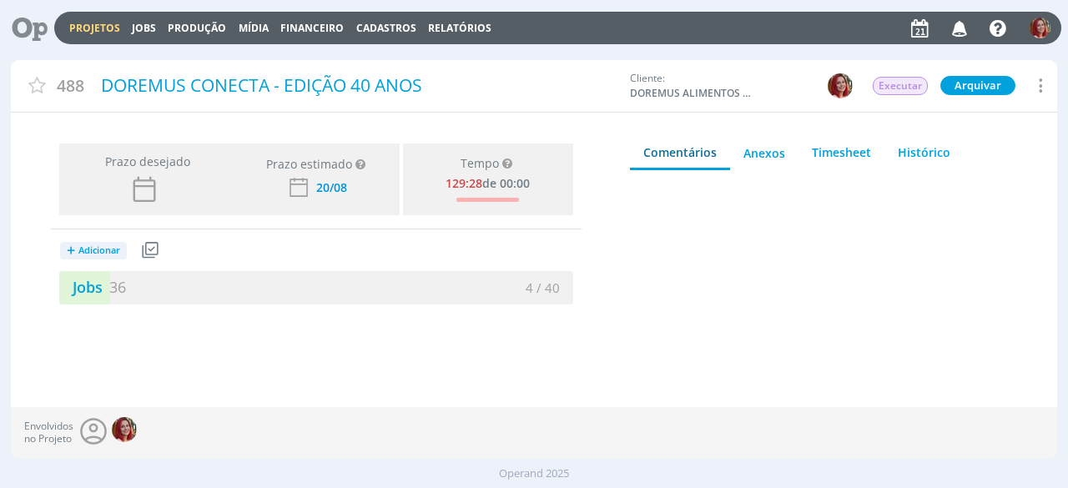
drag, startPoint x: 77, startPoint y: 282, endPoint x: 57, endPoint y: 460, distance: 178.9
click at [77, 284] on link "Jobs 36" at bounding box center [92, 287] width 67 height 20
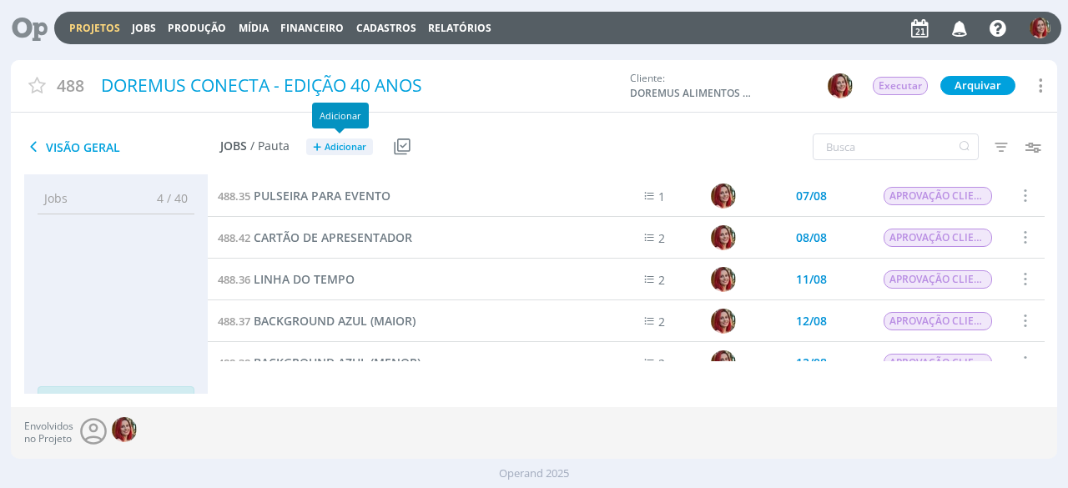
click at [320, 141] on button "+ Adicionar" at bounding box center [339, 148] width 67 height 18
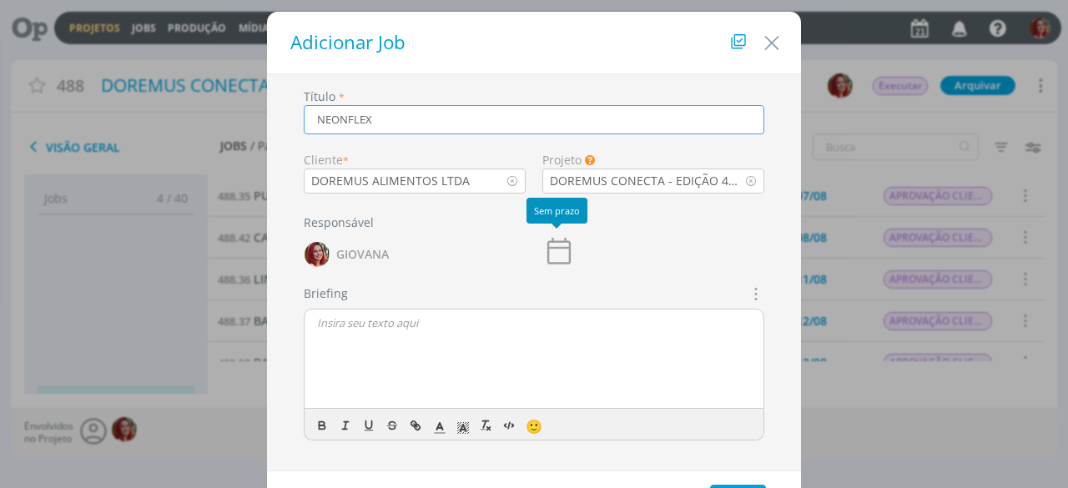
type input "NEONFLEX"
click at [561, 238] on icon "dialog" at bounding box center [558, 251] width 33 height 33
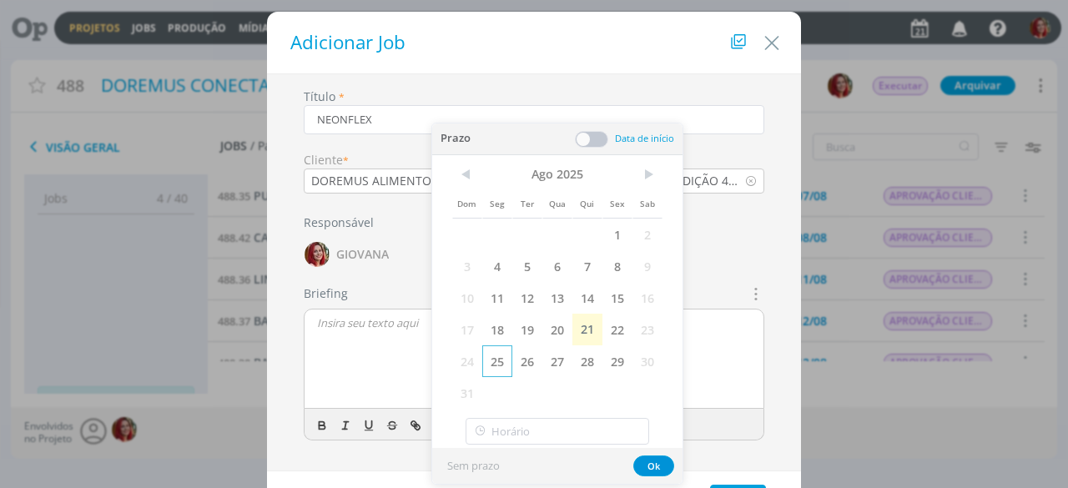
click at [489, 366] on span "25" at bounding box center [497, 362] width 30 height 32
click at [661, 467] on button "Ok" at bounding box center [653, 466] width 41 height 21
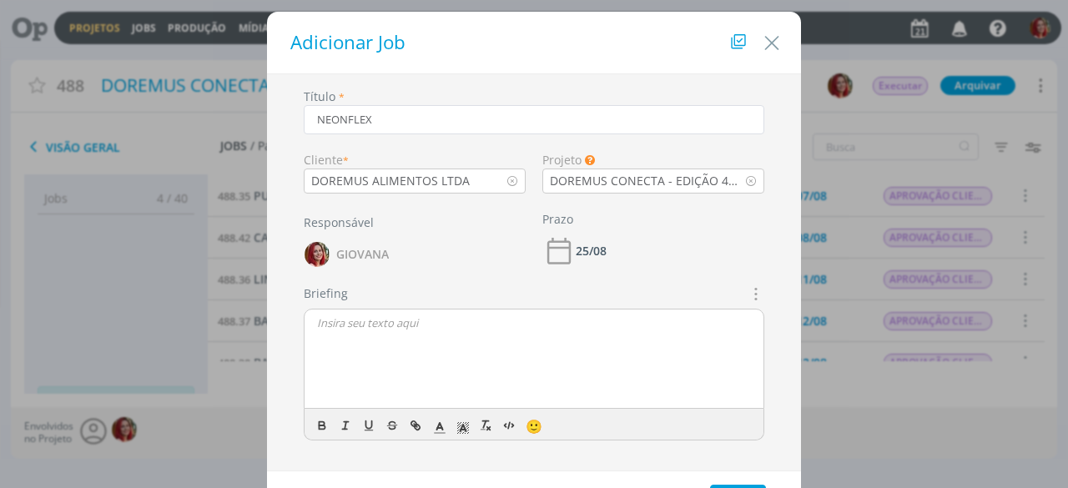
click at [449, 336] on div "dialog" at bounding box center [534, 360] width 459 height 100
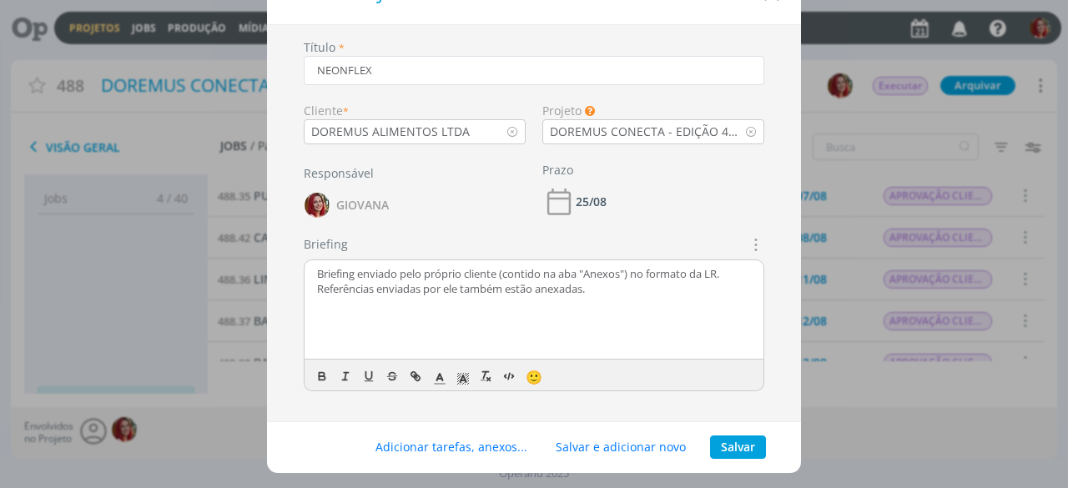
scroll to position [74, 0]
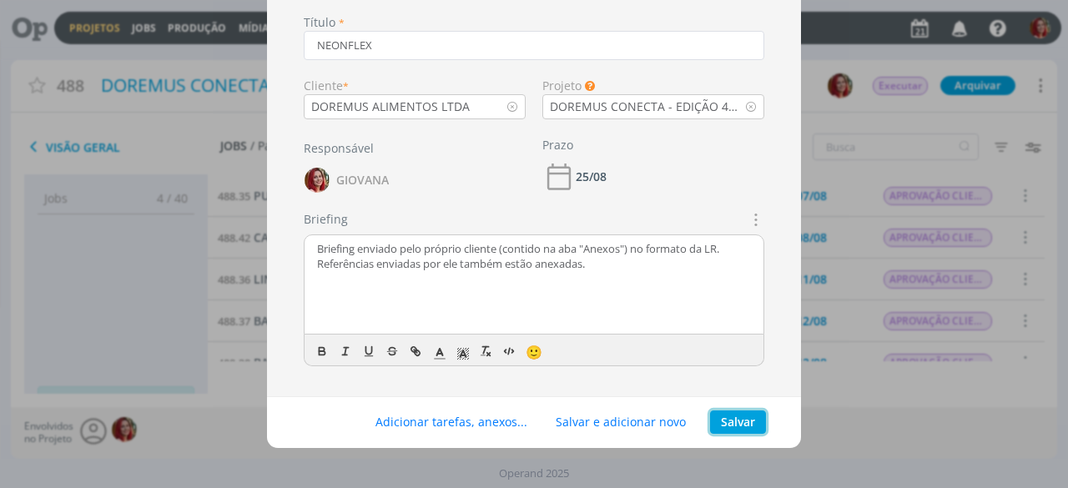
click at [725, 425] on button "Salvar" at bounding box center [738, 422] width 56 height 23
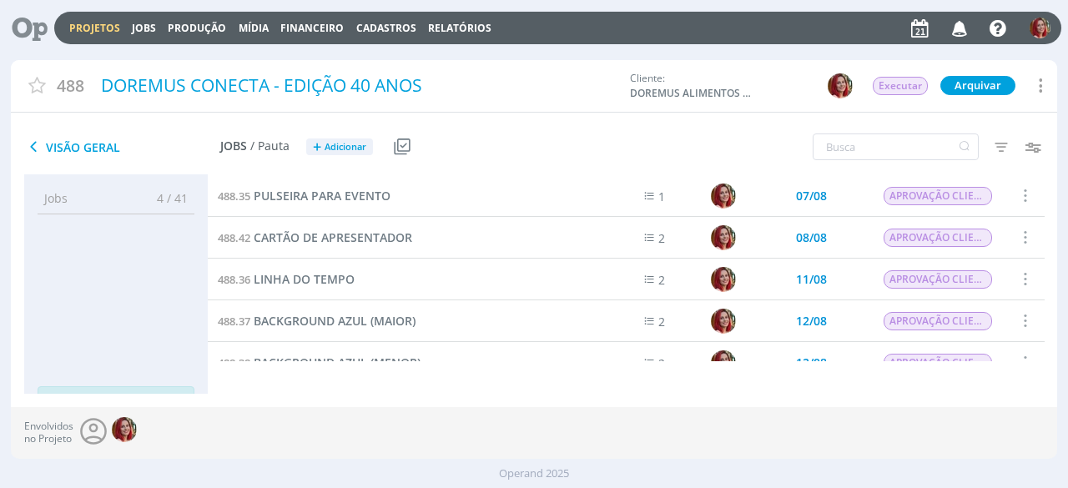
scroll to position [334, 0]
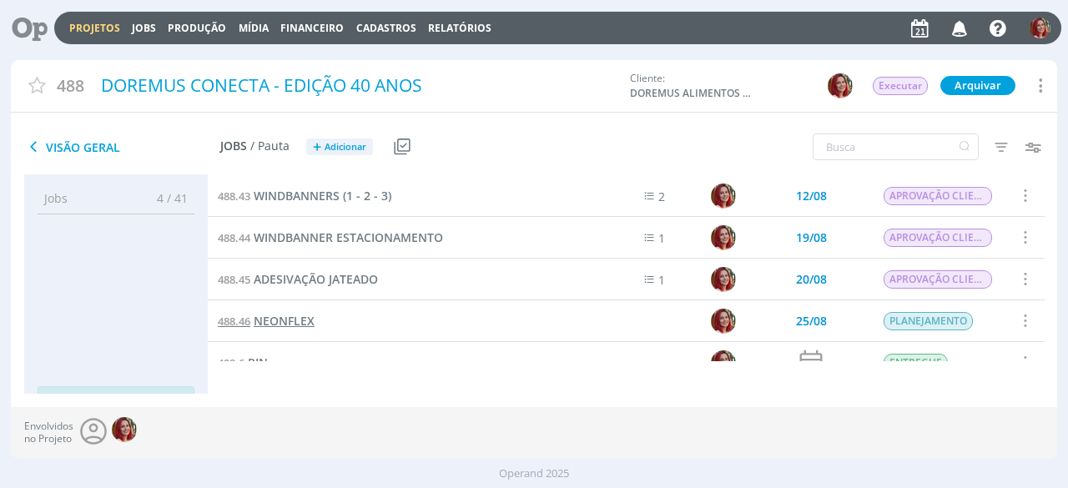
click at [268, 318] on span "NEONFLEX" at bounding box center [284, 321] width 61 height 16
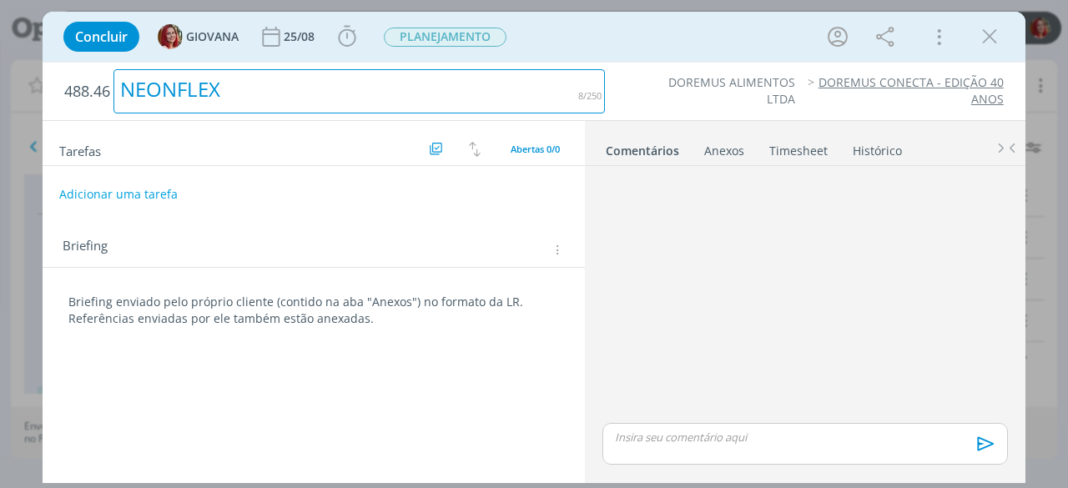
click at [123, 88] on div "NEONFLEX" at bounding box center [360, 91] width 492 height 44
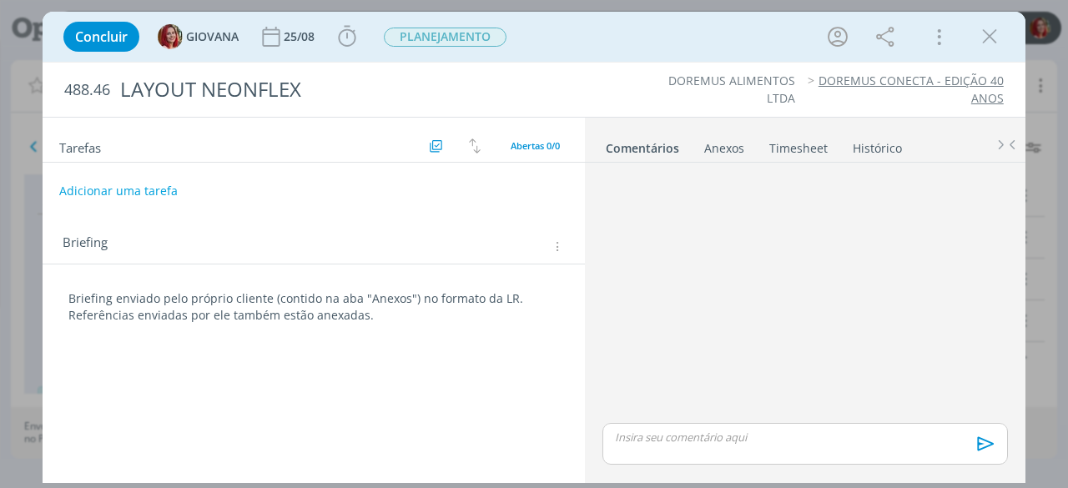
click at [393, 315] on p "Referências enviadas por ele também estão anexadas." at bounding box center [313, 315] width 491 height 17
click at [707, 144] on div "Anexos 0" at bounding box center [724, 148] width 40 height 17
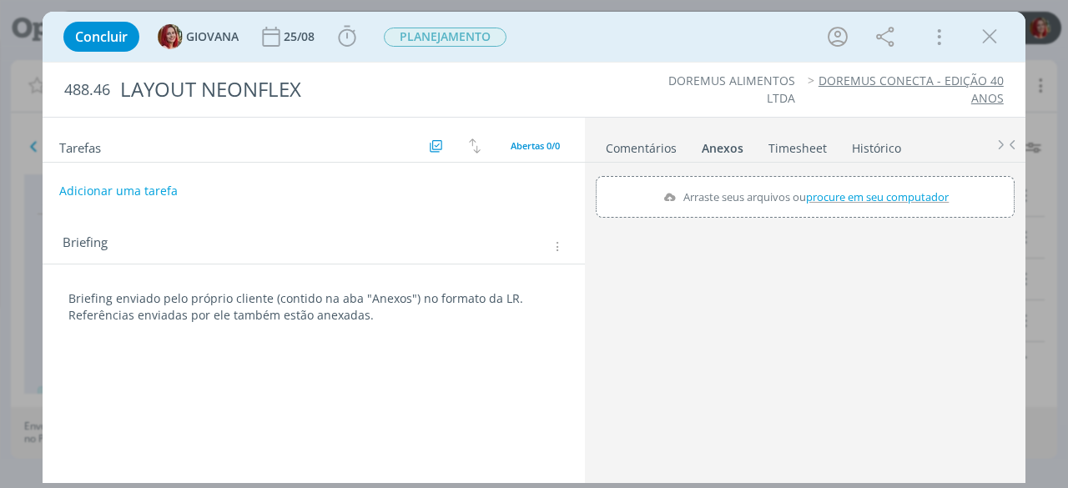
click at [826, 191] on span "procure em seu computador" at bounding box center [877, 196] width 143 height 15
click at [826, 181] on input "Arraste seus arquivos ou procure em seu computador" at bounding box center [805, 178] width 419 height 5
type input "C:\fakepath\Briefing_Comunicação_LR_NEONFLEX.docx"
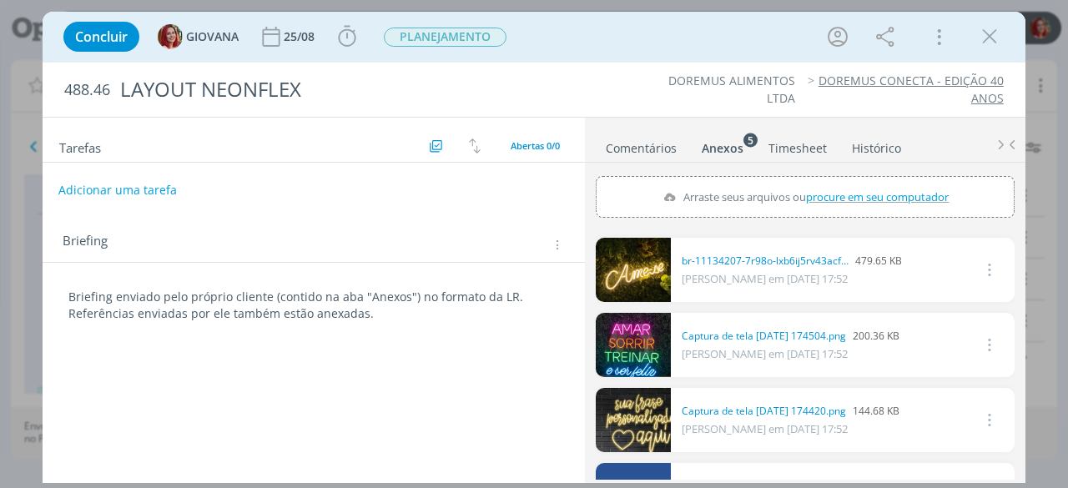
click at [166, 200] on button "Adicionar uma tarefa" at bounding box center [117, 190] width 119 height 28
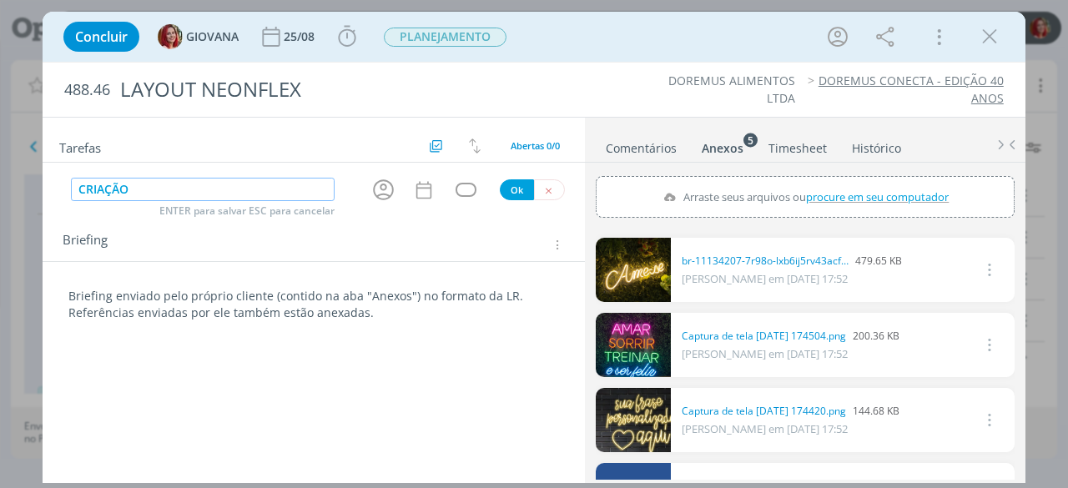
type input "CRIAÇÃO"
click at [519, 181] on button "Ok" at bounding box center [517, 189] width 34 height 21
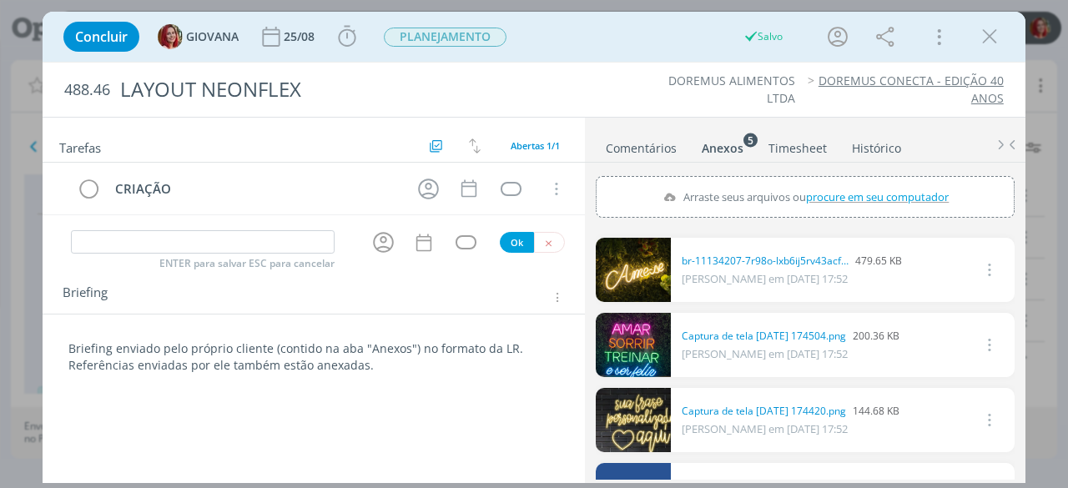
click at [542, 229] on div "ENTER para salvar ESC para cancelar Ok" at bounding box center [314, 243] width 542 height 28
click at [553, 236] on button "dialog" at bounding box center [549, 242] width 31 height 21
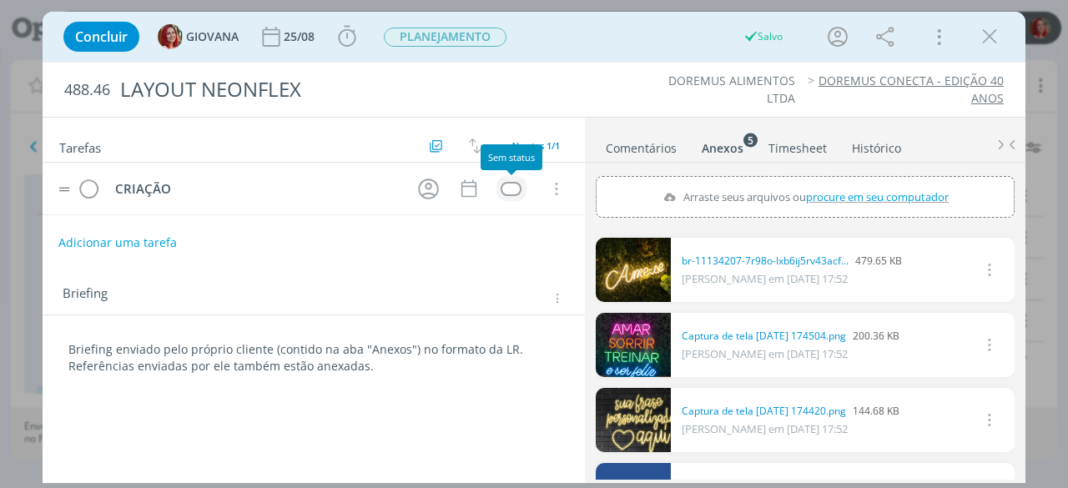
click at [507, 189] on div "dialog" at bounding box center [511, 189] width 21 height 14
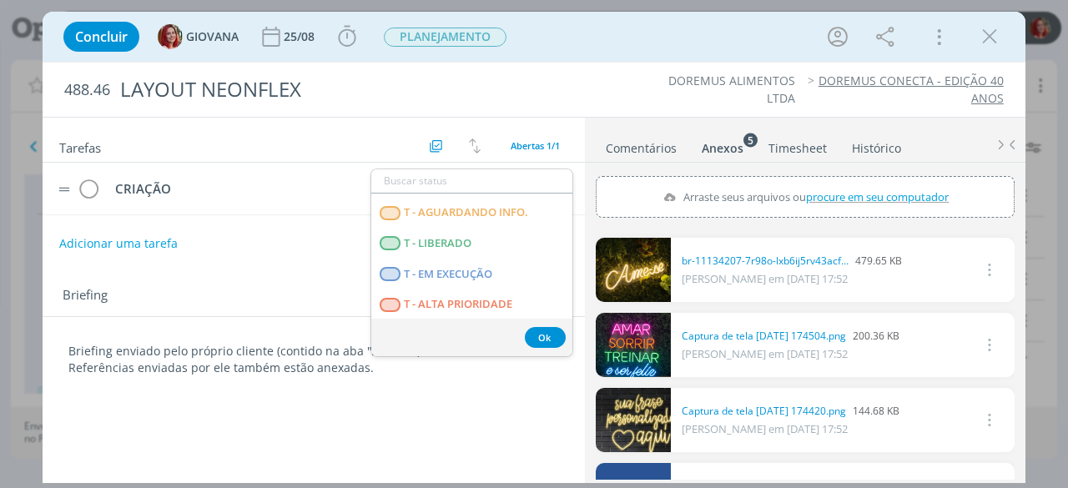
scroll to position [426, 0]
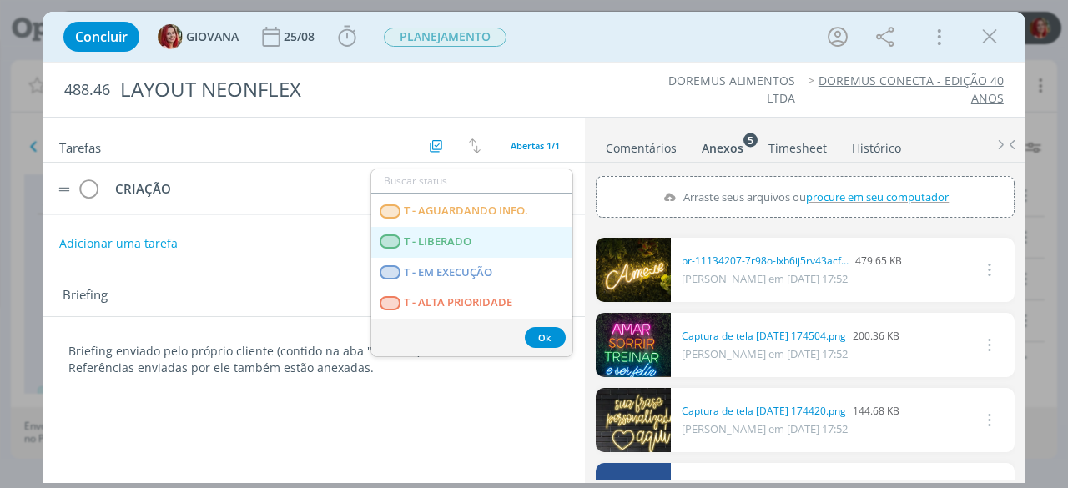
click at [490, 243] on LIBERADO "T - LIBERADO" at bounding box center [471, 242] width 201 height 31
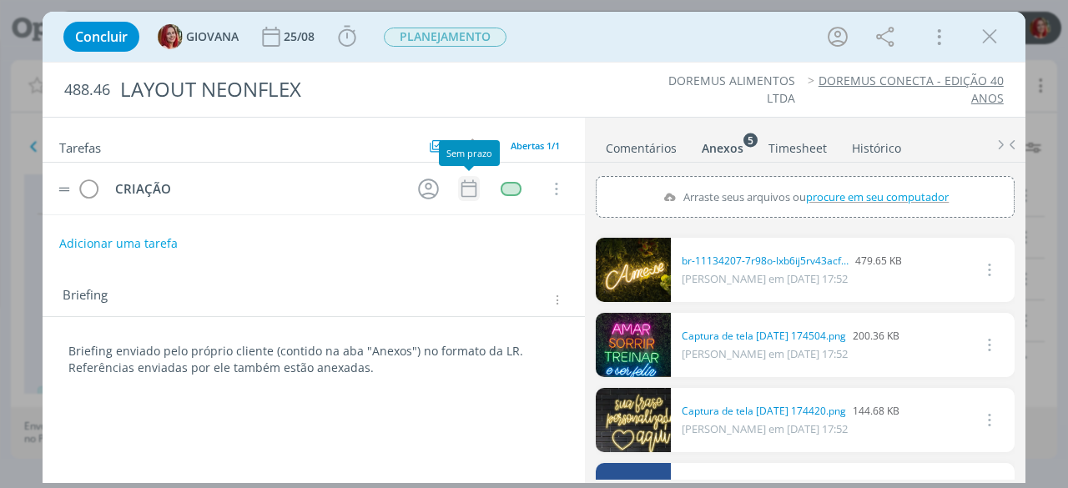
click at [468, 184] on icon "dialog" at bounding box center [469, 189] width 15 height 18
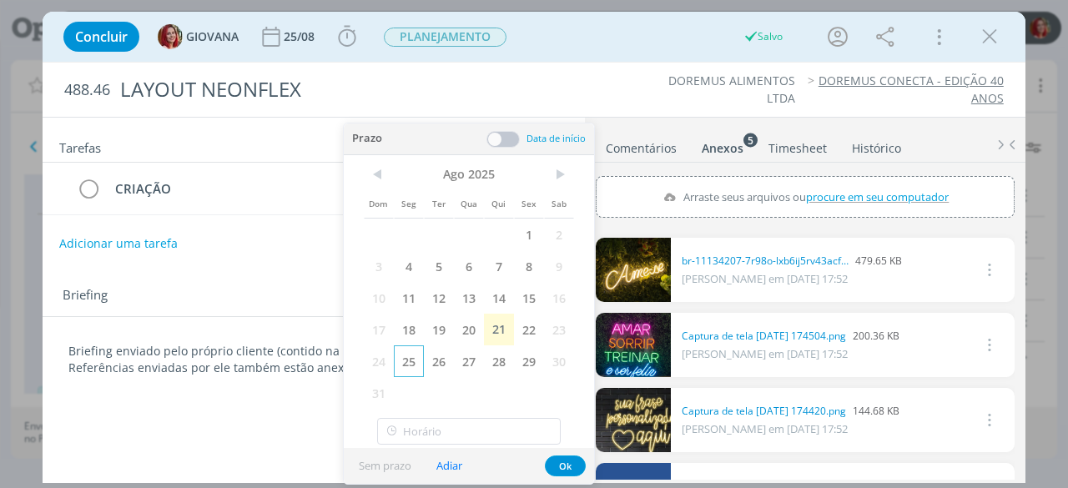
click at [416, 357] on span "25" at bounding box center [409, 362] width 30 height 32
drag, startPoint x: 561, startPoint y: 465, endPoint x: 550, endPoint y: 371, distance: 94.9
click at [563, 461] on button "Ok" at bounding box center [565, 466] width 41 height 21
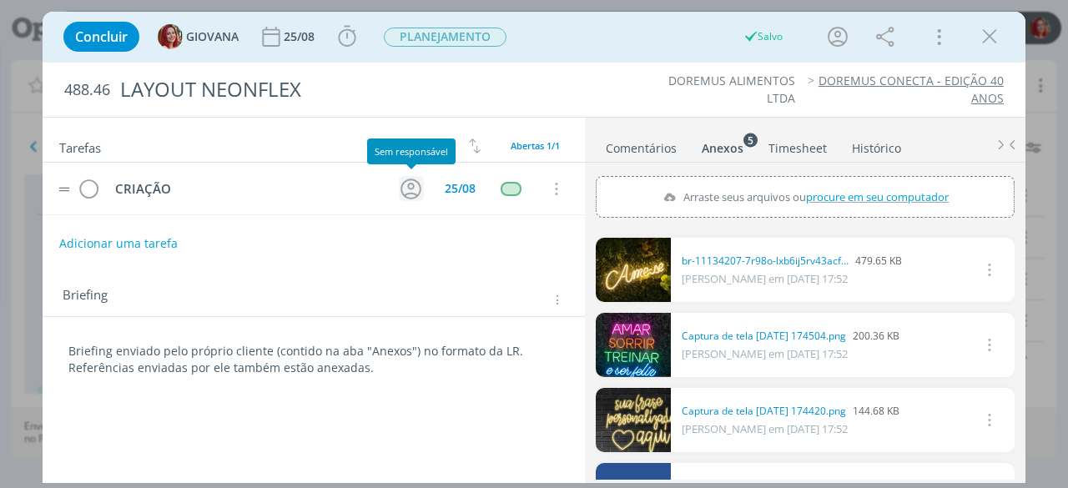
click at [406, 184] on icon "dialog" at bounding box center [411, 189] width 26 height 26
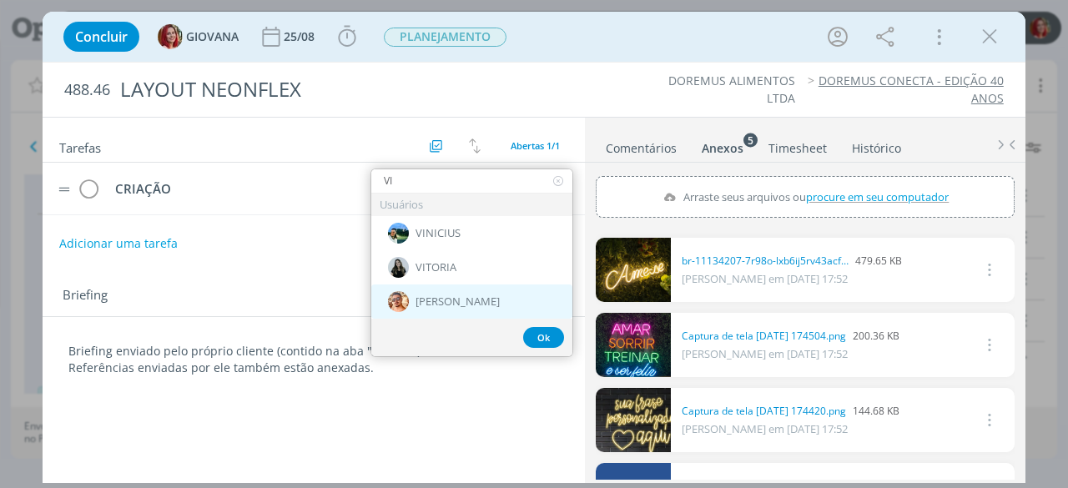
type input "VI"
click at [461, 290] on div "[PERSON_NAME]" at bounding box center [471, 302] width 201 height 34
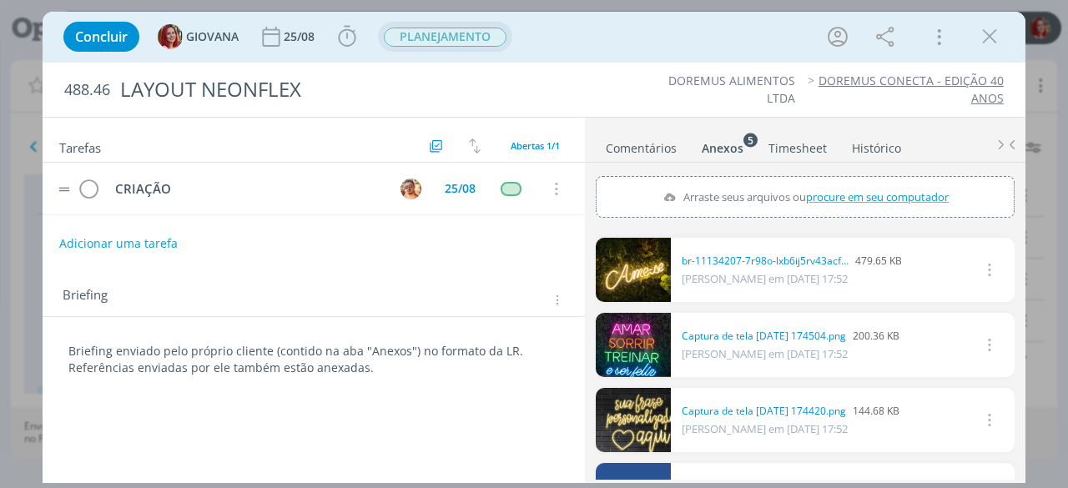
click at [477, 29] on span "PLANEJAMENTO" at bounding box center [445, 37] width 123 height 19
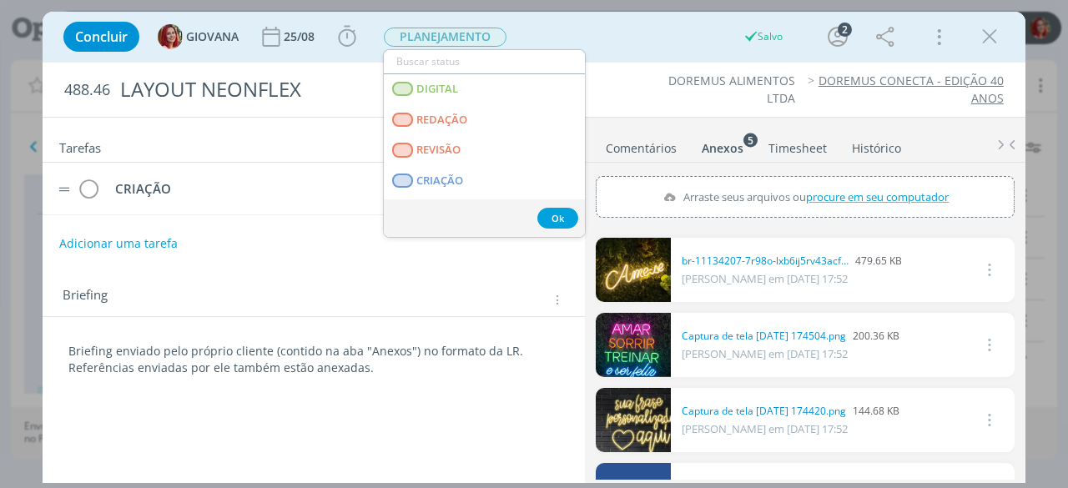
click at [615, 51] on div "Concluir GIOVANA 25/08 Iniciar Apontar Data * [DATE] Horas * 00:00 Tarefa Selec…" at bounding box center [534, 37] width 958 height 40
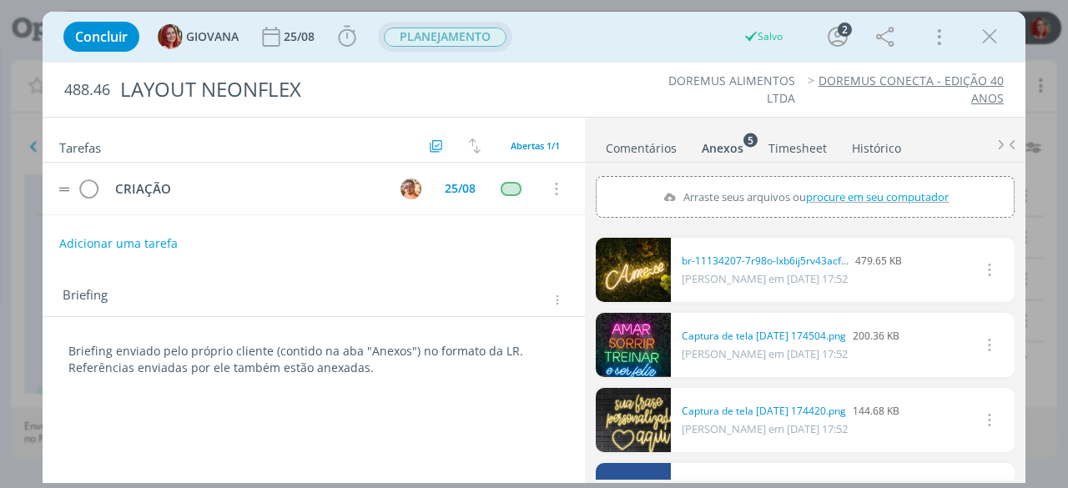
click at [467, 24] on span "PLANEJAMENTO" at bounding box center [445, 37] width 134 height 30
click at [467, 33] on span "PLANEJAMENTO" at bounding box center [445, 37] width 123 height 19
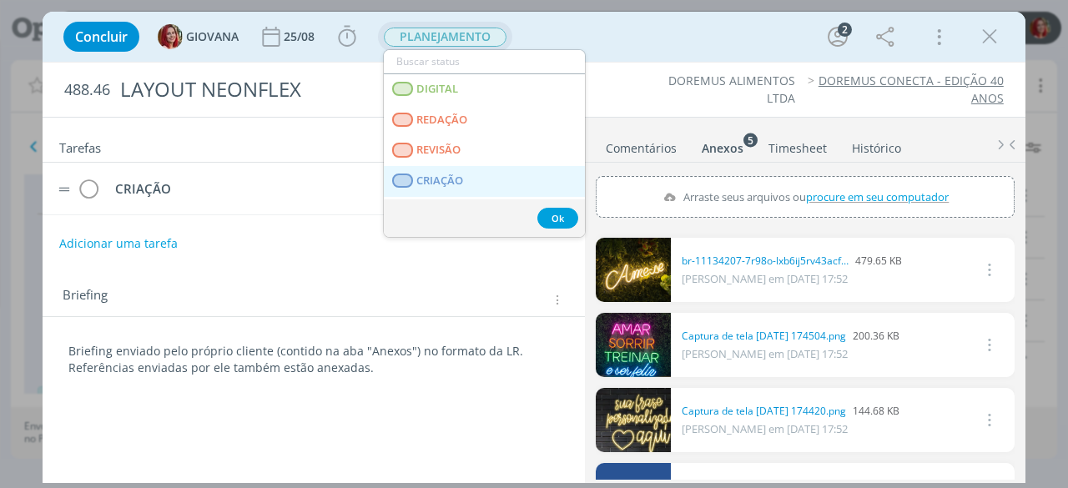
drag, startPoint x: 467, startPoint y: 178, endPoint x: 519, endPoint y: 135, distance: 67.0
click at [468, 178] on link "CRIAÇÃO" at bounding box center [484, 181] width 201 height 31
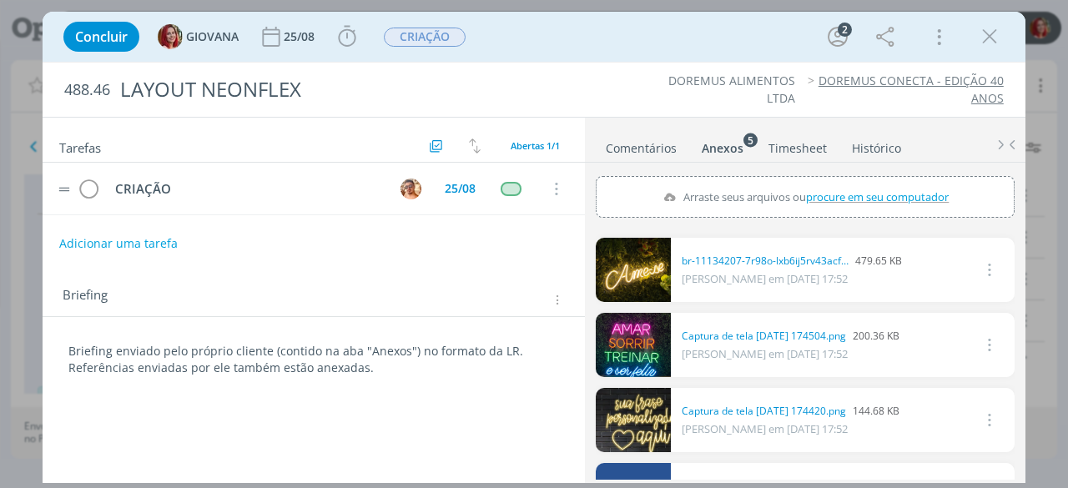
click at [68, 343] on div "Briefing enviado pelo próprio cliente (contido na aba "Anexos") no formato da L…" at bounding box center [314, 359] width 516 height 45
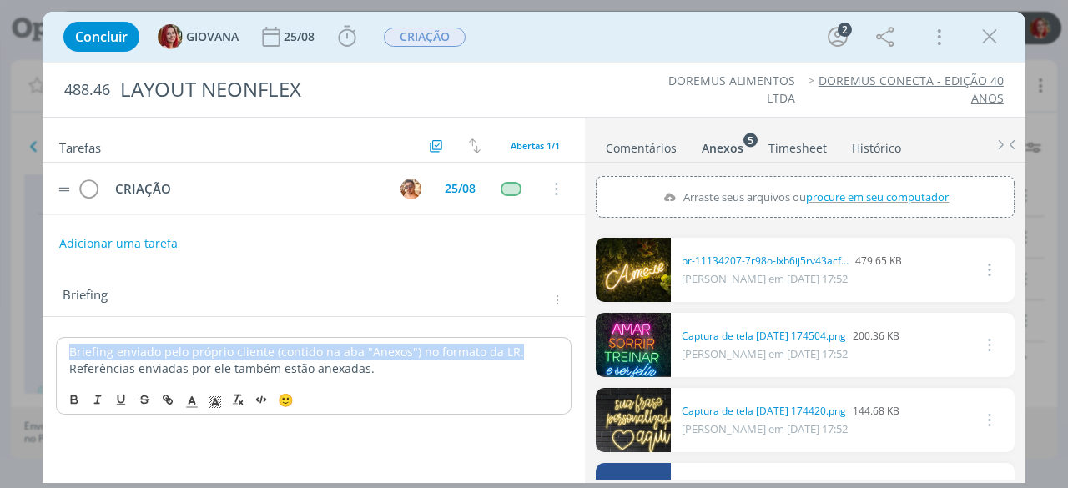
drag, startPoint x: 522, startPoint y: 347, endPoint x: 65, endPoint y: 341, distance: 456.6
click at [65, 341] on div "Briefing enviado pelo próprio cliente (contido na aba "Anexos") no formato da L…" at bounding box center [314, 360] width 516 height 46
click at [66, 346] on div "Briefing enviado pelo próprio cliente (contido na aba "Anexos") no formato da L…" at bounding box center [314, 360] width 516 height 46
drag, startPoint x: 521, startPoint y: 350, endPoint x: 62, endPoint y: 350, distance: 459.0
click at [62, 350] on div "Briefing enviado pelo próprio cliente (contido na aba "Anexos") no formato da L…" at bounding box center [314, 360] width 516 height 46
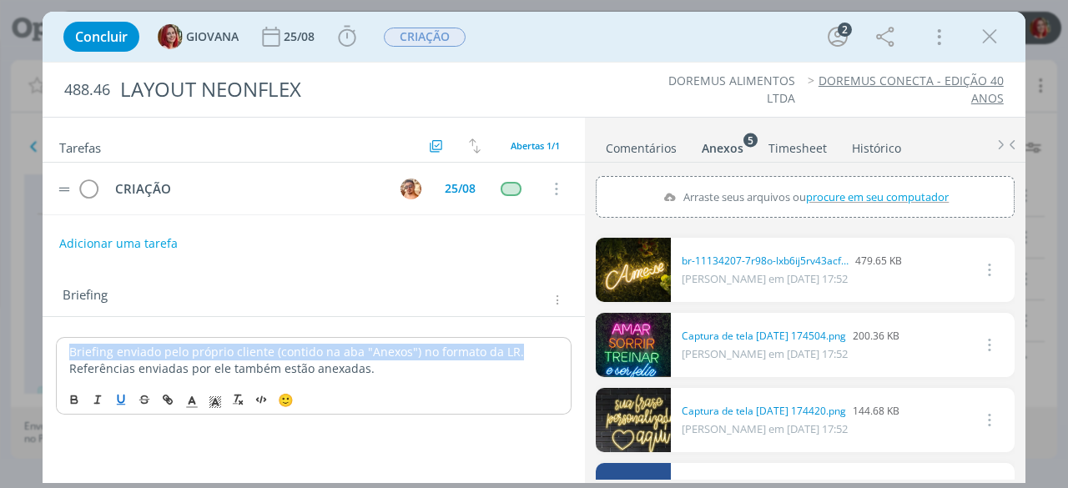
click at [120, 396] on icon "dialog" at bounding box center [120, 399] width 13 height 13
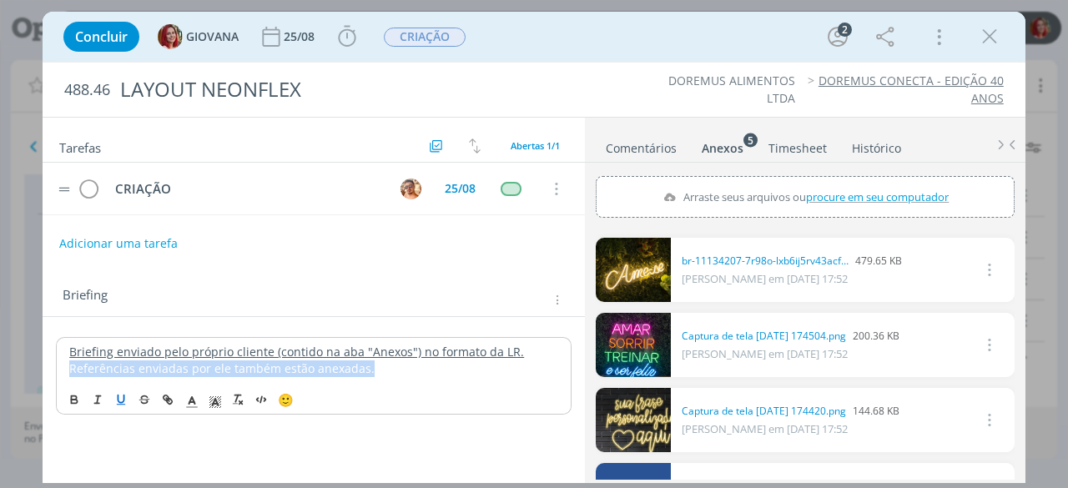
drag, startPoint x: 377, startPoint y: 369, endPoint x: 38, endPoint y: 369, distance: 338.8
click at [38, 369] on div "Concluir GIOVANA 25/08 Iniciar Apontar Data * [DATE] Horas * 00:00 Tarefa Selec…" at bounding box center [534, 244] width 1068 height 488
click at [119, 398] on icon "dialog" at bounding box center [120, 399] width 13 height 13
click at [67, 351] on div "Briefing enviado pelo próprio cliente (contido na aba "Anexos") no formato da L…" at bounding box center [314, 360] width 516 height 46
click at [63, 363] on div "*Briefing enviado pelo próprio cliente (contido na aba "Anexos") no formato da …" at bounding box center [314, 360] width 516 height 46
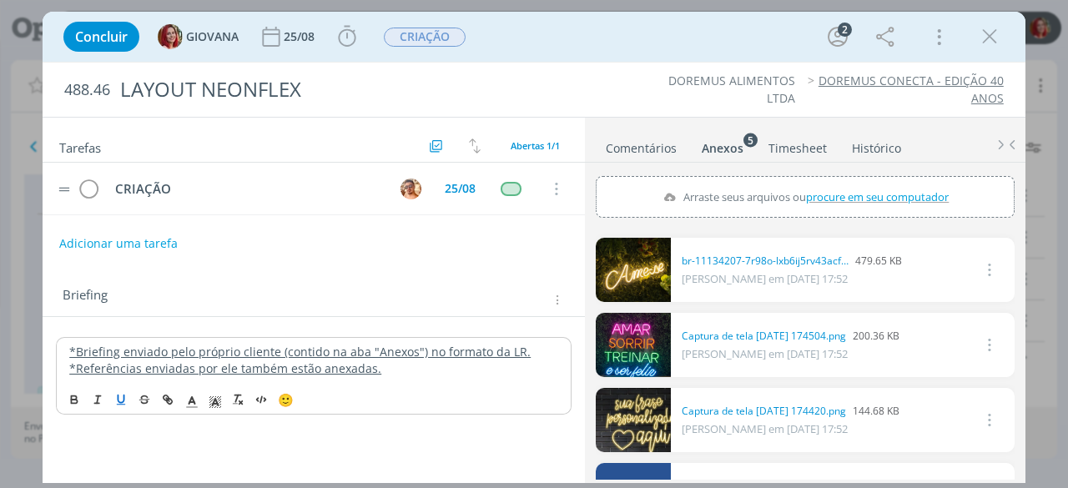
click at [70, 348] on u "*Briefing enviado pelo próprio cliente (contido na aba "Anexos") no formato da …" at bounding box center [300, 352] width 462 height 16
click at [556, 361] on p "*Referências enviadas por ele também estão anexadas." at bounding box center [313, 369] width 489 height 17
click at [552, 344] on p "*Briefing enviado pelo próprio cliente (contido na aba "Anexos") no formato da …" at bounding box center [313, 352] width 489 height 17
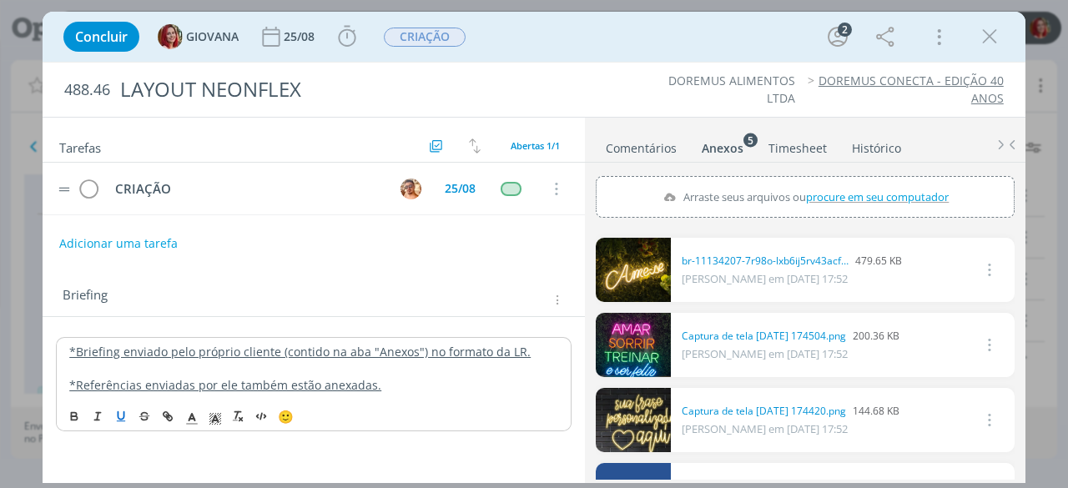
click at [66, 343] on div "*Briefing enviado pelo próprio cliente (contido na aba "Anexos") no formato da …" at bounding box center [314, 368] width 516 height 63
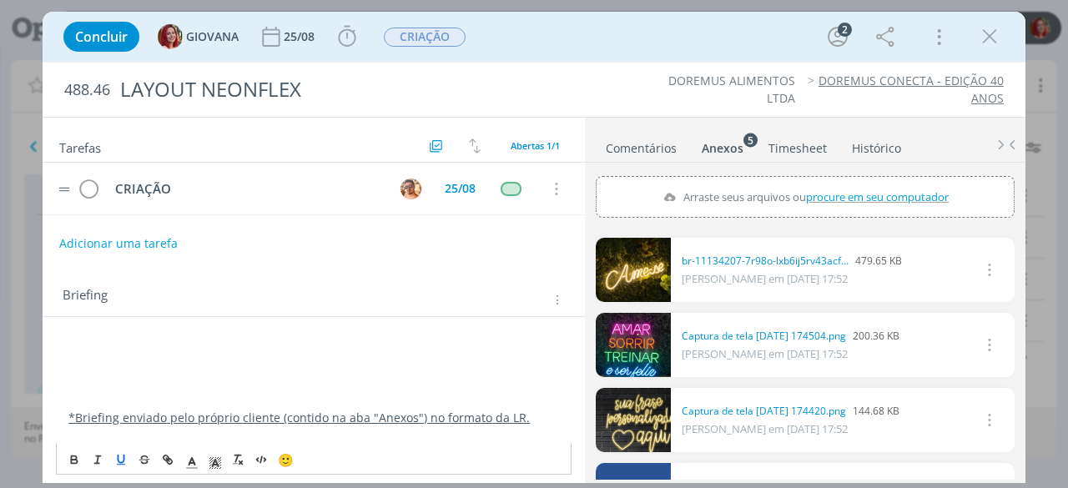
click at [122, 458] on icon "dialog" at bounding box center [120, 460] width 13 height 13
click at [88, 317] on div "﻿ *Briefing enviado pelo próprio cliente (contido na aba "Anexos") no formato d…" at bounding box center [314, 410] width 542 height 186
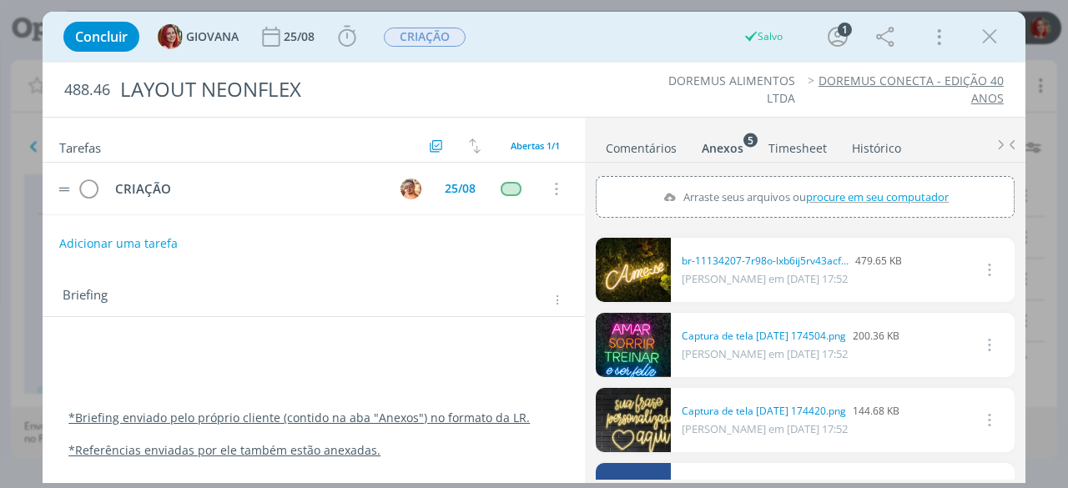
click at [85, 332] on div "﻿ *Briefing enviado pelo próprio cliente (contido na aba "Anexos") no formato d…" at bounding box center [314, 394] width 542 height 154
click at [73, 346] on p "dialog" at bounding box center [313, 351] width 491 height 17
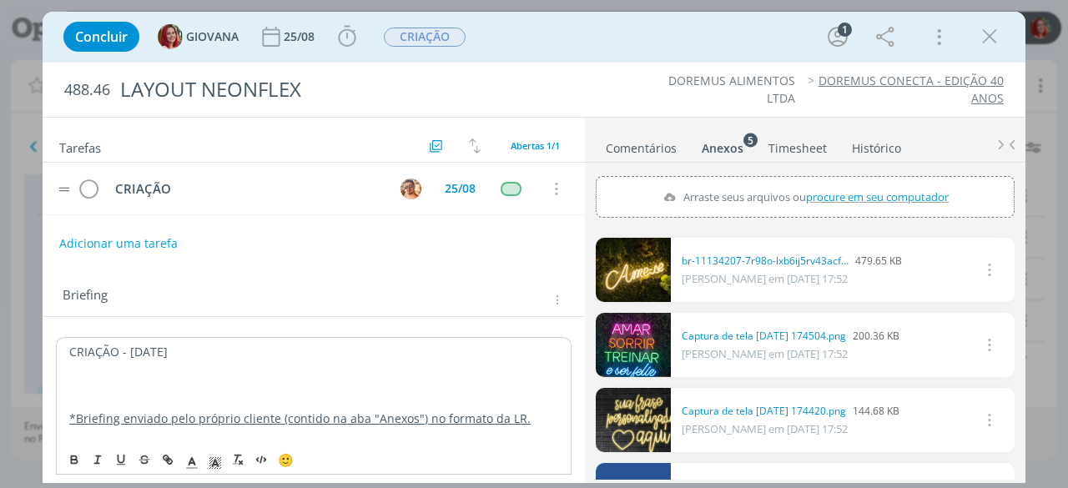
drag, startPoint x: 197, startPoint y: 341, endPoint x: 115, endPoint y: 369, distance: 86.3
click at [70, 356] on p "CRIAÇÃO - [DATE]" at bounding box center [313, 352] width 489 height 17
click at [214, 461] on polyline "dialog" at bounding box center [216, 463] width 6 height 7
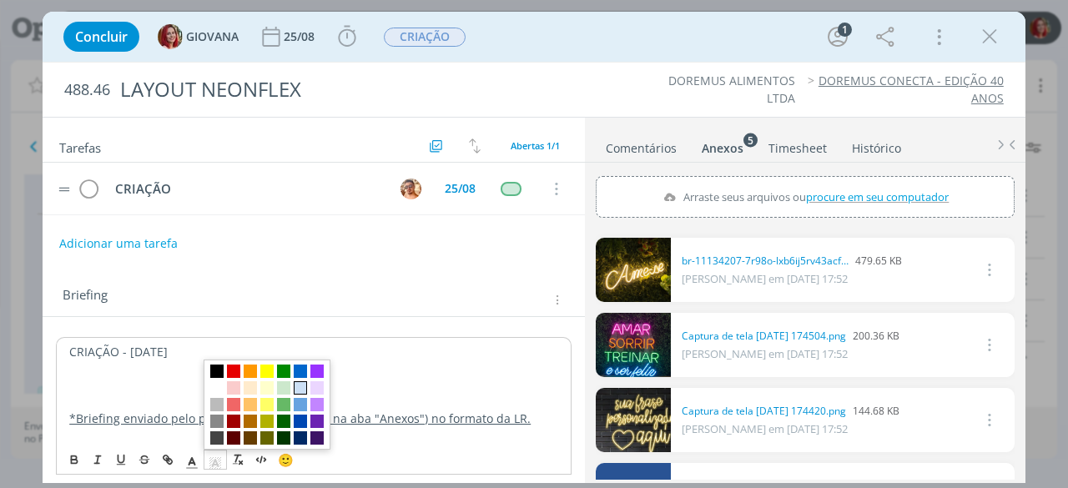
click at [294, 394] on span "dialog" at bounding box center [300, 388] width 13 height 13
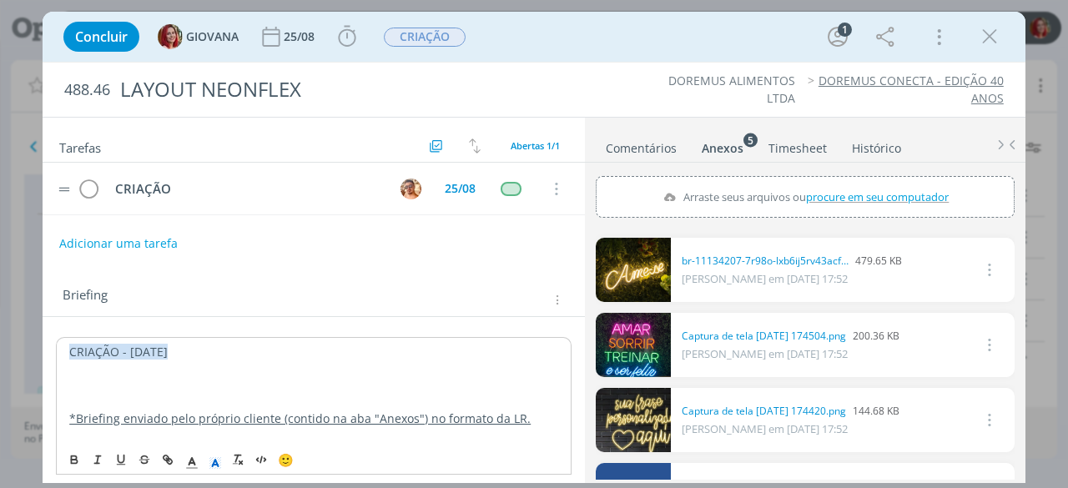
click at [154, 387] on p "dialog" at bounding box center [313, 385] width 489 height 17
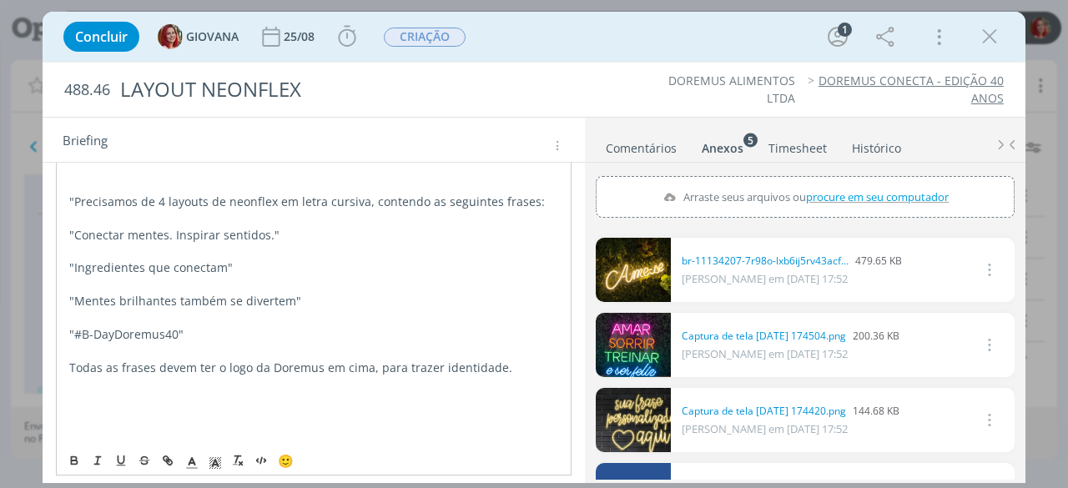
scroll to position [174, 0]
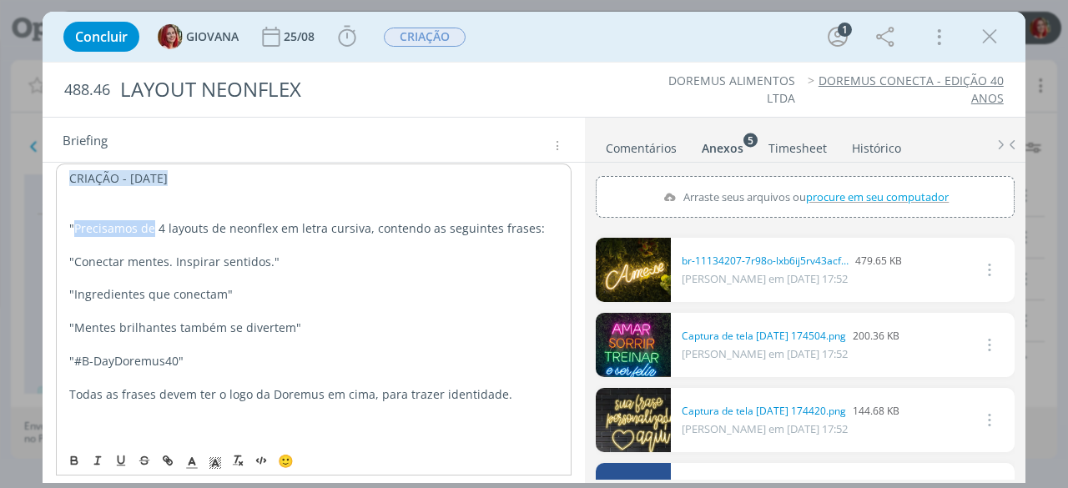
drag, startPoint x: 154, startPoint y: 224, endPoint x: 77, endPoint y: 221, distance: 76.8
click at [77, 221] on p ""Precisamos de 4 layouts de neonflex em letra cursiva, contendo as seguintes fr…" at bounding box center [313, 228] width 489 height 17
drag, startPoint x: 66, startPoint y: 257, endPoint x: 89, endPoint y: 255, distance: 23.5
click at [66, 257] on div "CRIAÇÃO - [DATE] 4 layouts de neonflex em letra cursiva, contendo as seguintes …" at bounding box center [314, 344] width 516 height 361
click at [67, 290] on div "CRIAÇÃO - [DATE] 4 layouts de neonflex em letra cursiva, contendo as seguintes …" at bounding box center [314, 344] width 516 height 361
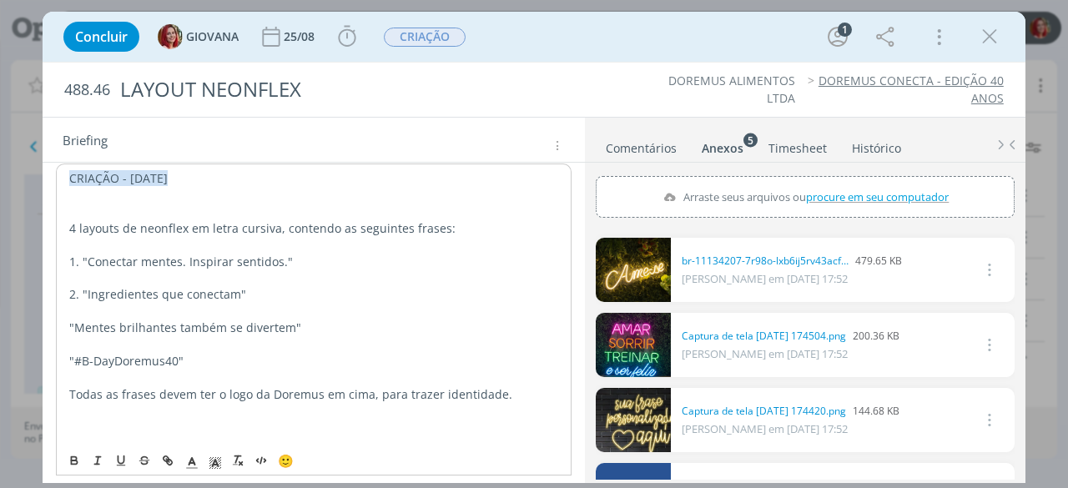
click at [68, 326] on div "CRIAÇÃO - [DATE] 4 layouts de neonflex em letra cursiva, contendo as seguintes …" at bounding box center [314, 344] width 516 height 361
click at [63, 356] on div "CRIAÇÃO - [DATE] 4 layouts de neonflex em letra cursiva, contendo as seguintes …" at bounding box center [314, 344] width 516 height 361
click at [507, 391] on p "Todas as frases devem ter o logo da Doremus em cima, para trazer identidade." at bounding box center [313, 394] width 489 height 17
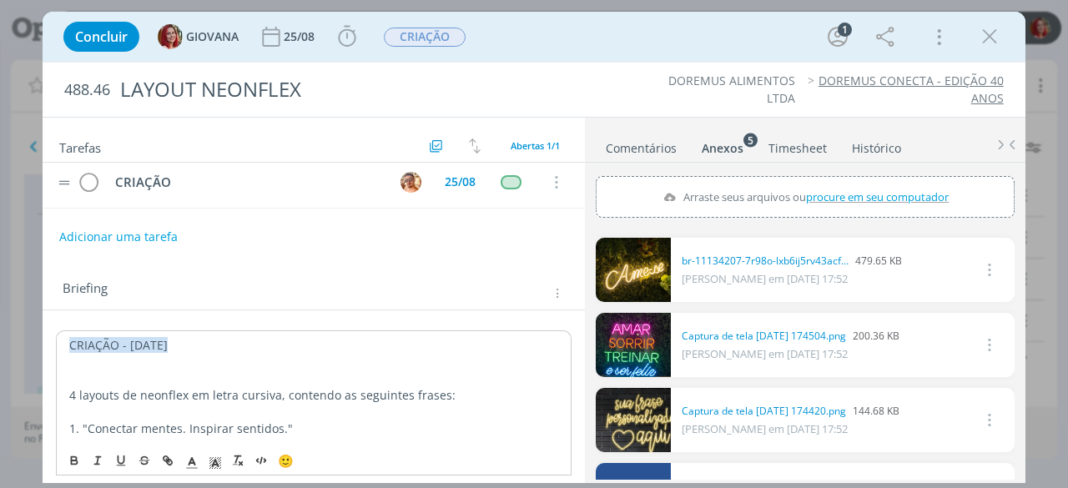
scroll to position [0, 0]
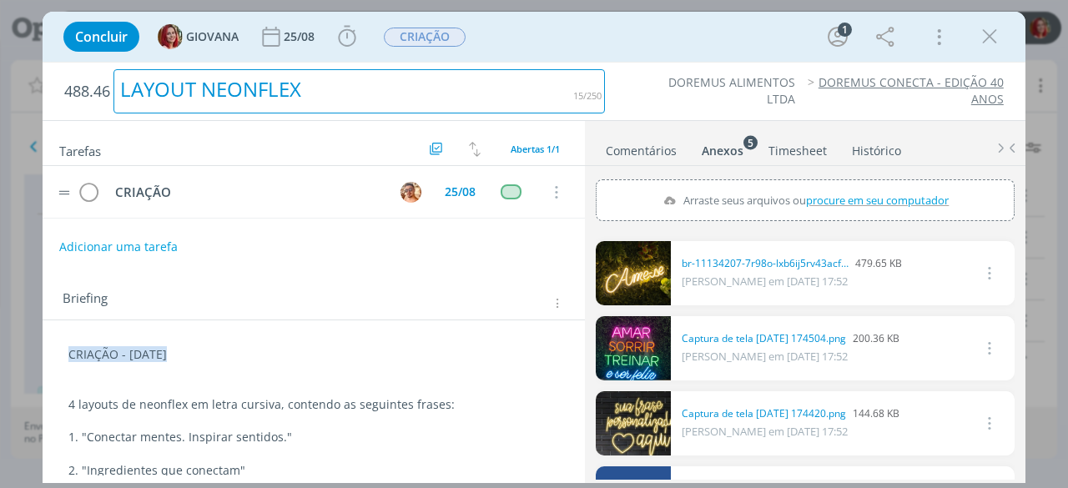
click at [604, 88] on div "LAYOUT NEONFLEX" at bounding box center [360, 91] width 492 height 44
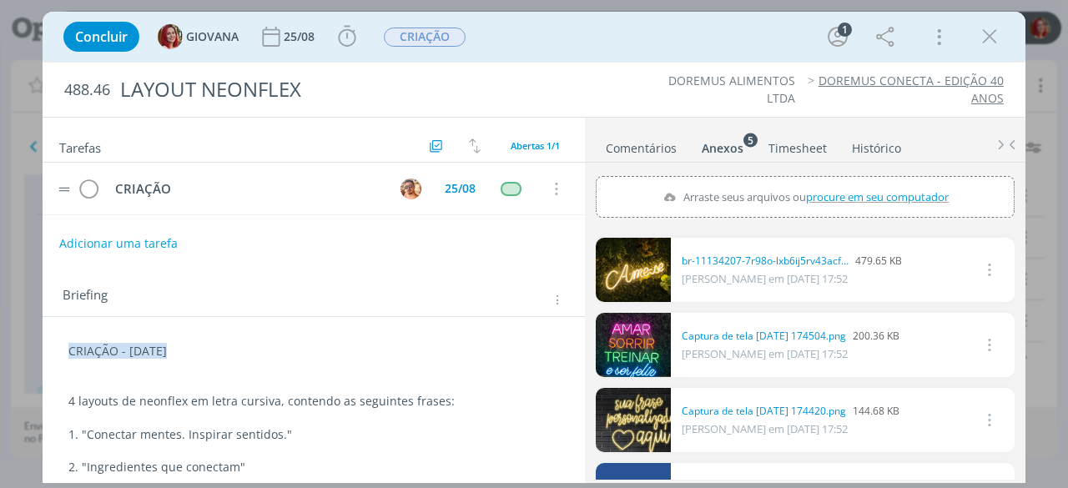
click at [624, 88] on ul "DOREMUS ALIMENTOS LTDA DOREMUS CONECTA - EDIÇÃO 40 ANOS" at bounding box center [812, 90] width 381 height 34
